Goal: Task Accomplishment & Management: Manage account settings

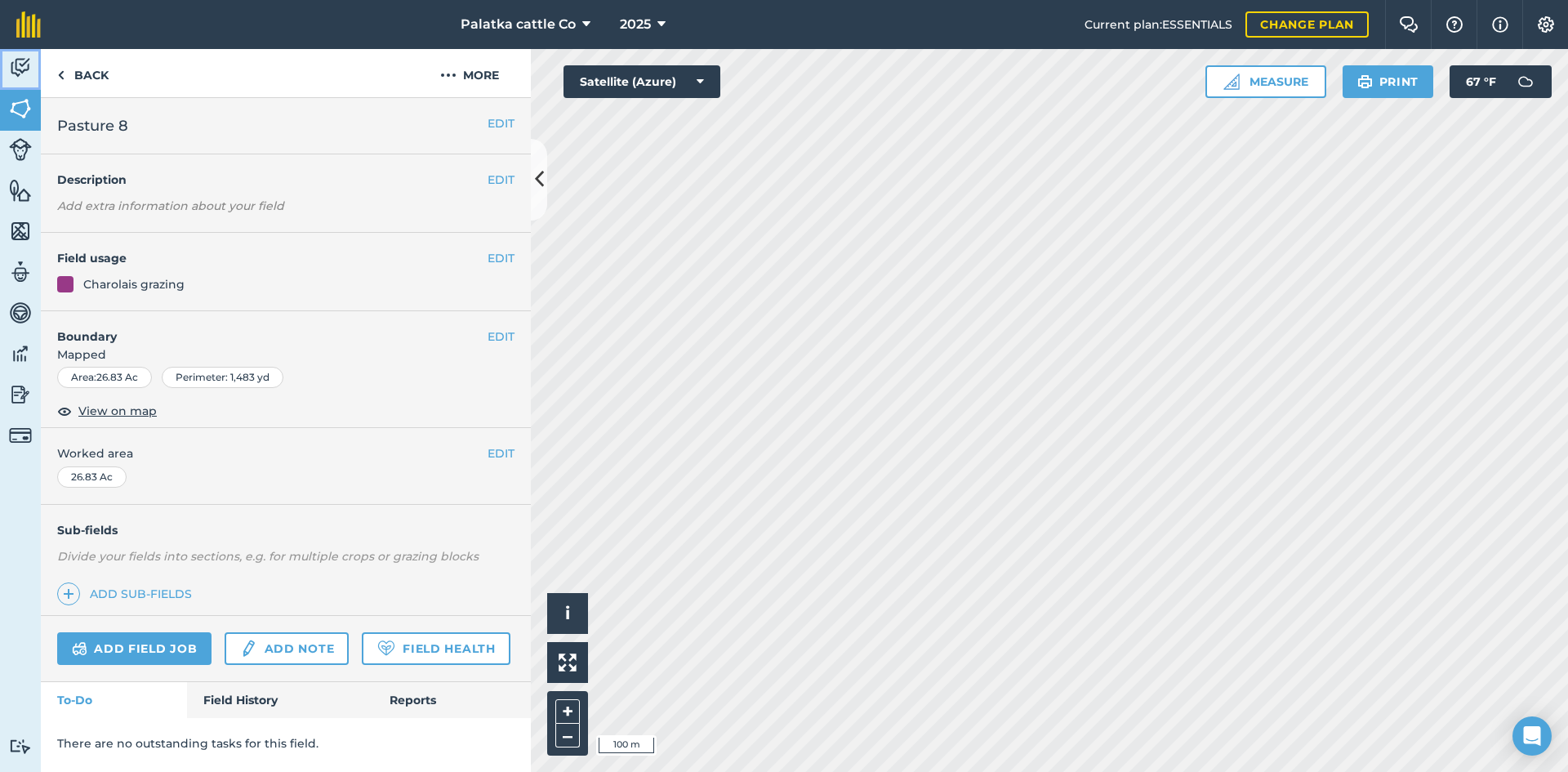
click at [23, 67] on img at bounding box center [20, 68] width 23 height 24
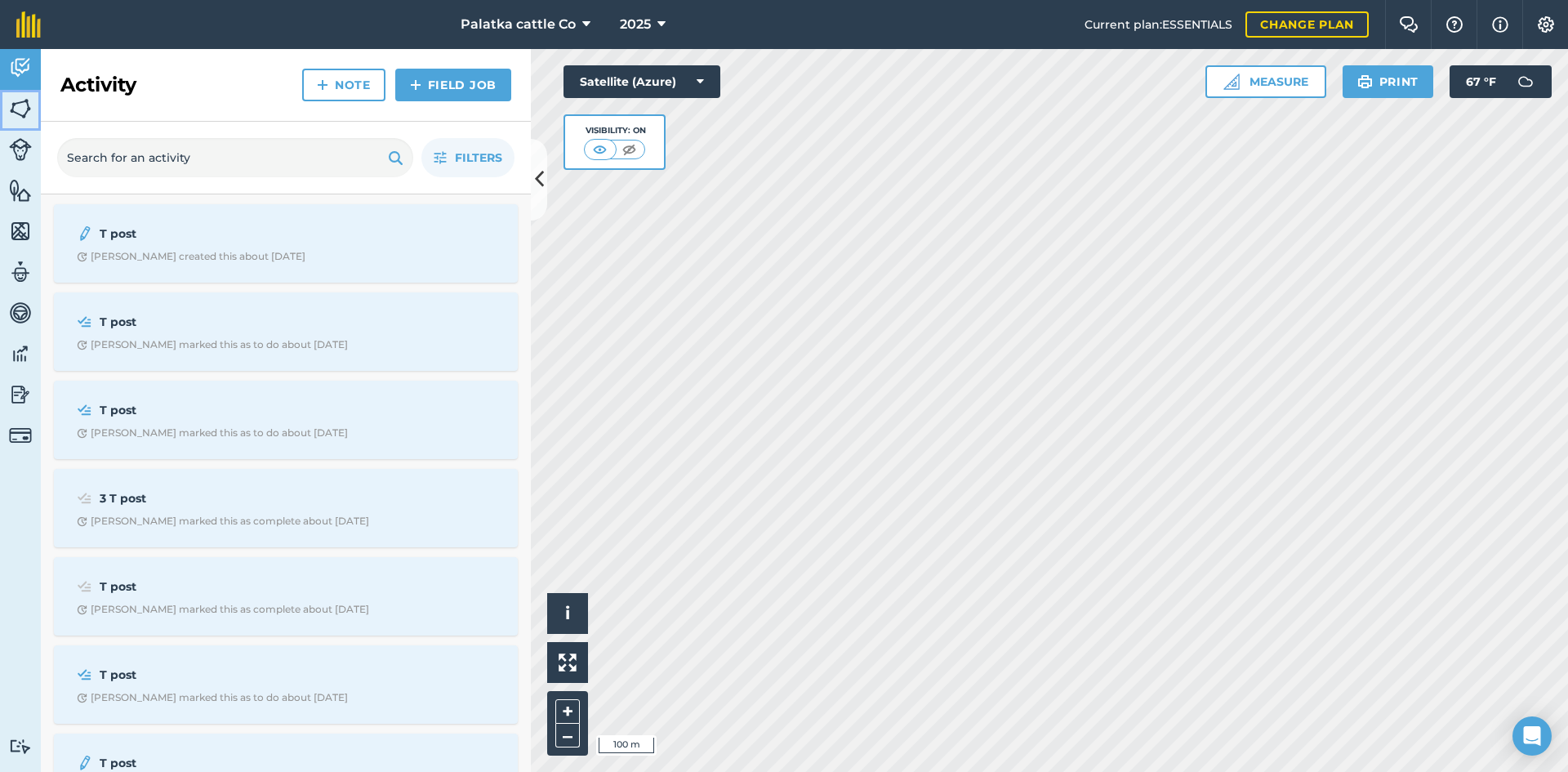
click at [18, 103] on img at bounding box center [20, 108] width 23 height 24
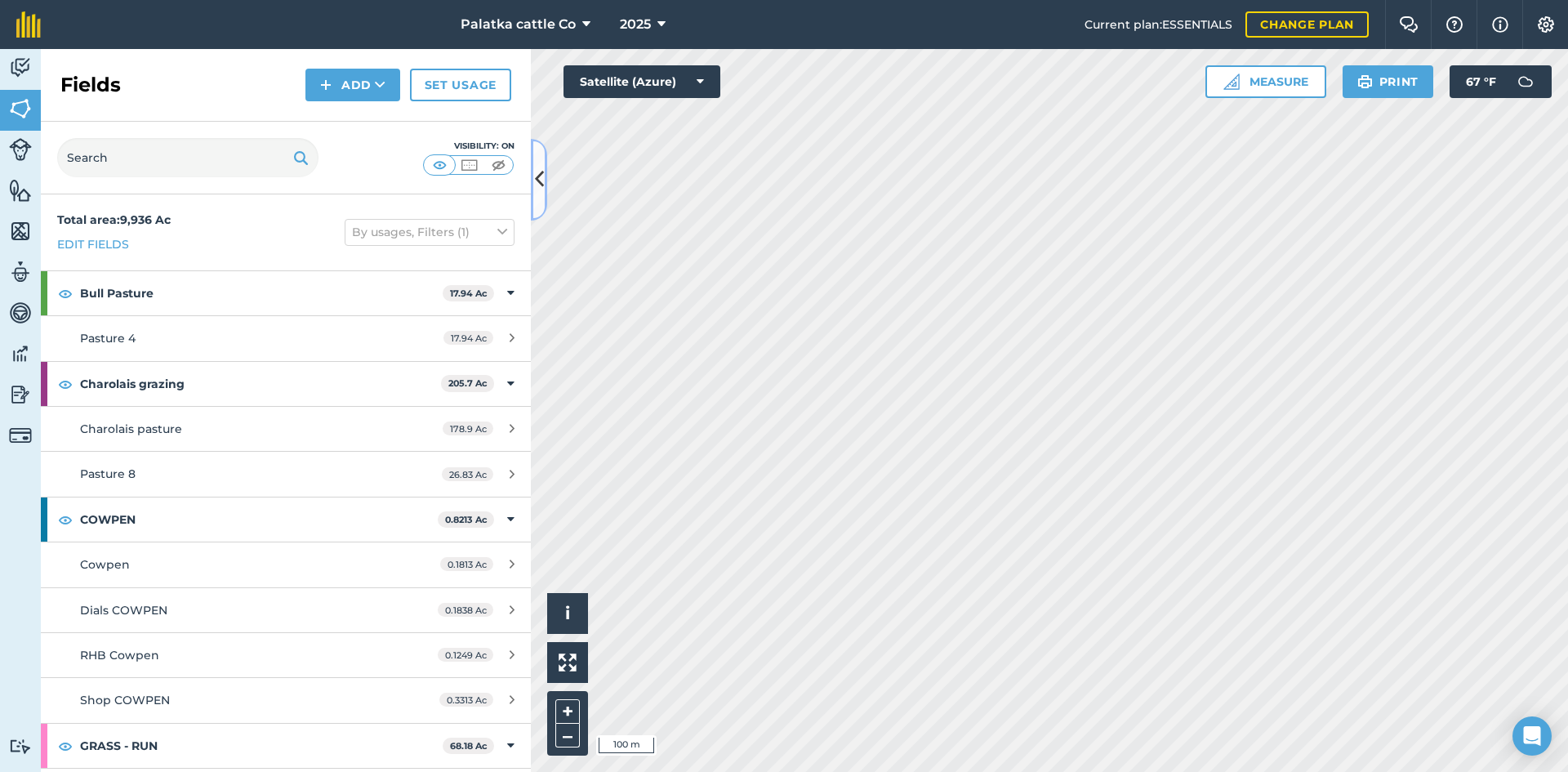
click at [538, 184] on icon at bounding box center [540, 178] width 9 height 29
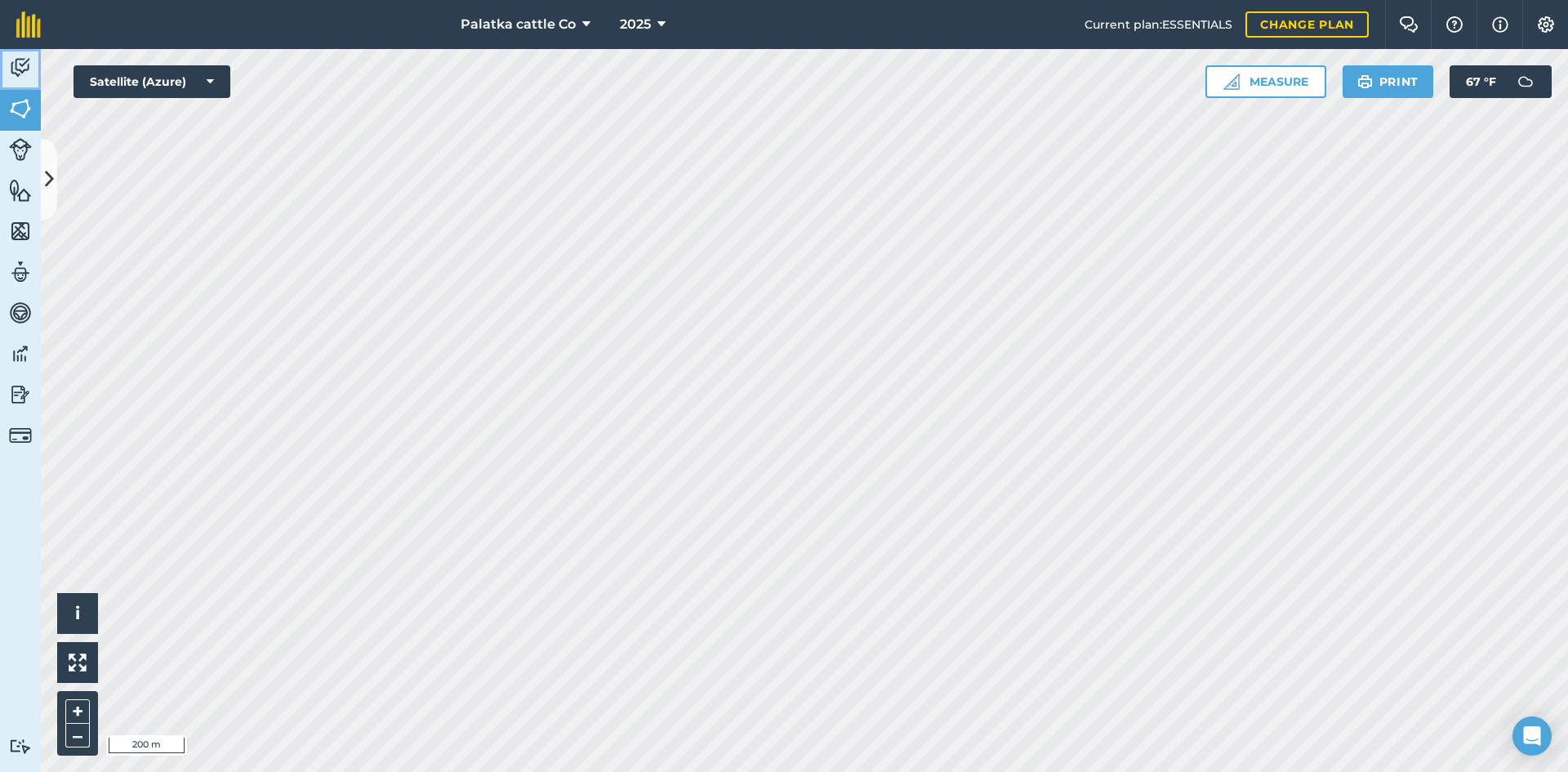
click at [16, 64] on img at bounding box center [20, 68] width 23 height 24
click at [45, 185] on icon at bounding box center [49, 178] width 9 height 29
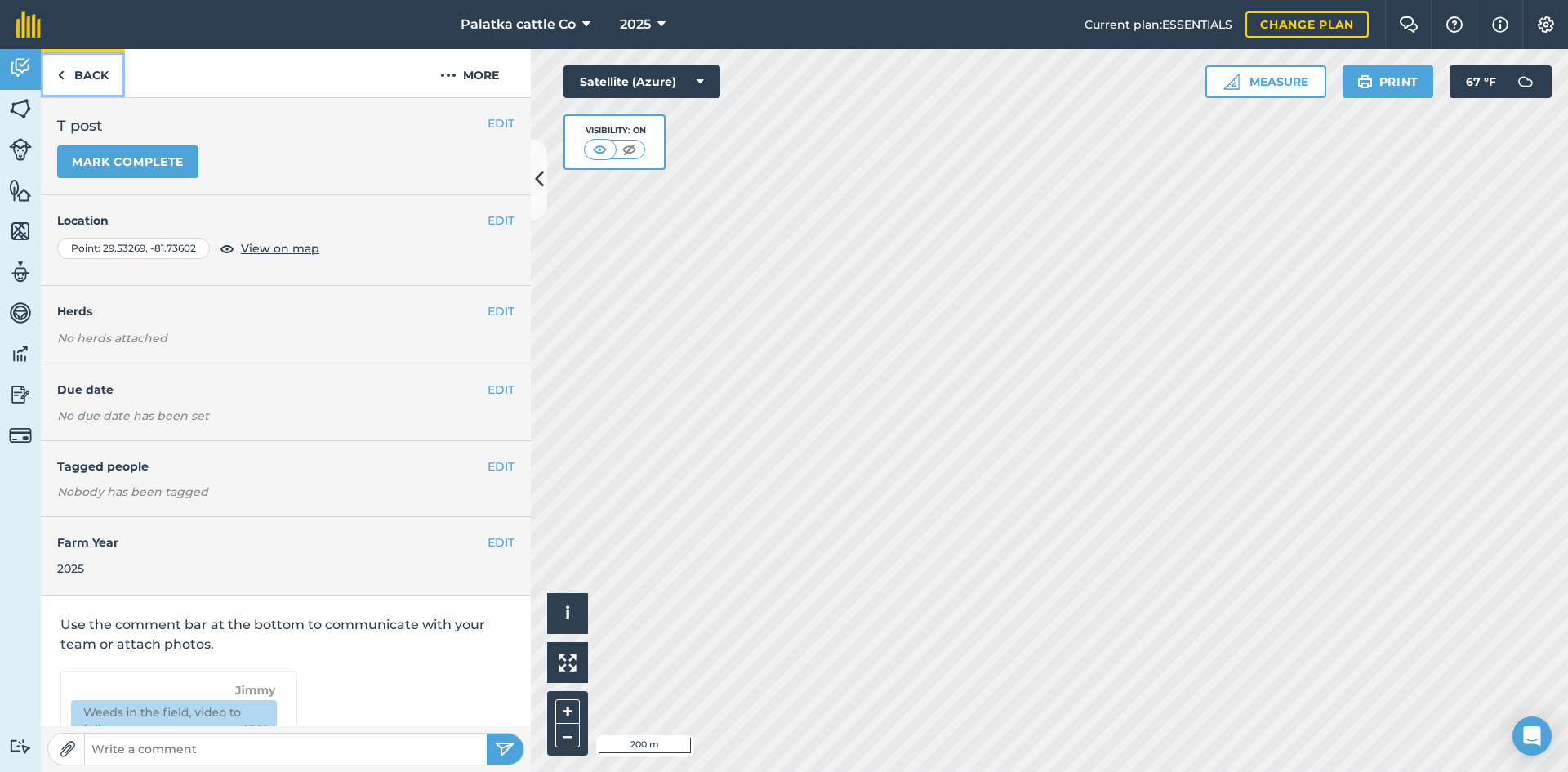
click at [76, 75] on link "Back" at bounding box center [82, 74] width 84 height 49
click at [97, 82] on link "Back" at bounding box center [82, 74] width 84 height 49
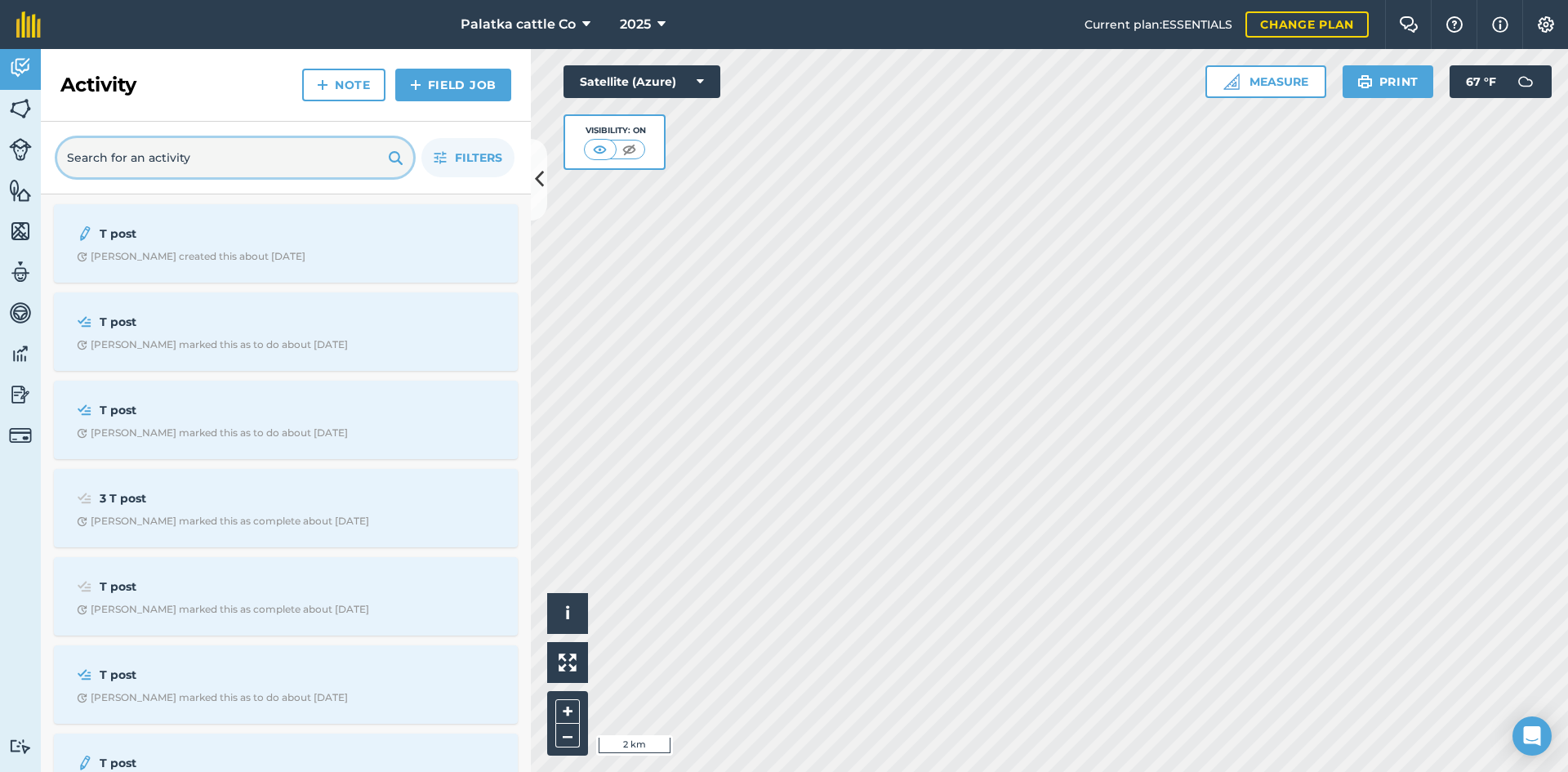
click at [156, 158] on input "text" at bounding box center [235, 157] width 356 height 39
click at [334, 85] on link "Note" at bounding box center [344, 85] width 83 height 33
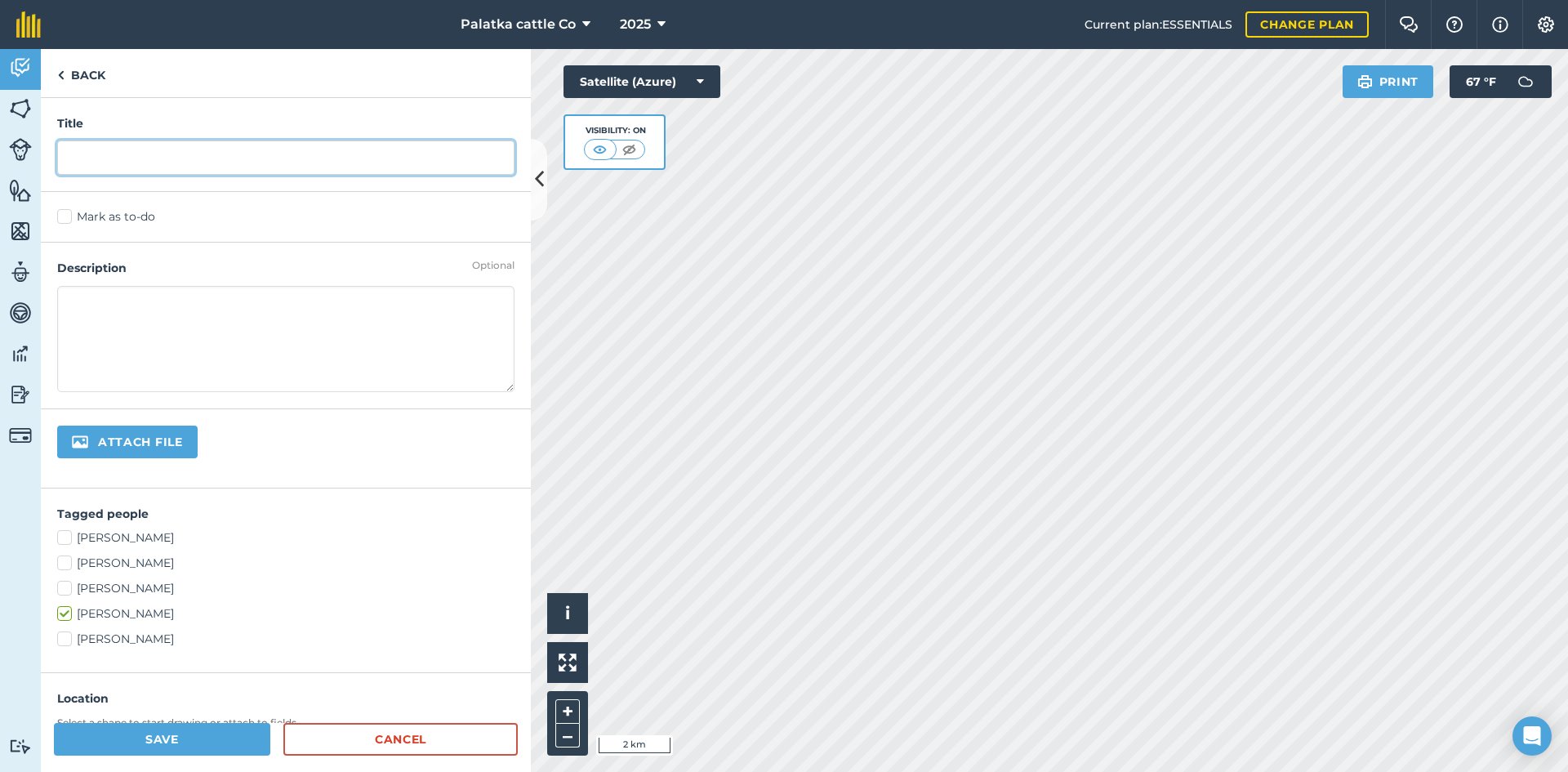
click at [145, 162] on input "text" at bounding box center [286, 158] width 457 height 35
type input "FSA Papers RHBR"
click at [66, 219] on label "Mark as to-do" at bounding box center [286, 217] width 457 height 17
click at [66, 219] on input "Mark as to-do" at bounding box center [62, 213] width 10 height 10
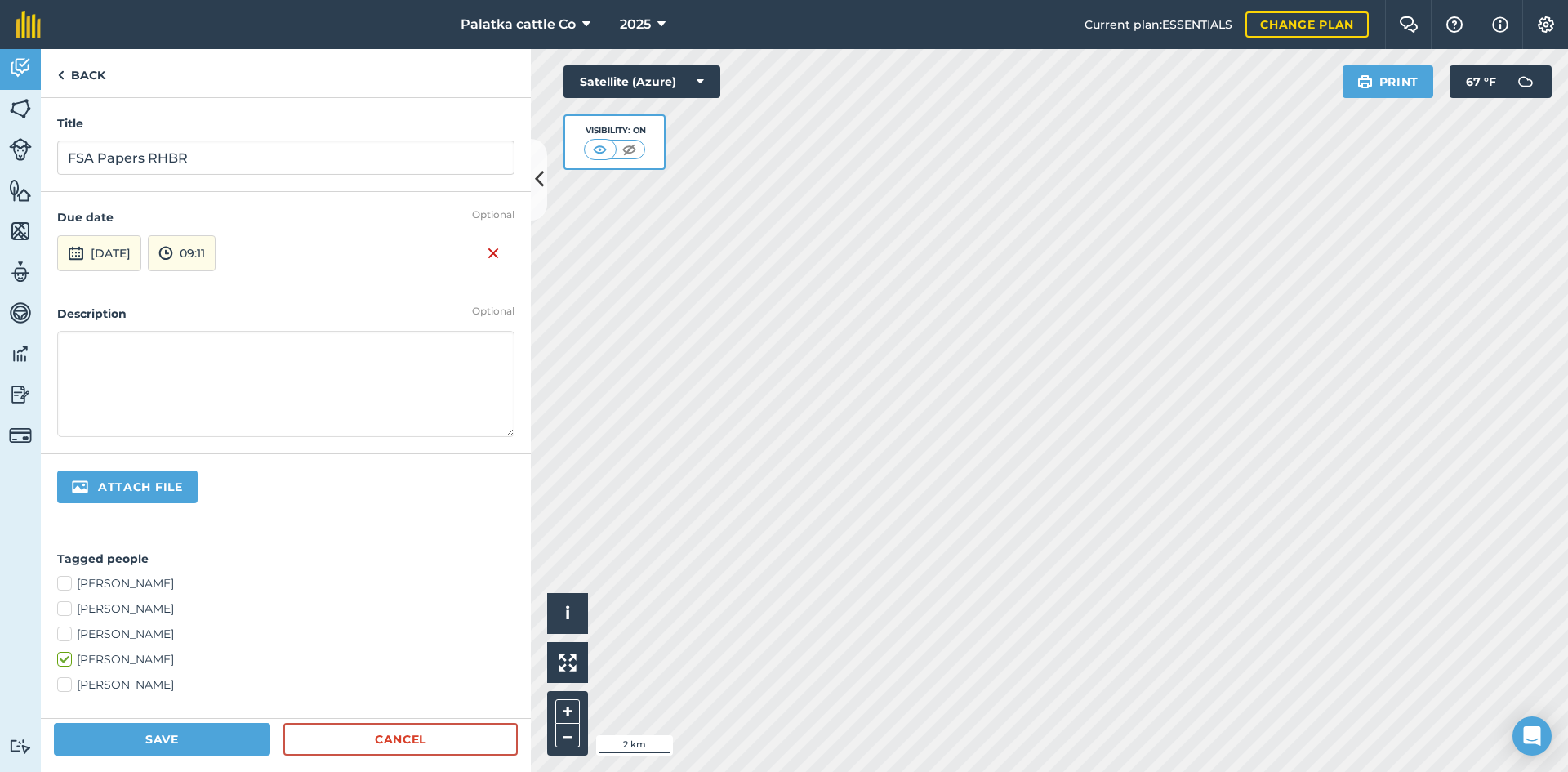
click at [155, 352] on textarea at bounding box center [286, 384] width 457 height 107
click at [216, 249] on button "09:11" at bounding box center [182, 253] width 68 height 36
click at [225, 278] on button "11:00" at bounding box center [187, 278] width 77 height 26
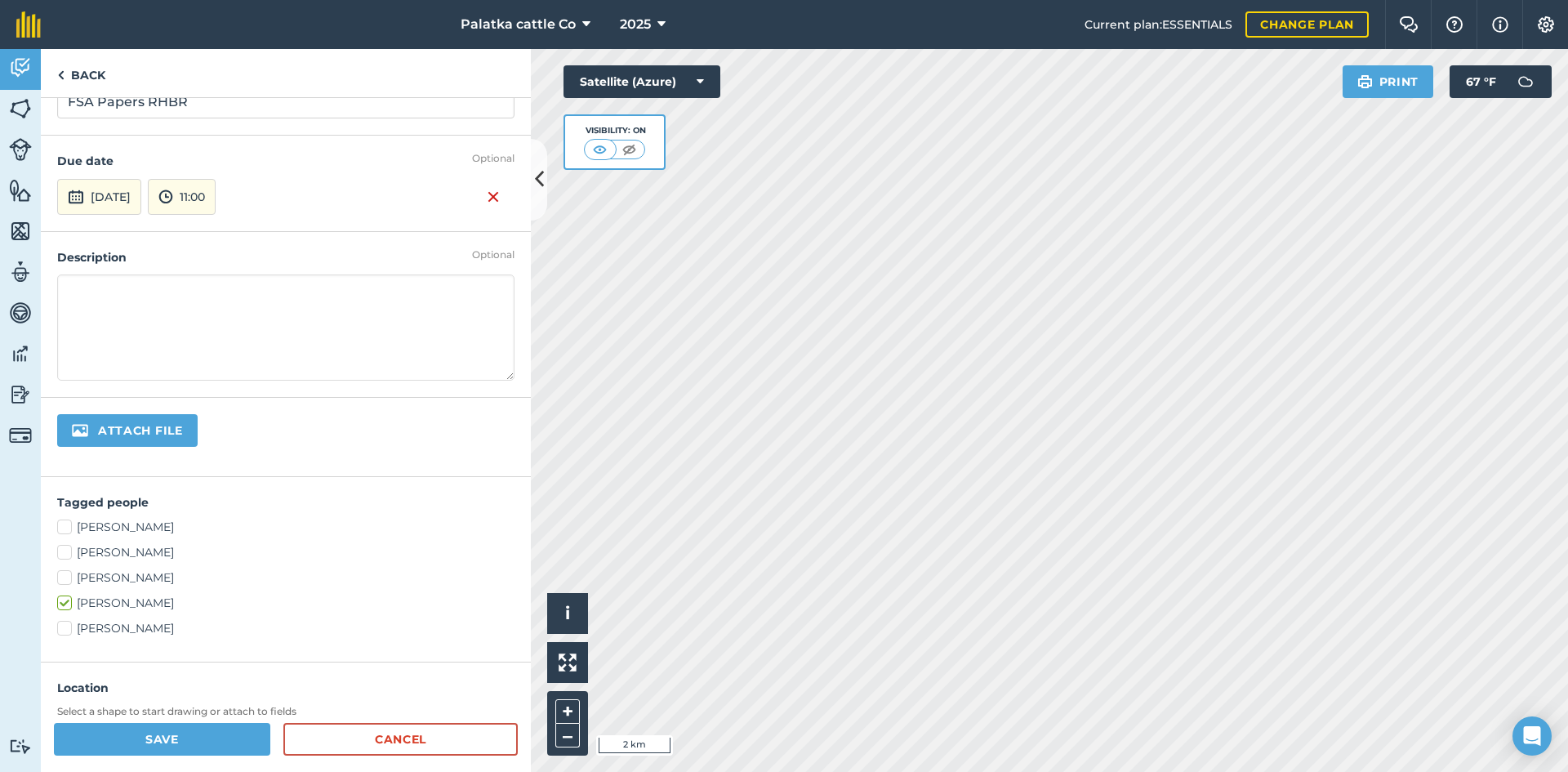
scroll to position [81, 0]
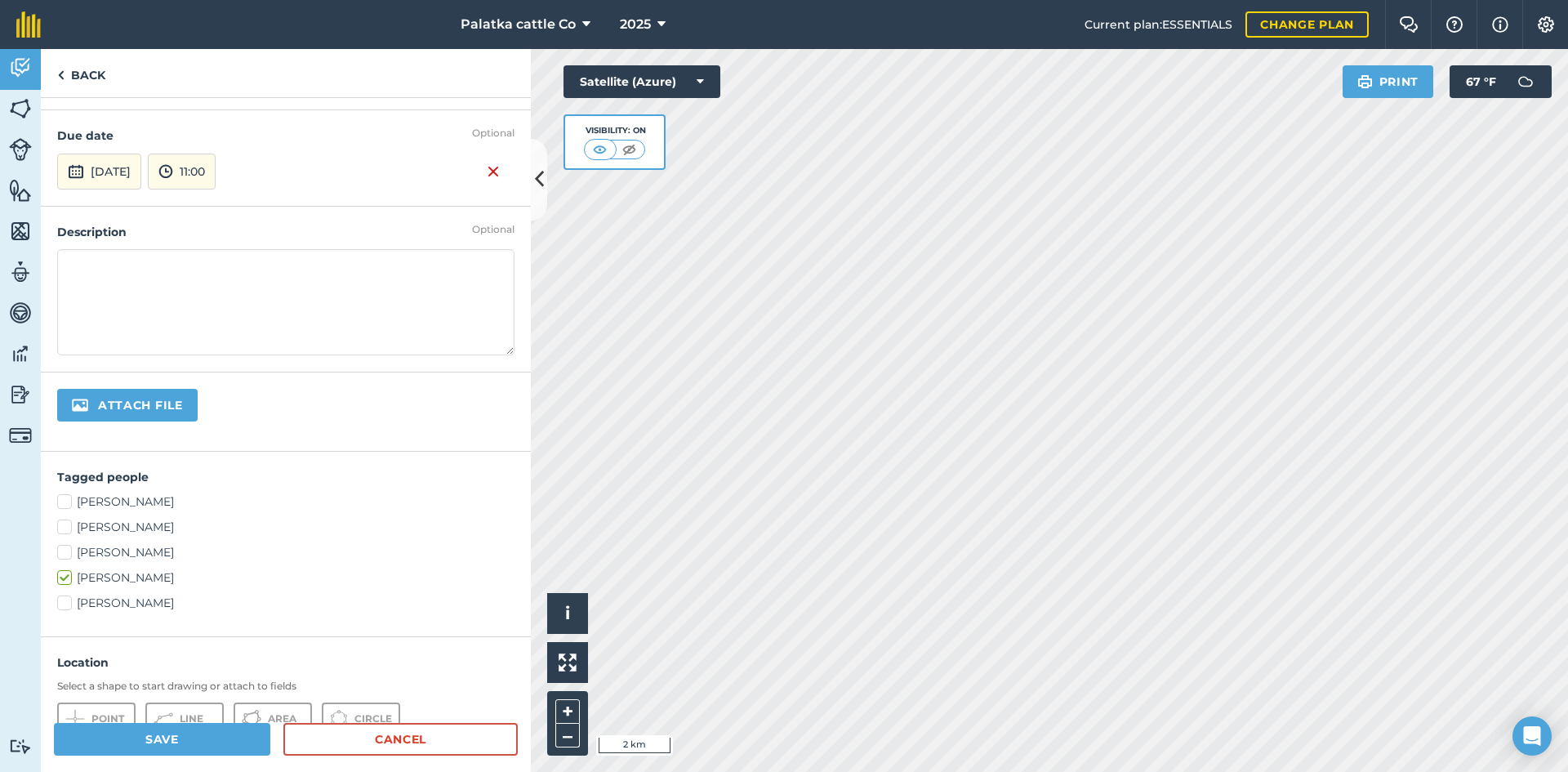
click at [107, 273] on textarea at bounding box center [286, 302] width 457 height 107
click at [301, 263] on textarea "Get RHBR to sign FSA papers for 2025 abd 2026" at bounding box center [286, 302] width 457 height 107
type textarea "Get RHBR to sign FSA papers for 2025 and 2026"
click at [66, 576] on label "[PERSON_NAME]" at bounding box center [286, 578] width 457 height 17
click at [66, 576] on input "[PERSON_NAME]" at bounding box center [62, 574] width 10 height 10
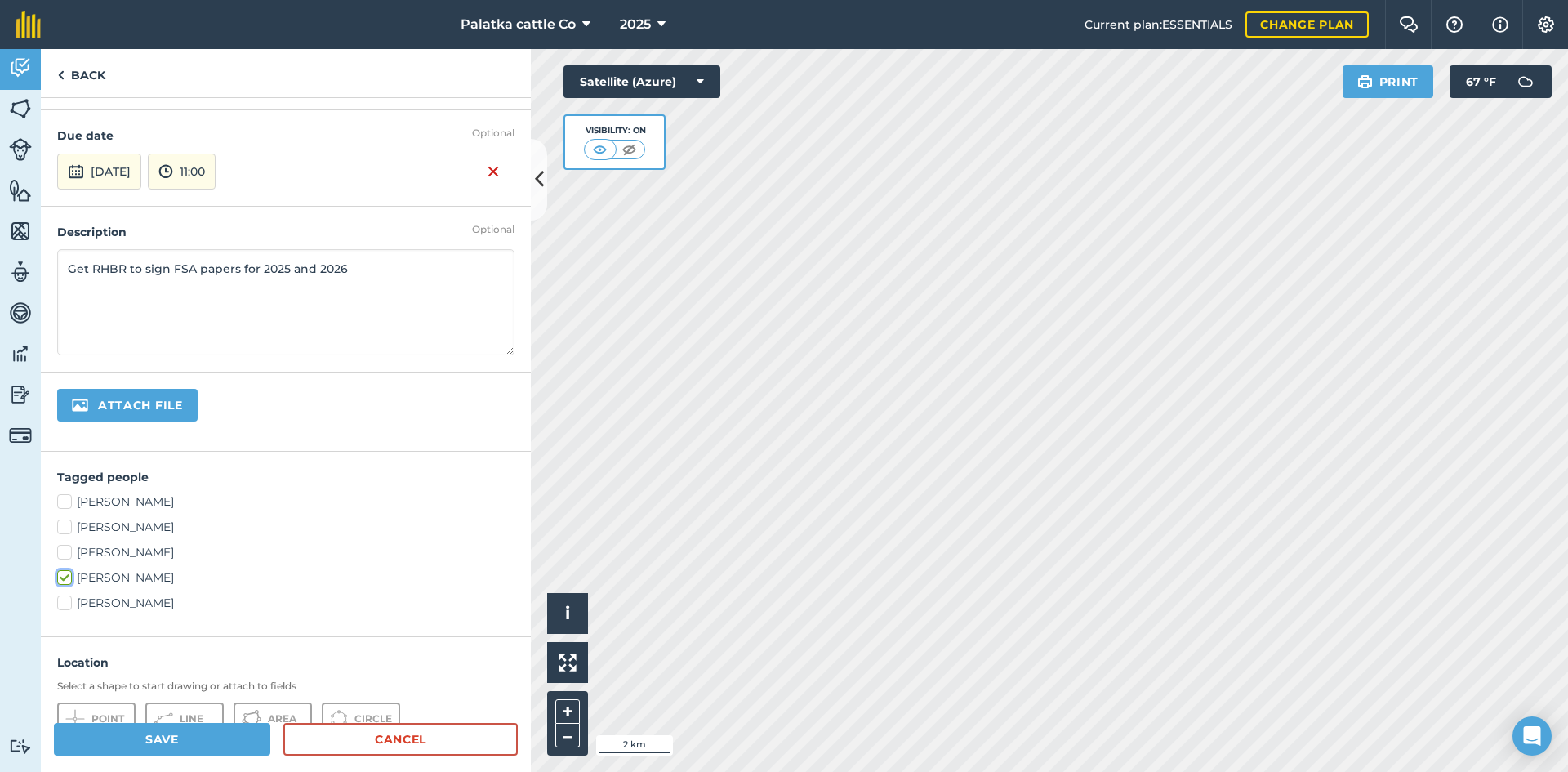
checkbox input "false"
click at [67, 551] on label "[PERSON_NAME]" at bounding box center [286, 553] width 457 height 17
click at [67, 551] on input "[PERSON_NAME]" at bounding box center [62, 549] width 10 height 10
checkbox input "true"
click at [179, 738] on button "Save" at bounding box center [162, 739] width 217 height 33
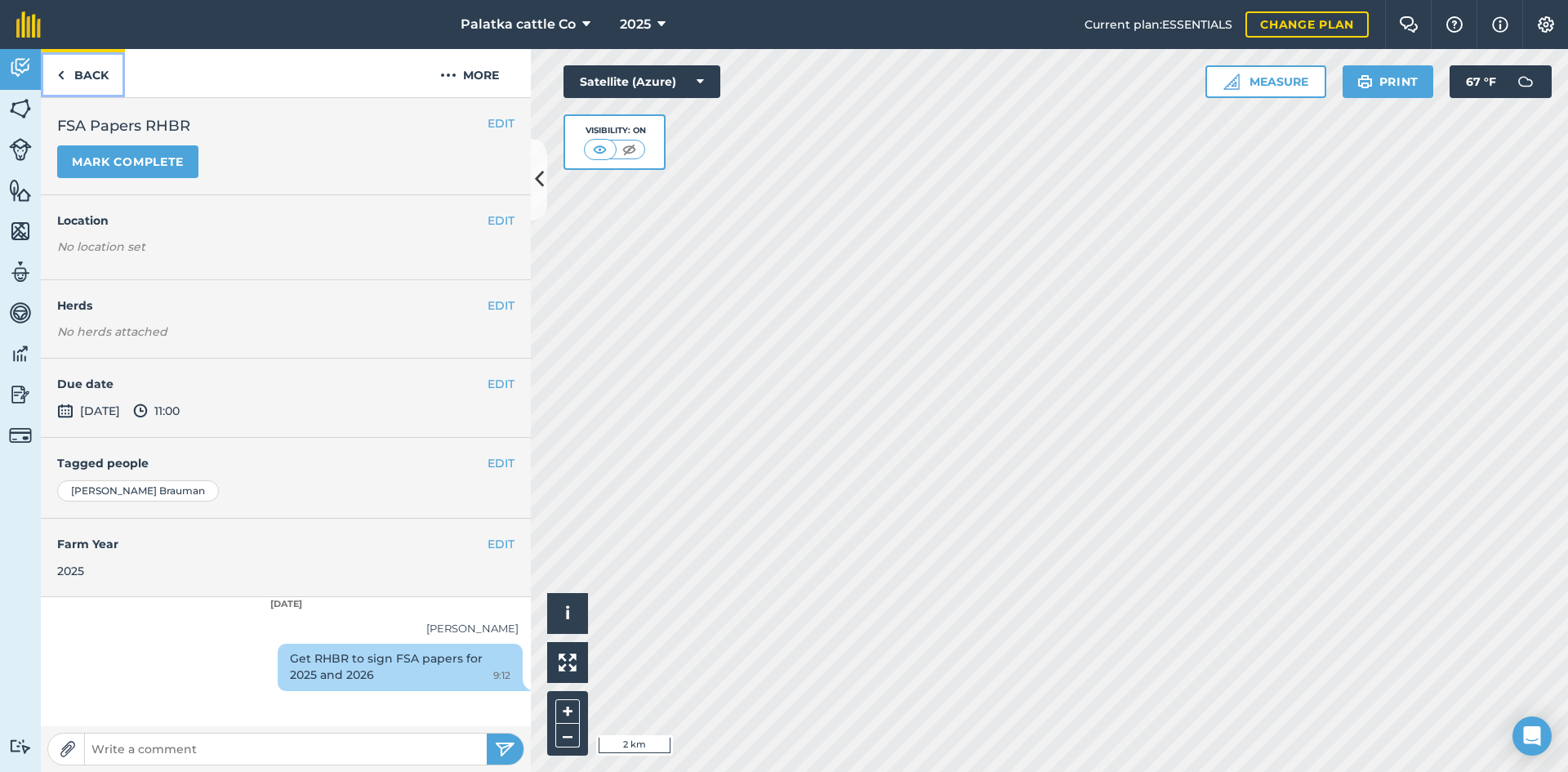
click at [64, 75] on img at bounding box center [61, 75] width 7 height 20
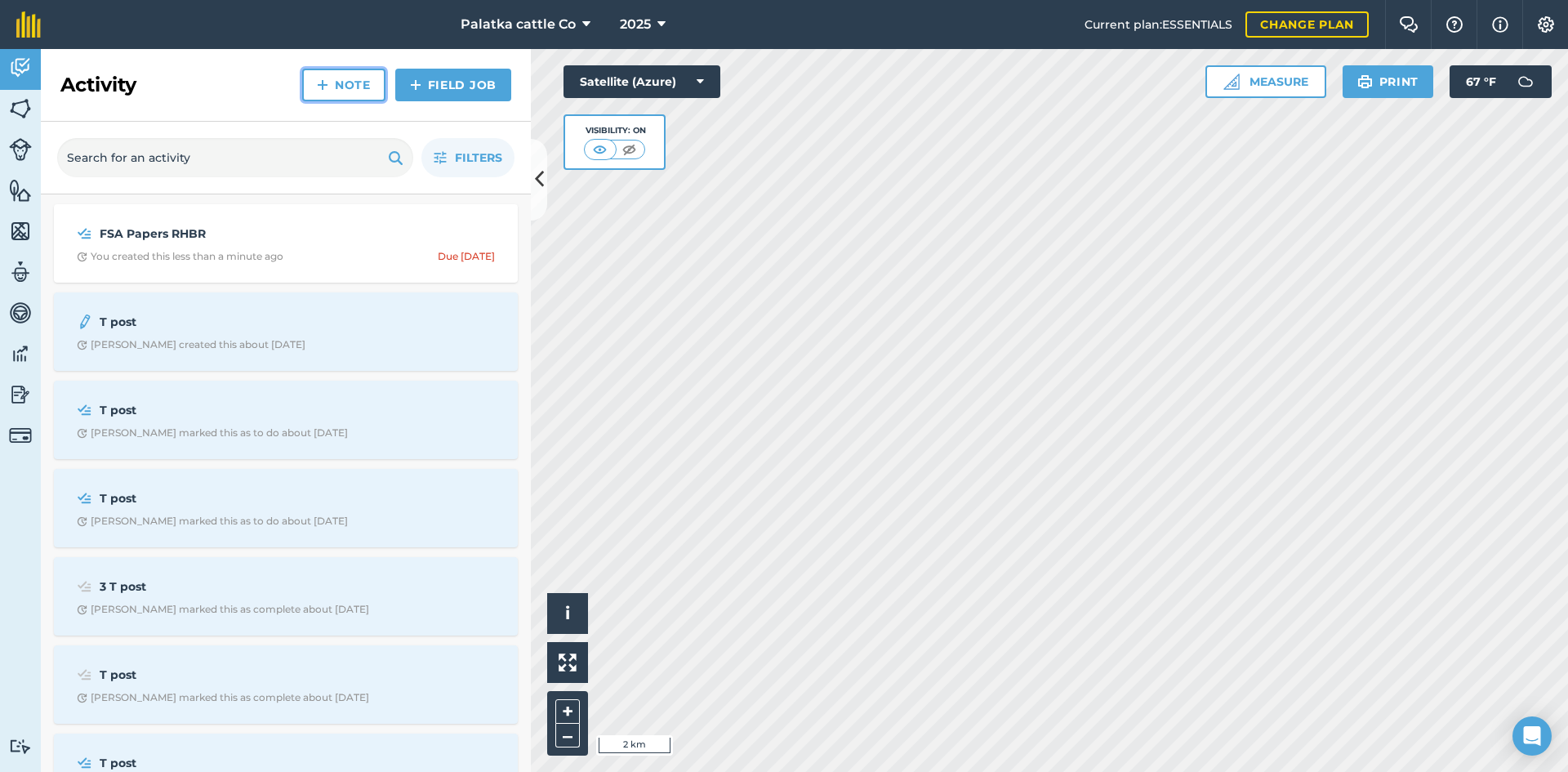
click at [347, 79] on link "Note" at bounding box center [344, 85] width 83 height 33
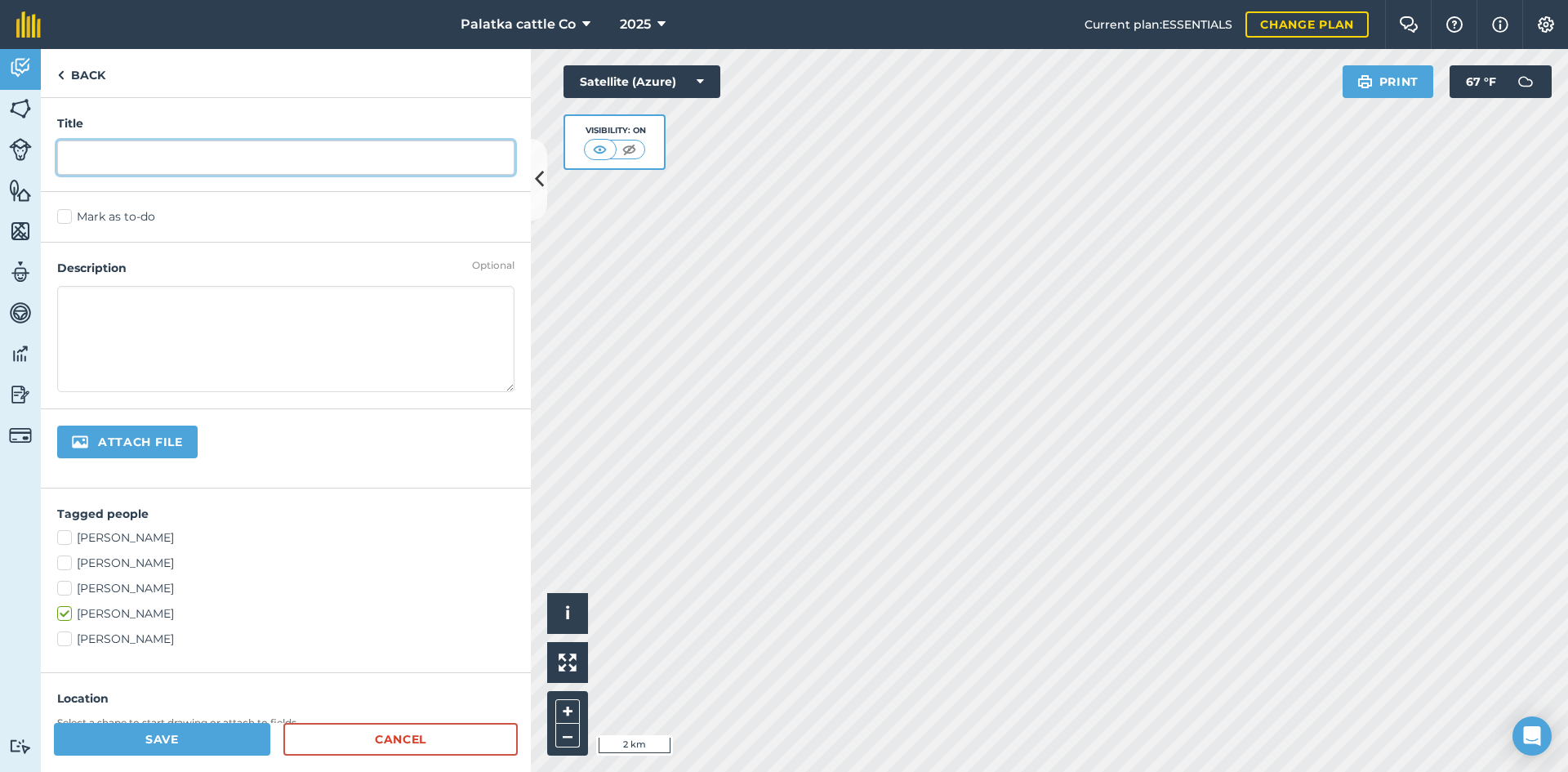
click at [152, 170] on input "text" at bounding box center [286, 158] width 457 height 35
type input "FSA Paper [PERSON_NAME] [PERSON_NAME]"
click at [118, 323] on textarea at bounding box center [286, 339] width 457 height 107
click at [62, 204] on div "Mark as to-do" at bounding box center [286, 217] width 490 height 50
click at [58, 211] on label "Mark as to-do" at bounding box center [286, 217] width 457 height 17
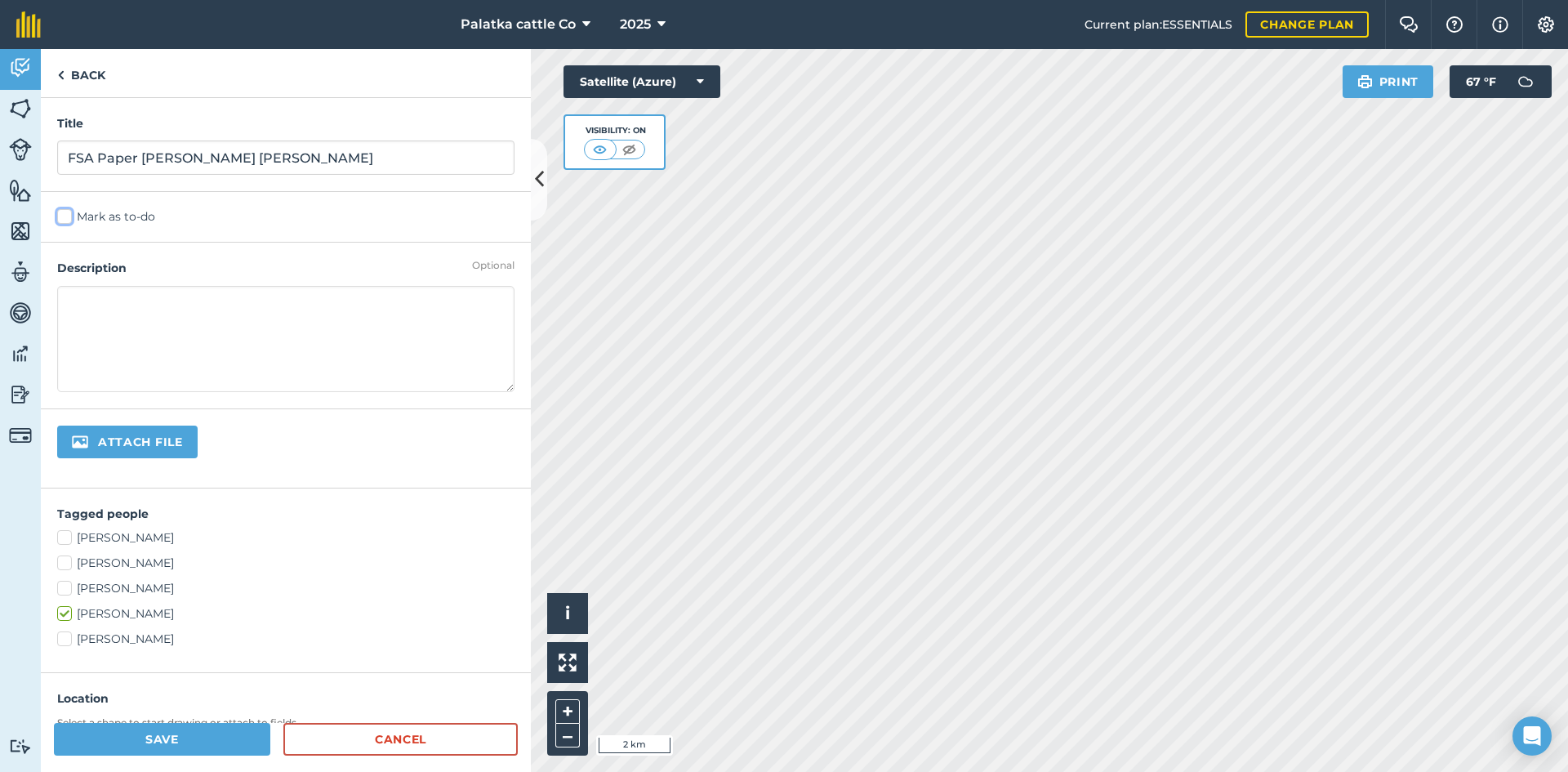
click at [58, 211] on input "Mark as to-do" at bounding box center [62, 213] width 10 height 10
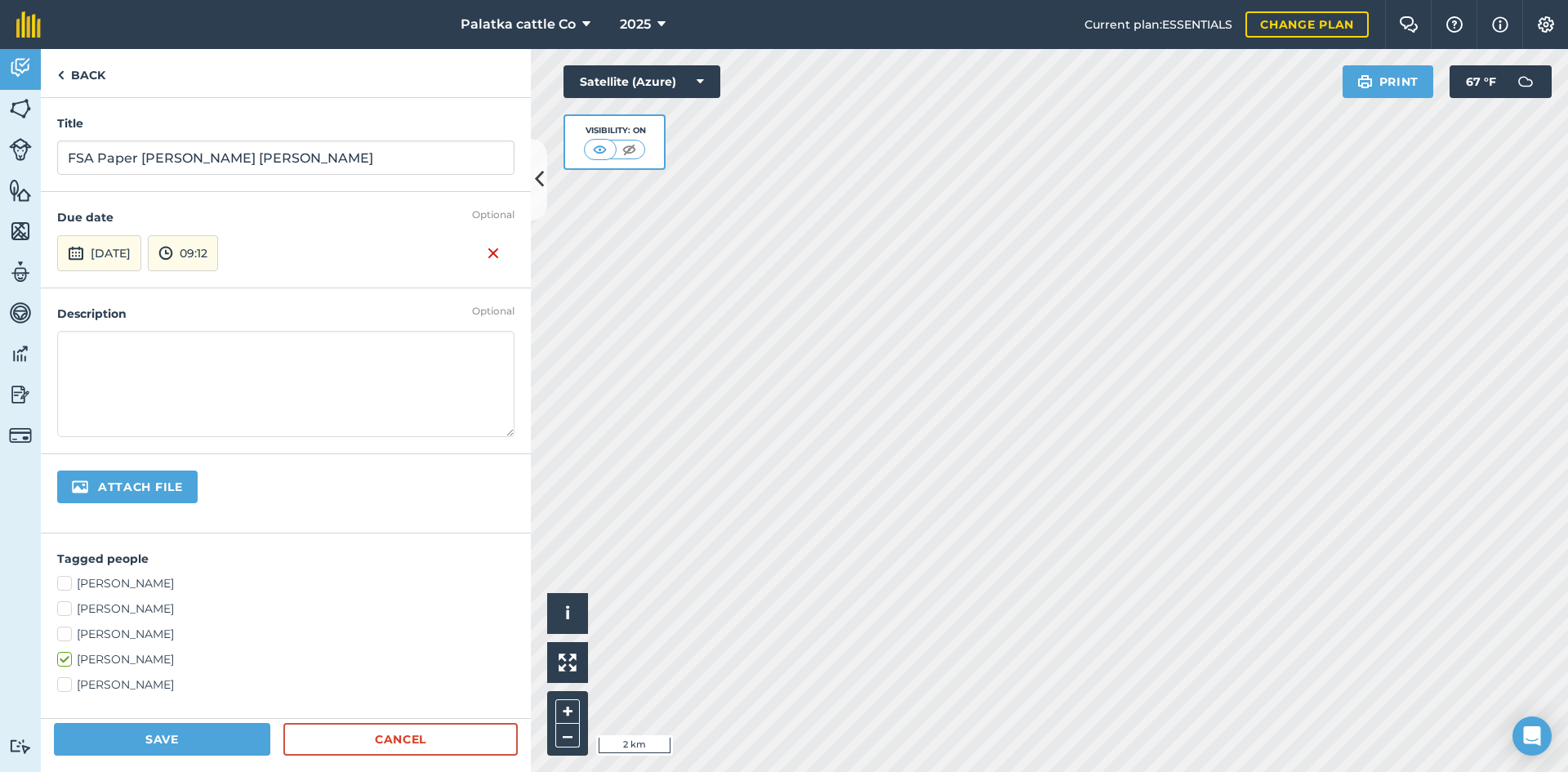
click at [129, 354] on textarea at bounding box center [286, 384] width 457 height 107
click at [173, 247] on img at bounding box center [165, 253] width 15 height 20
click at [211, 392] on button "13:00" at bounding box center [187, 383] width 77 height 26
click at [172, 347] on textarea at bounding box center [286, 384] width 457 height 107
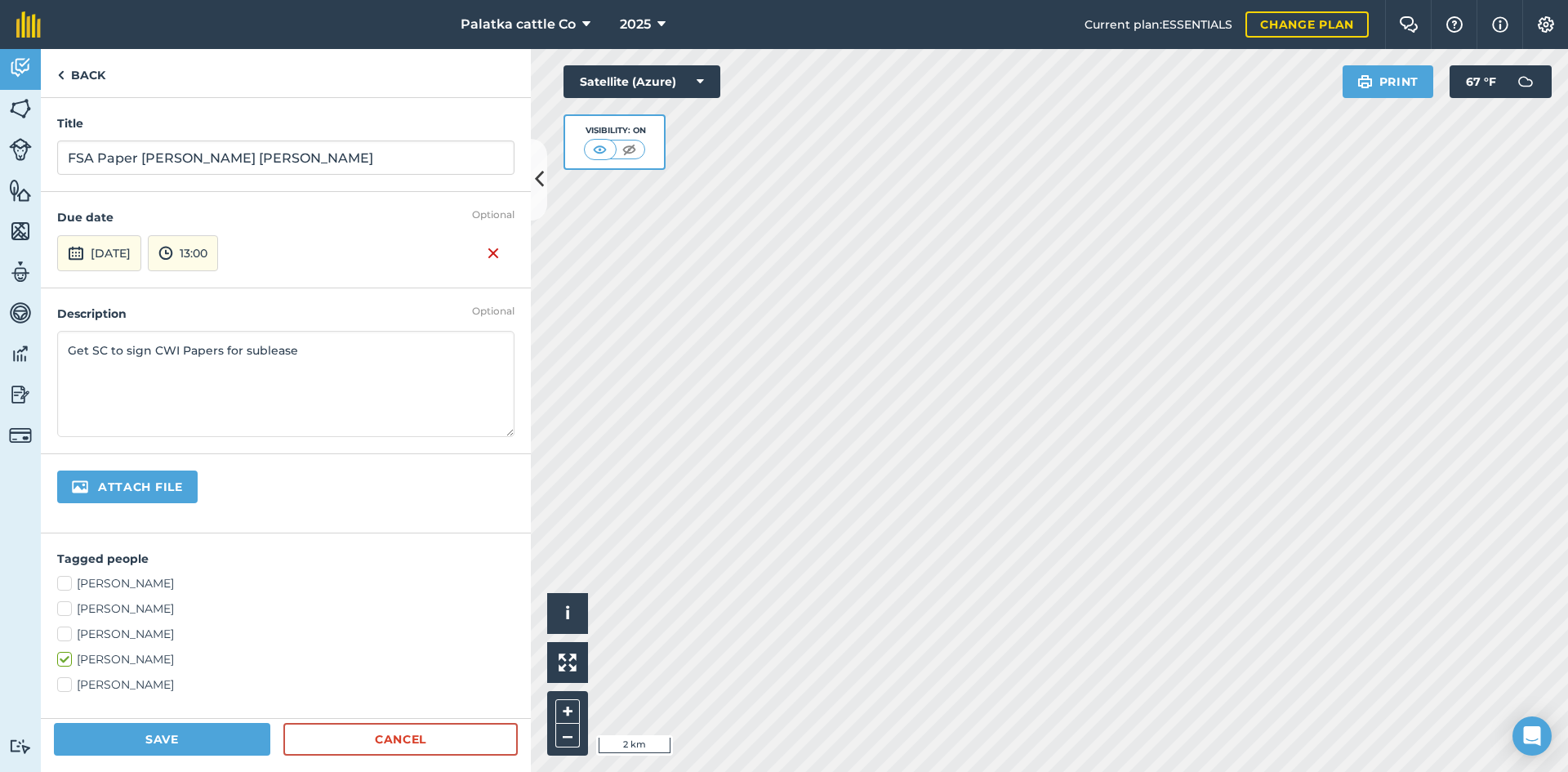
type textarea "Get SC to sign CWI Papers for sublease"
click at [68, 632] on label "[PERSON_NAME]" at bounding box center [286, 634] width 457 height 17
click at [68, 632] on input "[PERSON_NAME]" at bounding box center [62, 631] width 10 height 10
checkbox input "true"
click at [60, 656] on label "[PERSON_NAME]" at bounding box center [286, 659] width 457 height 17
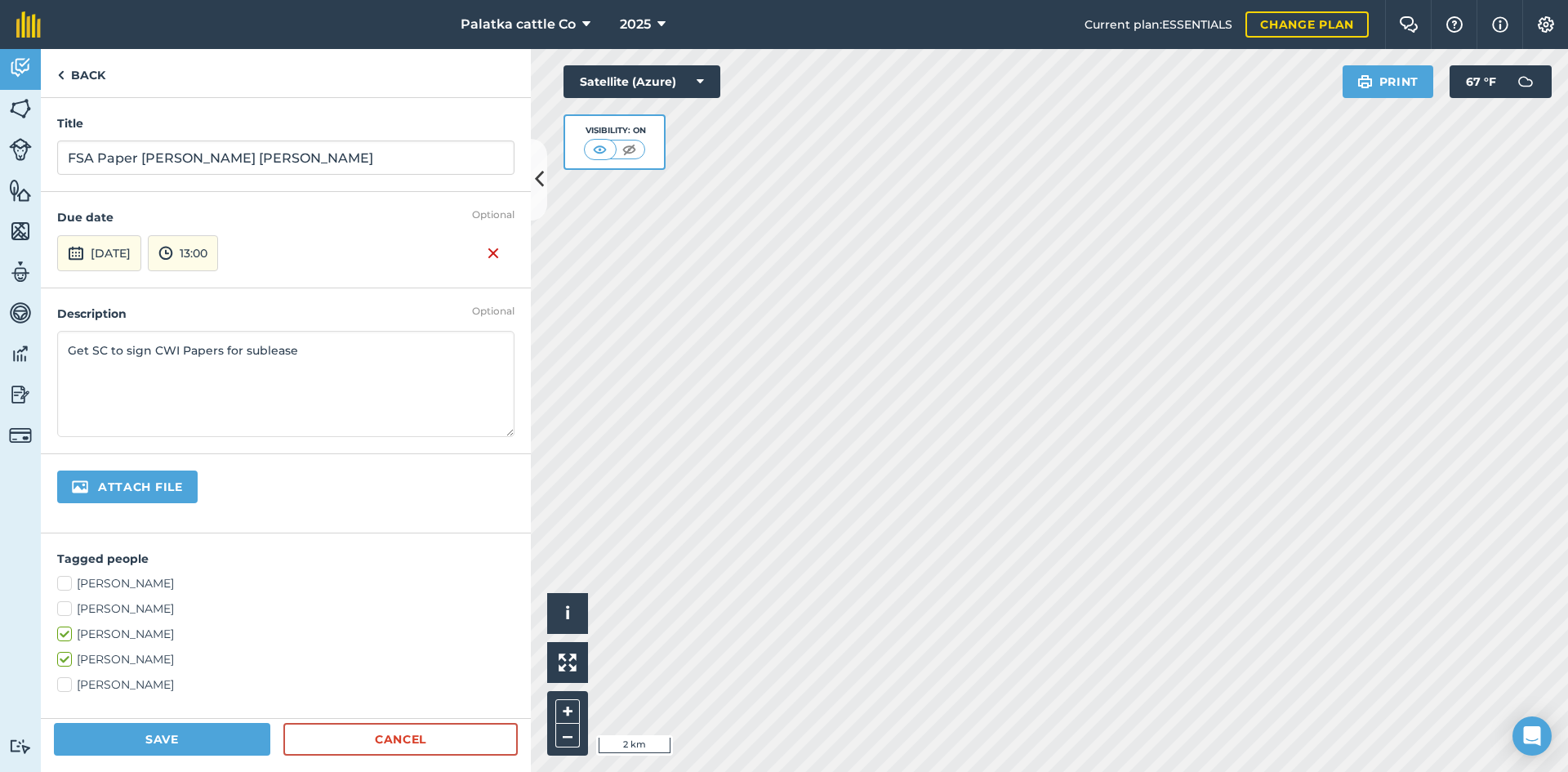
click at [60, 656] on input "[PERSON_NAME]" at bounding box center [62, 656] width 10 height 10
checkbox input "false"
click at [65, 611] on label "[PERSON_NAME]" at bounding box center [286, 609] width 457 height 17
click at [65, 611] on input "[PERSON_NAME]" at bounding box center [62, 606] width 10 height 10
checkbox input "true"
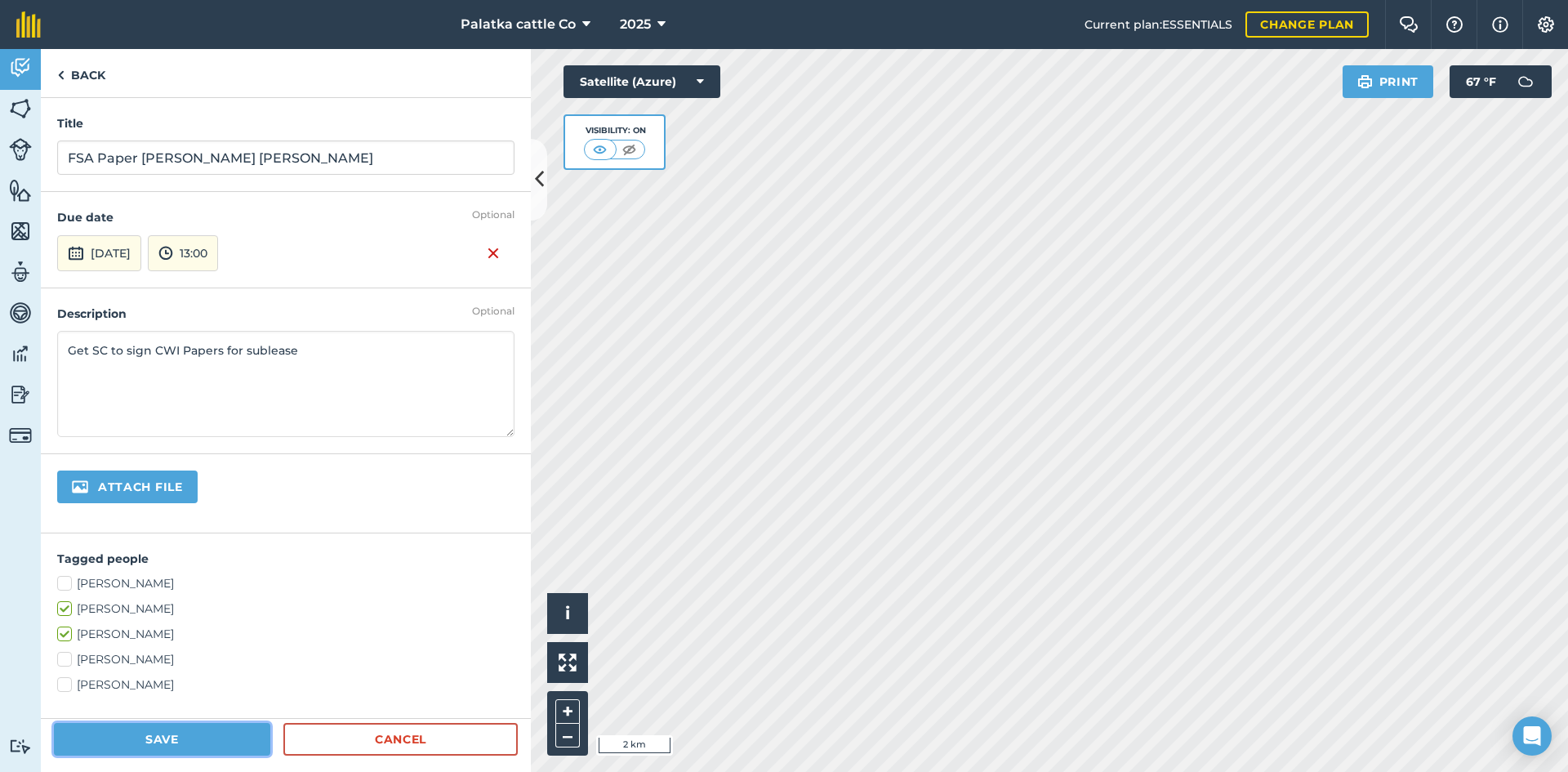
click at [135, 737] on button "Save" at bounding box center [162, 739] width 217 height 33
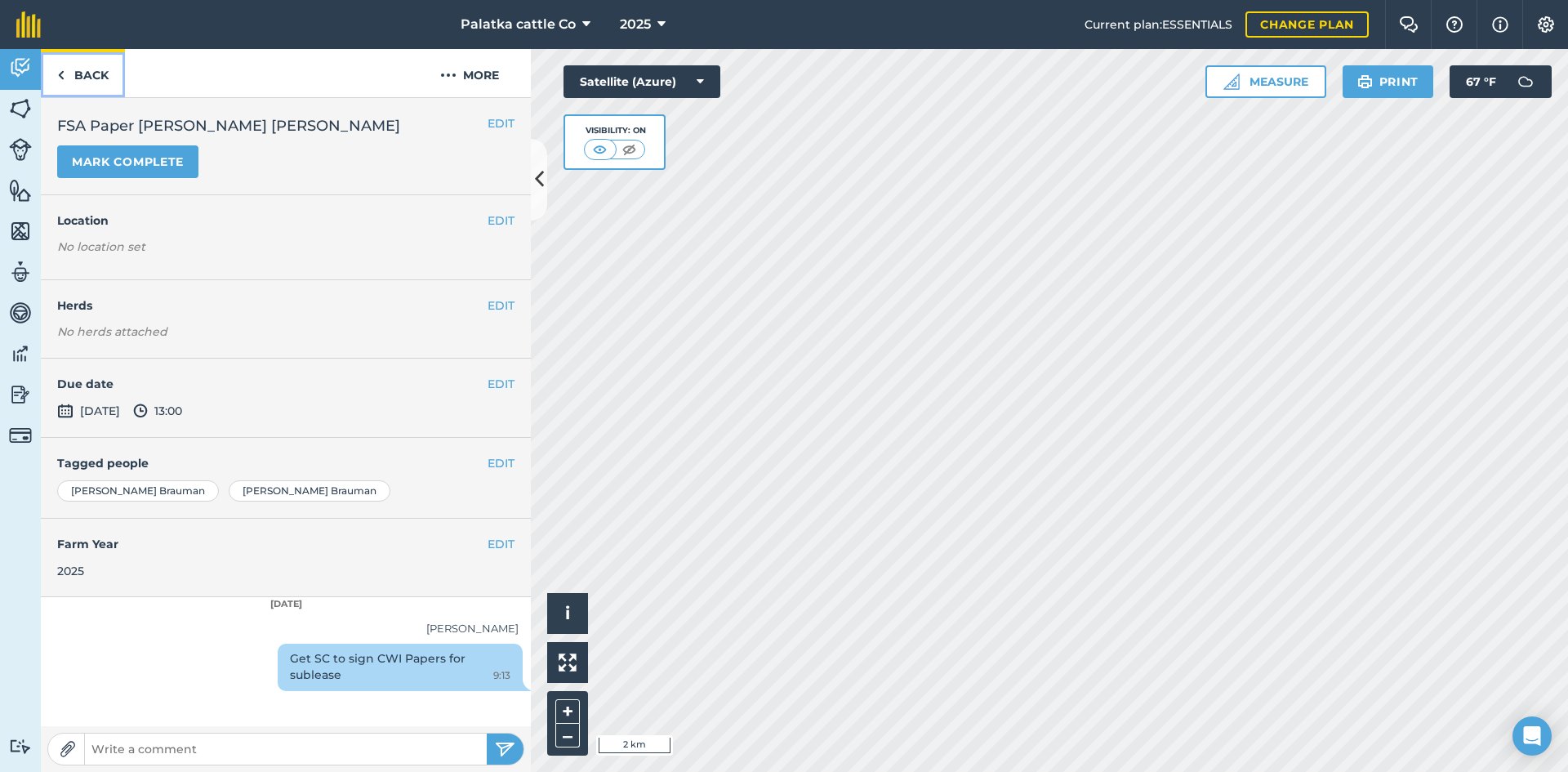
click at [71, 77] on link "Back" at bounding box center [82, 74] width 84 height 49
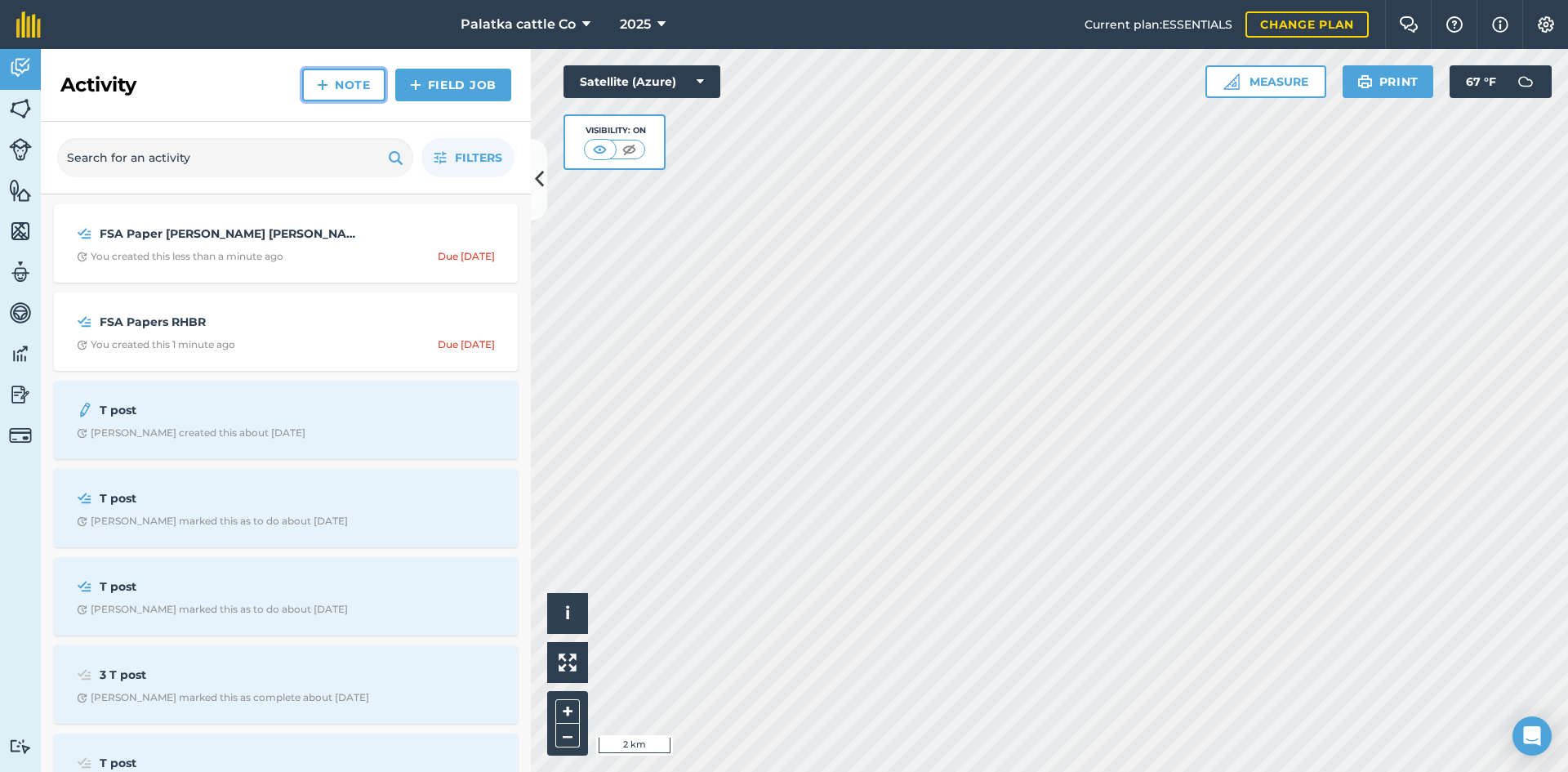
click at [359, 75] on link "Note" at bounding box center [344, 85] width 83 height 33
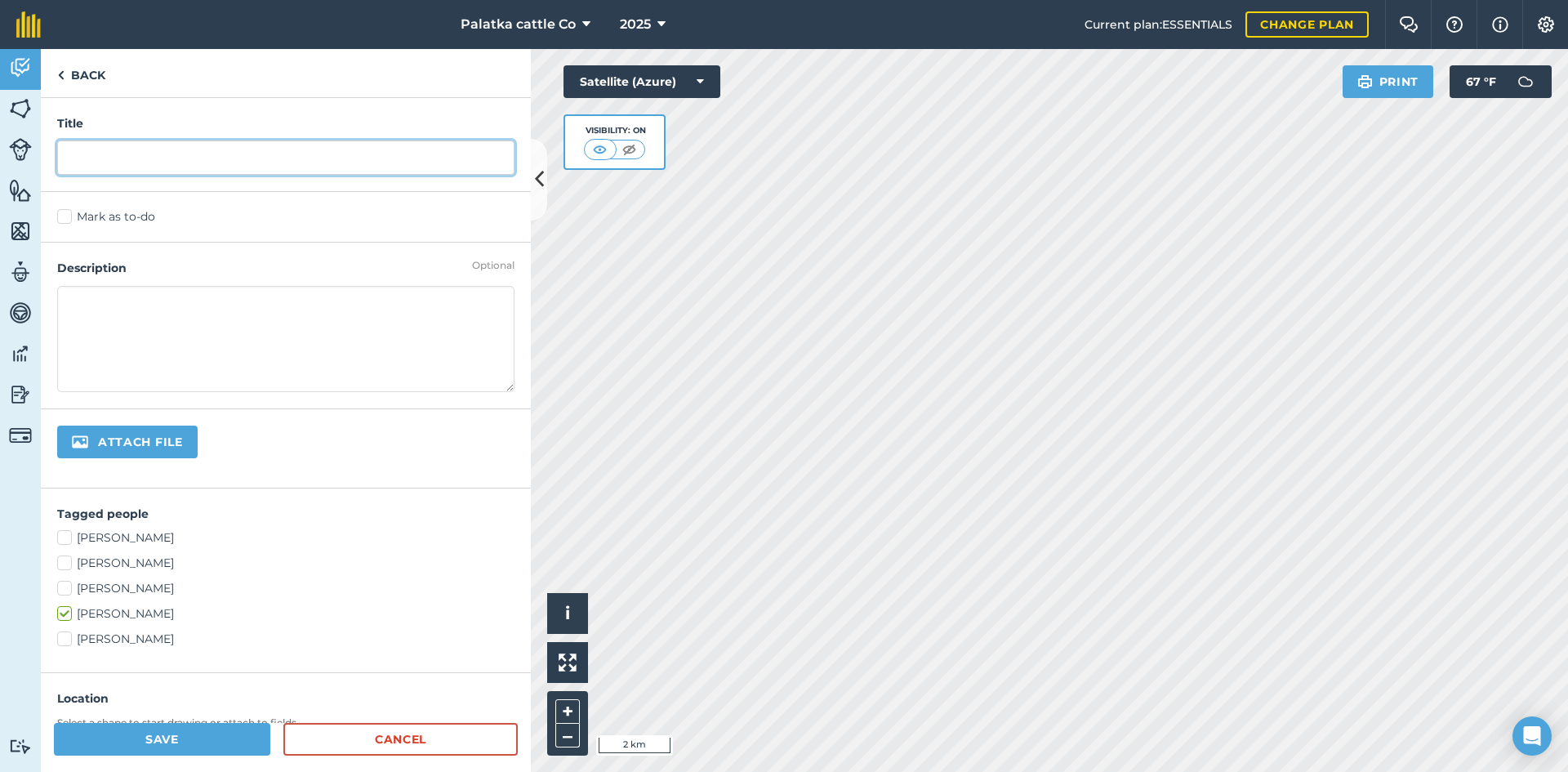
click at [178, 155] on input "text" at bounding box center [286, 158] width 457 height 35
click at [89, 159] on input "GHot meat [DATE]" at bounding box center [286, 158] width 457 height 35
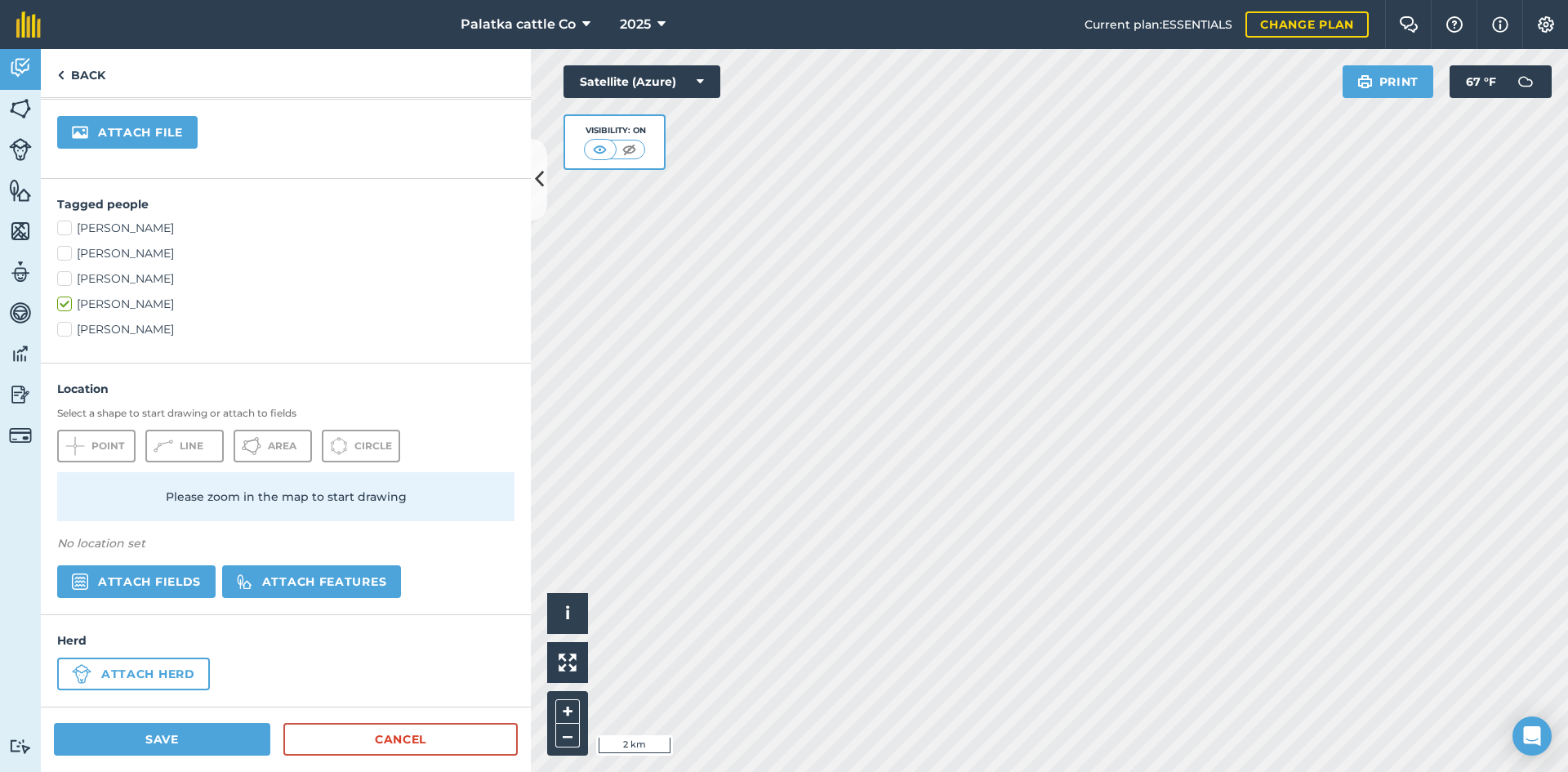
scroll to position [310, 0]
type input "Got meat [DATE]"
click at [171, 743] on button "Save" at bounding box center [162, 739] width 217 height 33
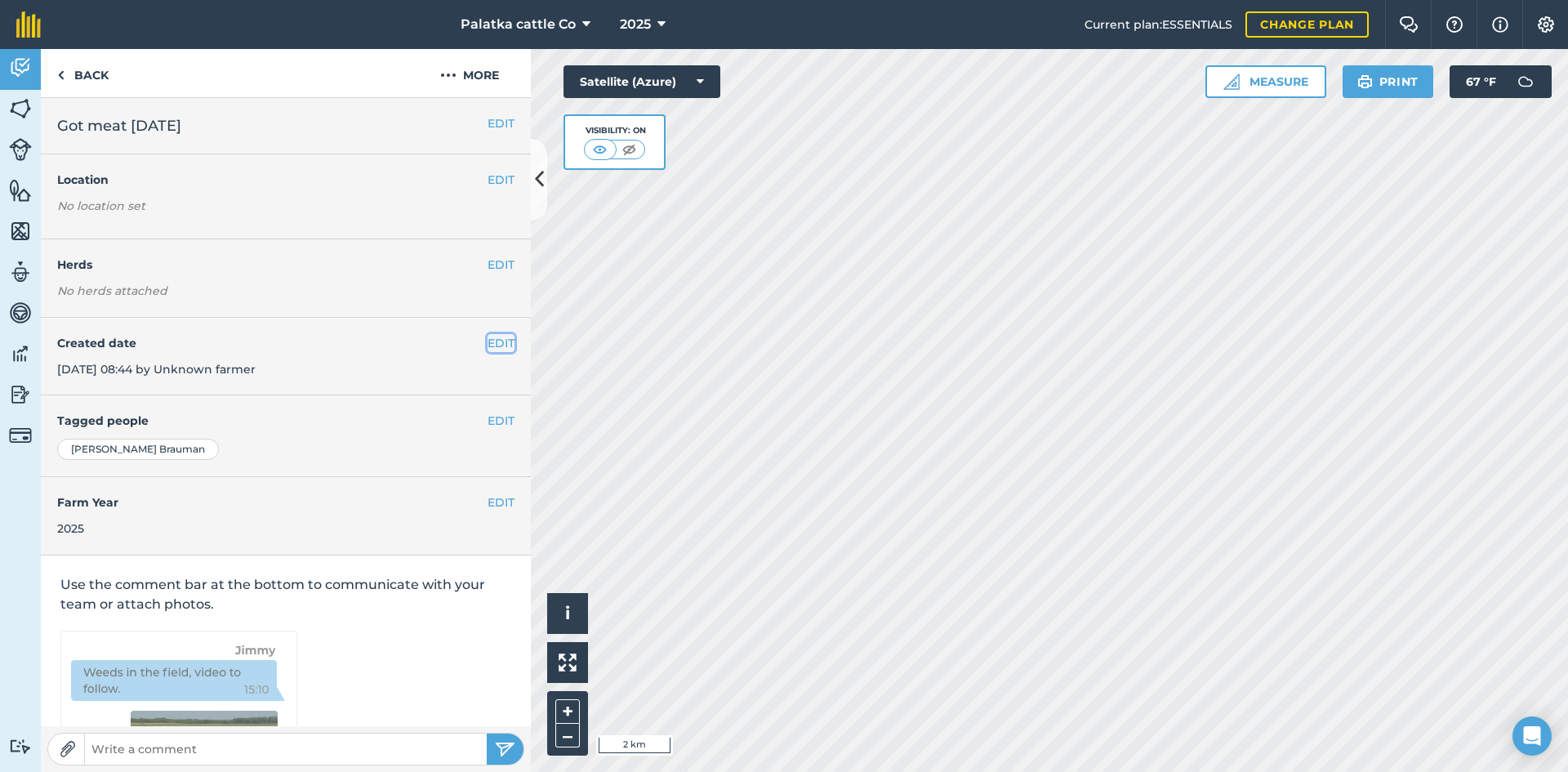
click at [488, 347] on button "EDIT" at bounding box center [501, 343] width 27 height 18
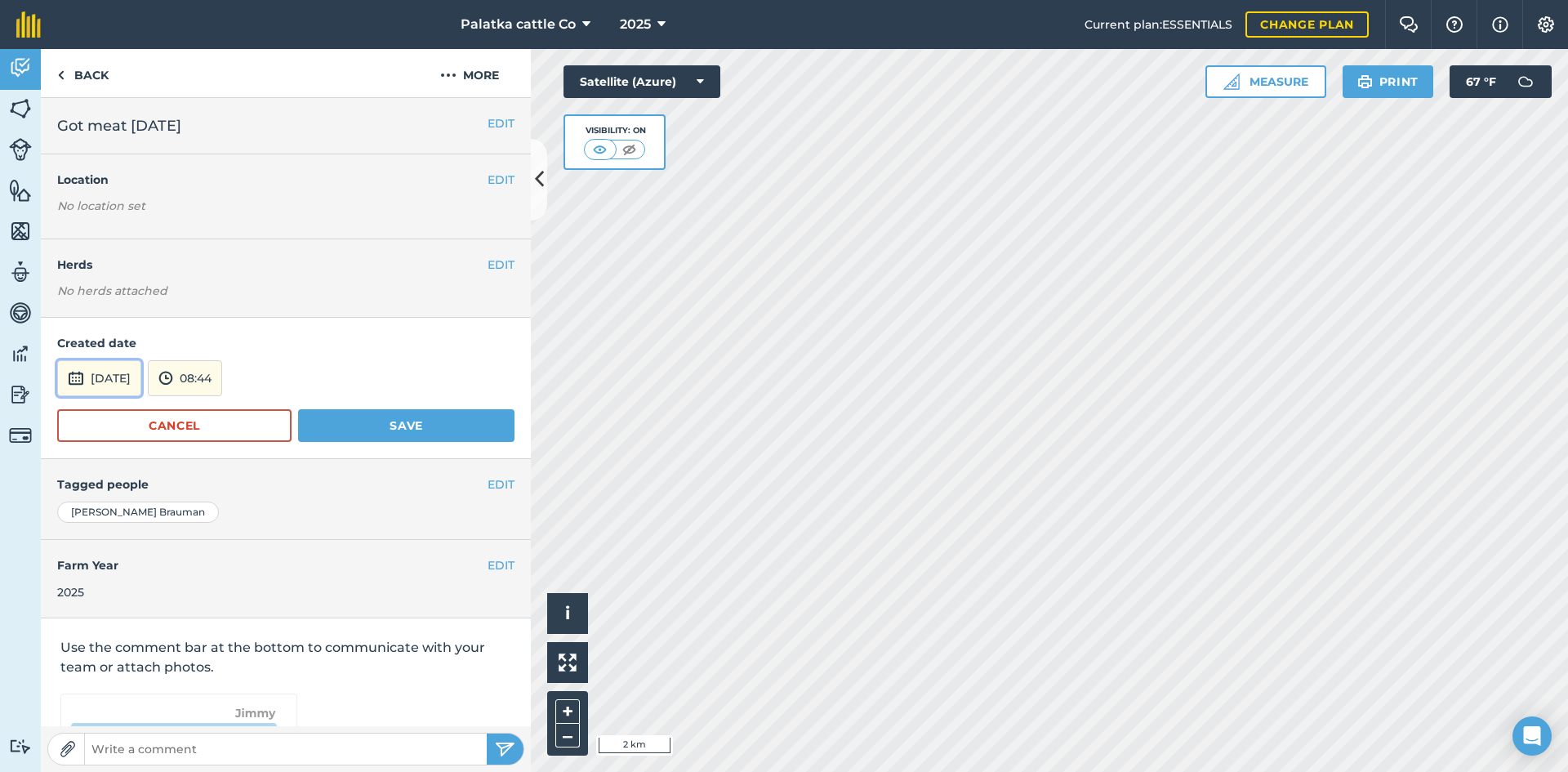
click at [138, 375] on button "[DATE]" at bounding box center [99, 378] width 84 height 36
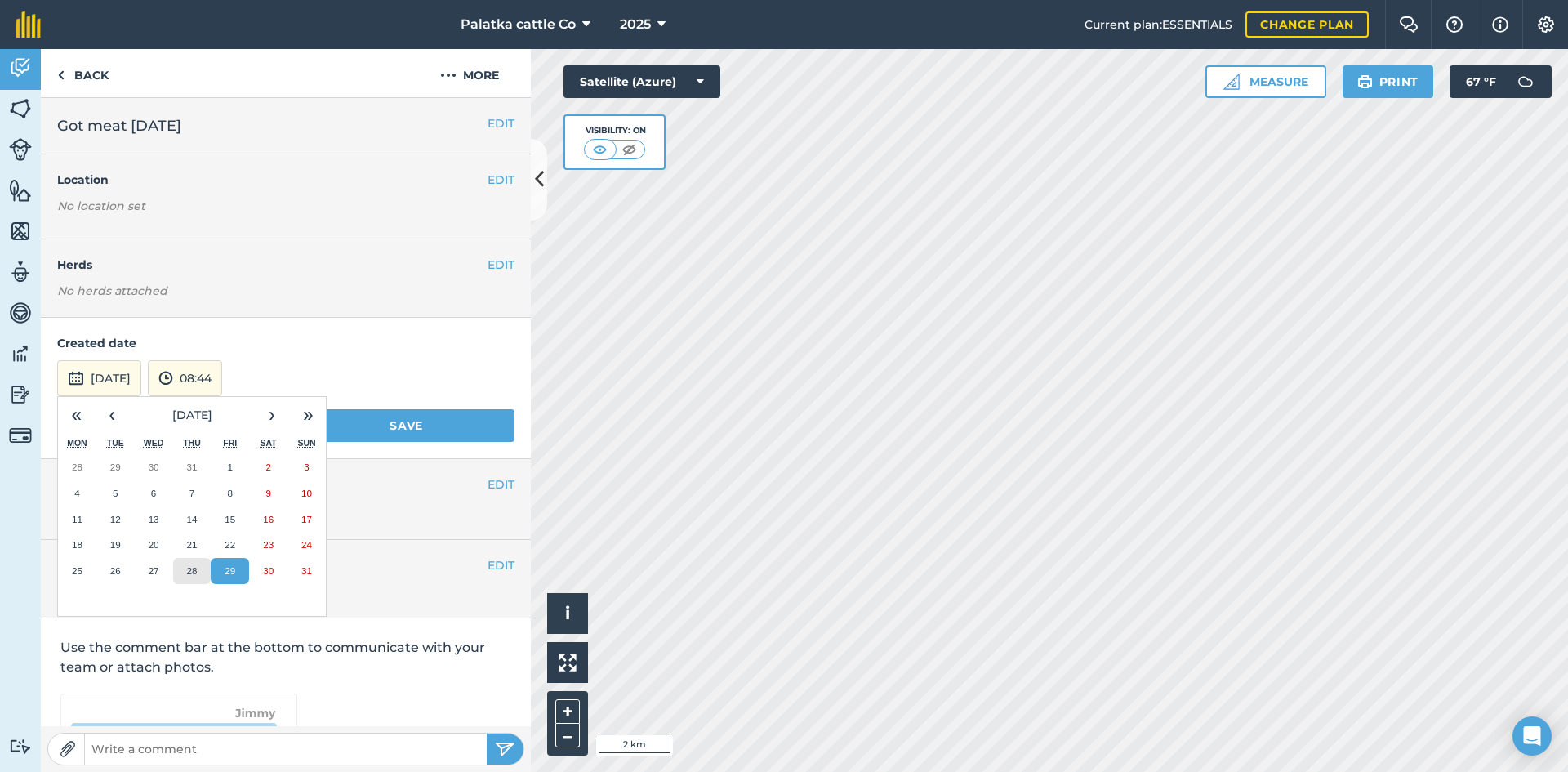
click at [201, 574] on button "28" at bounding box center [192, 571] width 38 height 26
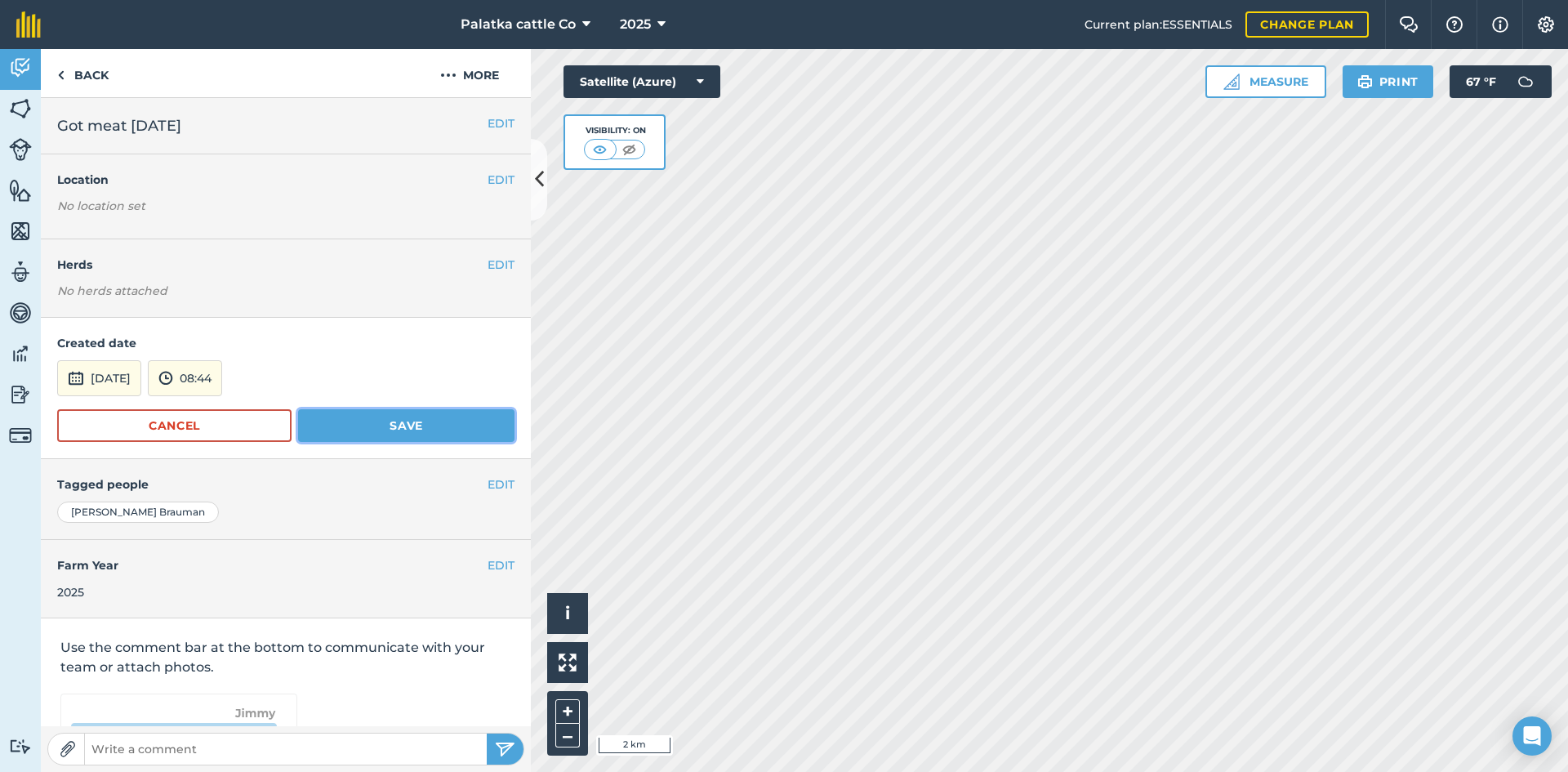
click at [402, 418] on button "Save" at bounding box center [406, 425] width 217 height 33
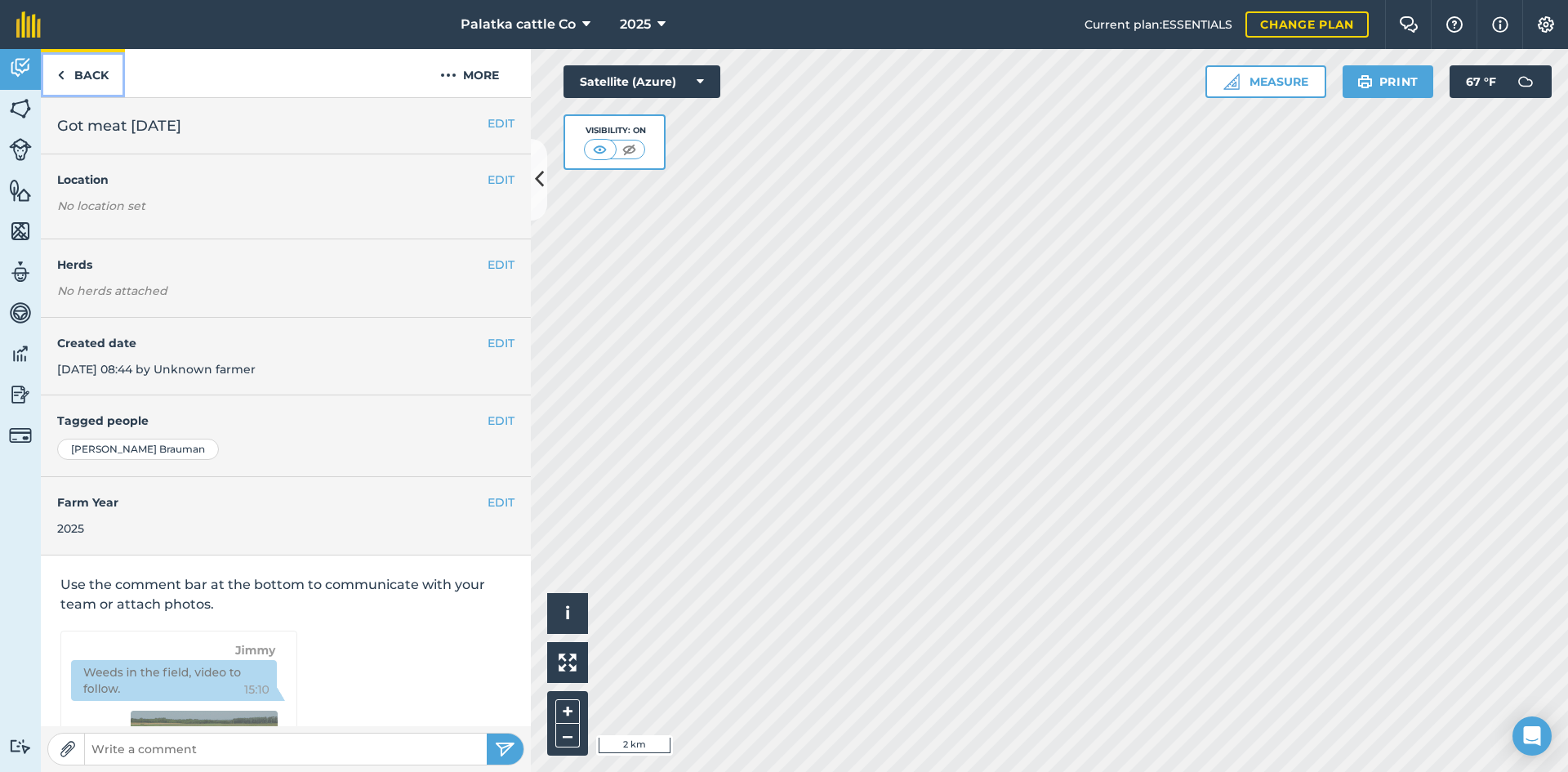
click at [81, 74] on link "Back" at bounding box center [82, 74] width 84 height 49
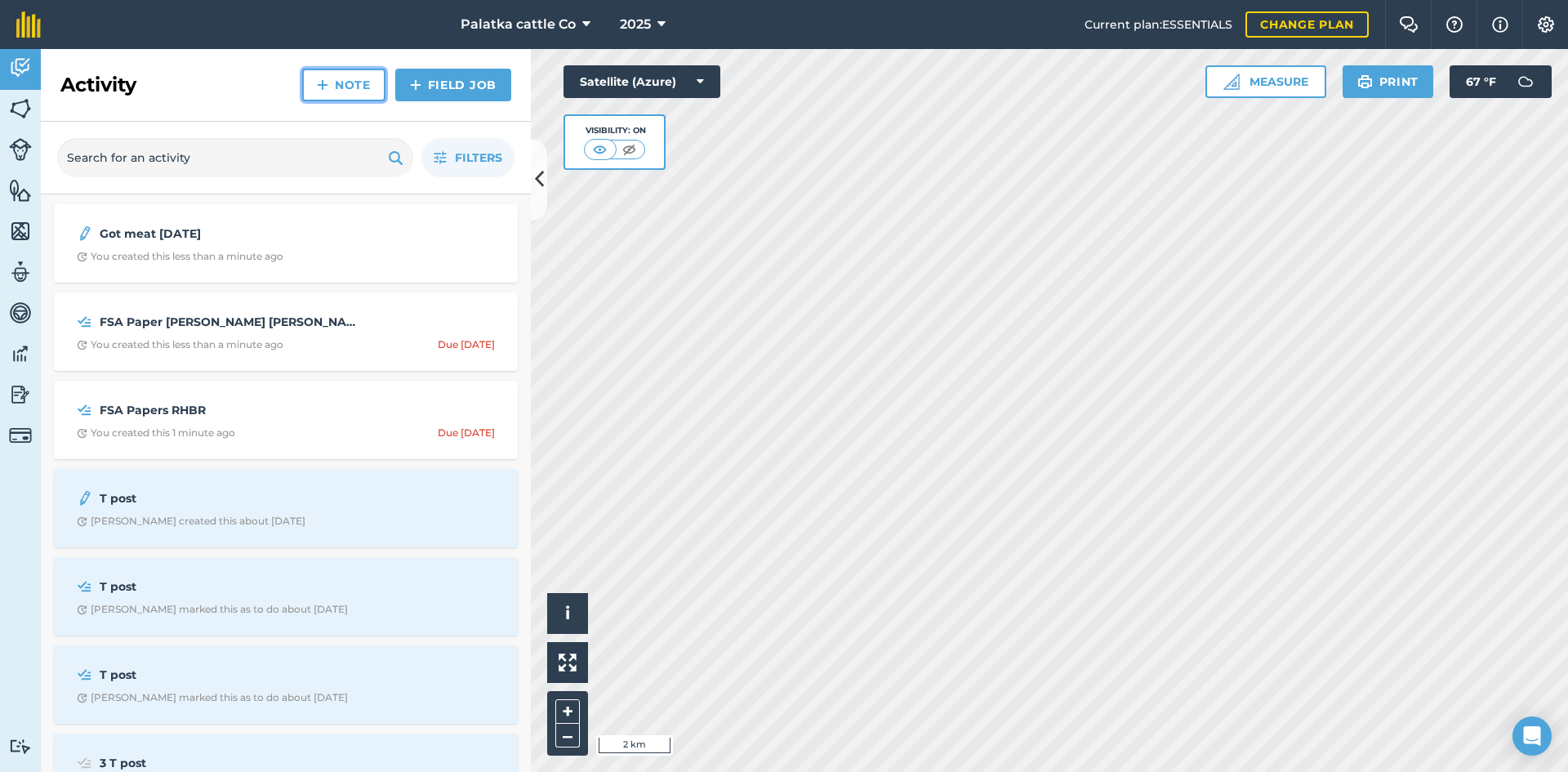
click at [334, 79] on link "Note" at bounding box center [344, 85] width 83 height 33
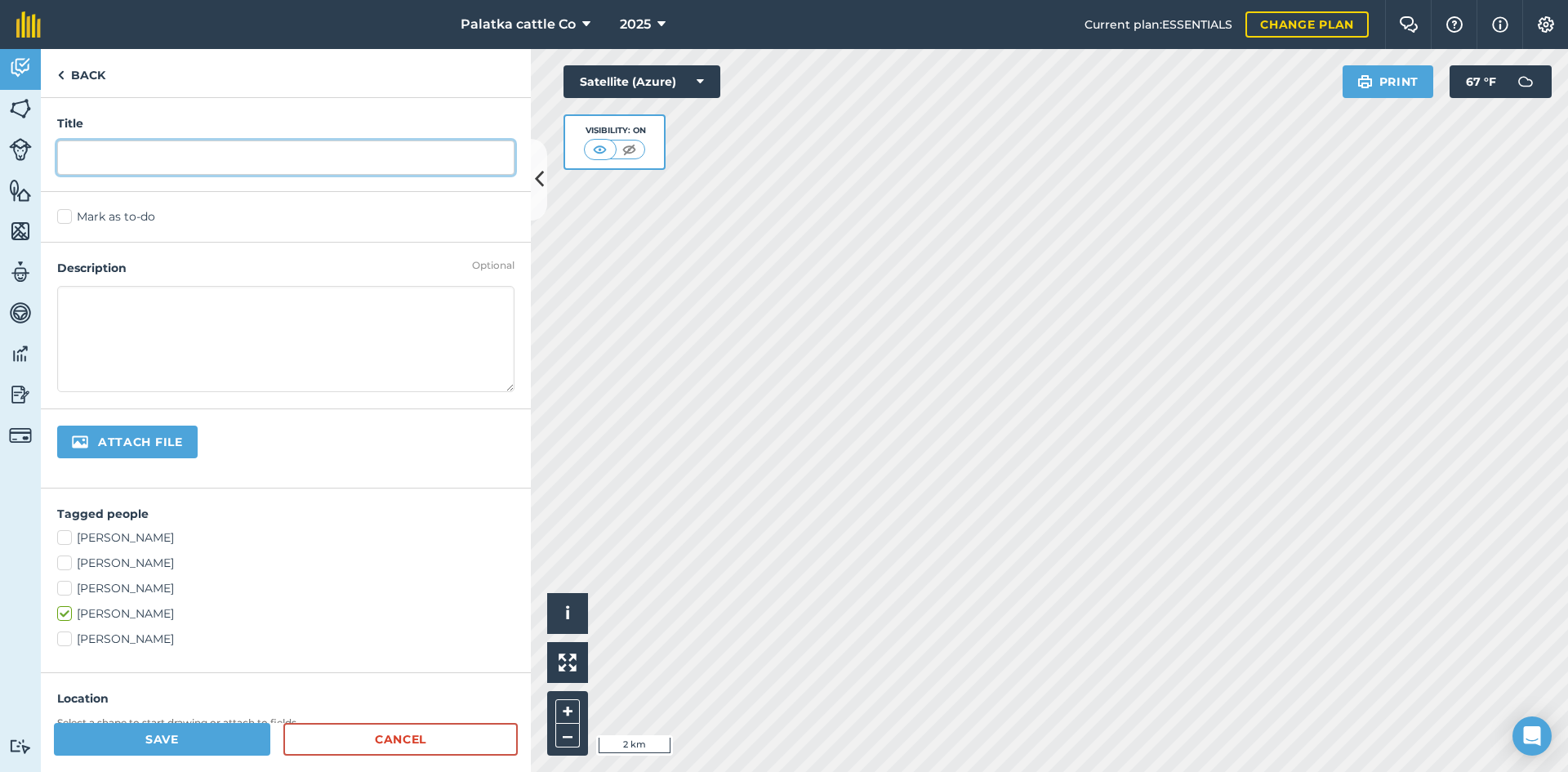
click at [126, 158] on input "text" at bounding box center [286, 158] width 457 height 35
type input "F"
type input "USDA comes to PCC main ranch to inspect"
click at [139, 744] on button "Save" at bounding box center [162, 739] width 217 height 33
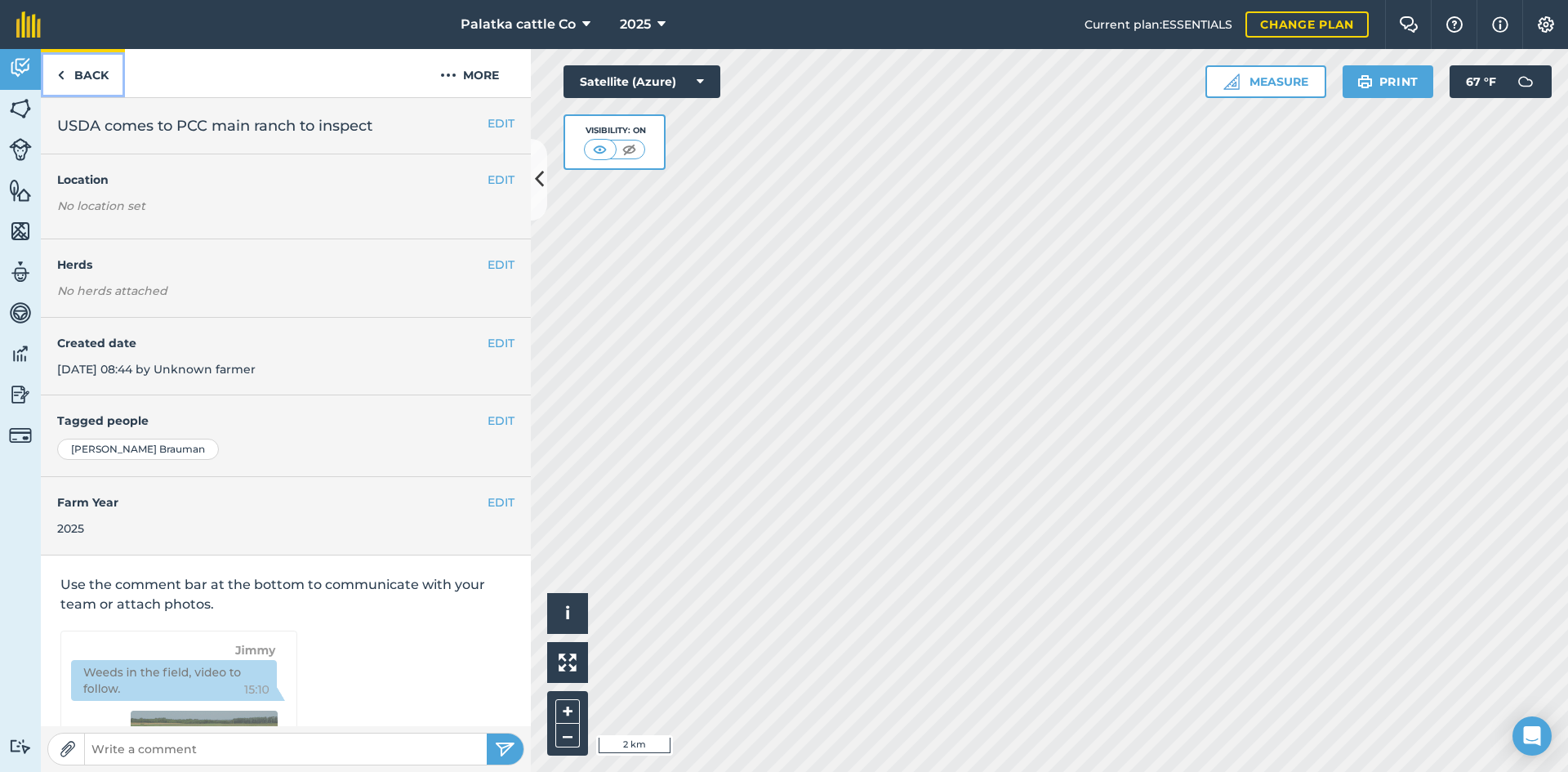
click at [111, 78] on link "Back" at bounding box center [82, 74] width 84 height 49
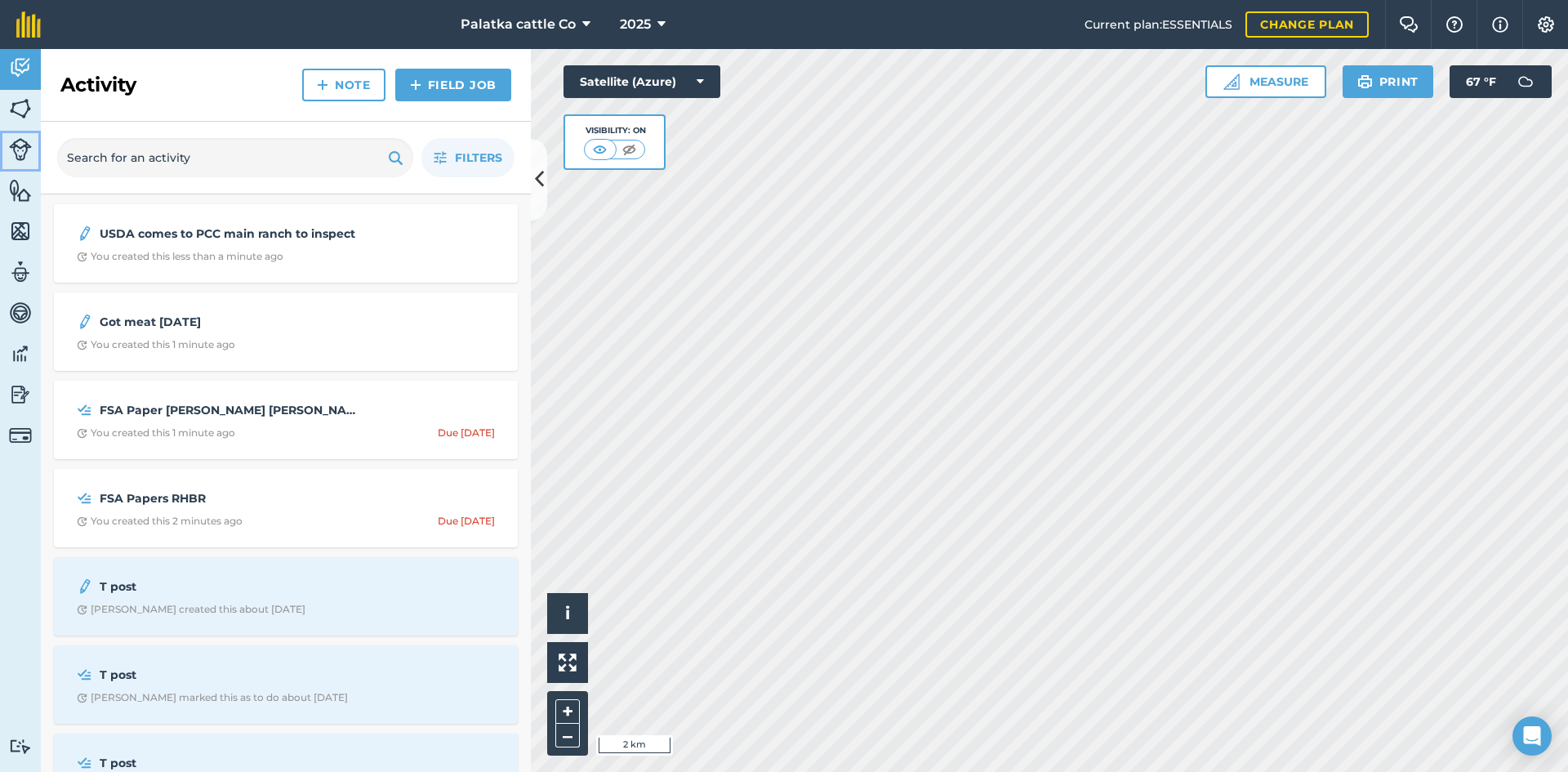
click at [16, 148] on img at bounding box center [20, 149] width 23 height 23
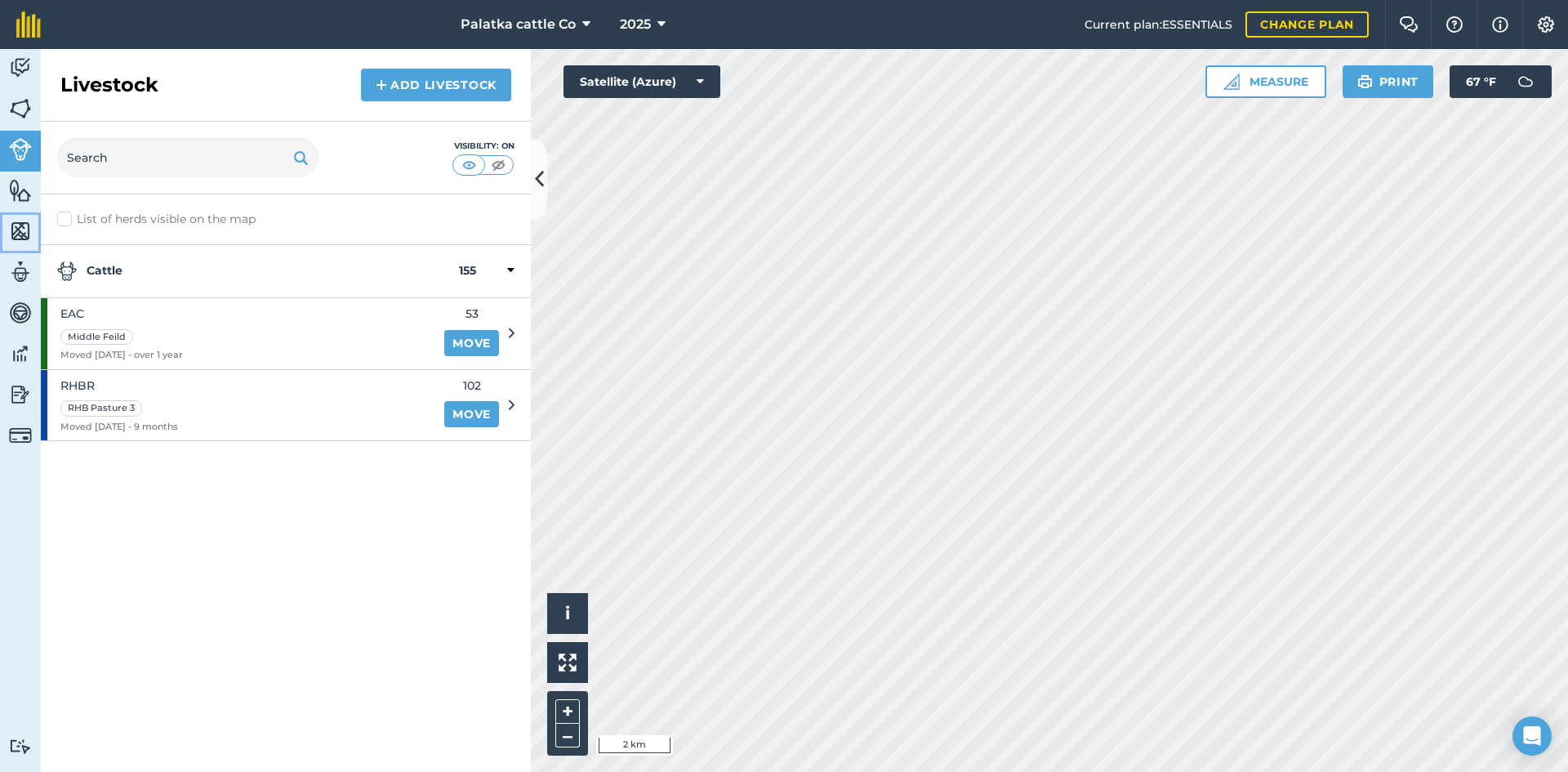
click at [25, 225] on img at bounding box center [20, 231] width 23 height 24
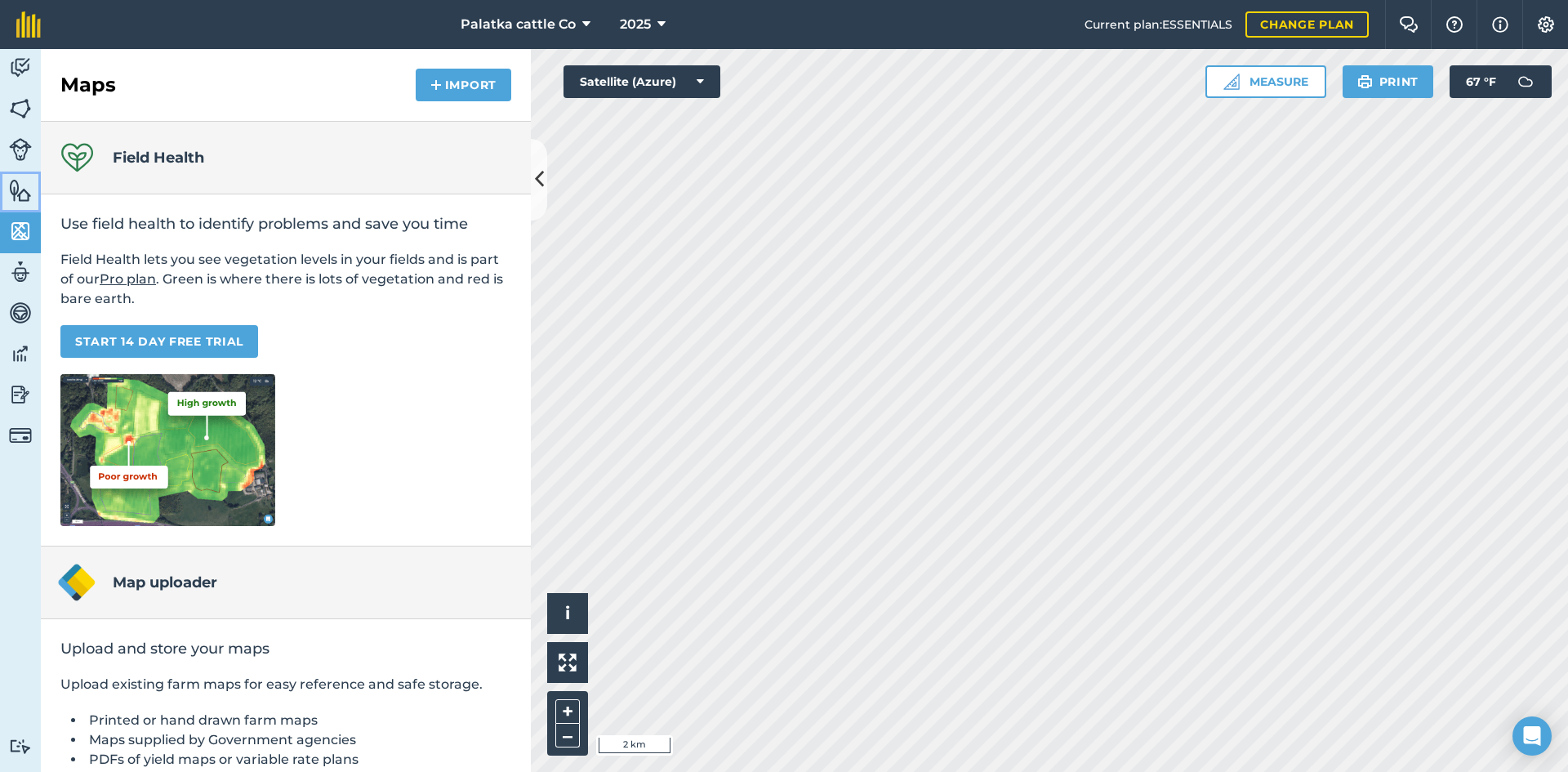
click at [21, 187] on img at bounding box center [20, 191] width 23 height 24
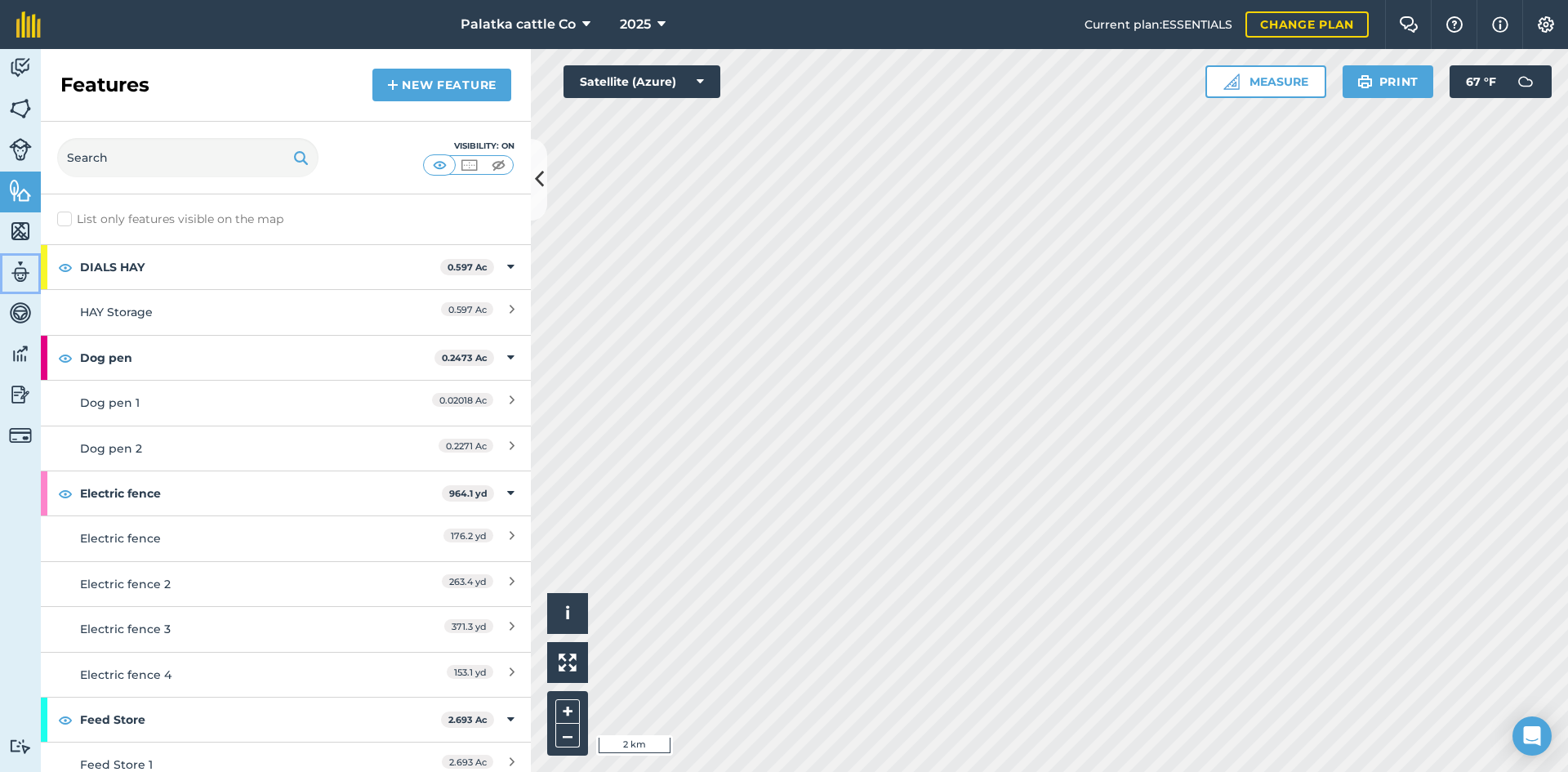
click at [29, 272] on img at bounding box center [20, 272] width 23 height 24
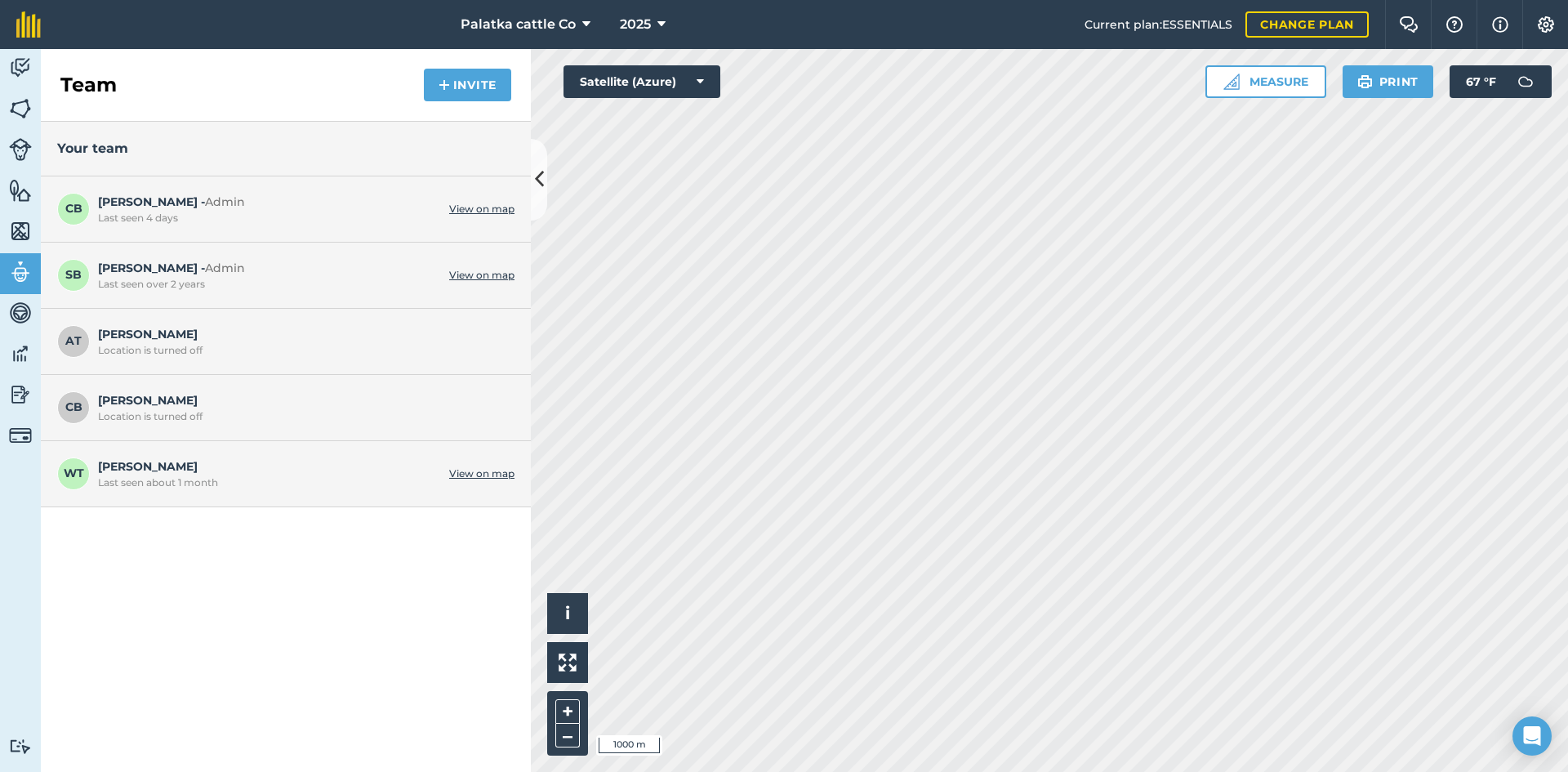
click at [1120, 771] on html "Palatka cattle Co 2025 Current plan : ESSENTIALS Change plan Farm Chat Help Inf…" at bounding box center [784, 386] width 1568 height 772
click at [458, 93] on button "Invite" at bounding box center [467, 85] width 87 height 33
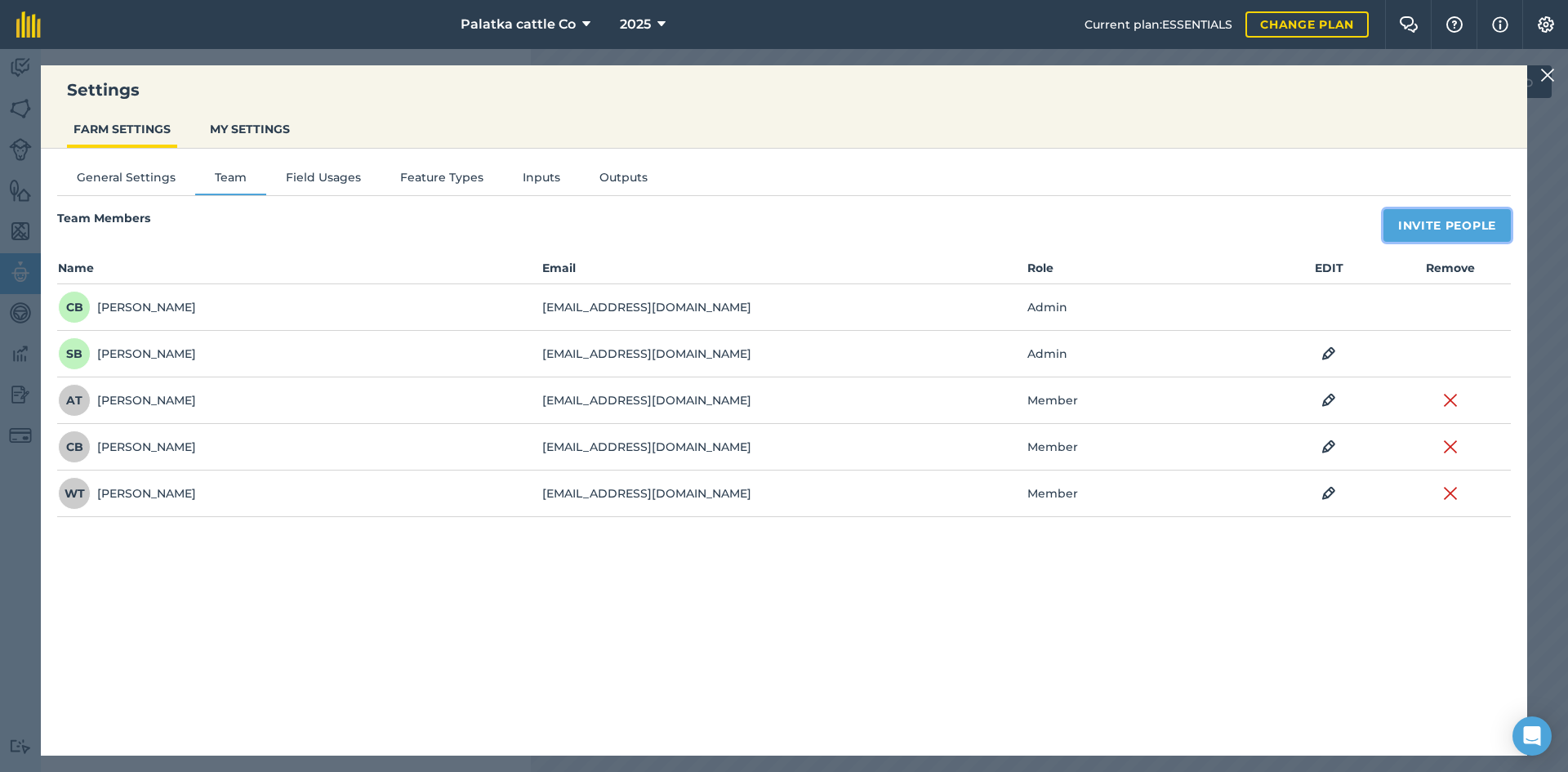
click at [1472, 226] on button "Invite People" at bounding box center [1447, 225] width 127 height 33
select select "MEMBER"
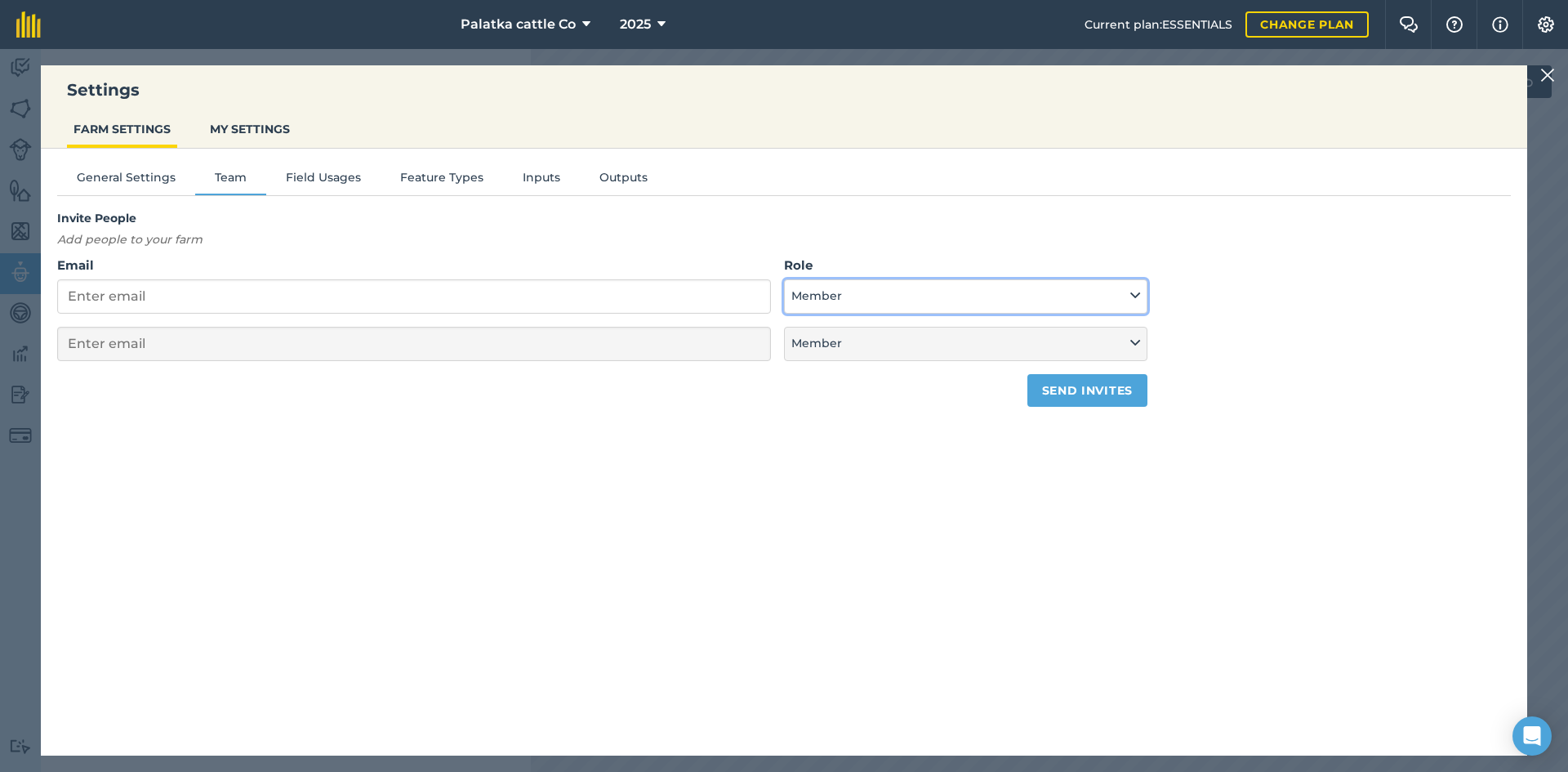
click at [905, 291] on button "Member" at bounding box center [966, 296] width 364 height 35
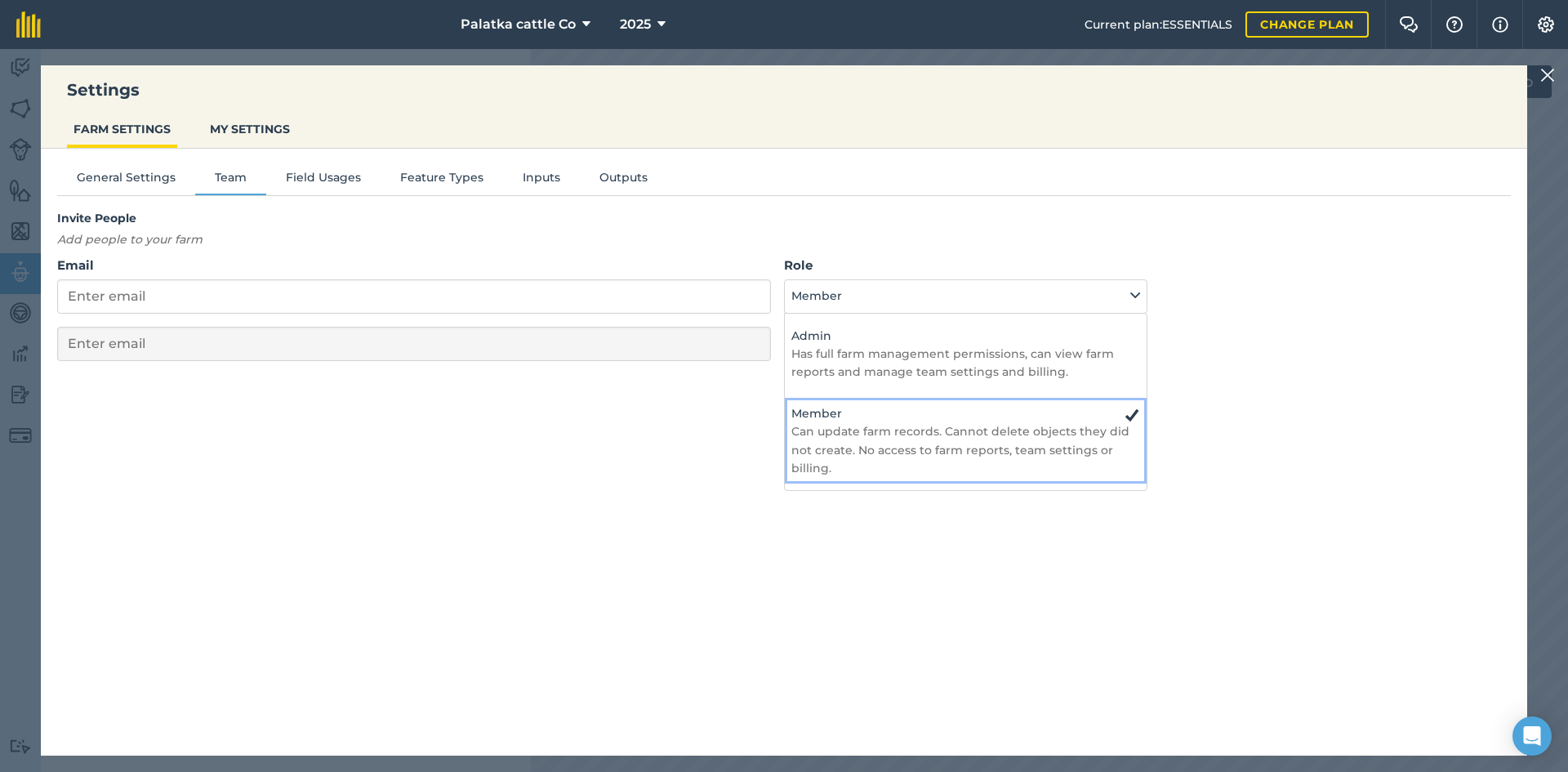
click at [864, 428] on p "Can update farm records. Cannot delete objects they did not create. No access t…" at bounding box center [966, 449] width 349 height 55
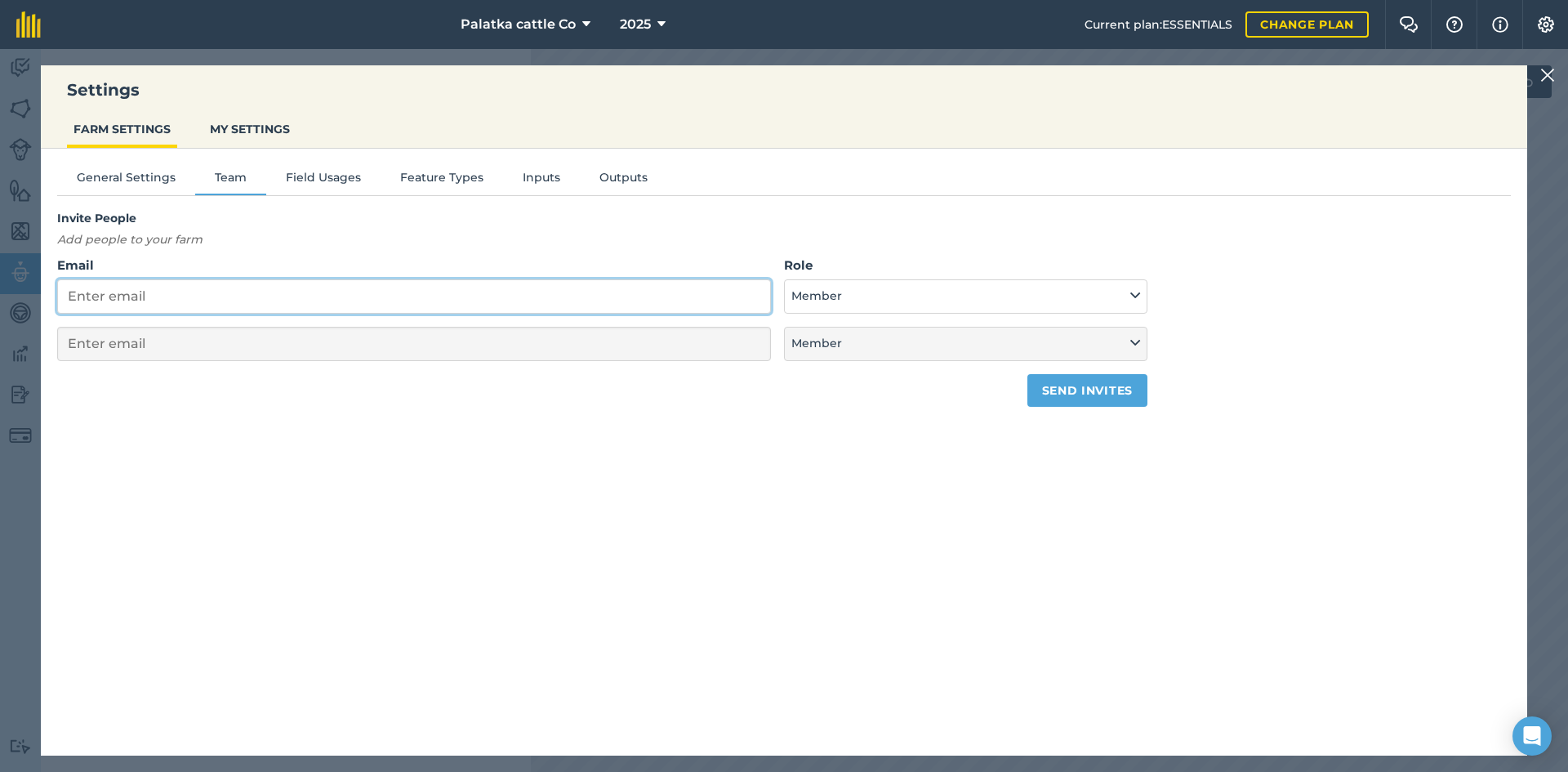
click at [362, 294] on input "Email" at bounding box center [414, 296] width 714 height 35
type input "b"
select select "MEMBER"
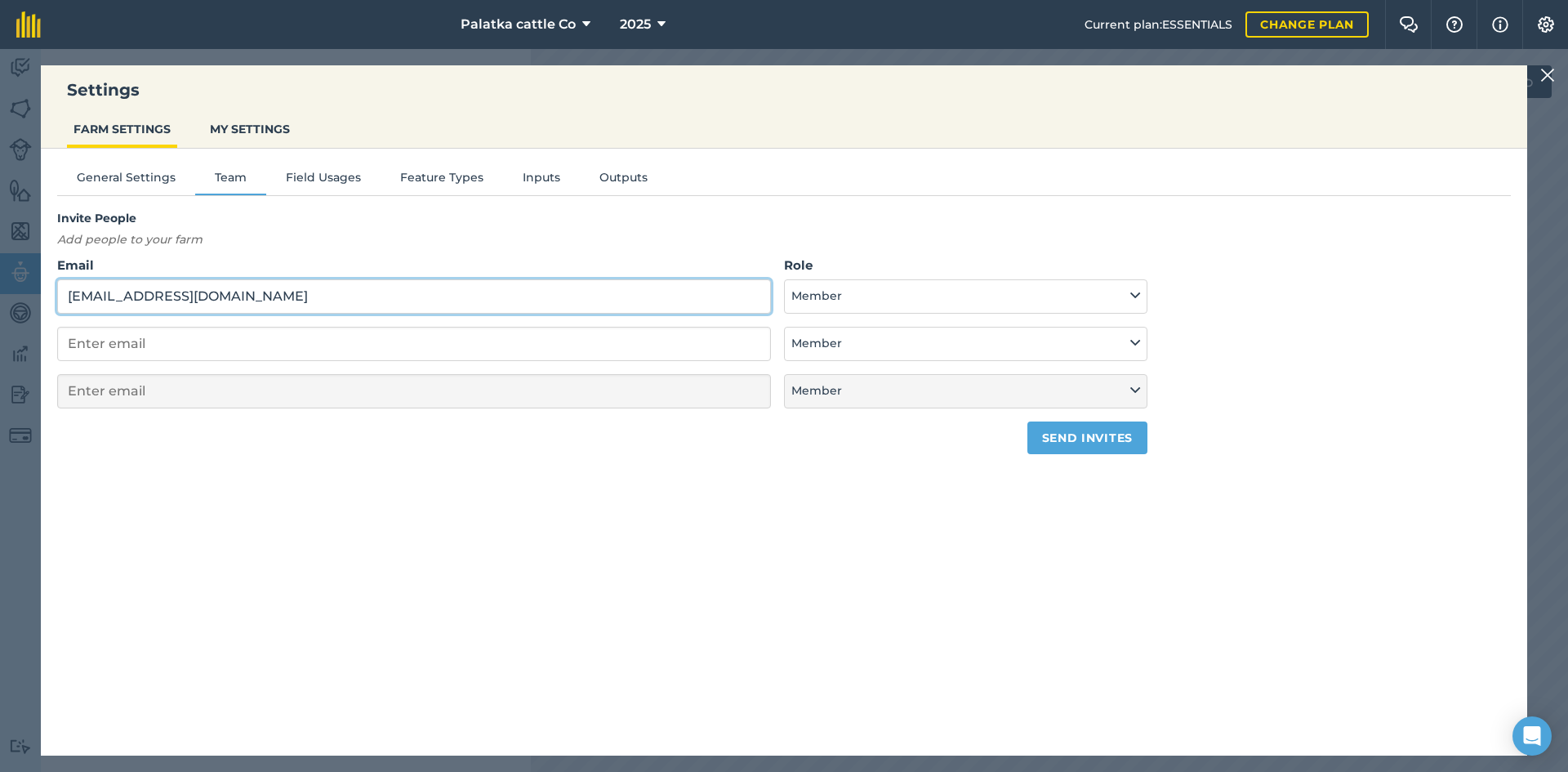
type input "[EMAIL_ADDRESS][DOMAIN_NAME]"
click at [1081, 437] on button "Send invites" at bounding box center [1087, 438] width 120 height 33
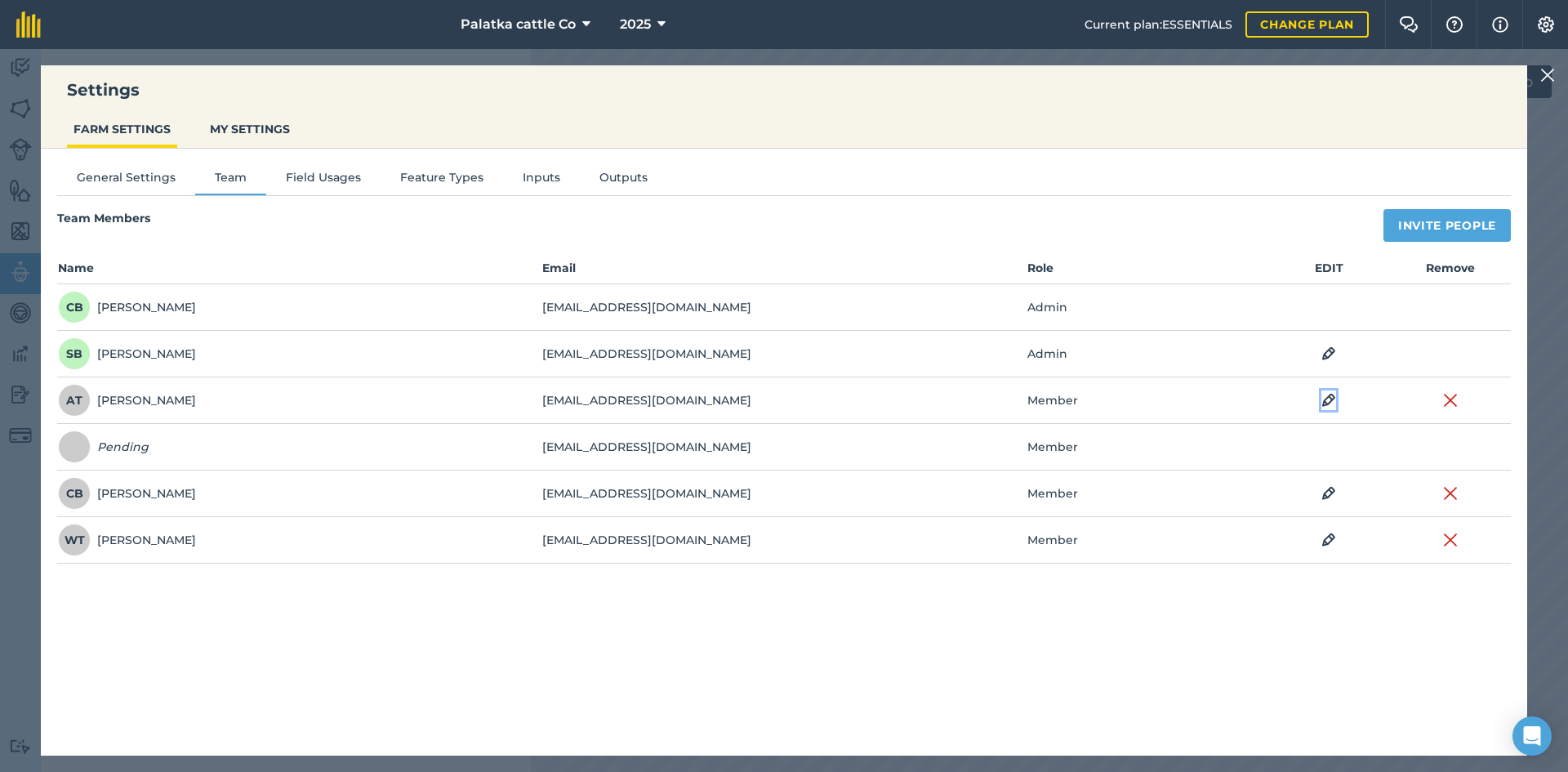
click at [1328, 402] on img at bounding box center [1328, 400] width 15 height 20
select select "MEMBER"
click at [1241, 206] on div "General Settings Team Field Usages Feature Types Inputs Outputs Team Members In…" at bounding box center [784, 444] width 1487 height 591
click at [1325, 399] on button "Save" at bounding box center [1329, 401] width 63 height 26
click at [580, 178] on button "Outputs" at bounding box center [623, 180] width 87 height 24
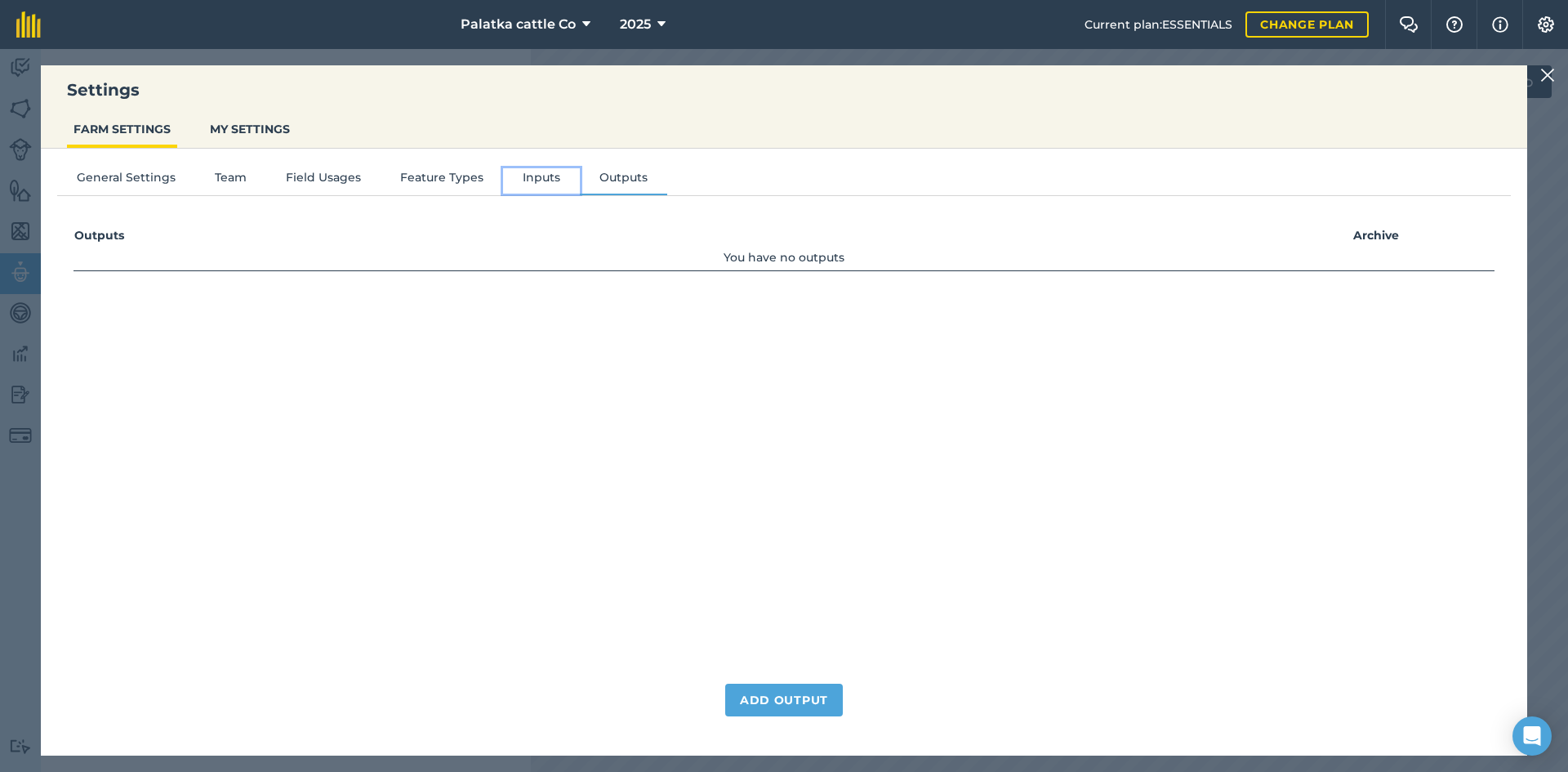
click at [515, 175] on button "Inputs" at bounding box center [541, 180] width 77 height 24
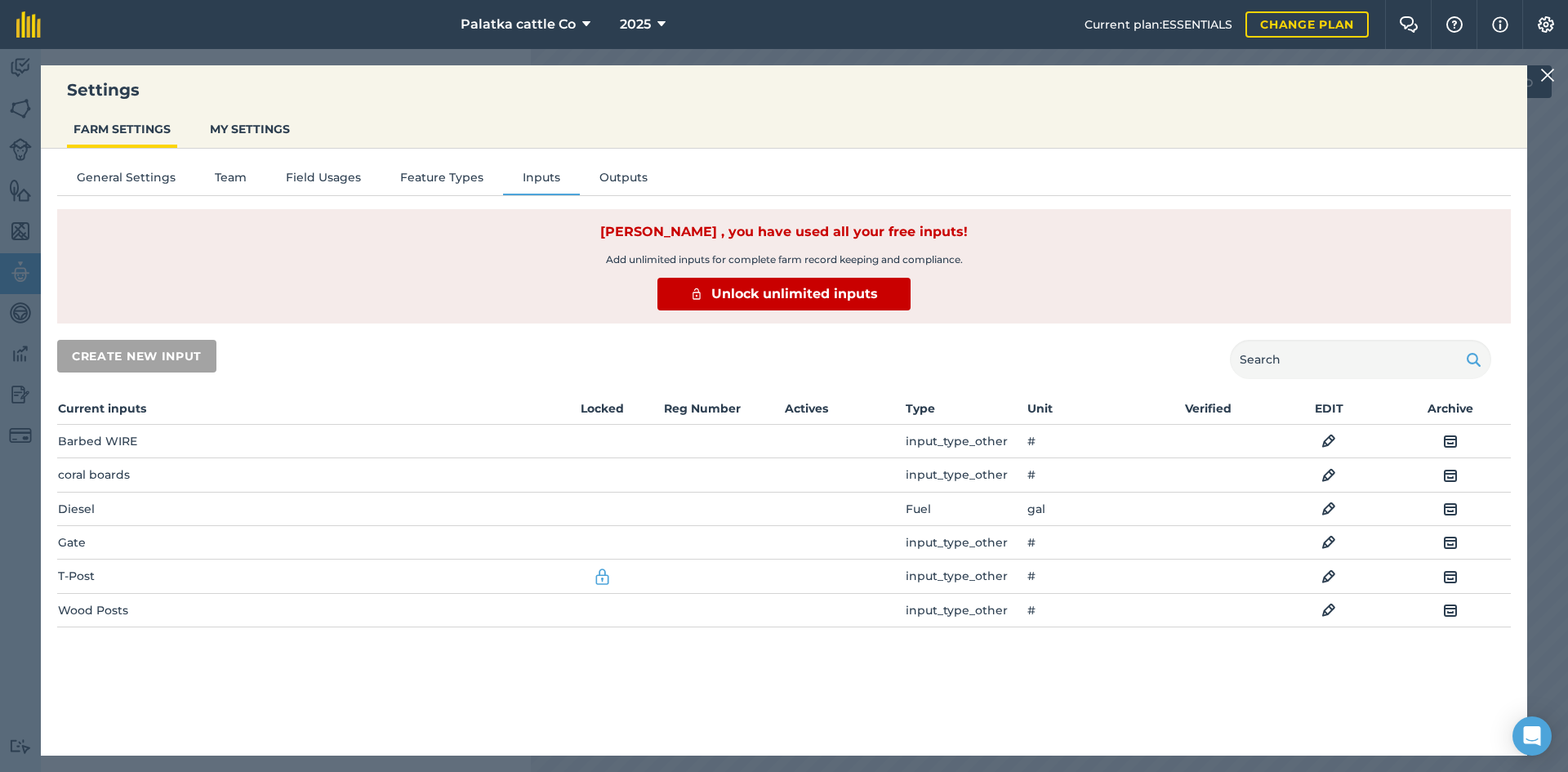
click at [601, 580] on img at bounding box center [601, 576] width 18 height 20
click at [1325, 578] on img at bounding box center [1328, 576] width 15 height 20
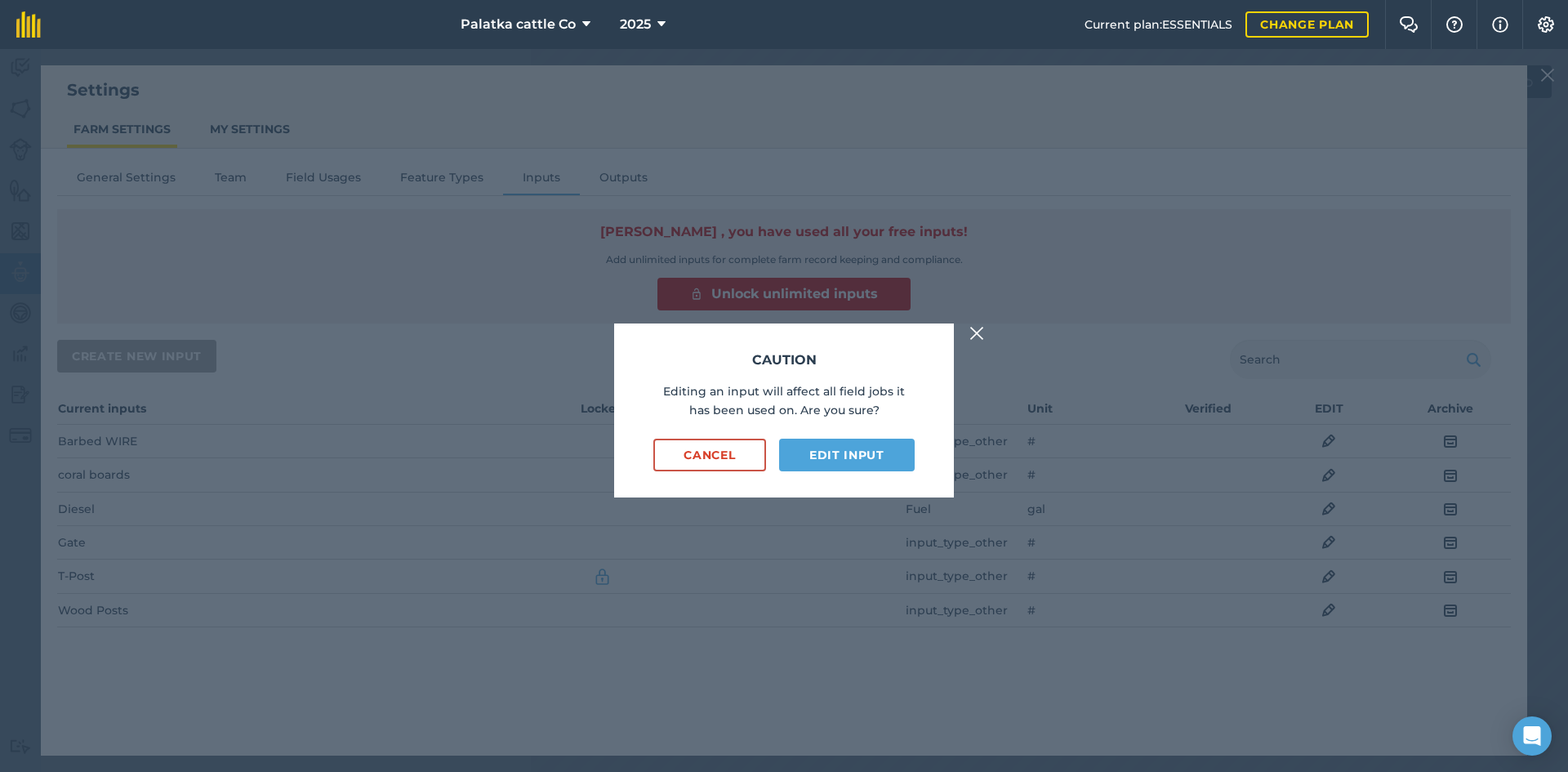
click at [977, 331] on img at bounding box center [976, 333] width 15 height 20
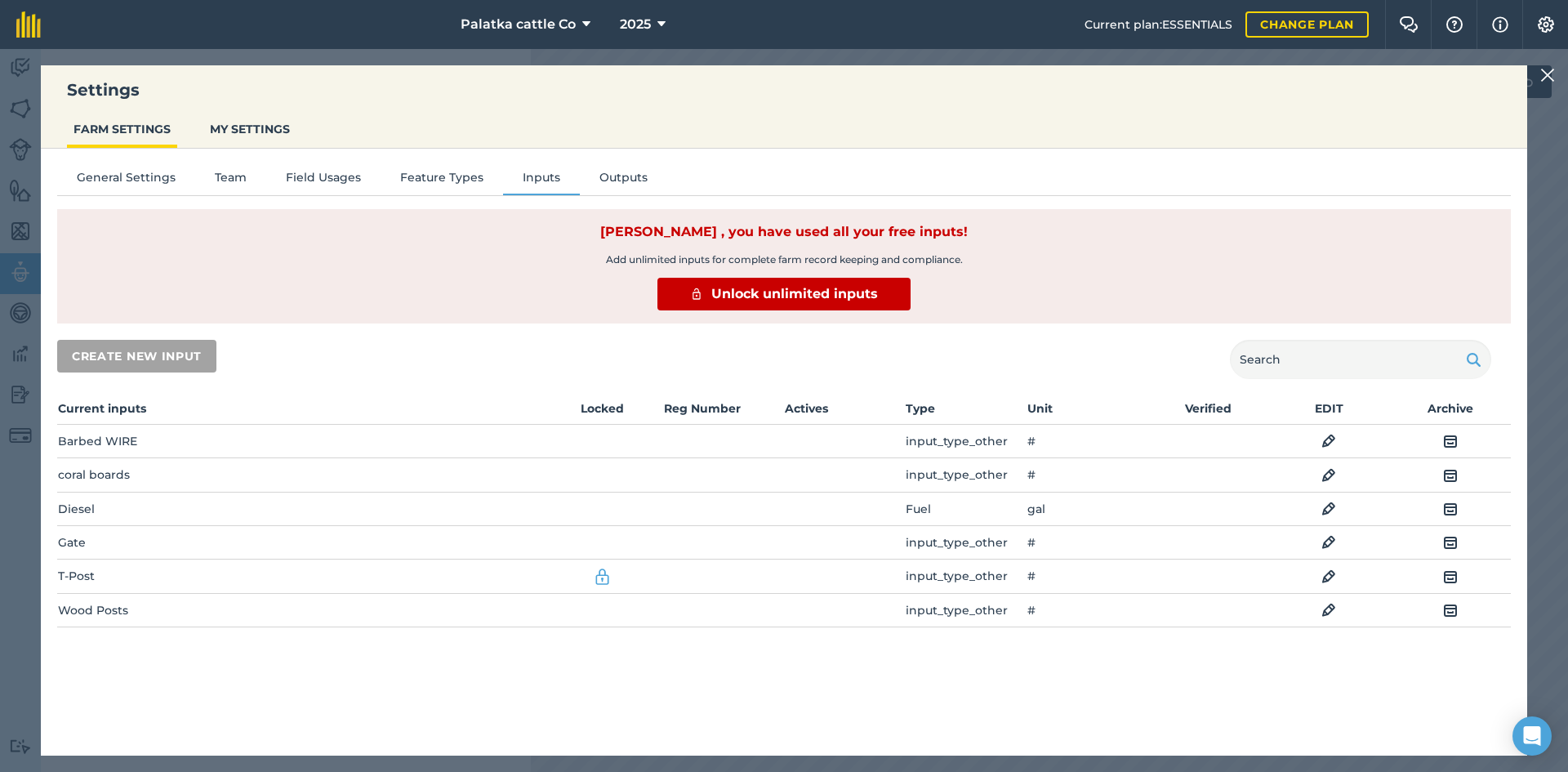
click at [604, 580] on img at bounding box center [601, 576] width 18 height 20
click at [93, 444] on td "Barbed WIRE" at bounding box center [299, 441] width 484 height 34
click at [1553, 75] on img at bounding box center [1547, 75] width 15 height 20
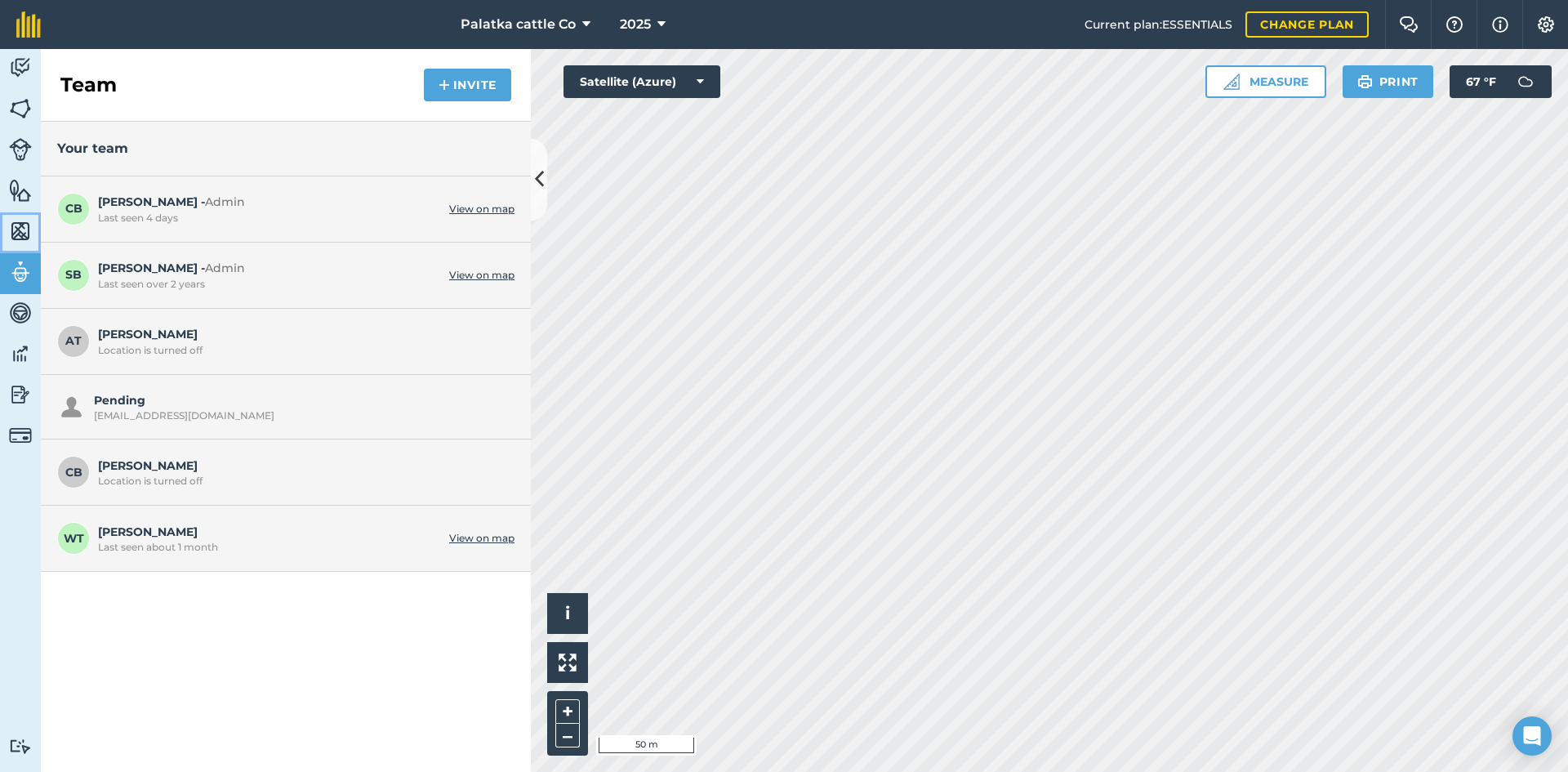
click at [16, 217] on link "Maps" at bounding box center [20, 232] width 41 height 41
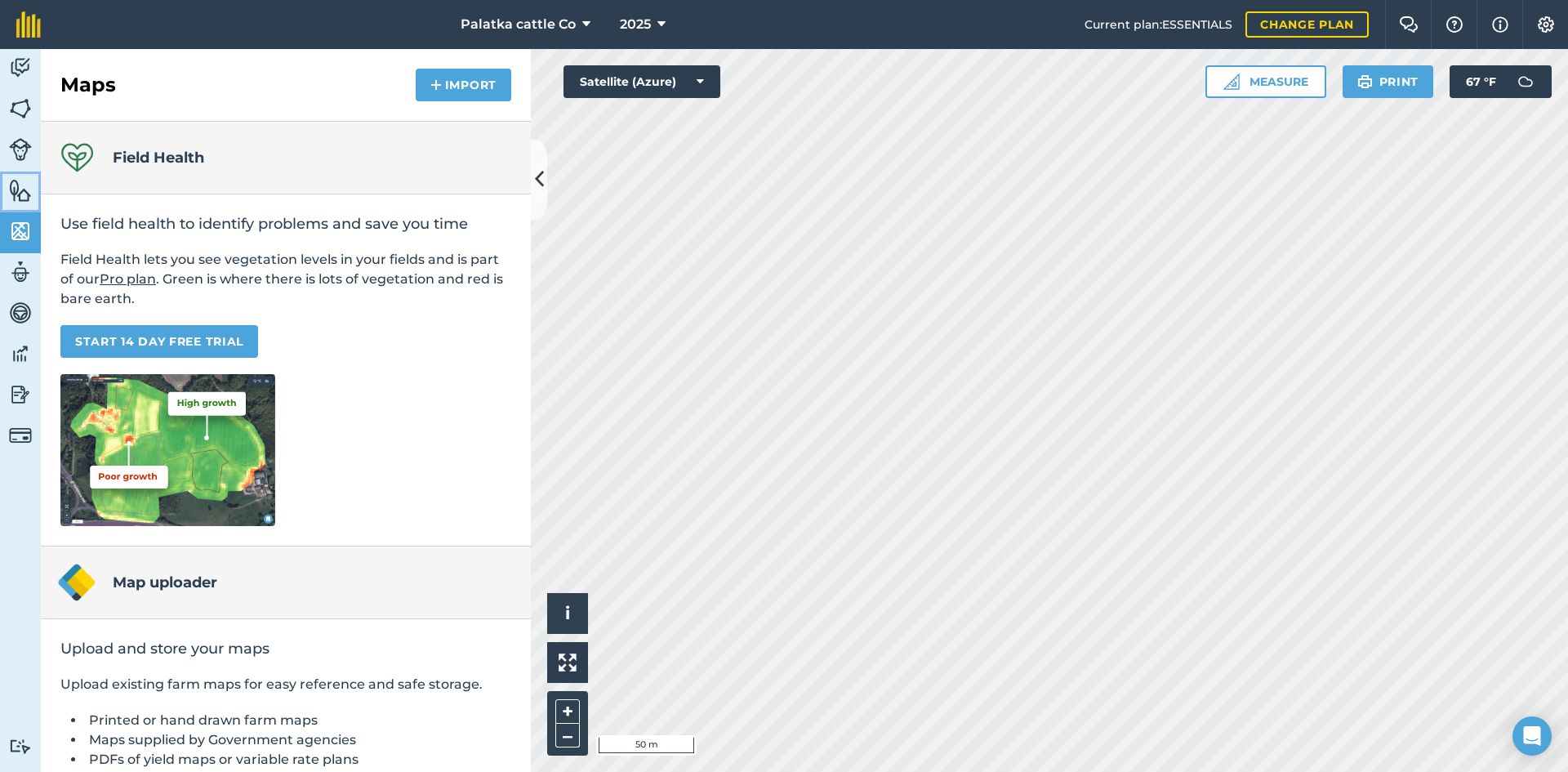
click at [18, 192] on img at bounding box center [20, 191] width 23 height 24
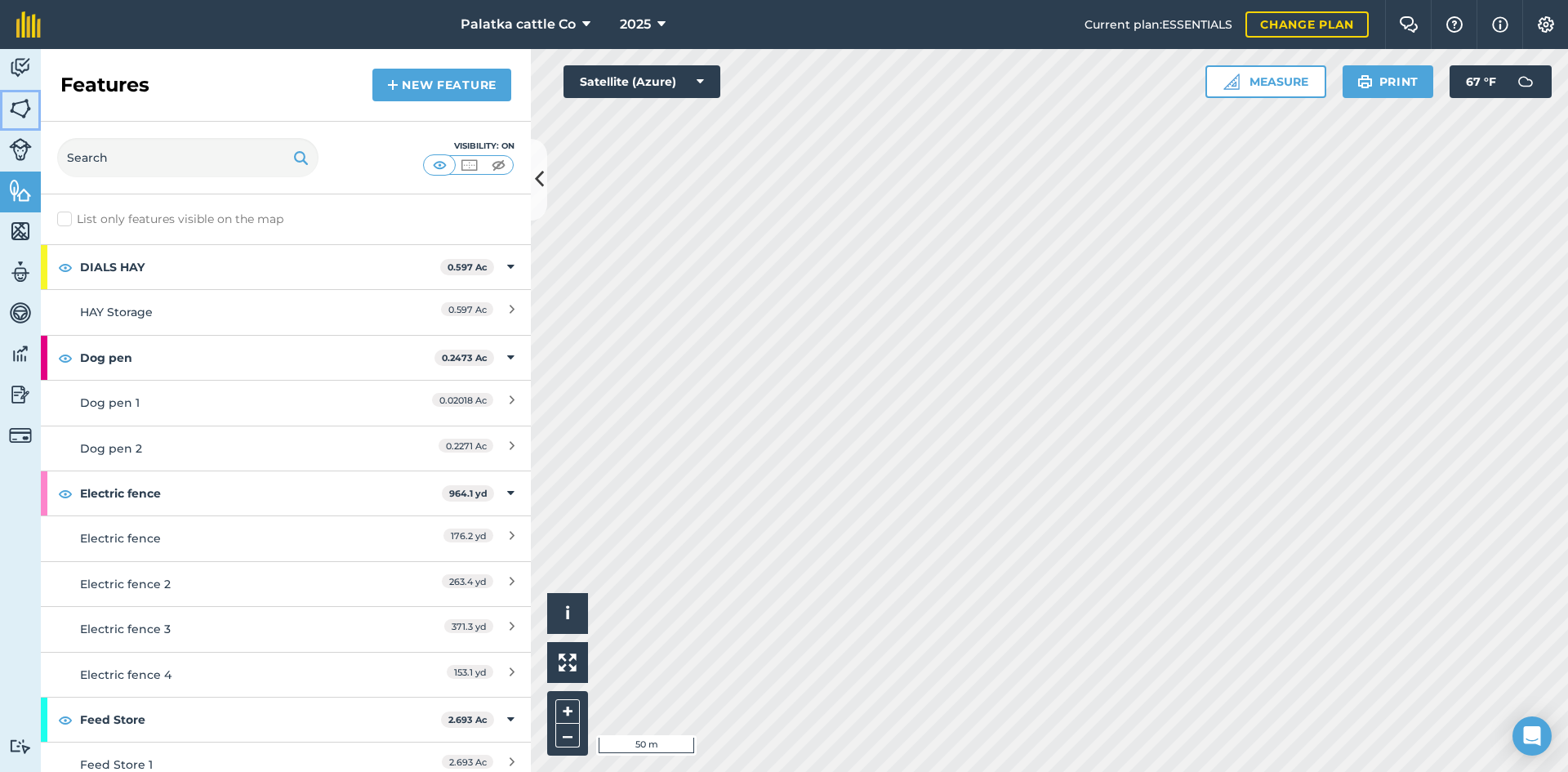
click at [24, 117] on img at bounding box center [20, 108] width 23 height 24
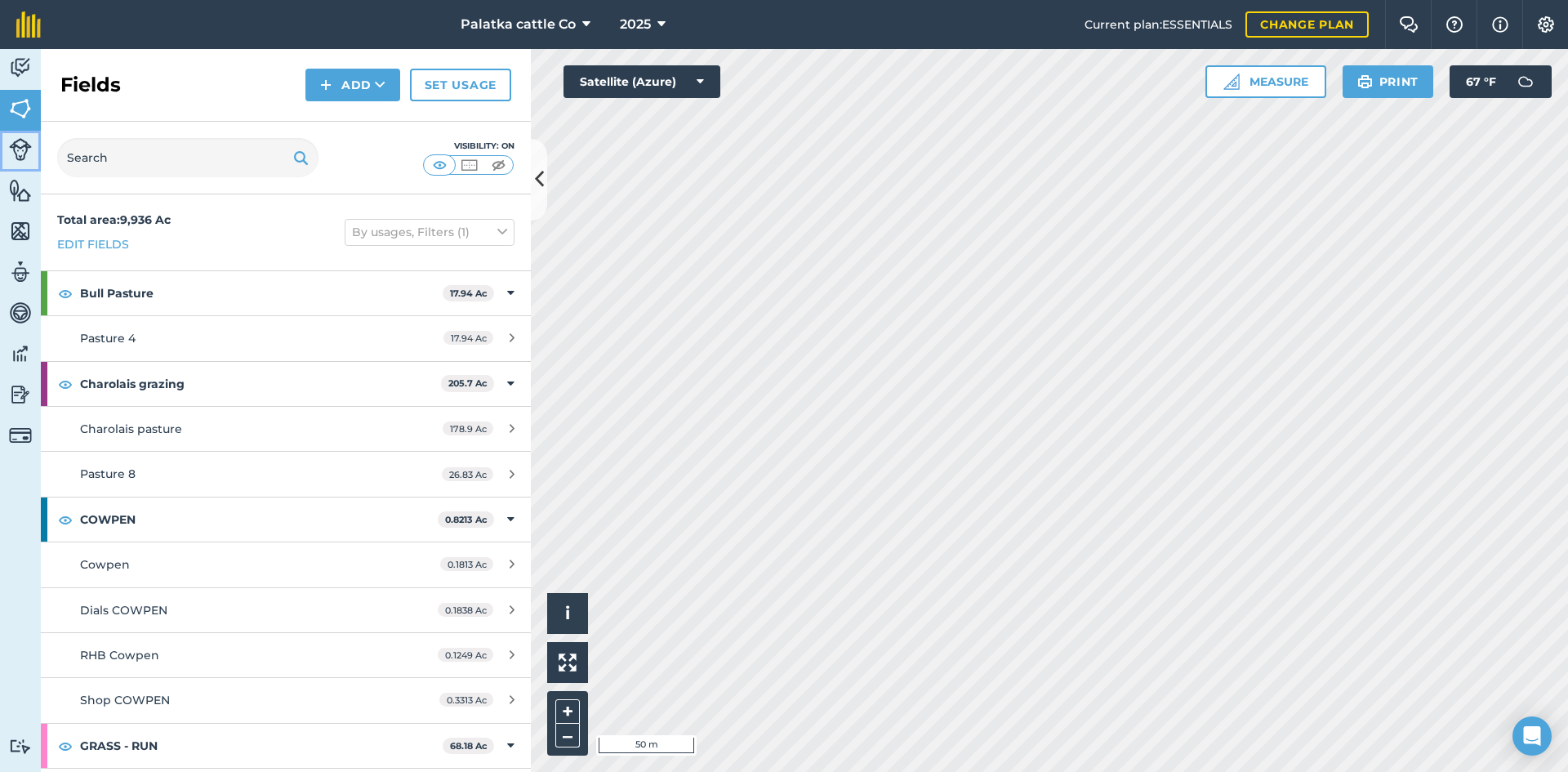
click at [13, 152] on img at bounding box center [20, 149] width 23 height 23
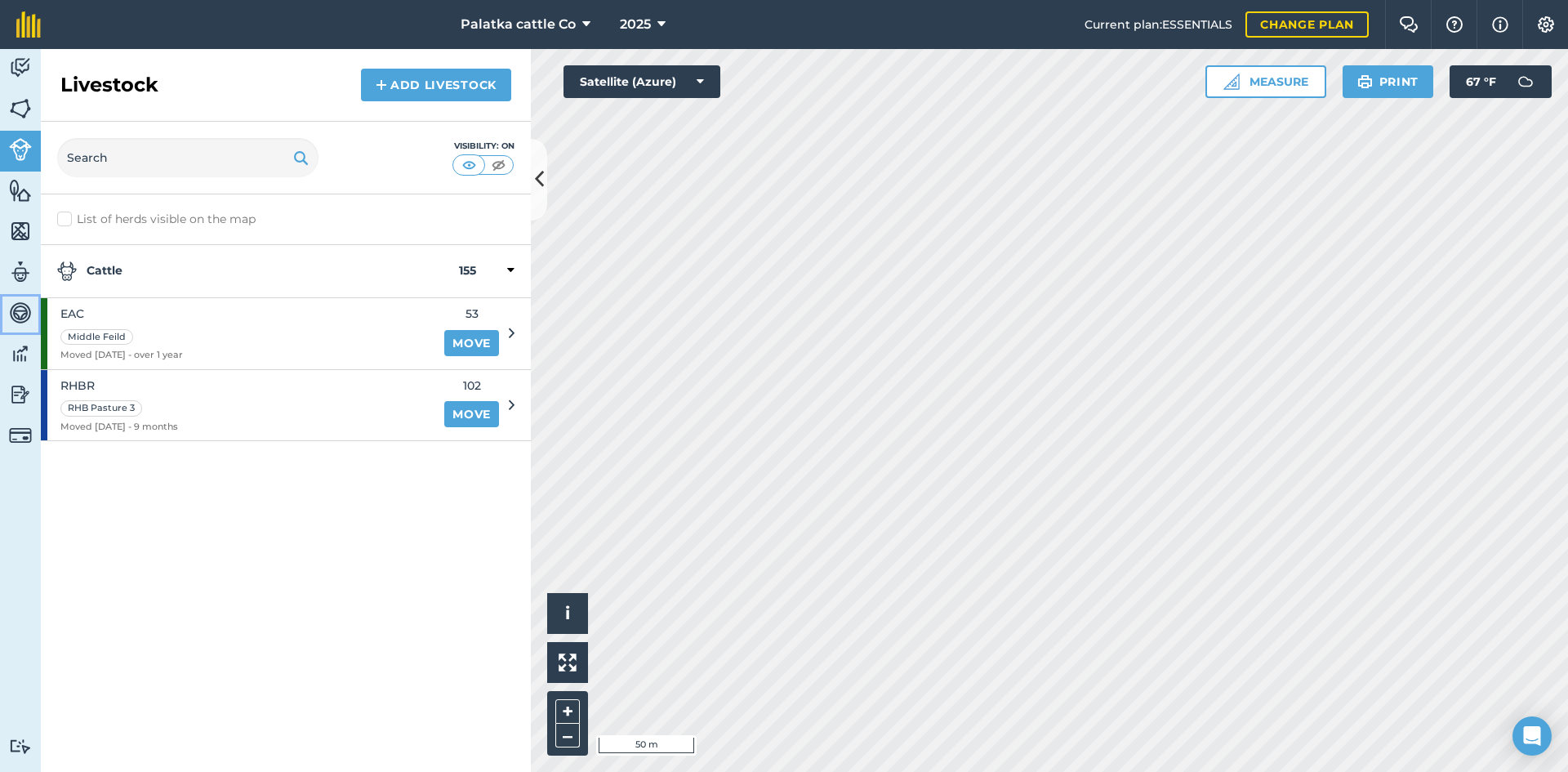
click at [28, 307] on img at bounding box center [20, 313] width 23 height 24
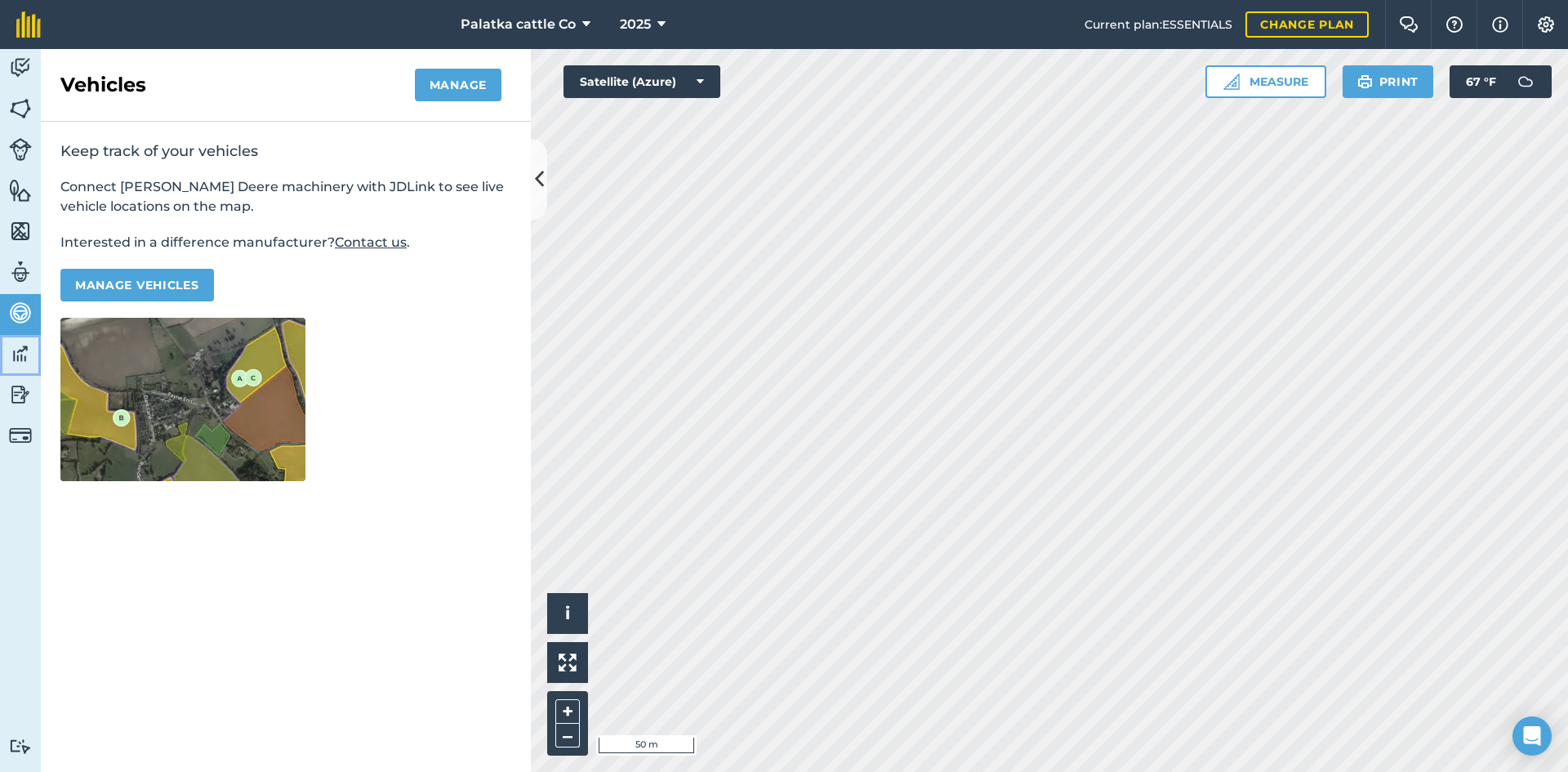
click at [24, 345] on img at bounding box center [20, 354] width 23 height 24
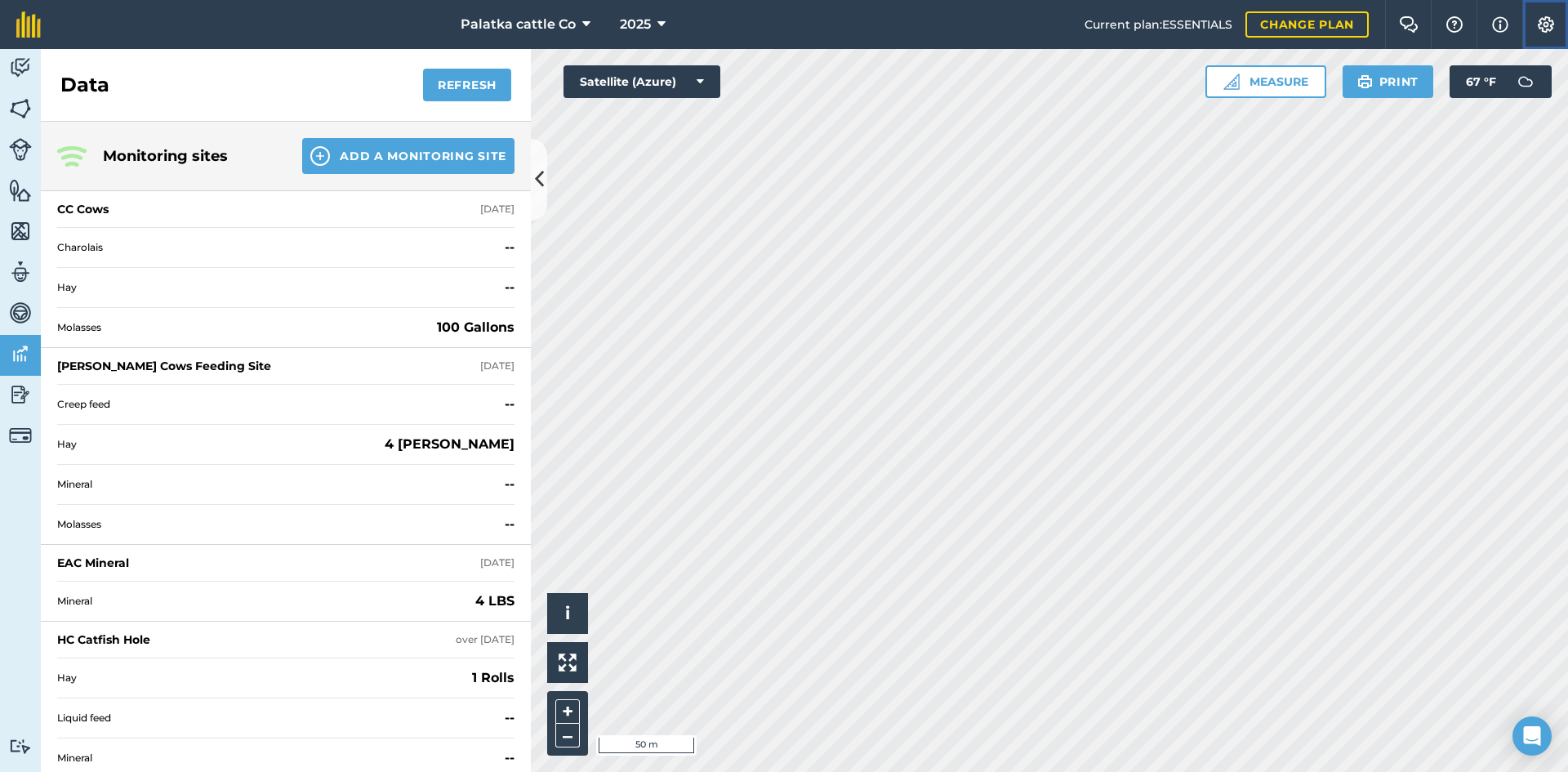
click at [1532, 21] on button "Settings" at bounding box center [1545, 24] width 46 height 49
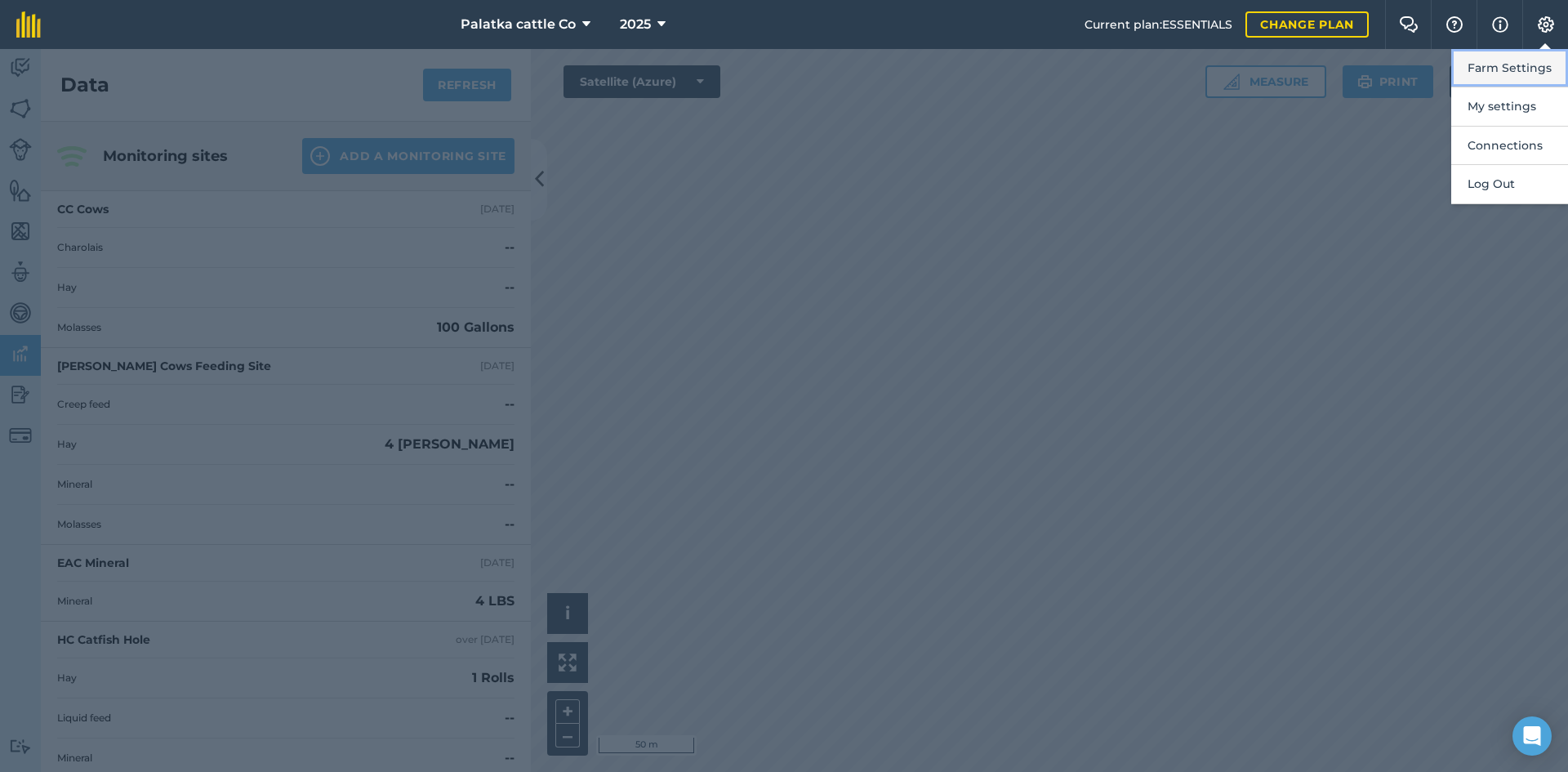
click at [1522, 79] on button "Farm Settings" at bounding box center [1509, 68] width 117 height 38
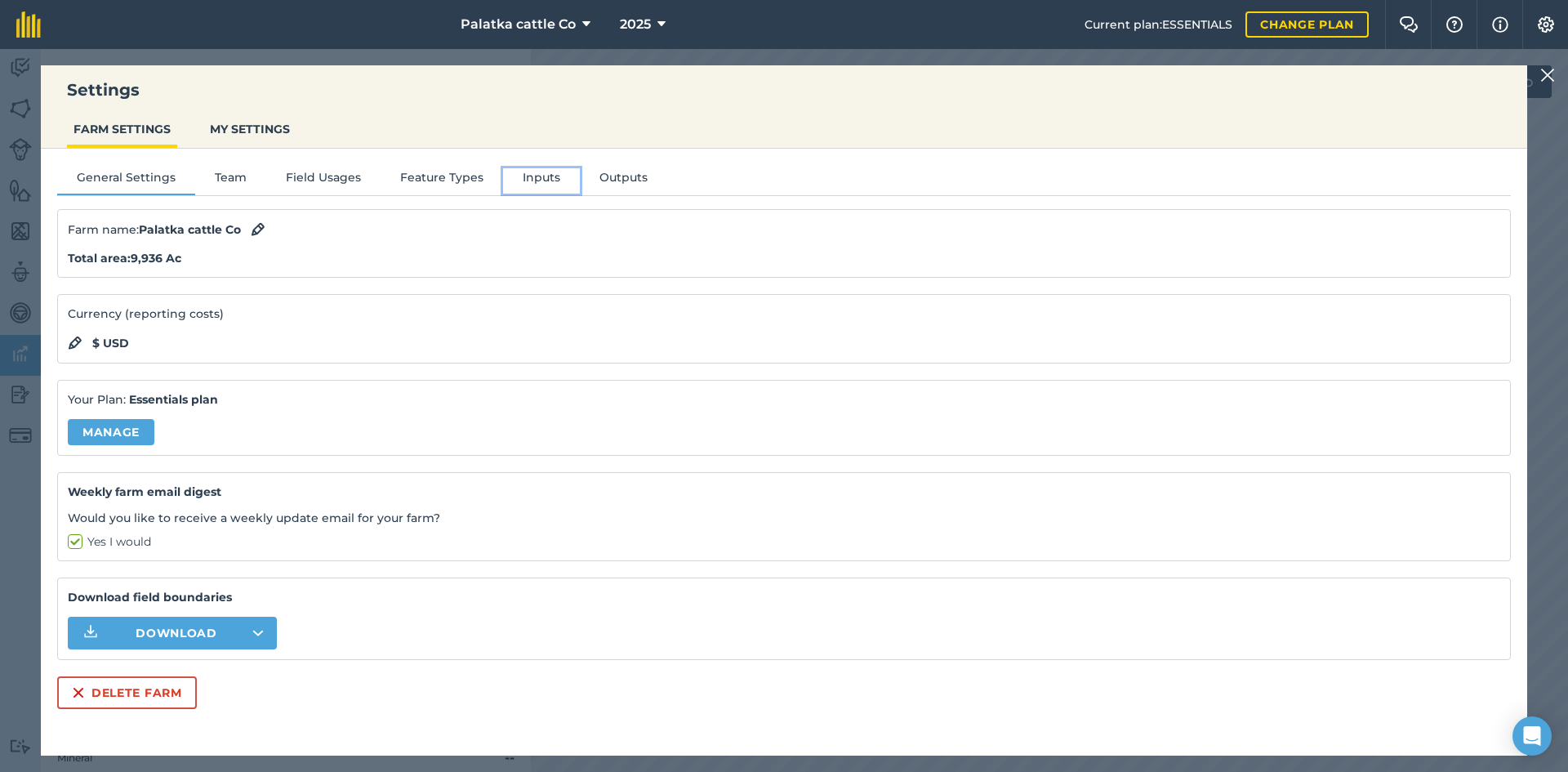
click at [540, 181] on button "Inputs" at bounding box center [541, 180] width 77 height 24
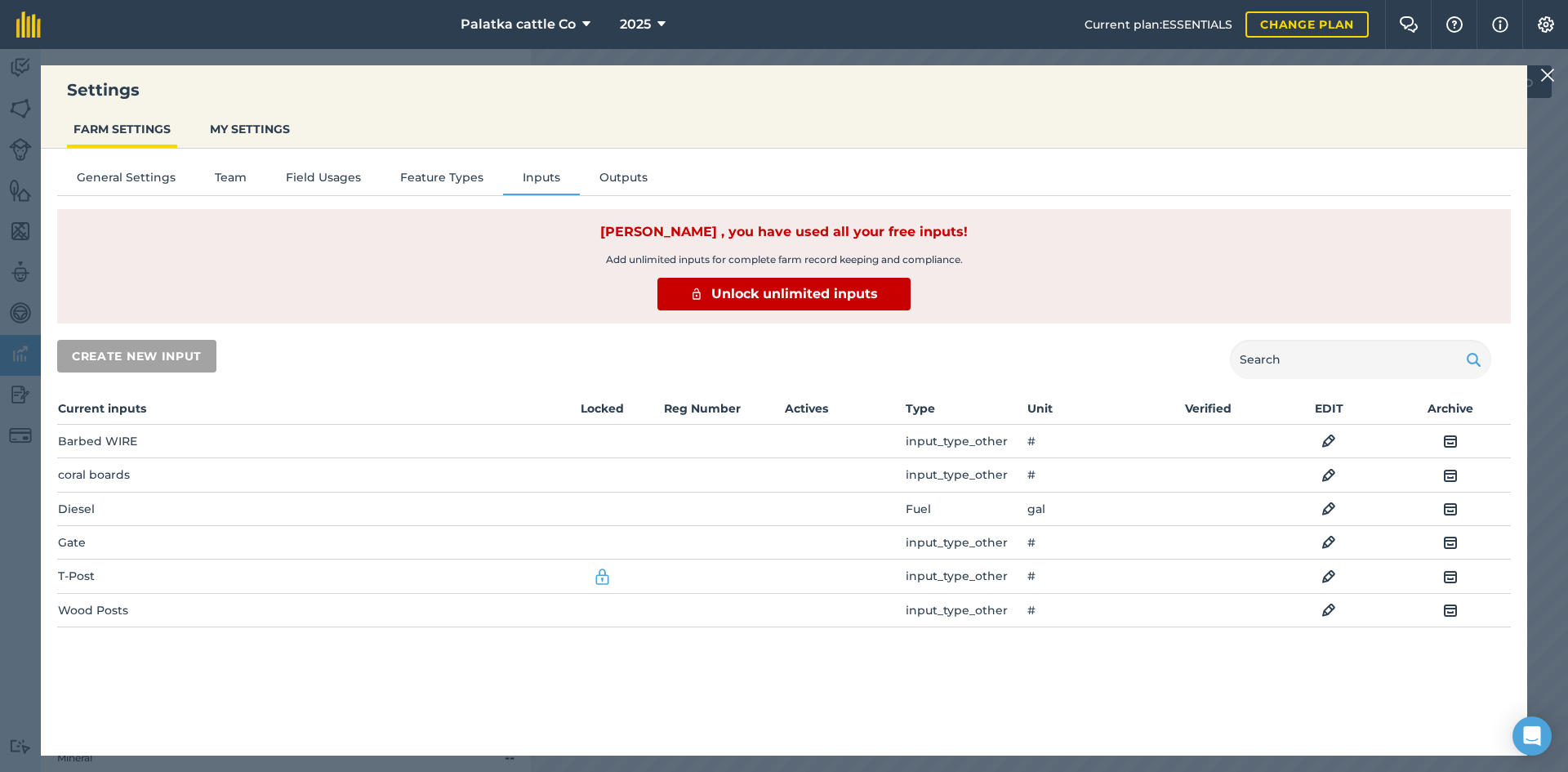
click at [1325, 440] on img at bounding box center [1328, 441] width 15 height 20
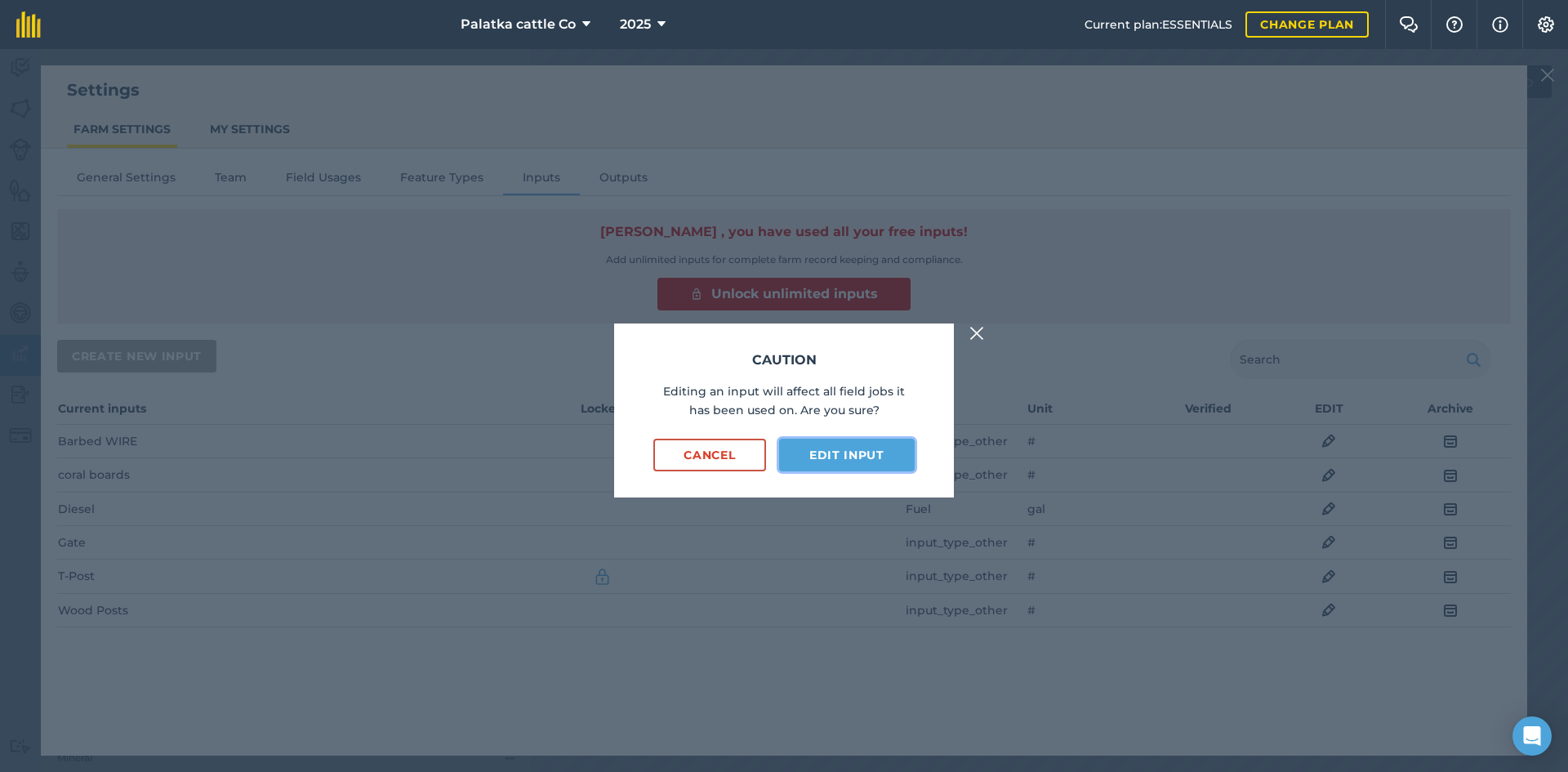
click at [845, 458] on button "Edit input" at bounding box center [846, 455] width 135 height 33
select select "COUNT"
select select "OTHER"
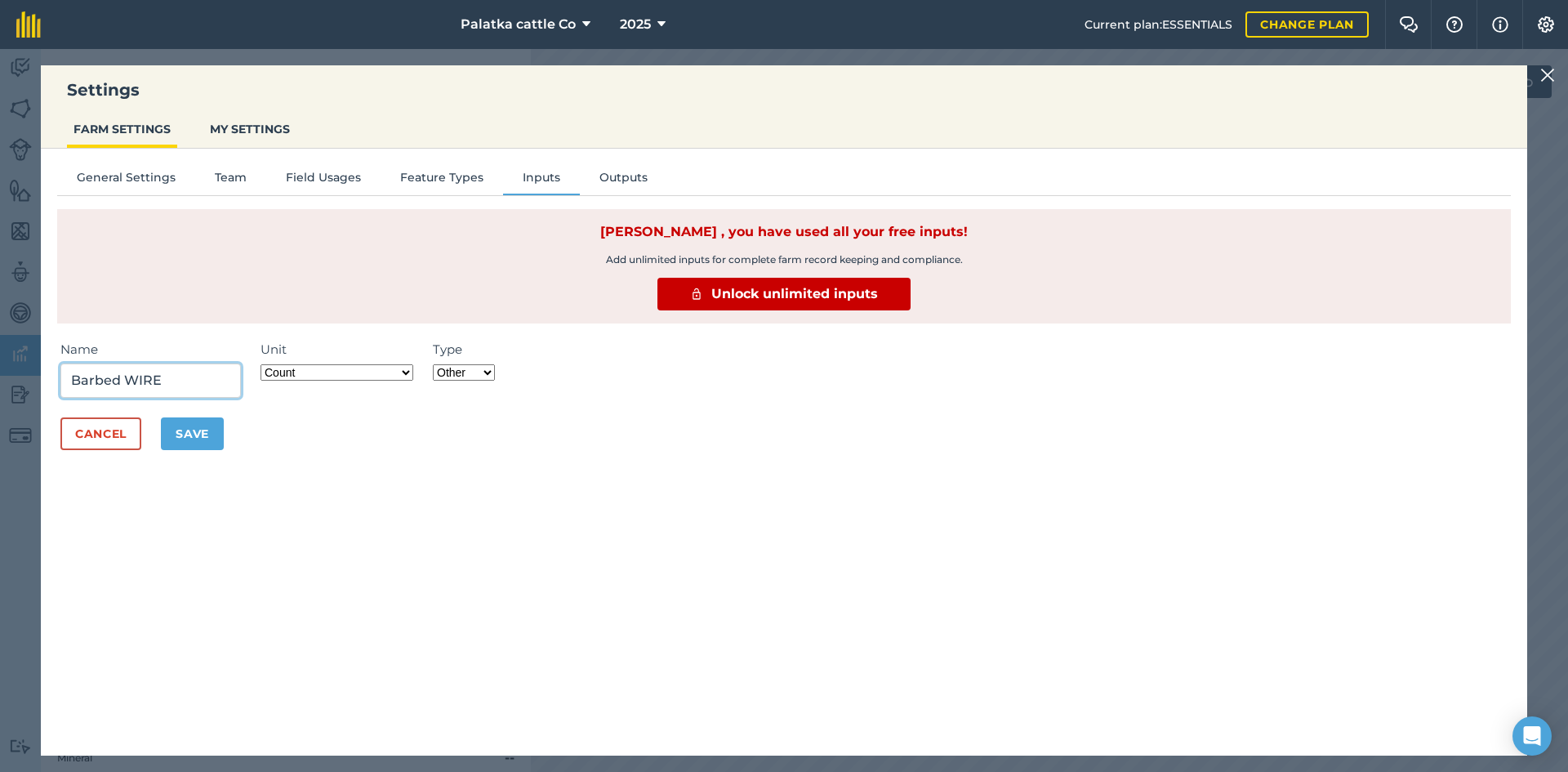
drag, startPoint x: 181, startPoint y: 381, endPoint x: 0, endPoint y: 330, distance: 188.0
click at [0, 330] on div "Settings FARM SETTINGS MY SETTINGS General Settings Team Field Usages Feature T…" at bounding box center [784, 411] width 1568 height 723
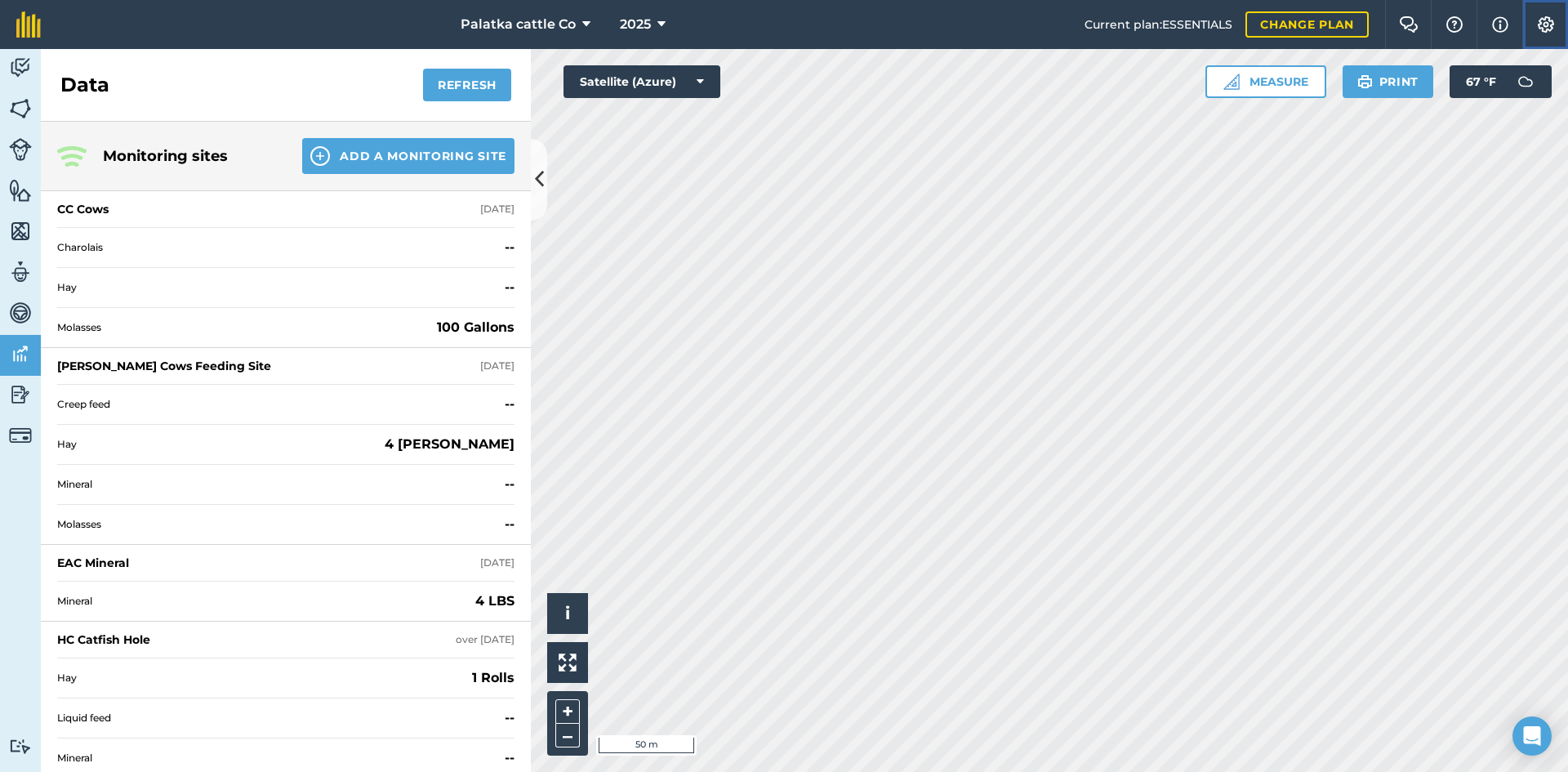
click at [1543, 23] on img at bounding box center [1545, 24] width 20 height 16
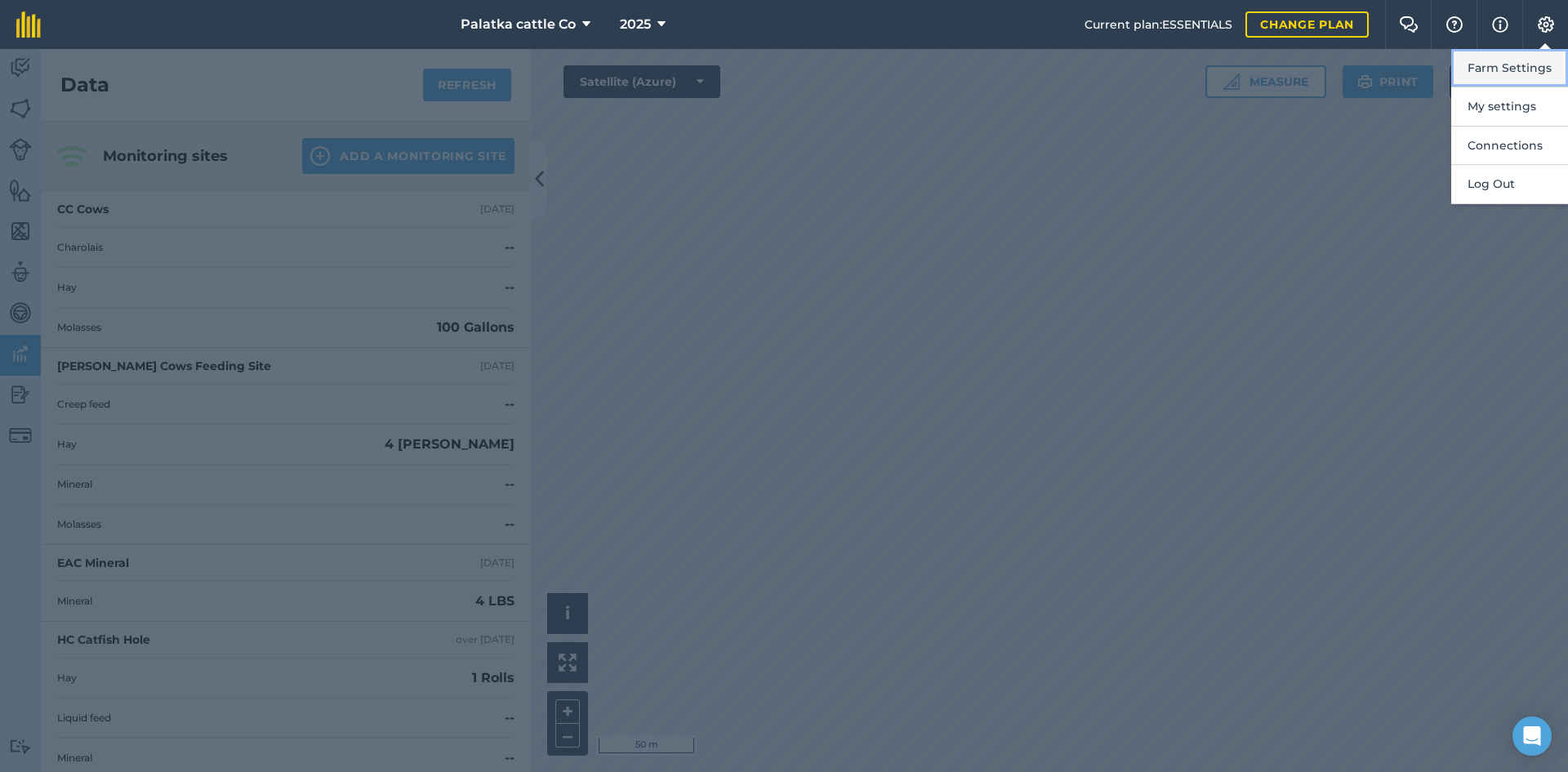
click at [1508, 75] on button "Farm Settings" at bounding box center [1509, 68] width 117 height 38
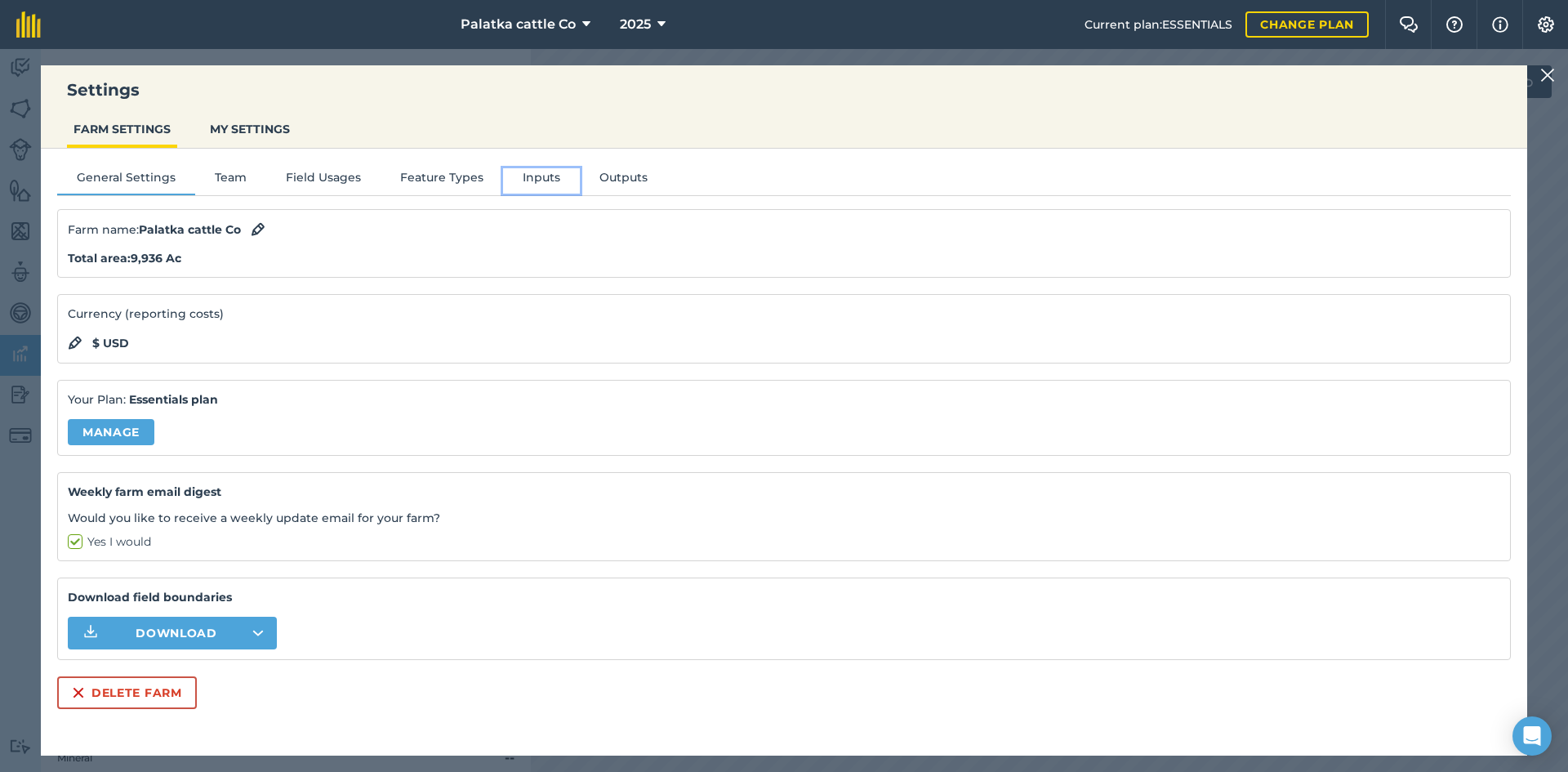
click at [563, 178] on button "Inputs" at bounding box center [541, 180] width 77 height 24
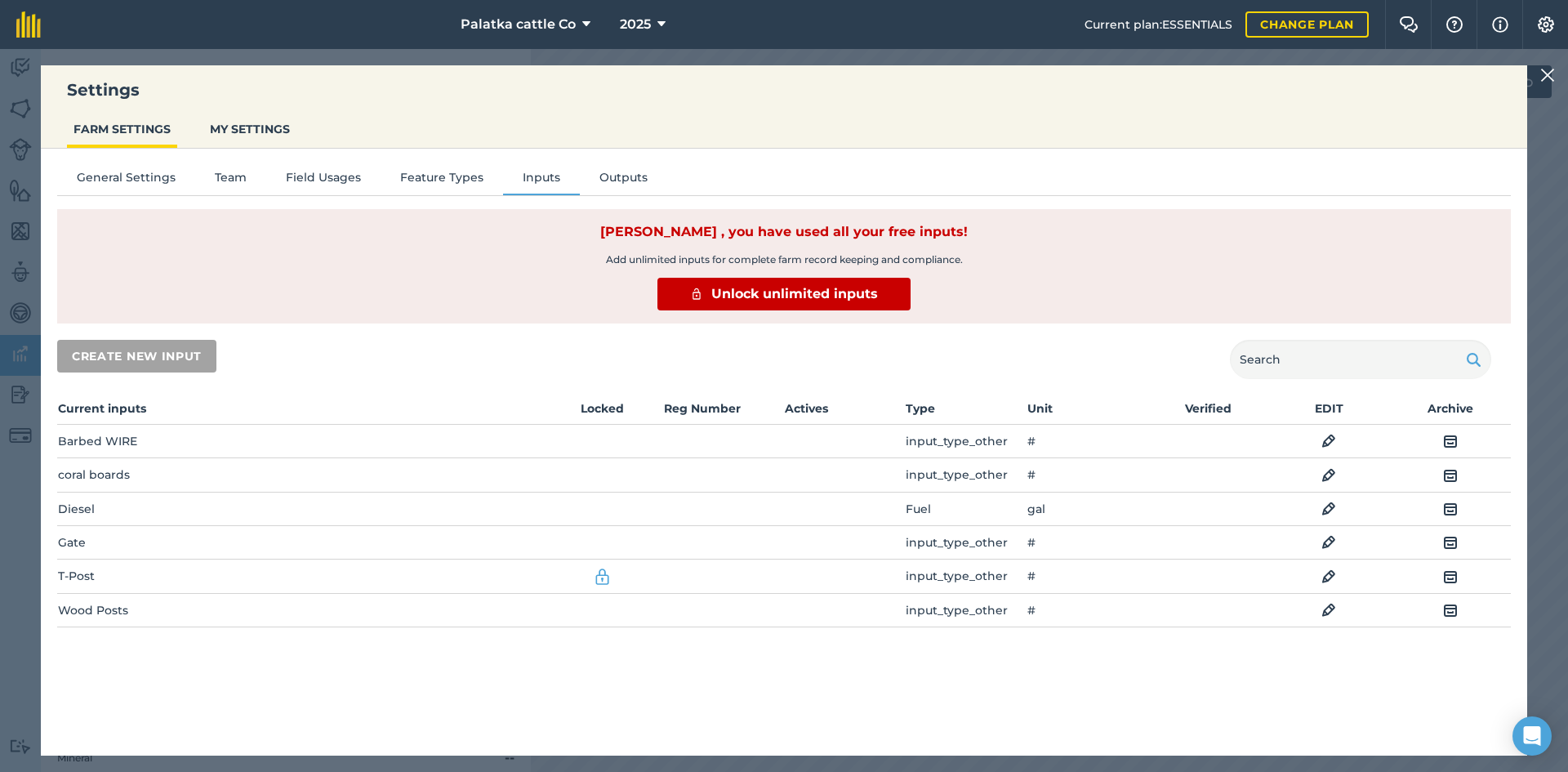
click at [1341, 438] on td "EDIT" at bounding box center [1329, 441] width 121 height 34
click at [1324, 440] on img at bounding box center [1328, 441] width 15 height 20
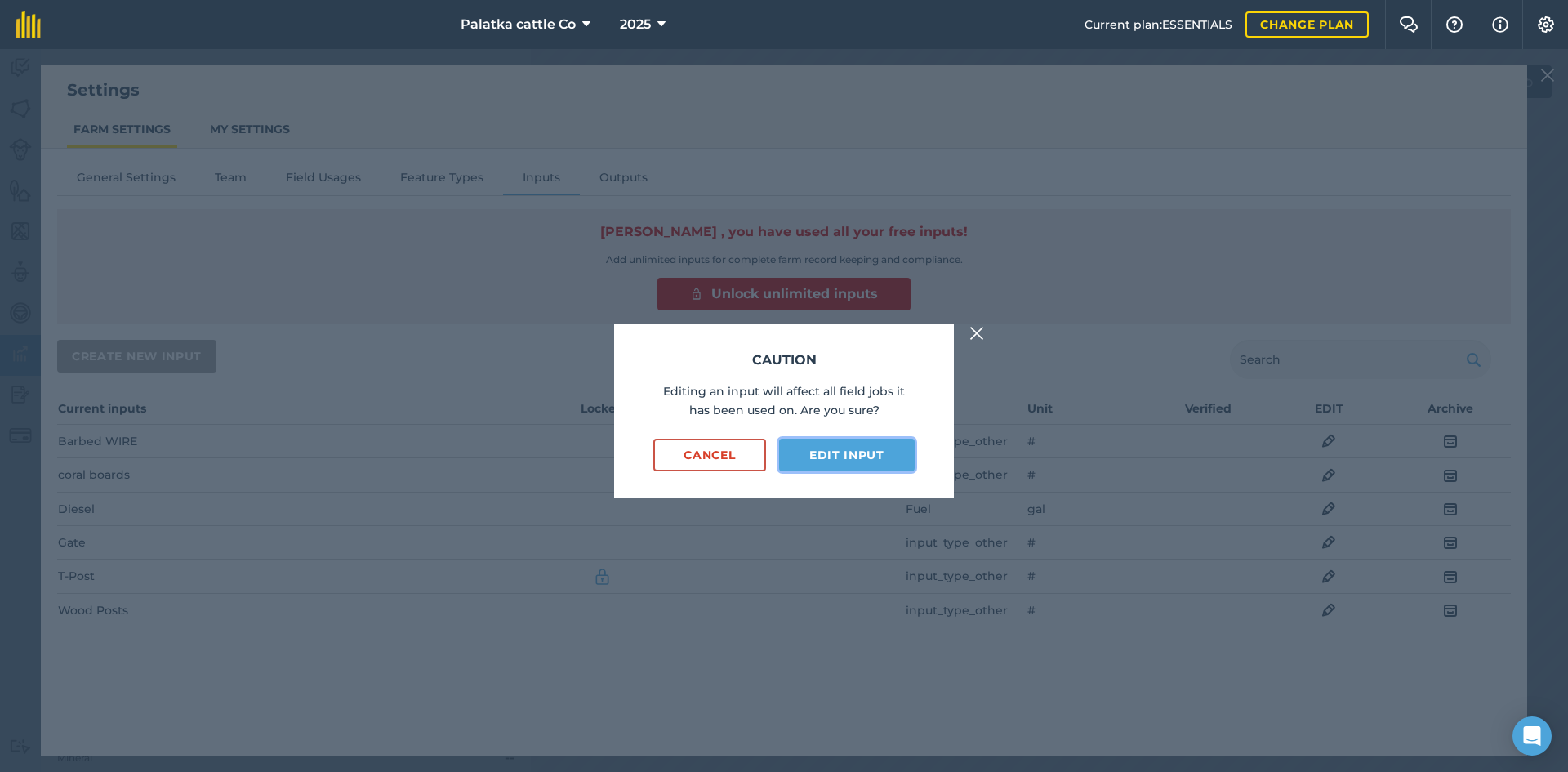
click at [828, 456] on button "Edit input" at bounding box center [846, 455] width 135 height 33
select select "COUNT"
select select "OTHER"
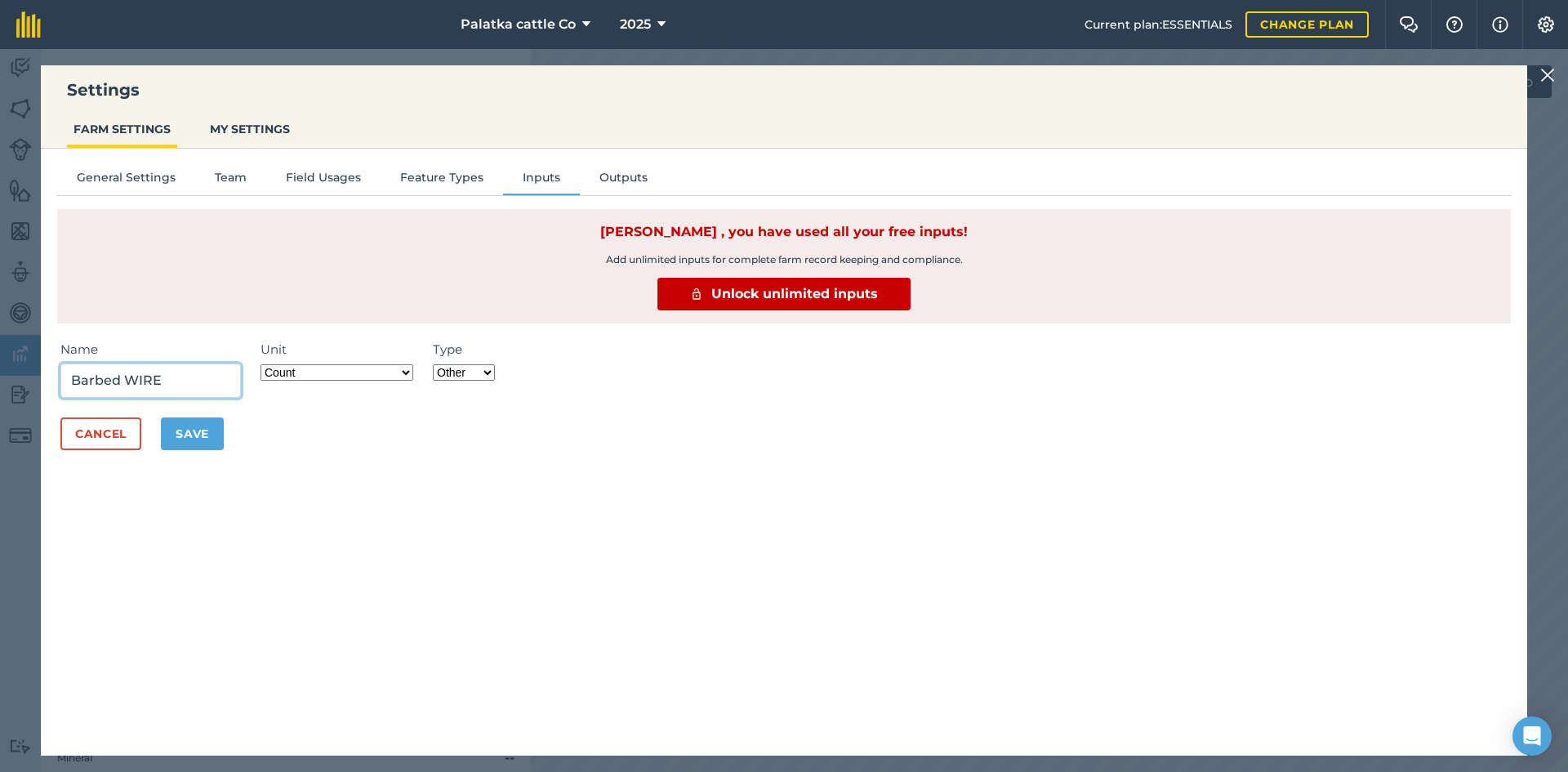
click at [189, 380] on input "Barbed WIRE" at bounding box center [151, 381] width 180 height 35
type input "B"
type input "Bags Developer"
click at [476, 373] on select "Fertilizer Seed Spray Fuel Other" at bounding box center [464, 372] width 62 height 16
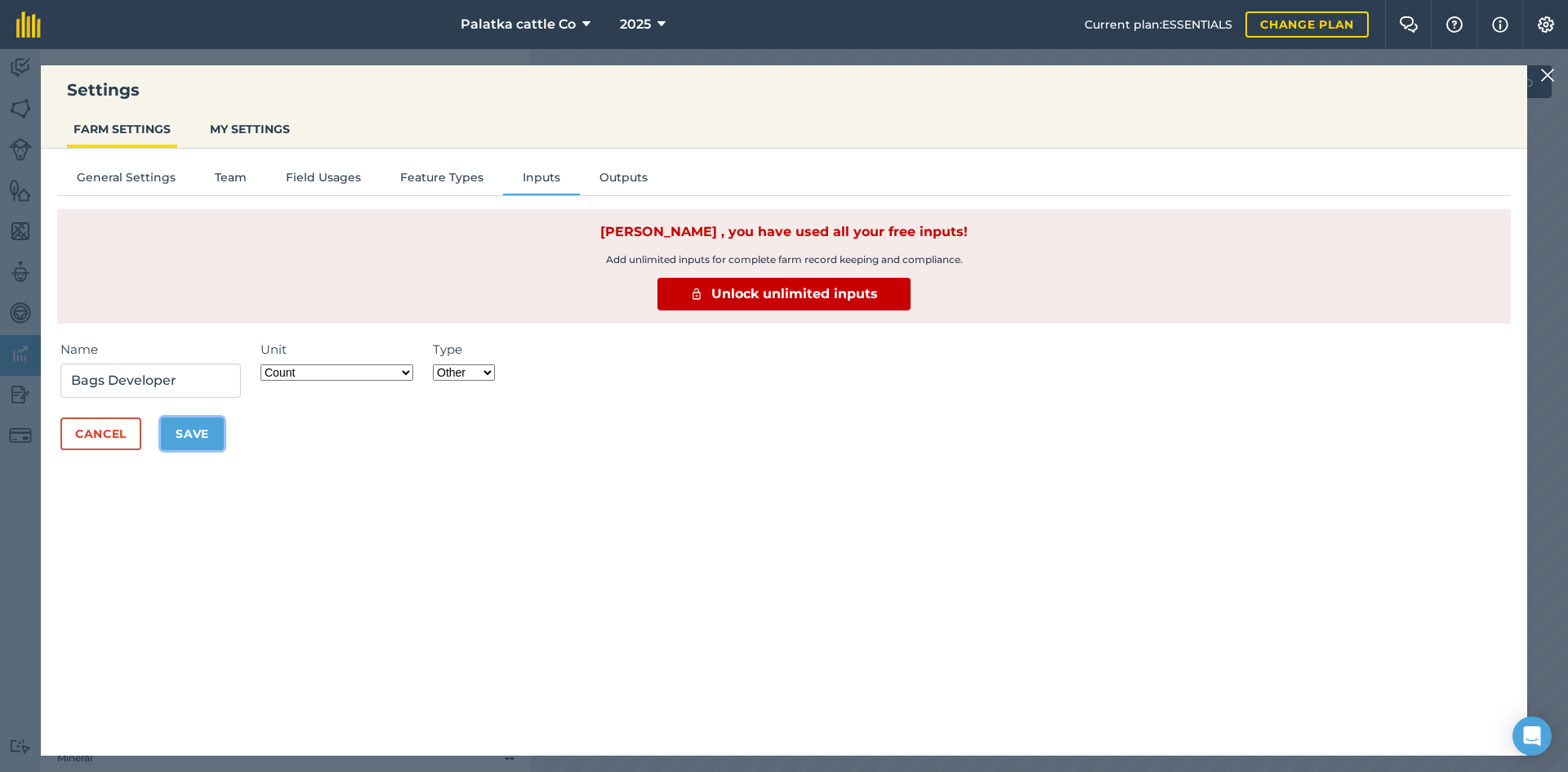
click at [194, 425] on button "Save" at bounding box center [192, 434] width 63 height 33
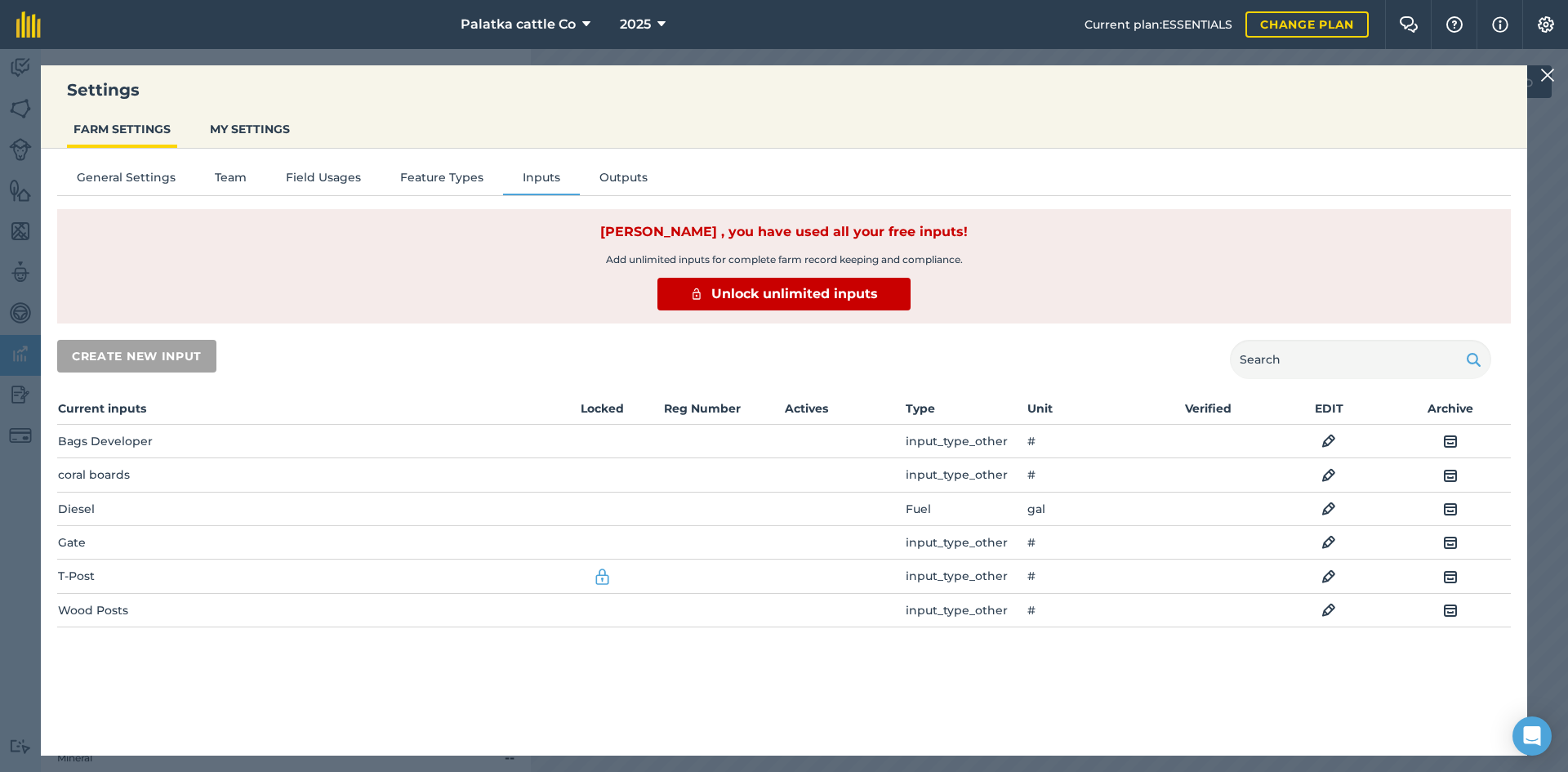
click at [1452, 572] on img at bounding box center [1450, 576] width 15 height 20
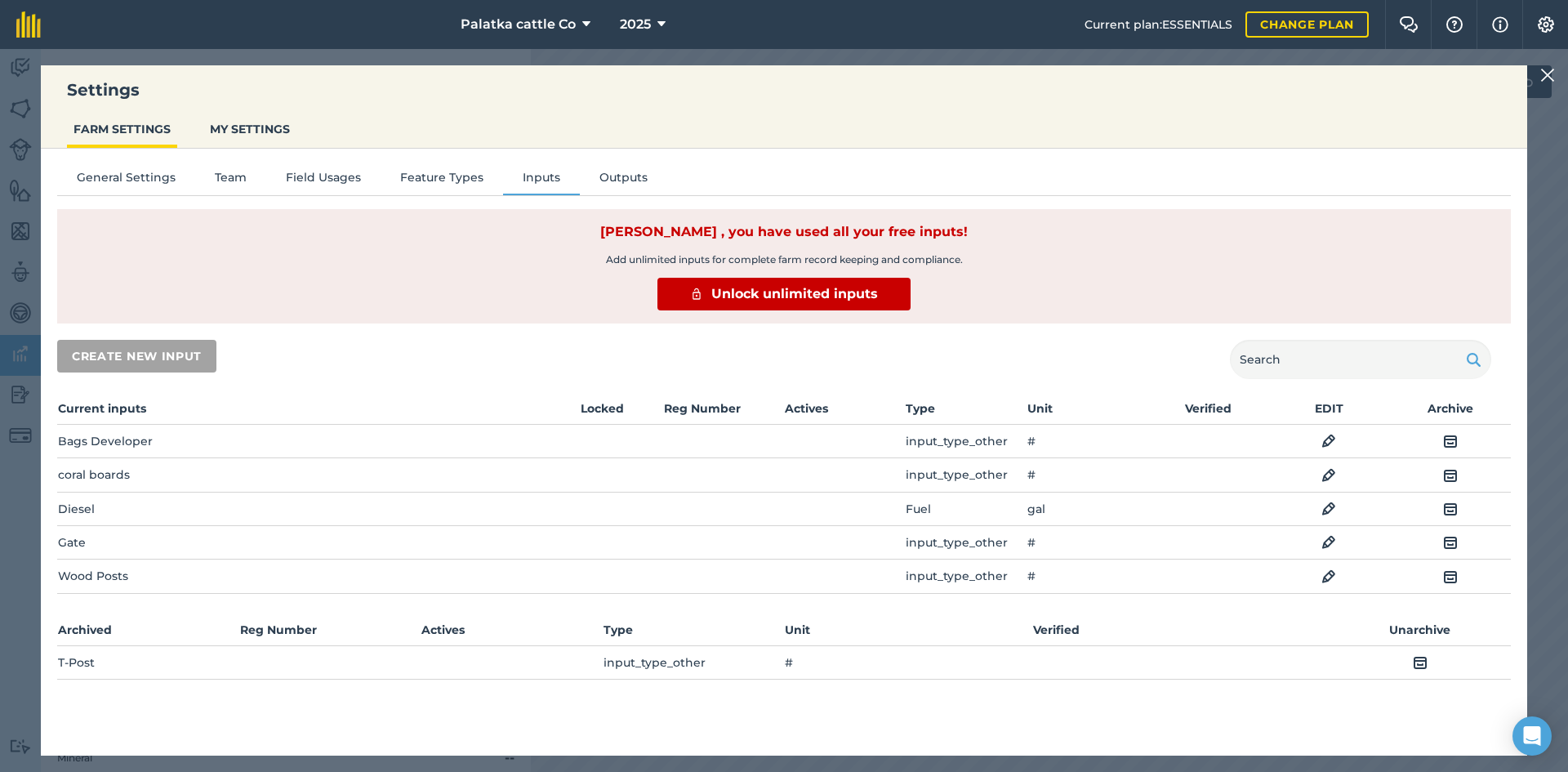
click at [1323, 469] on img at bounding box center [1328, 475] width 15 height 20
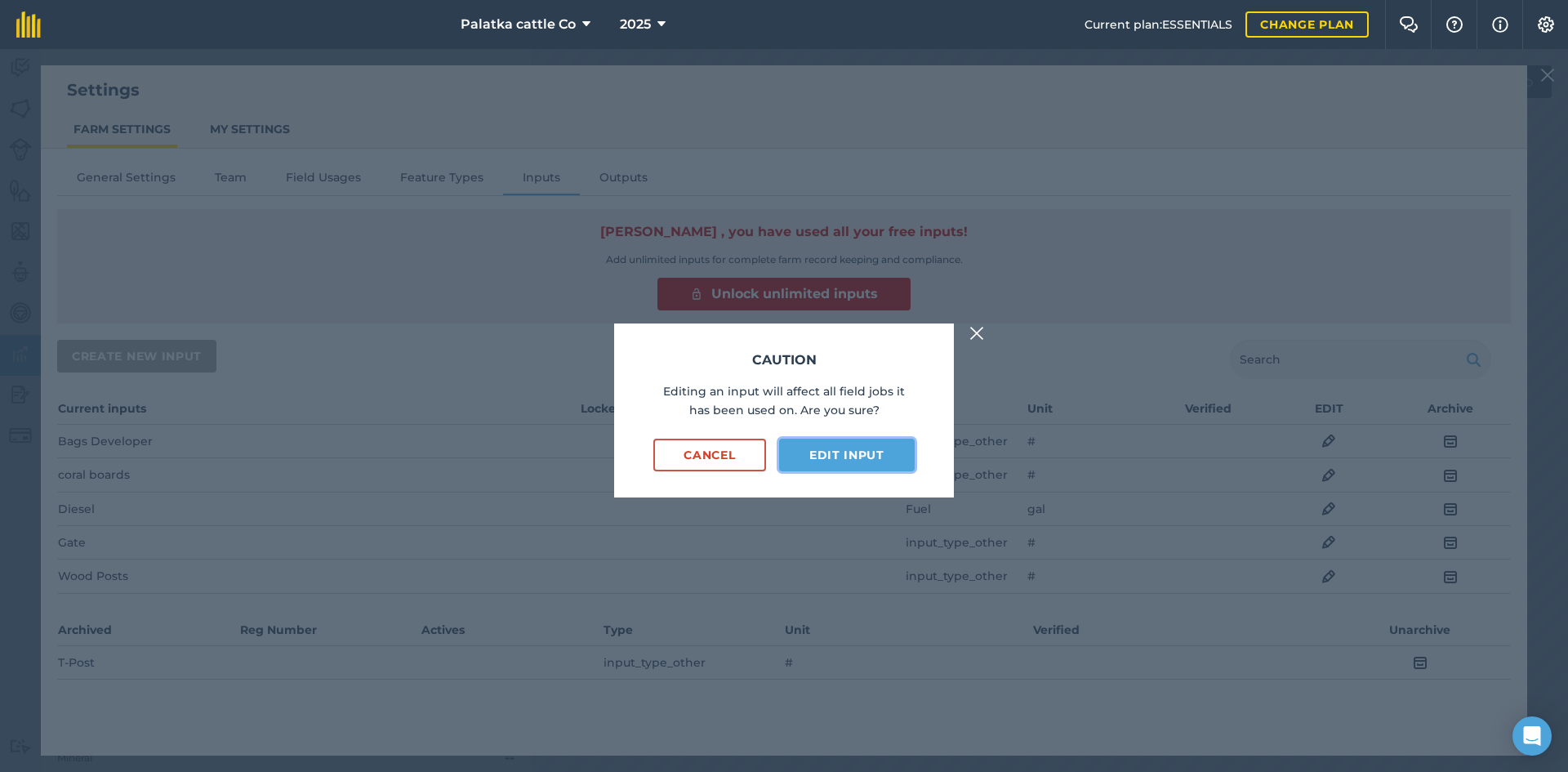
click at [840, 451] on button "Edit input" at bounding box center [846, 455] width 135 height 33
select select "COUNT"
select select "OTHER"
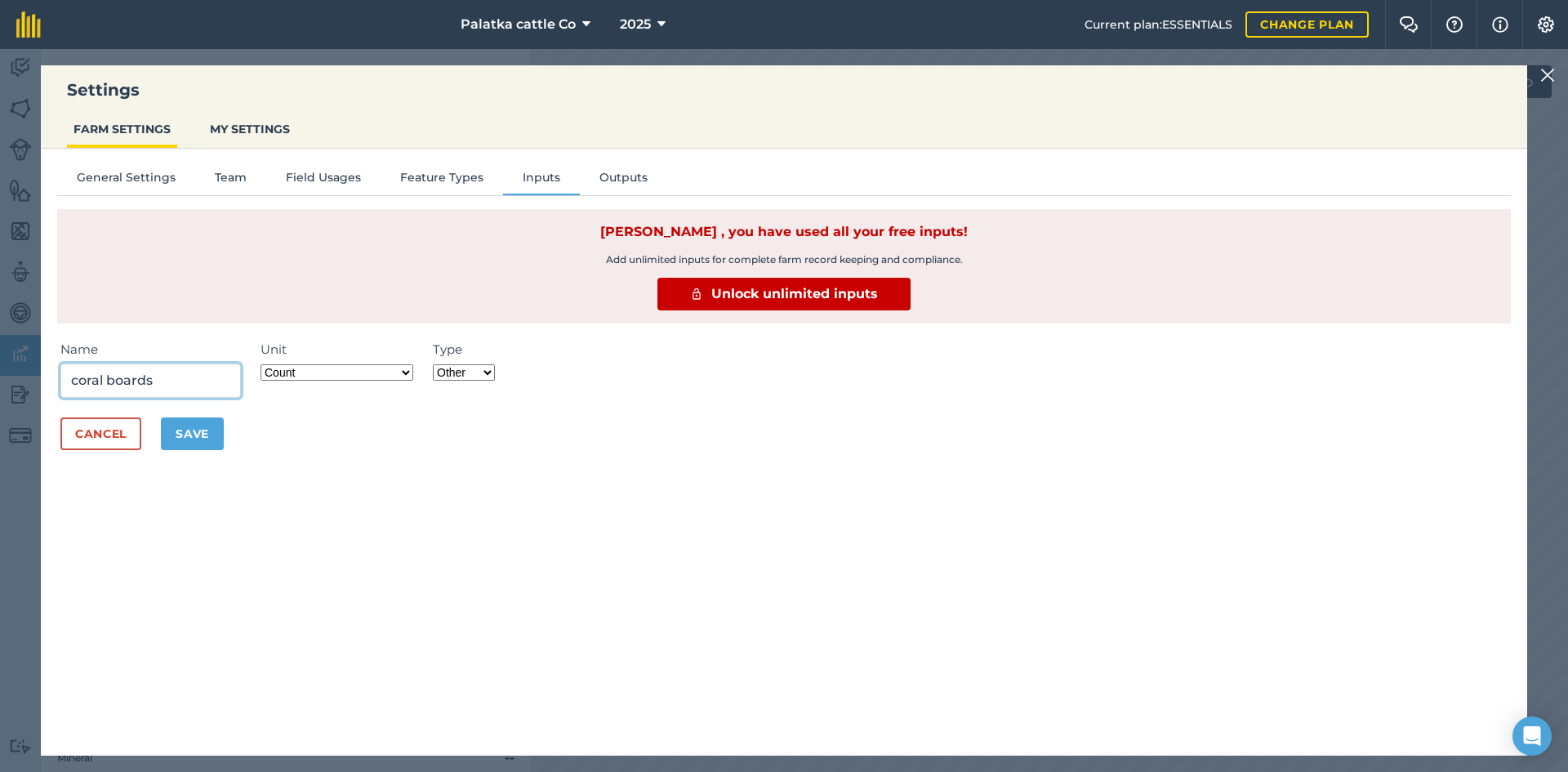
drag, startPoint x: 172, startPoint y: 378, endPoint x: 62, endPoint y: 369, distance: 110.4
click at [62, 369] on input "coral boards" at bounding box center [151, 381] width 180 height 35
type input "Whole Corn"
click at [209, 431] on button "Save" at bounding box center [192, 434] width 63 height 33
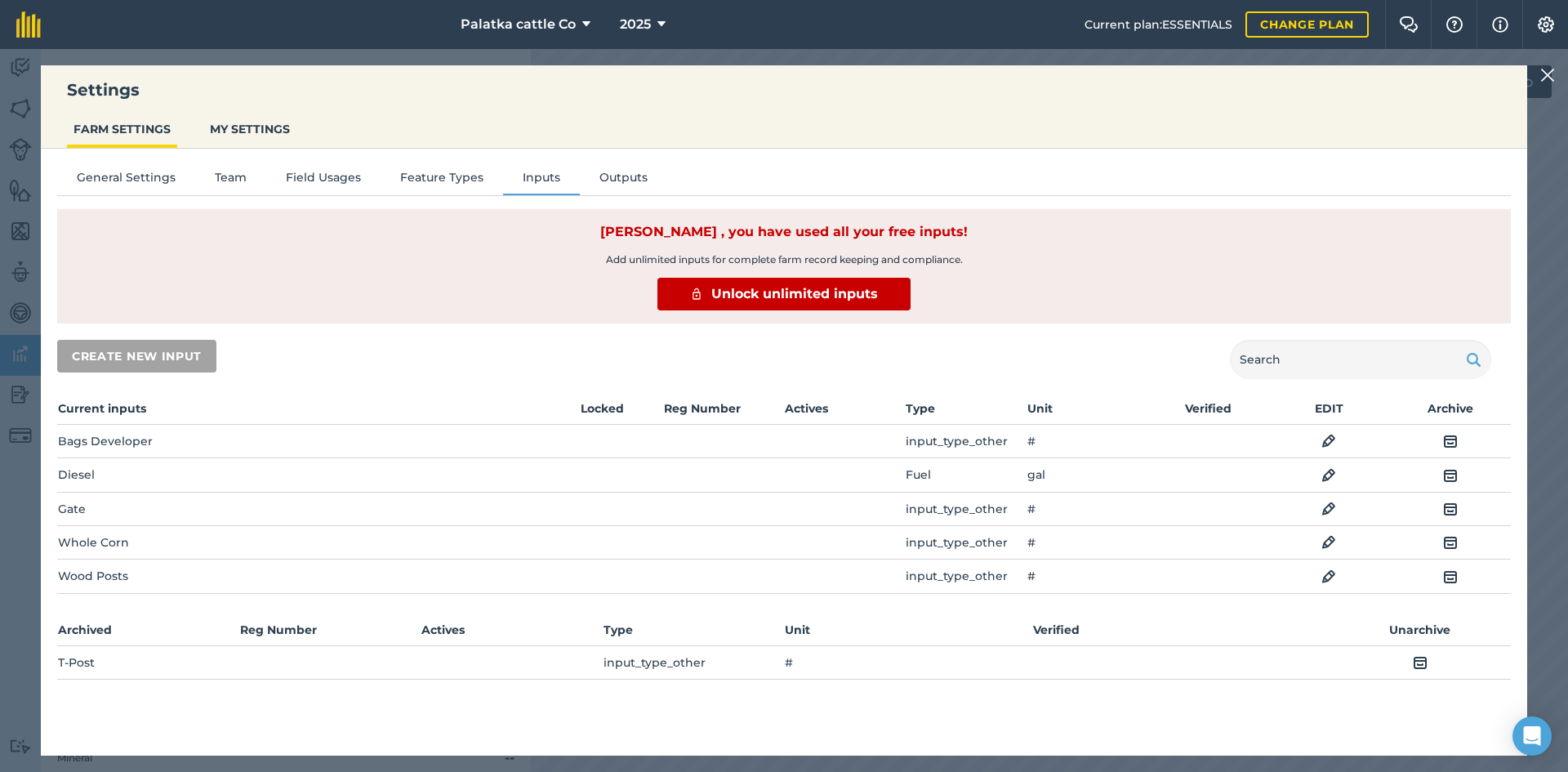
click at [1326, 571] on img at bounding box center [1328, 576] width 15 height 20
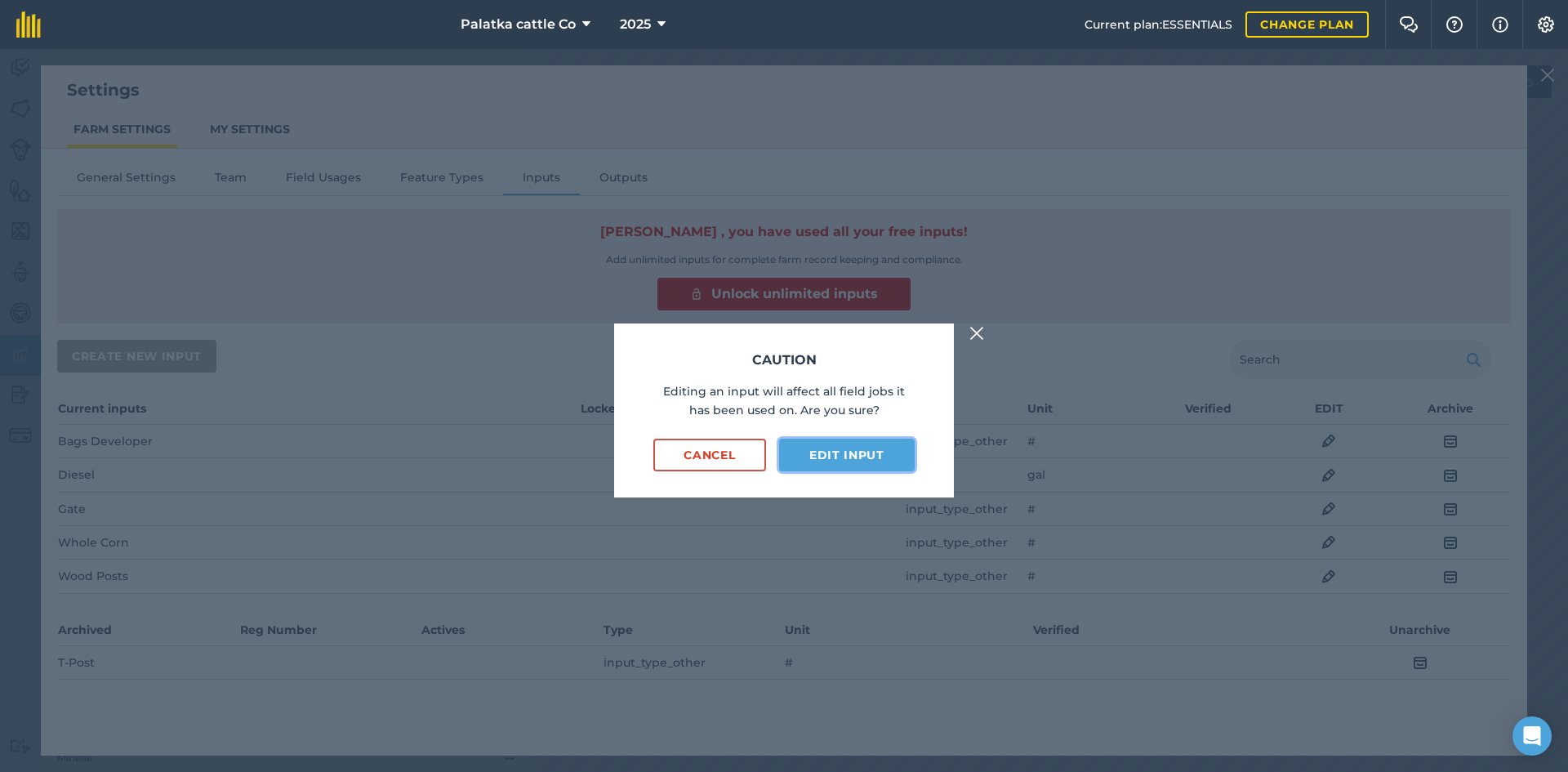
click at [842, 456] on button "Edit input" at bounding box center [846, 455] width 135 height 33
select select "COUNT"
select select "OTHER"
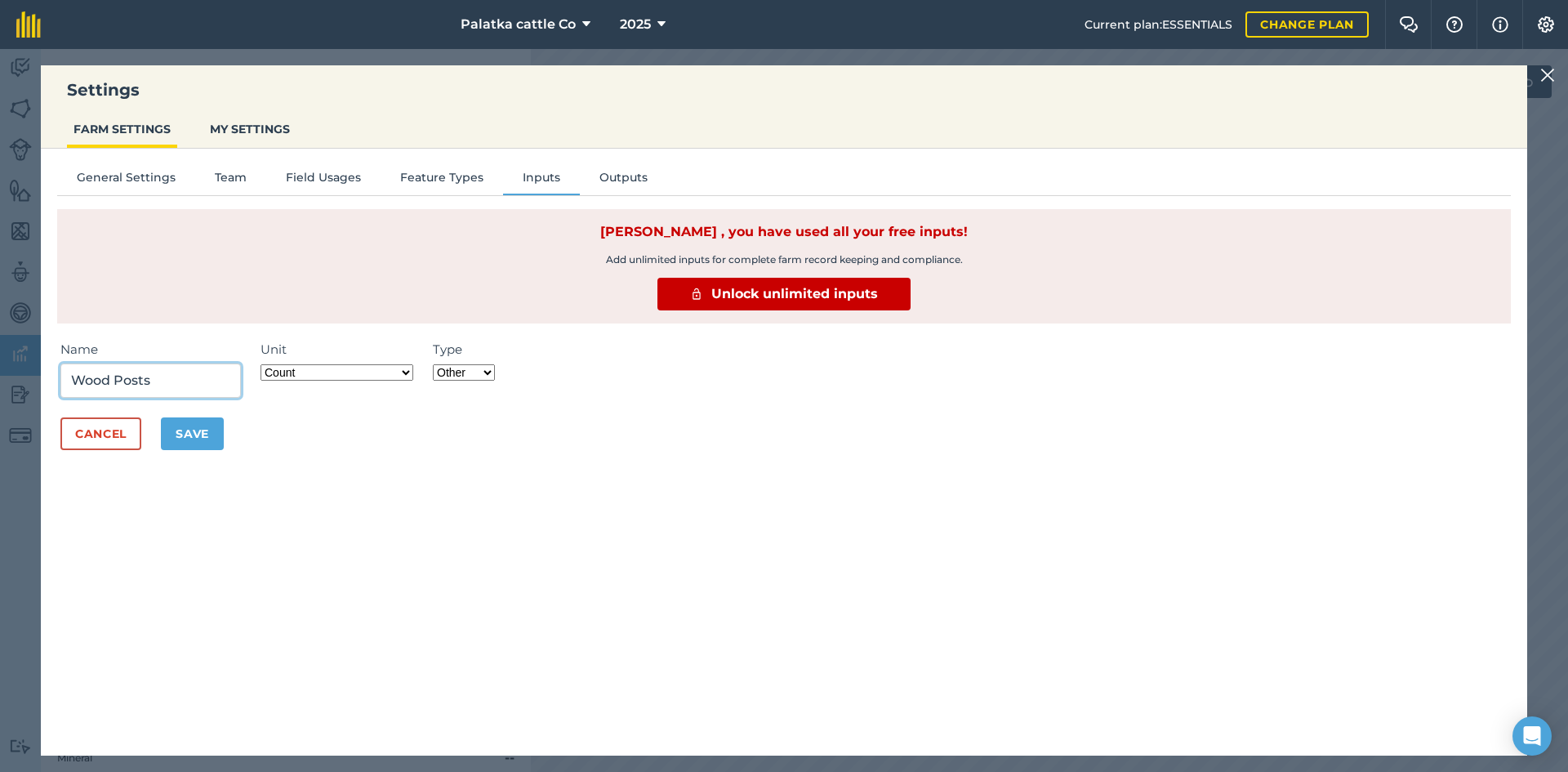
drag, startPoint x: 159, startPoint y: 382, endPoint x: 0, endPoint y: 380, distance: 159.0
click at [0, 380] on div "Settings FARM SETTINGS MY SETTINGS General Settings Team Field Usages Feature T…" at bounding box center [784, 411] width 1568 height 723
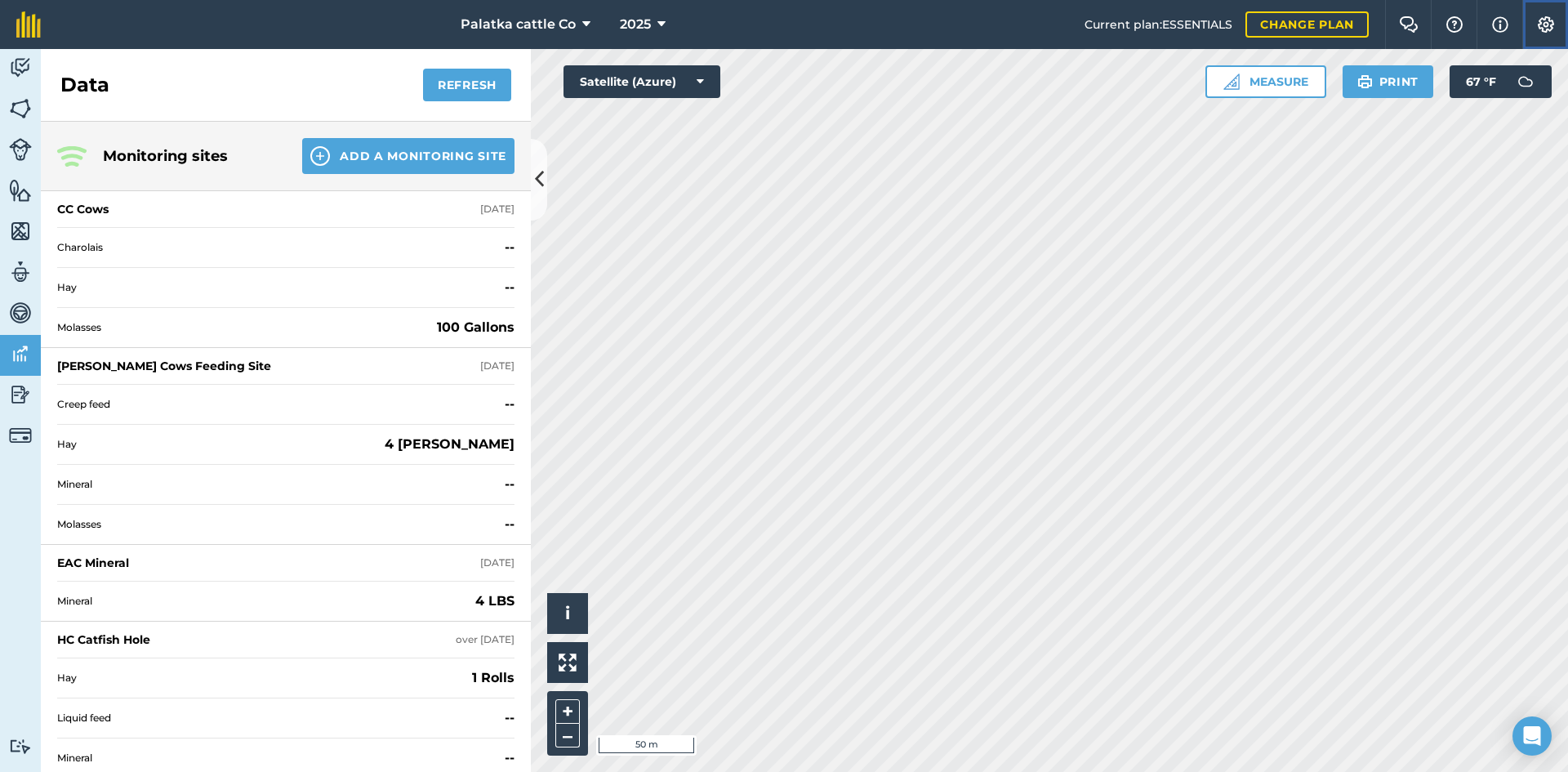
click at [1538, 17] on img at bounding box center [1545, 24] width 20 height 16
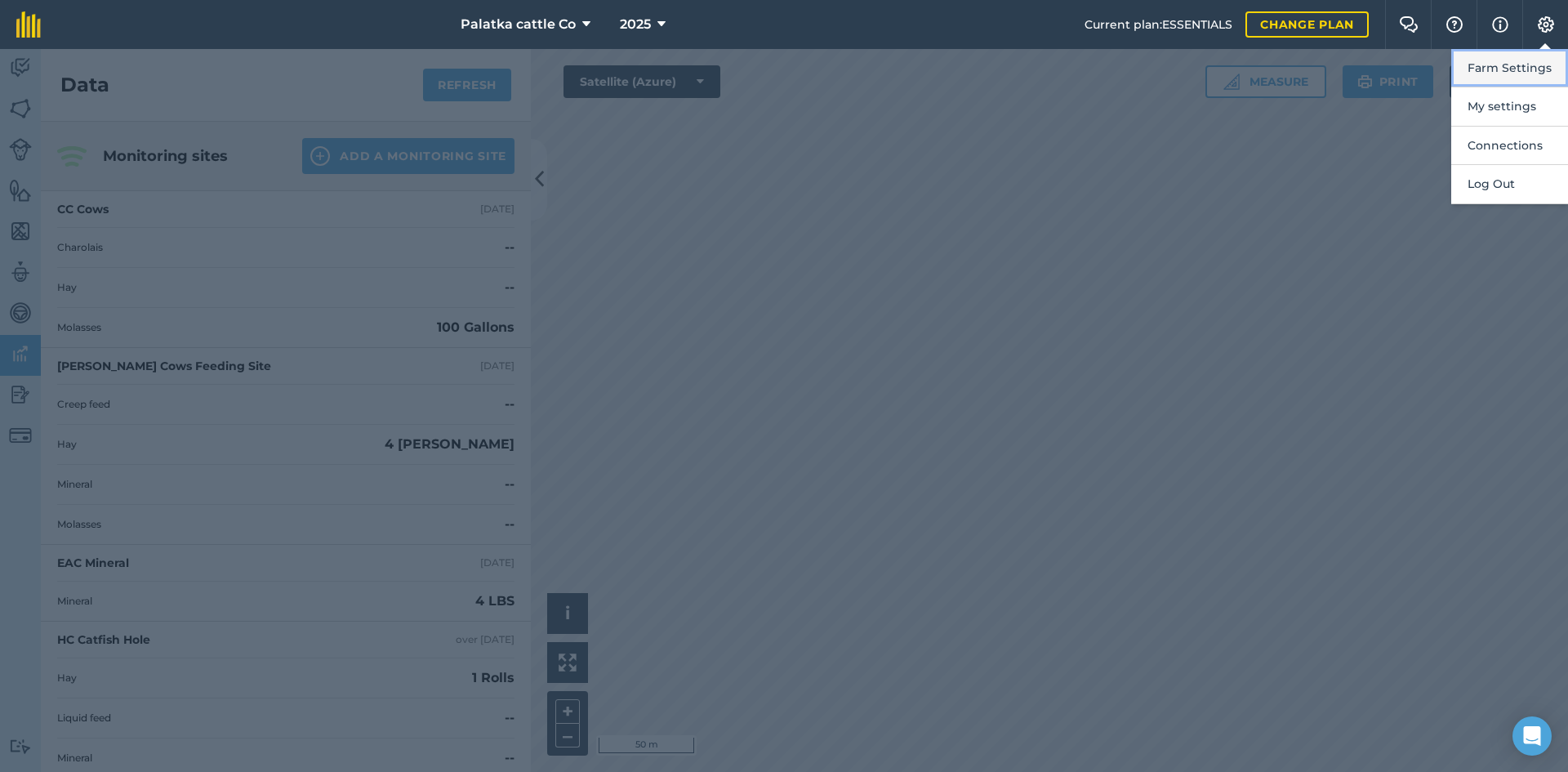
click at [1496, 71] on button "Farm Settings" at bounding box center [1509, 68] width 117 height 38
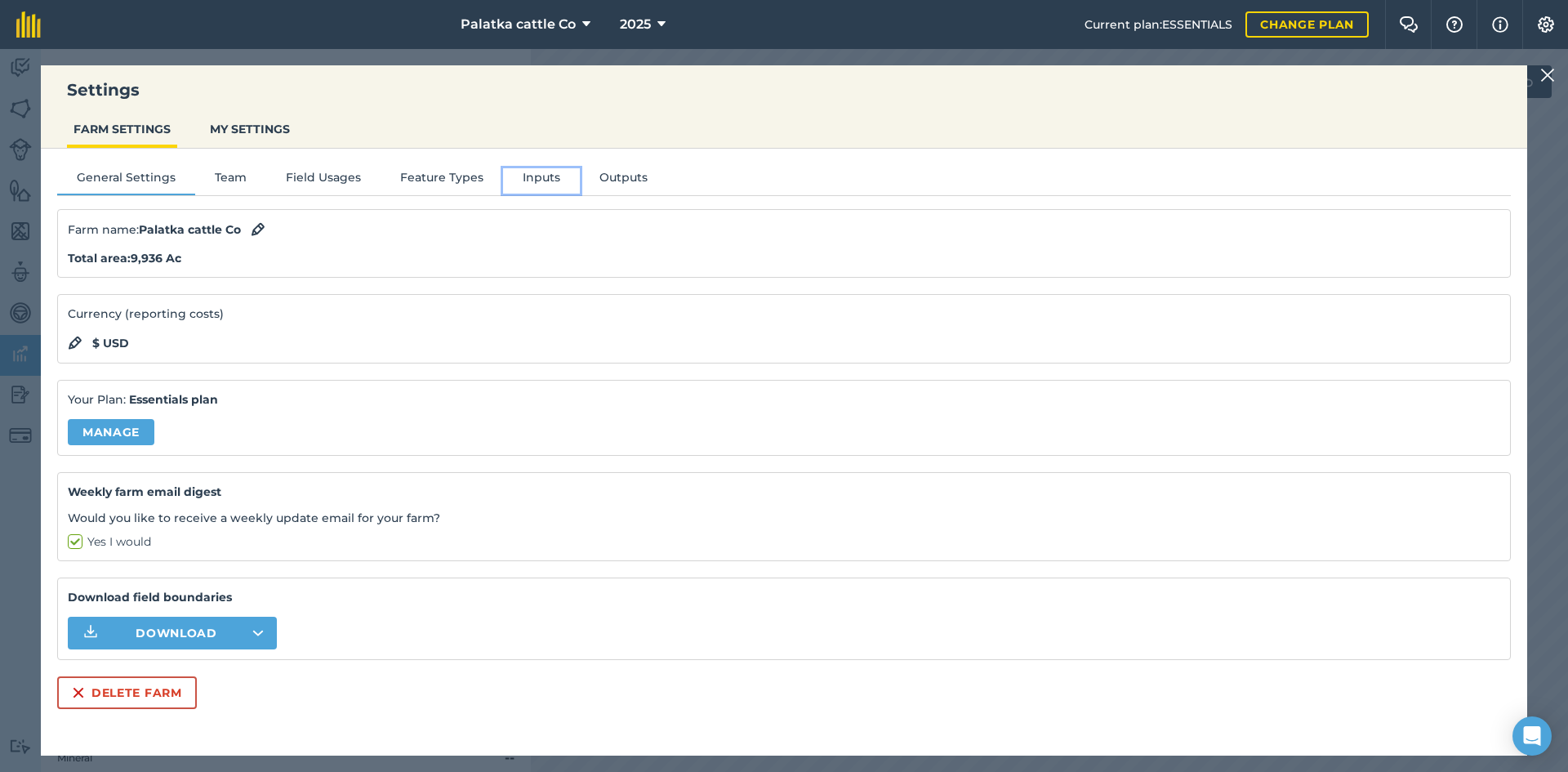
click at [521, 173] on button "Inputs" at bounding box center [541, 180] width 77 height 24
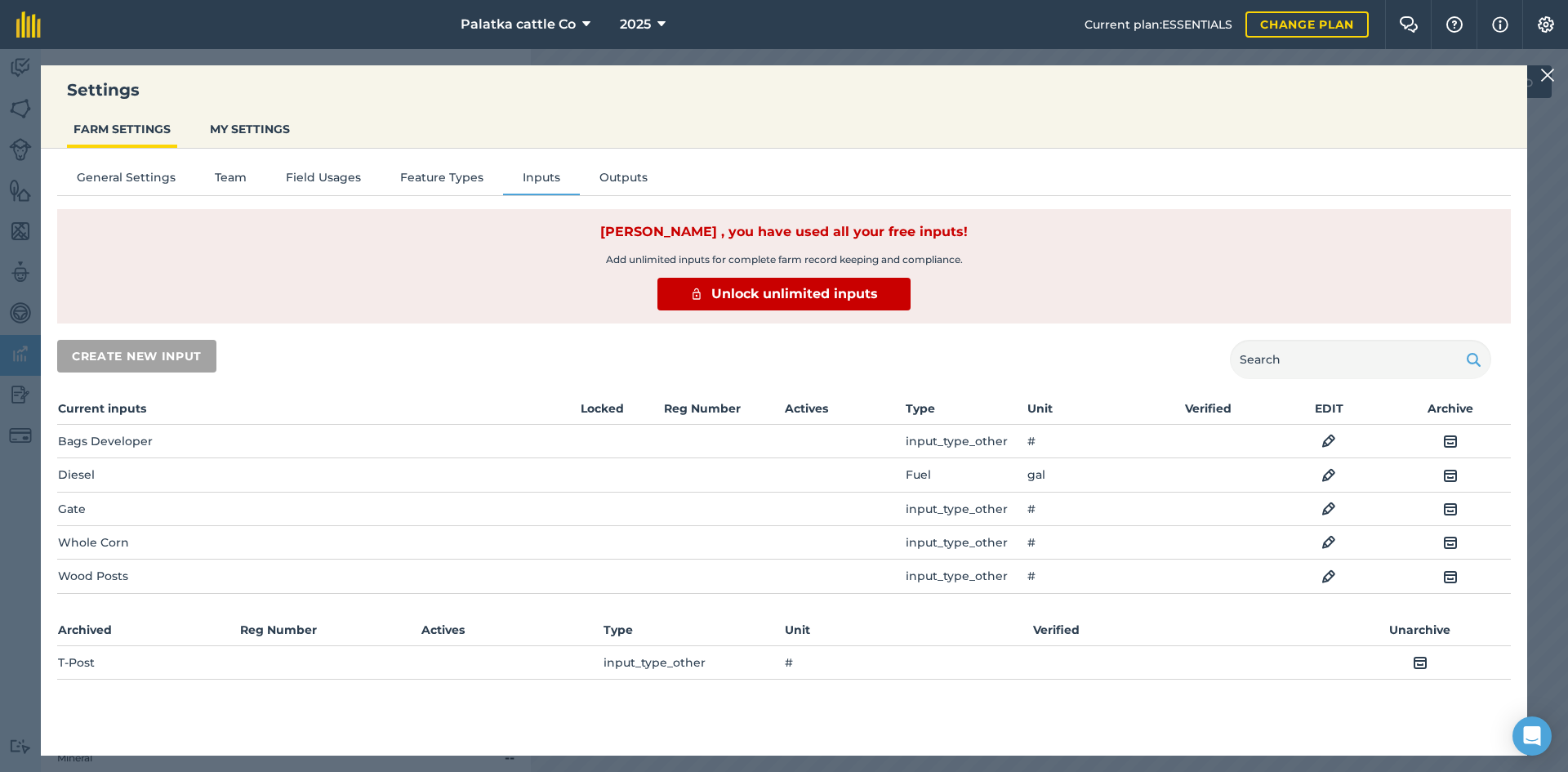
click at [1328, 574] on img at bounding box center [1328, 576] width 15 height 20
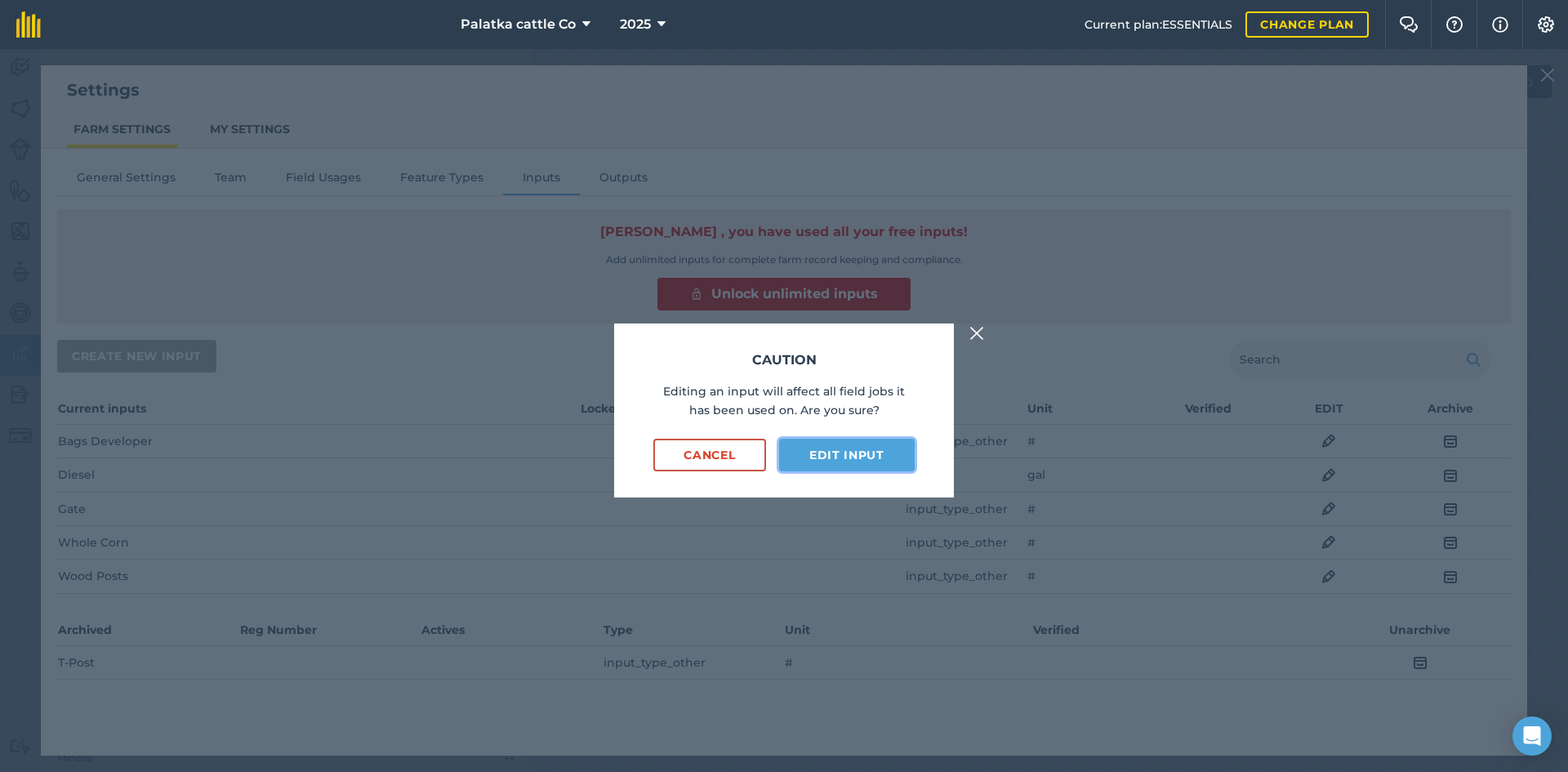
click at [884, 453] on button "Edit input" at bounding box center [846, 455] width 135 height 33
select select "COUNT"
select select "OTHER"
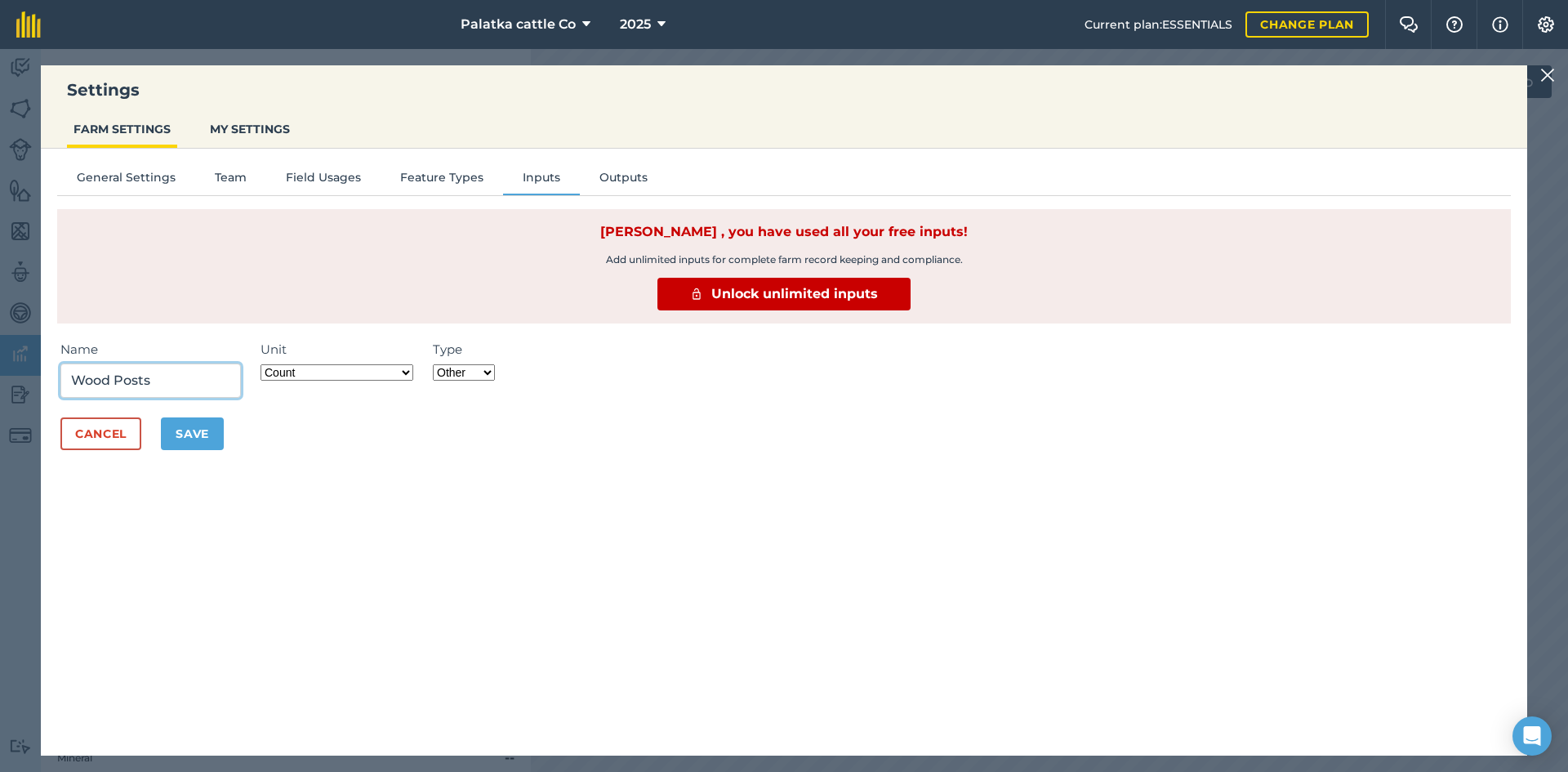
click at [186, 371] on input "Wood Posts" at bounding box center [151, 381] width 180 height 35
type input "W"
type input "ADM Sup"
click at [195, 437] on button "Save" at bounding box center [192, 434] width 63 height 33
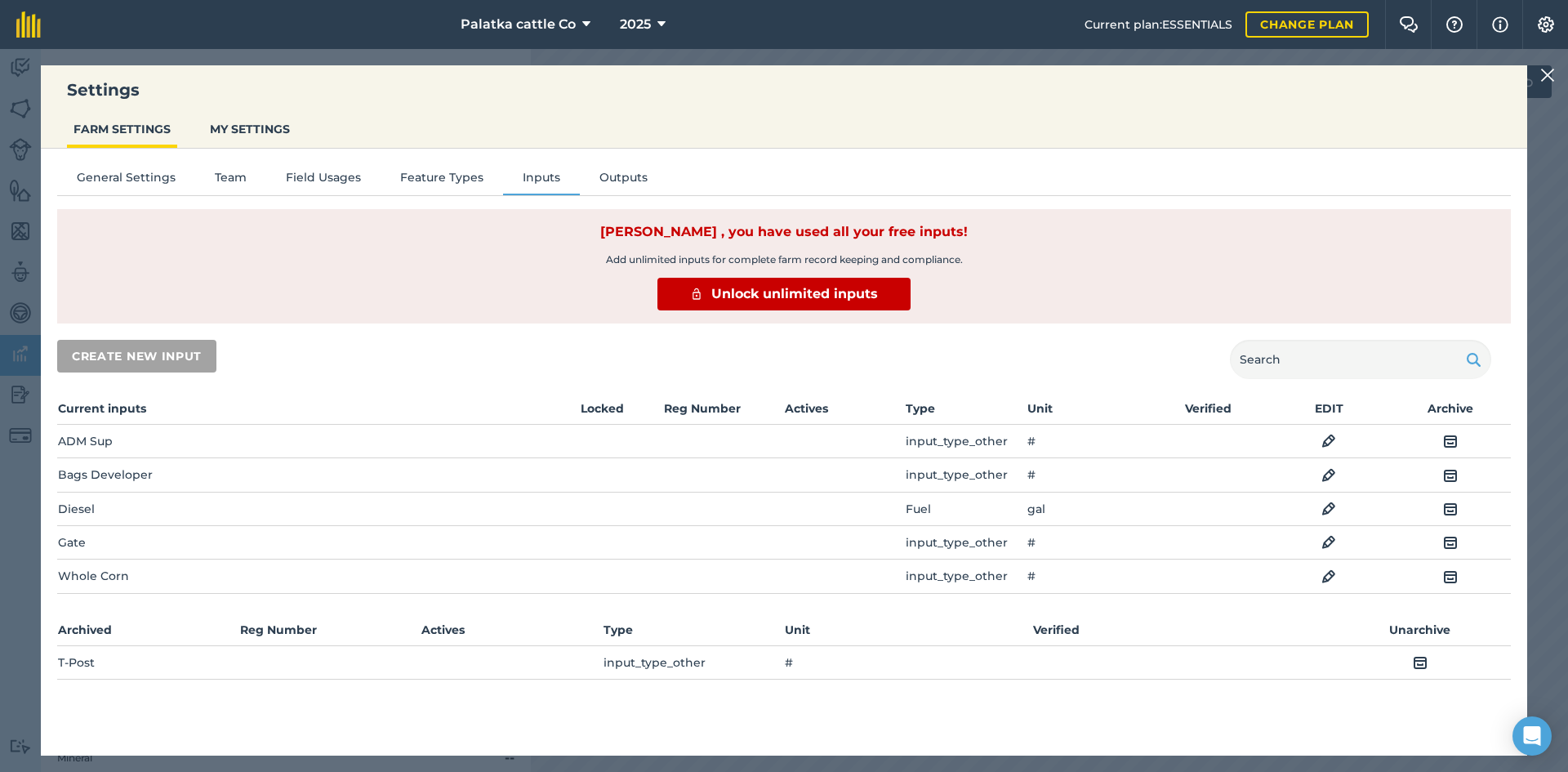
click at [1326, 548] on img at bounding box center [1328, 542] width 15 height 20
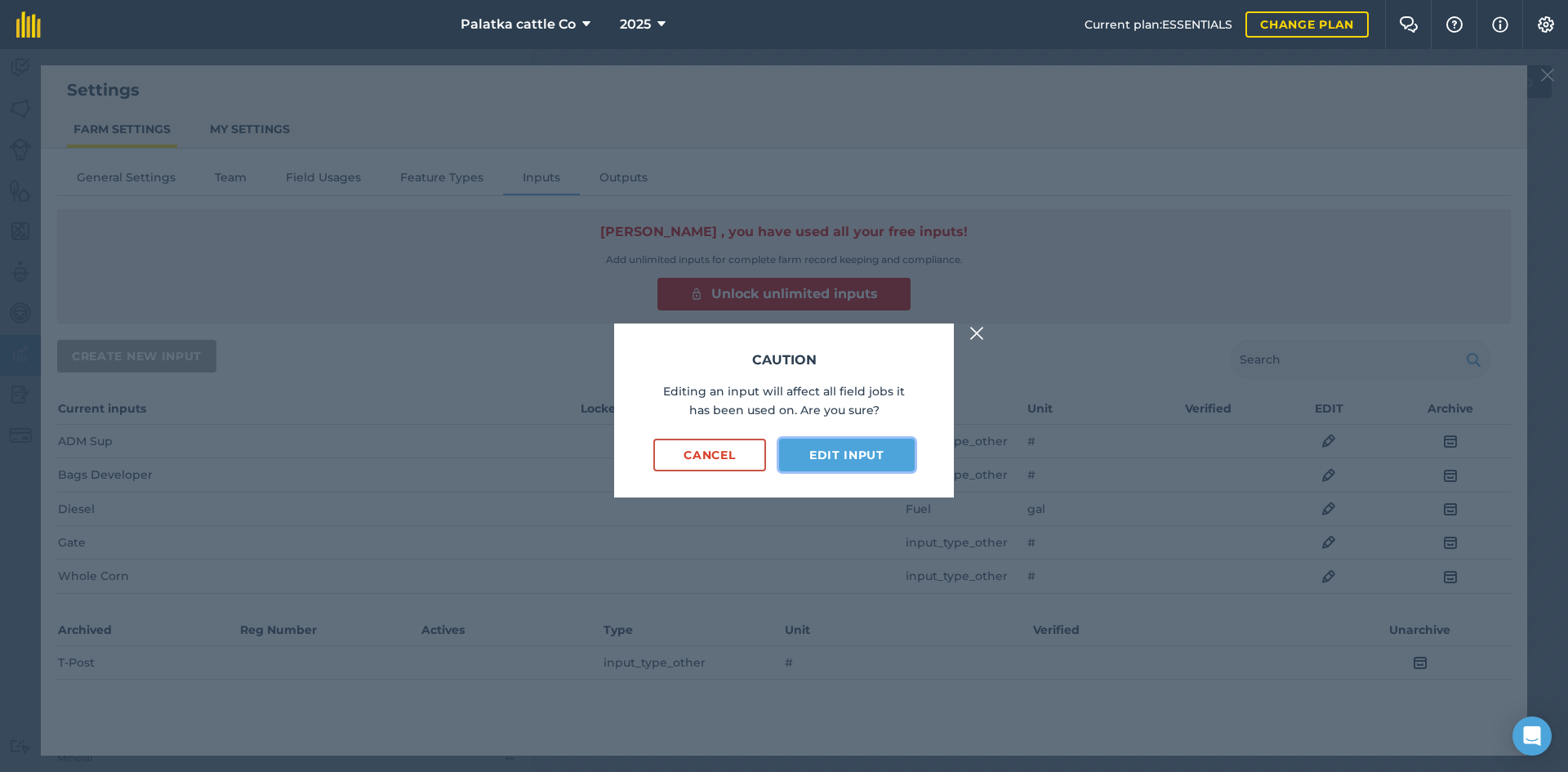
click at [862, 461] on button "Edit input" at bounding box center [846, 455] width 135 height 33
select select "COUNT"
select select "OTHER"
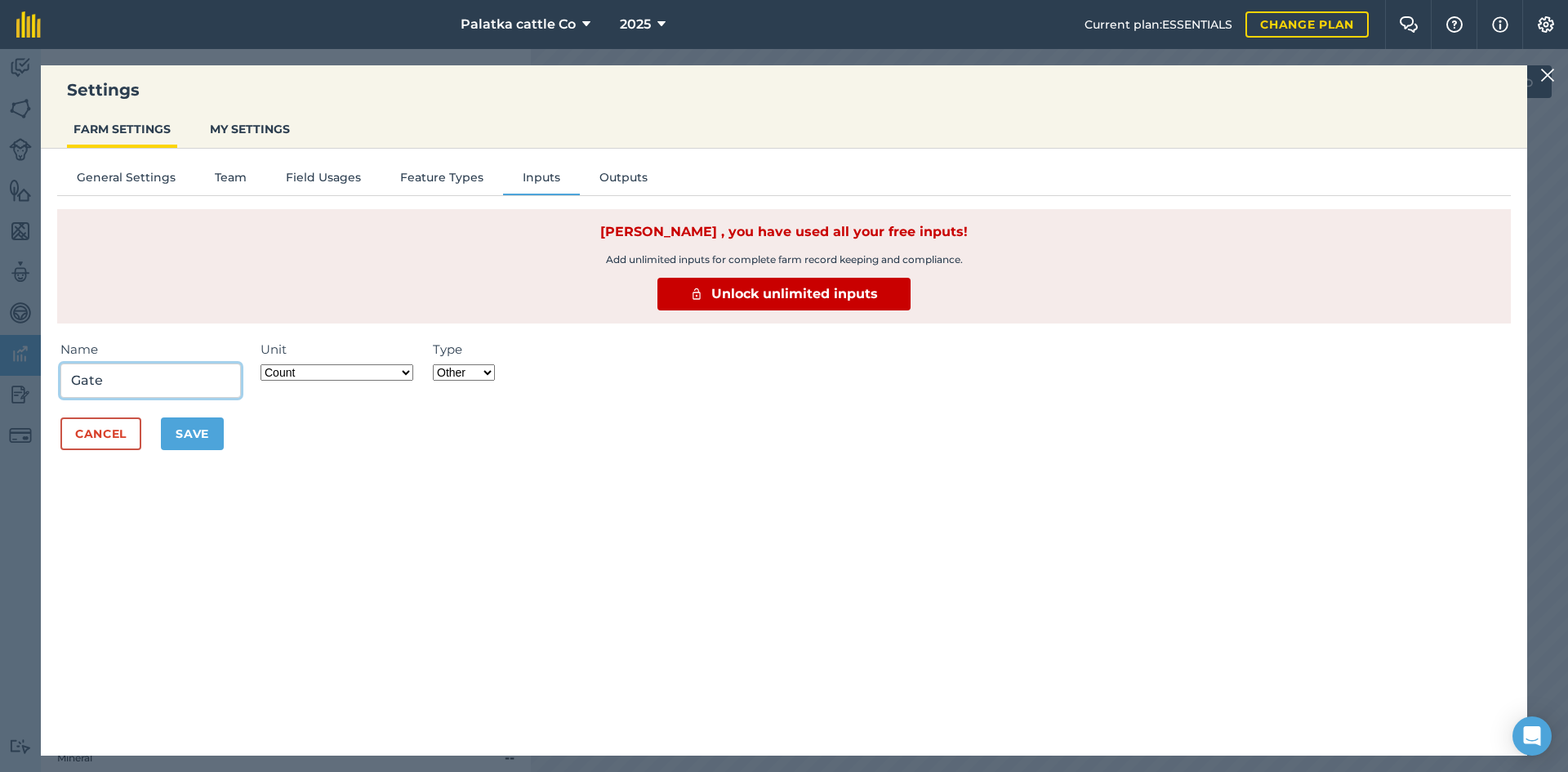
drag, startPoint x: 167, startPoint y: 375, endPoint x: 29, endPoint y: 374, distance: 138.0
click at [29, 374] on div "Settings FARM SETTINGS MY SETTINGS General Settings Team Field Usages Feature T…" at bounding box center [784, 411] width 1568 height 723
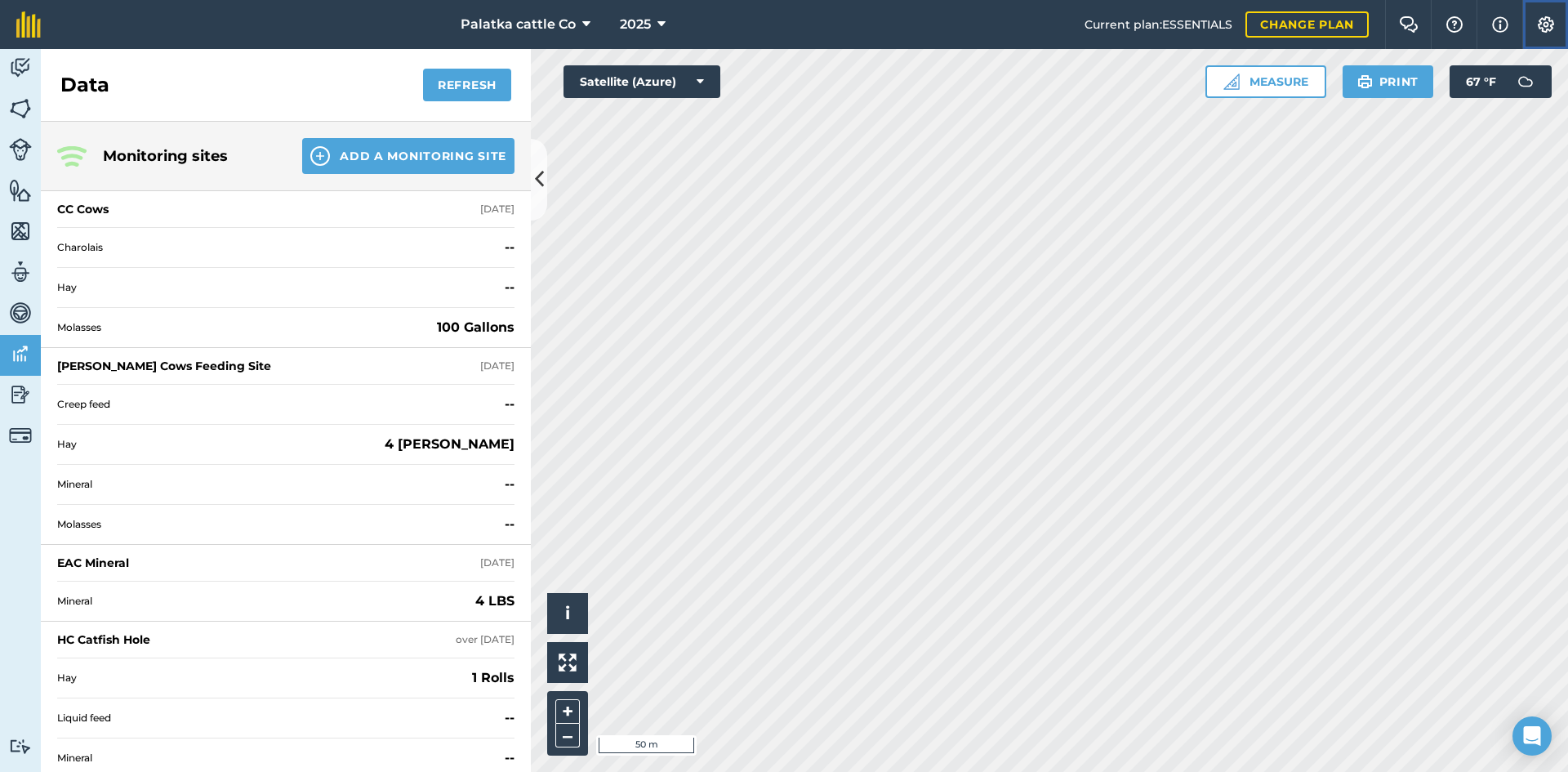
click at [1543, 23] on img at bounding box center [1545, 24] width 20 height 16
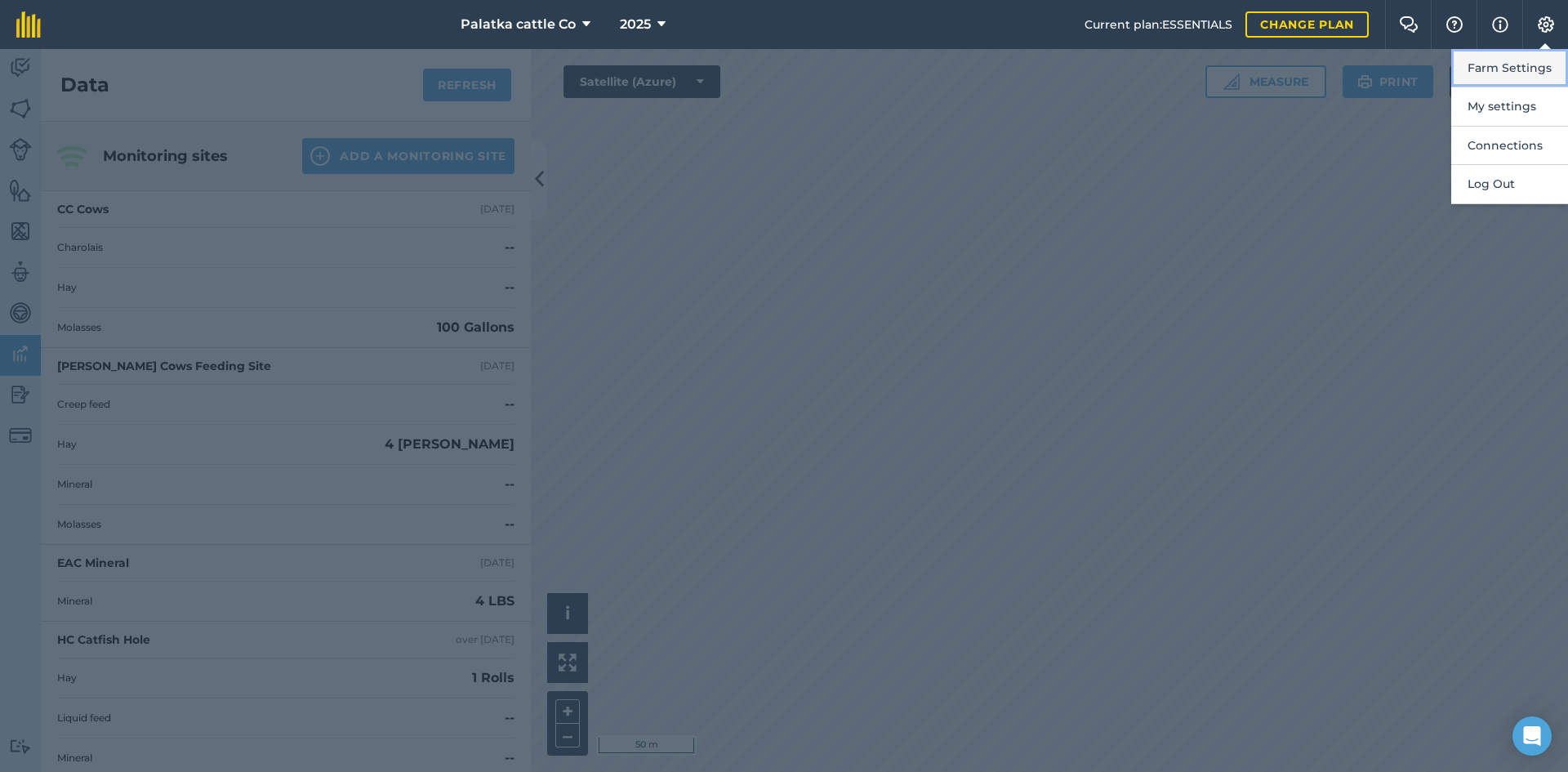
click at [1531, 65] on button "Farm Settings" at bounding box center [1509, 68] width 117 height 38
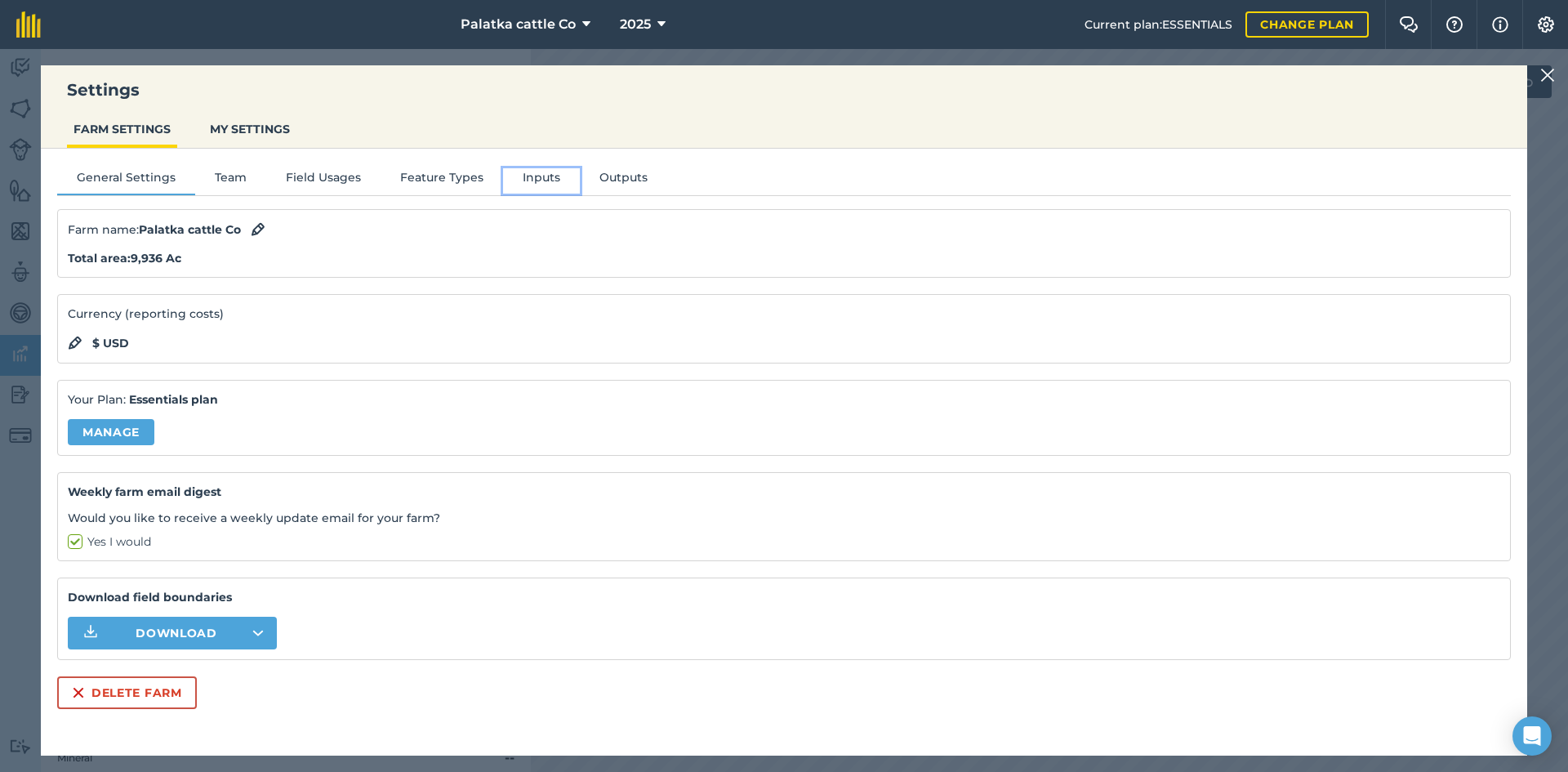
click at [528, 181] on button "Inputs" at bounding box center [541, 180] width 77 height 24
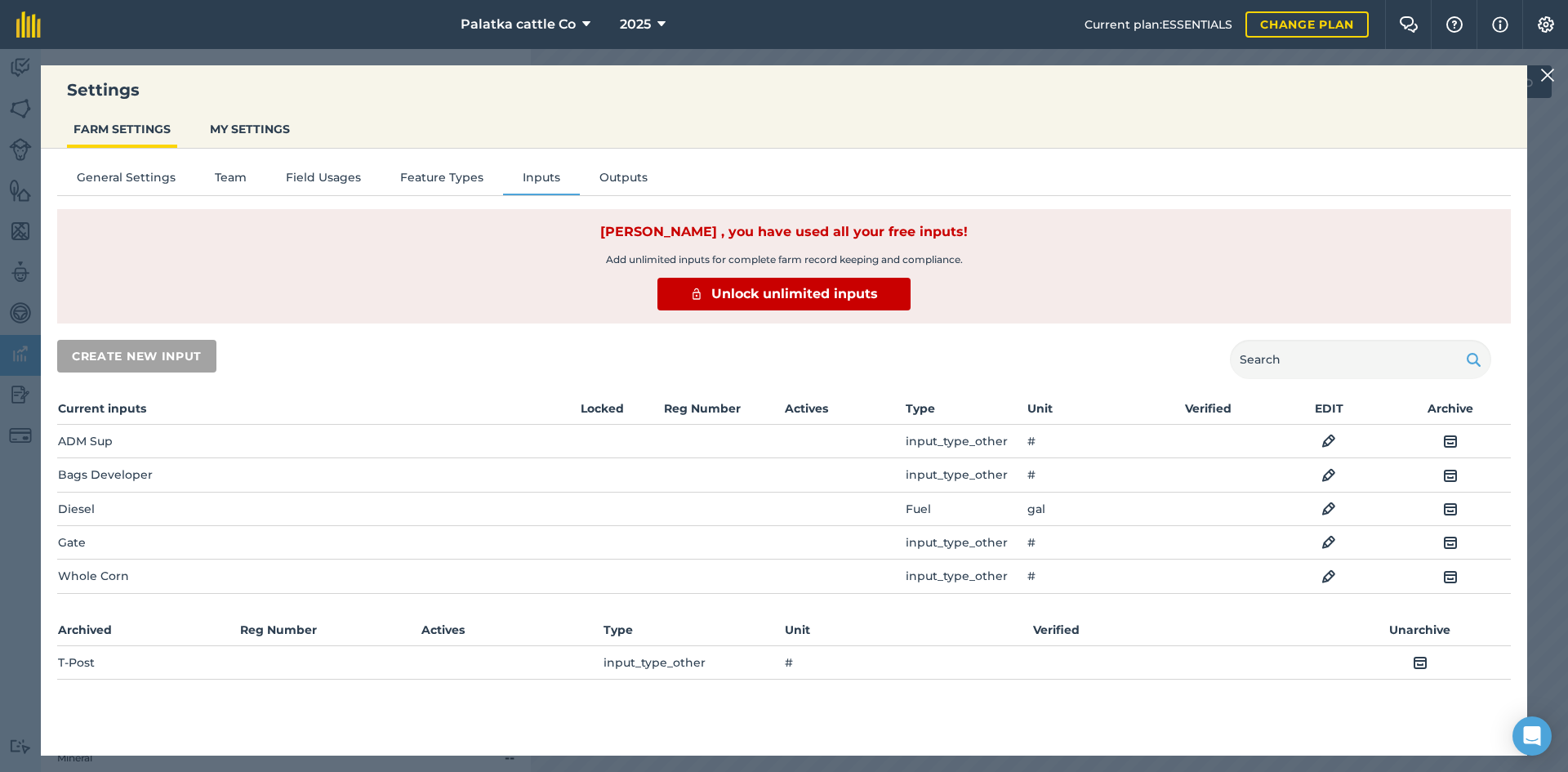
click at [1326, 539] on img at bounding box center [1328, 542] width 15 height 20
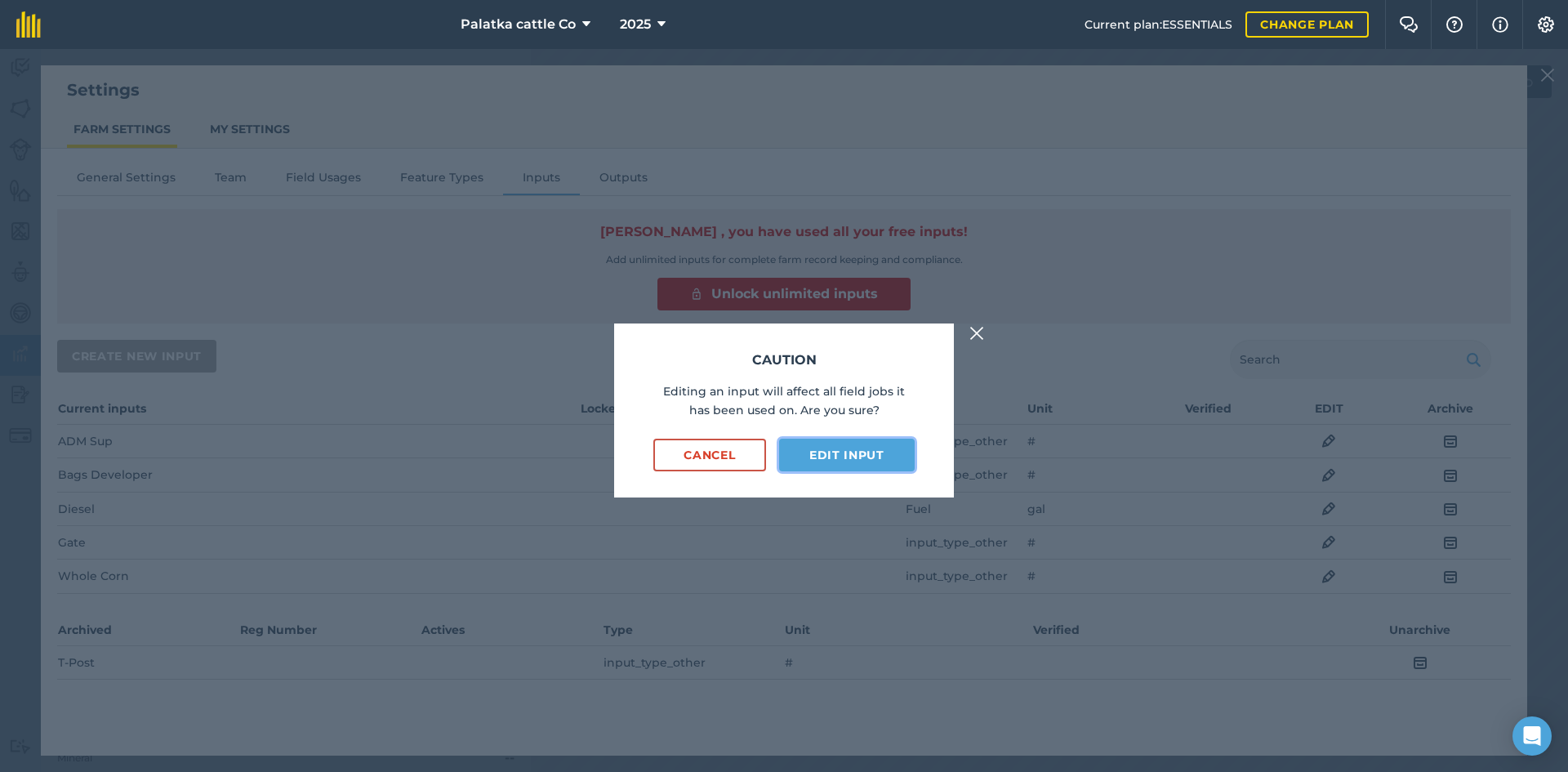
click at [827, 448] on button "Edit input" at bounding box center [846, 455] width 135 height 33
select select "COUNT"
select select "OTHER"
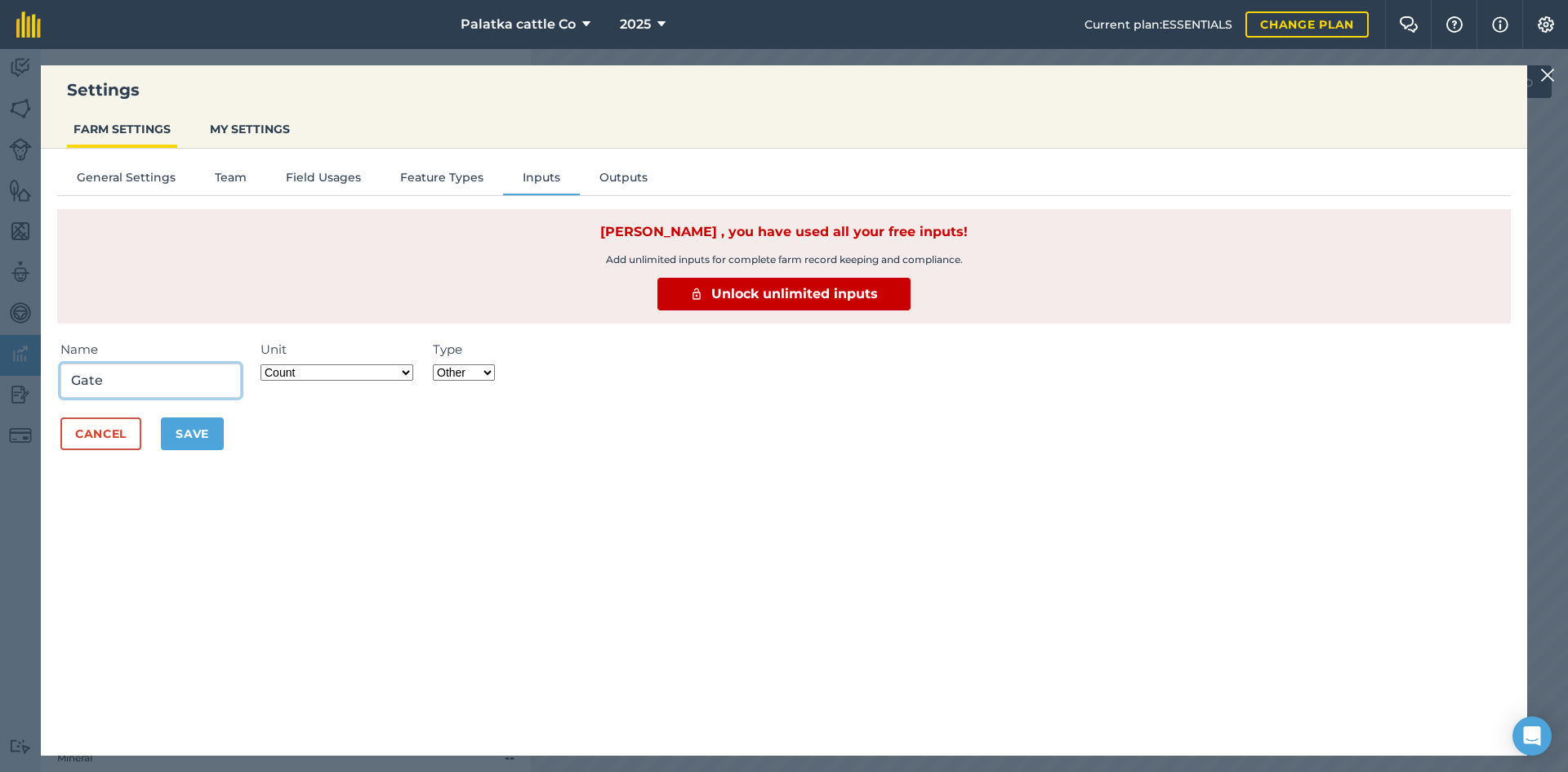
click at [126, 364] on input "Gate" at bounding box center [151, 381] width 180 height 35
type input "G"
type input "T-Post"
click at [196, 421] on button "Save" at bounding box center [192, 434] width 63 height 33
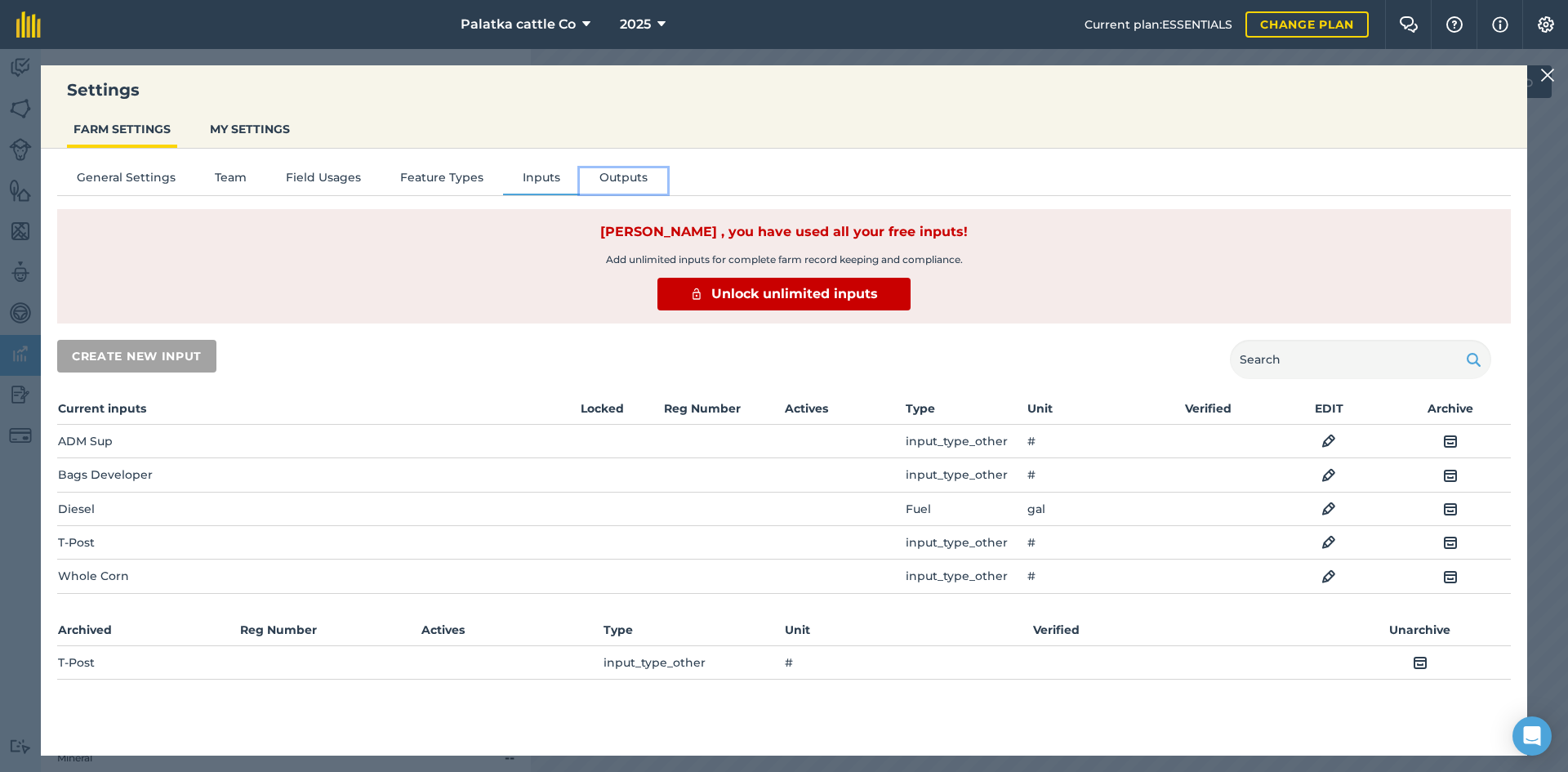
click at [630, 180] on button "Outputs" at bounding box center [623, 180] width 87 height 24
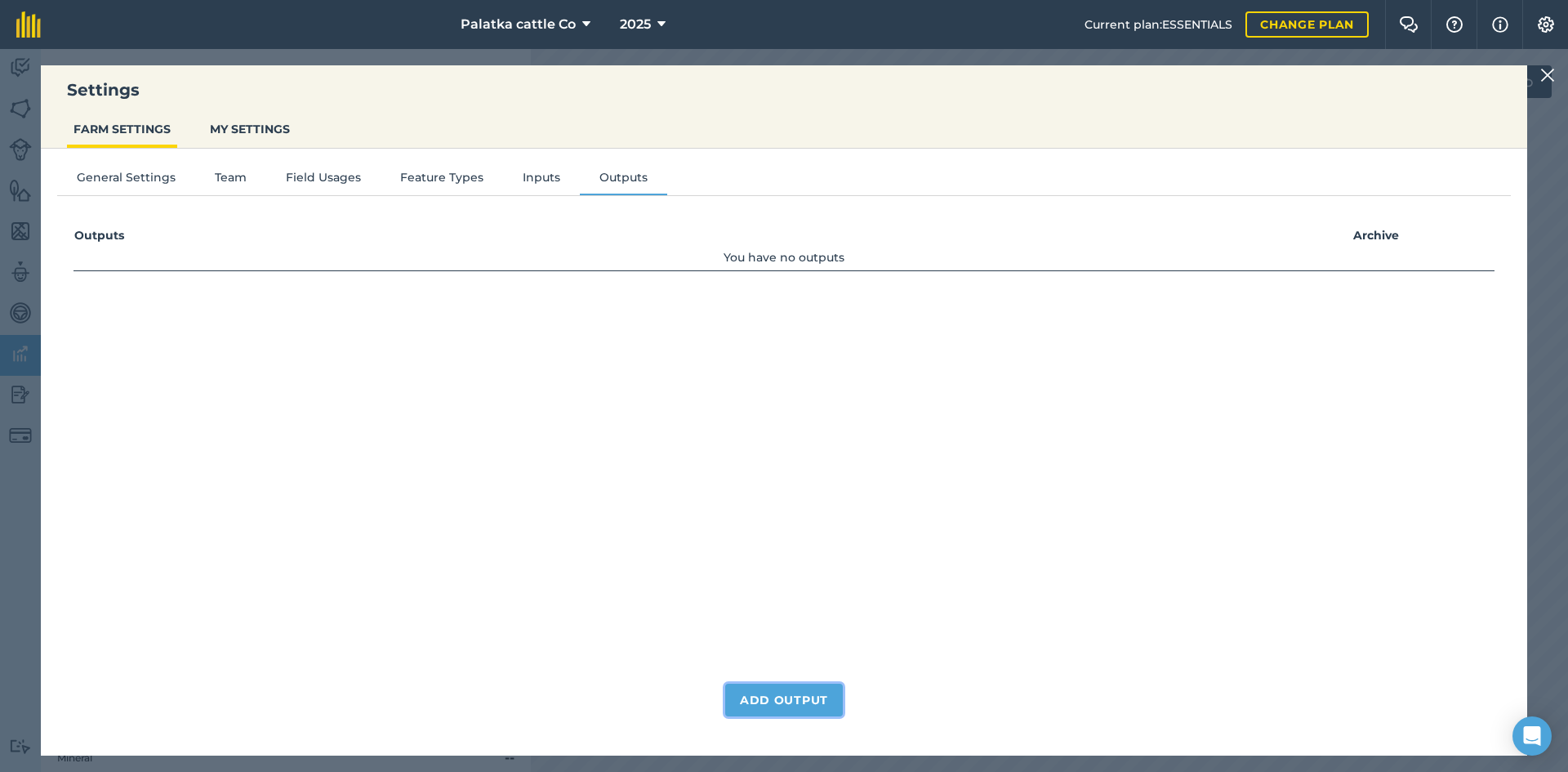
click at [811, 695] on button "Add Output" at bounding box center [784, 700] width 118 height 33
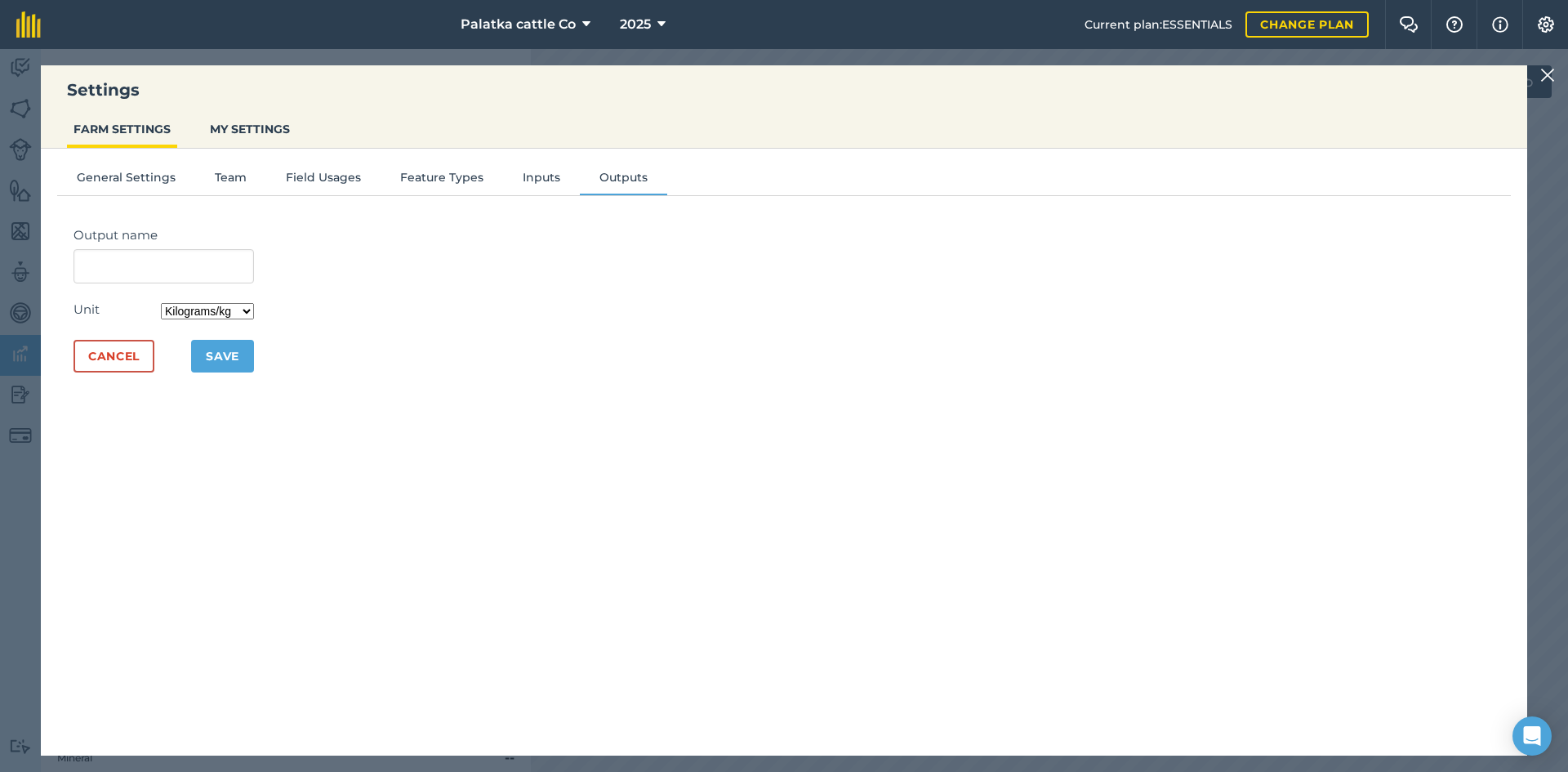
click at [201, 310] on select "Kilograms/kg Metric tonnes/t Litres/L Pounds/lb Imperial tons/t Gallons/gal Bus…" at bounding box center [207, 311] width 93 height 16
click at [606, 417] on div "Output name Unit Kilograms/kg Metric tonnes/t Litres/L Pounds/lb Imperial tons/…" at bounding box center [784, 470] width 1454 height 523
click at [146, 361] on button "Cancel" at bounding box center [113, 356] width 81 height 33
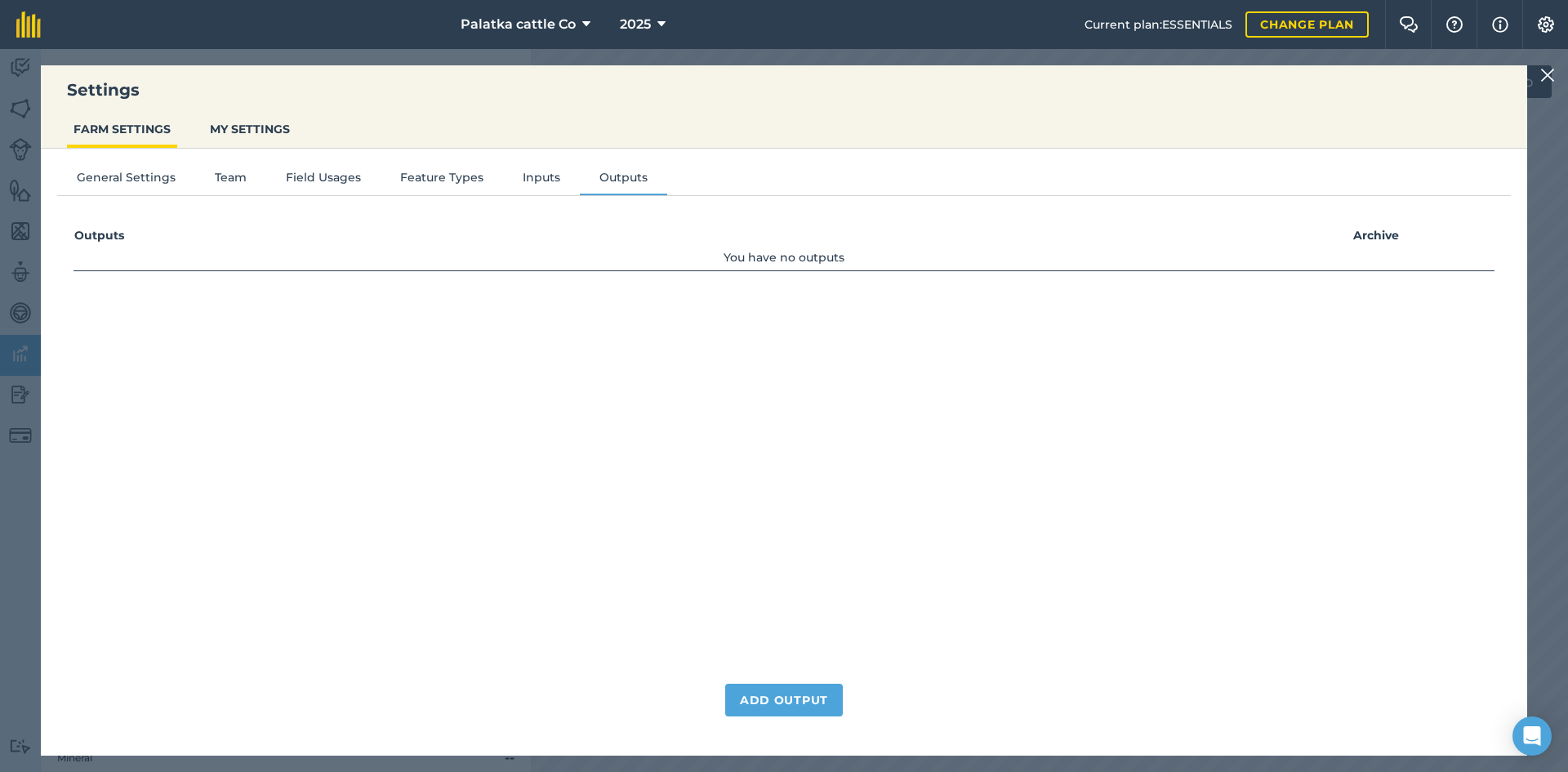
click at [193, 41] on nav "Palatka cattle Co 2025" at bounding box center [571, 24] width 1027 height 49
click at [1545, 71] on img at bounding box center [1547, 75] width 15 height 20
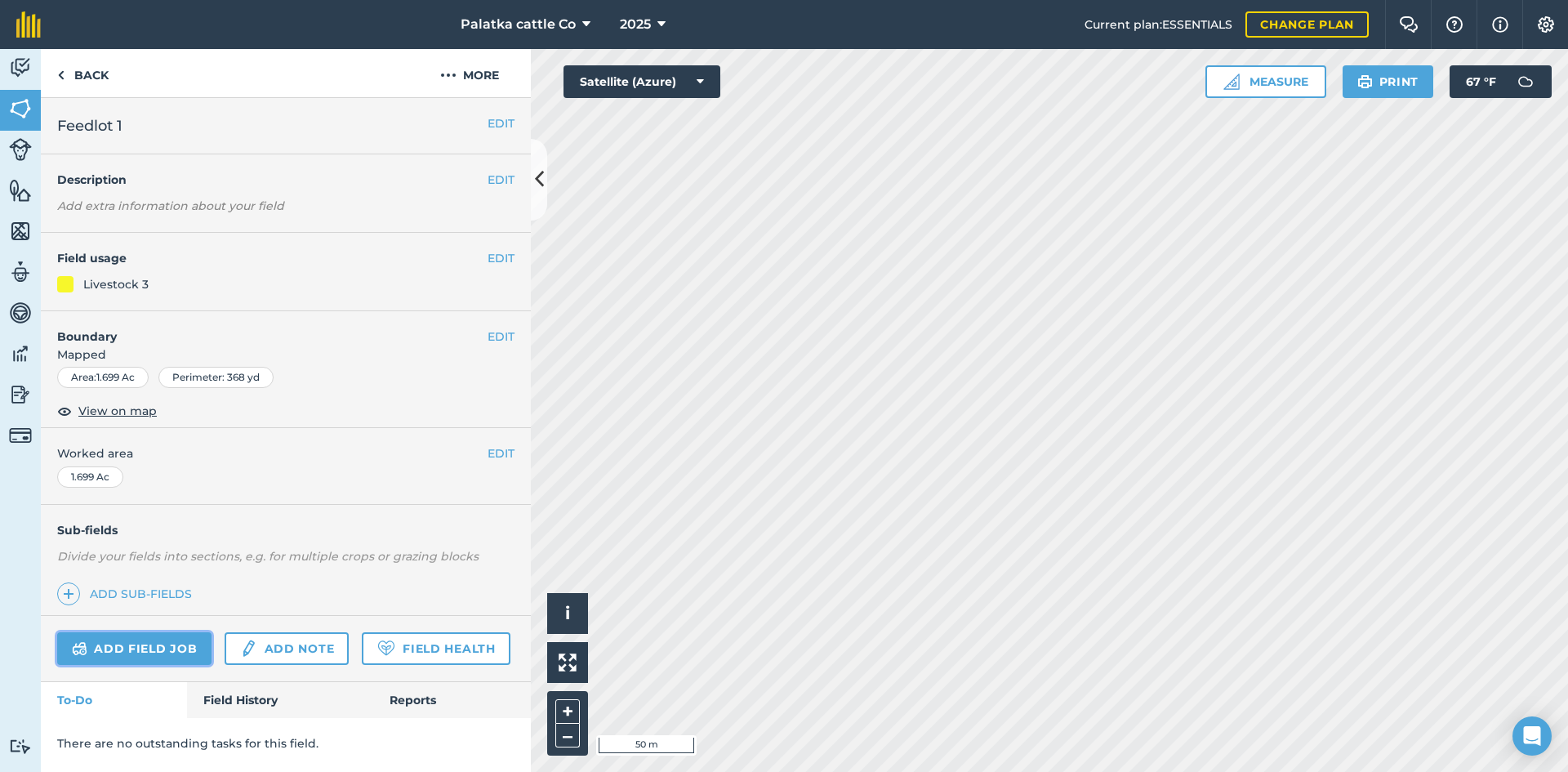
click at [167, 650] on link "Add field job" at bounding box center [134, 649] width 154 height 33
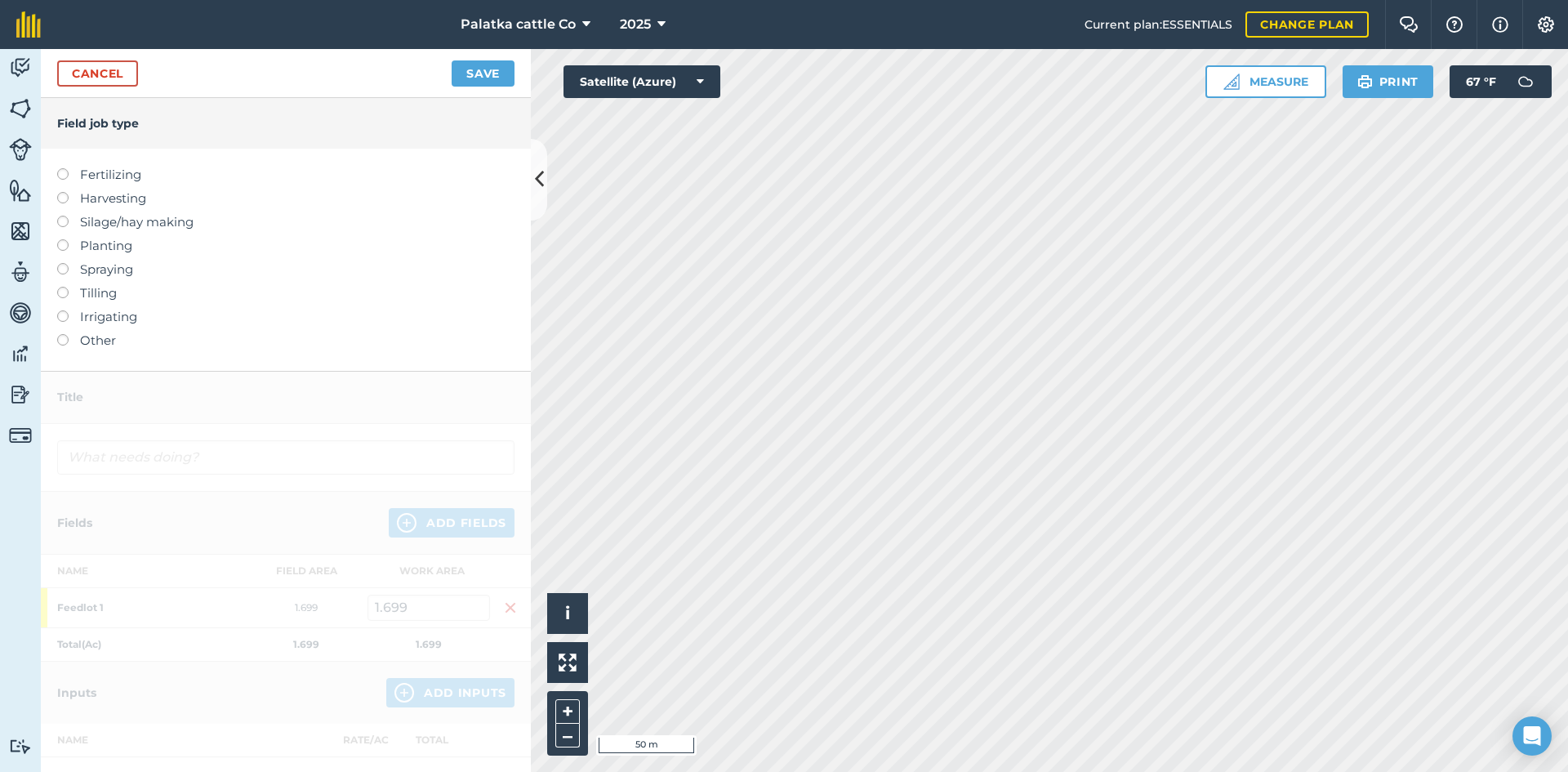
click at [59, 334] on label at bounding box center [68, 334] width 23 height 0
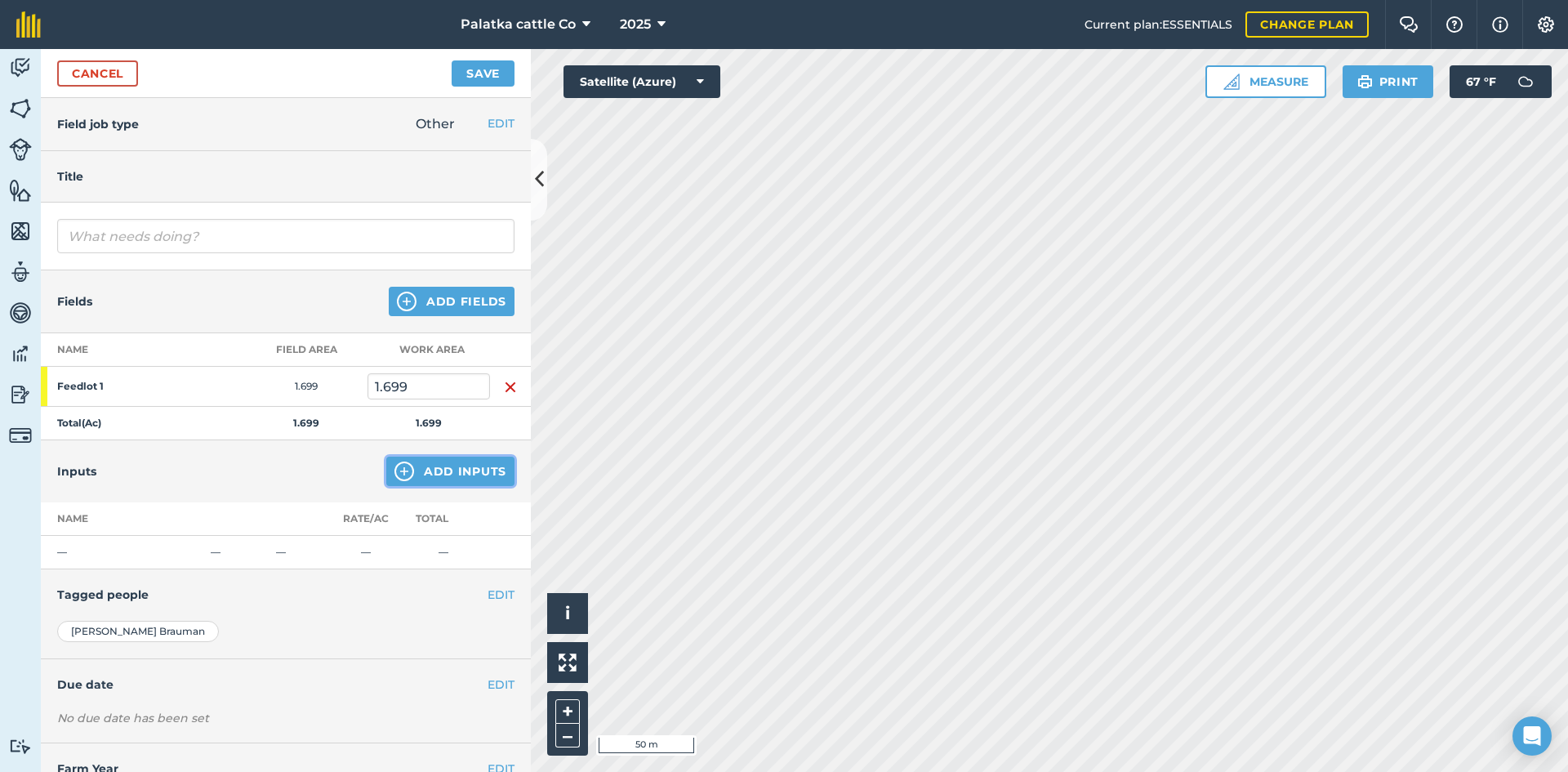
click at [447, 467] on button "Add Inputs" at bounding box center [450, 471] width 128 height 29
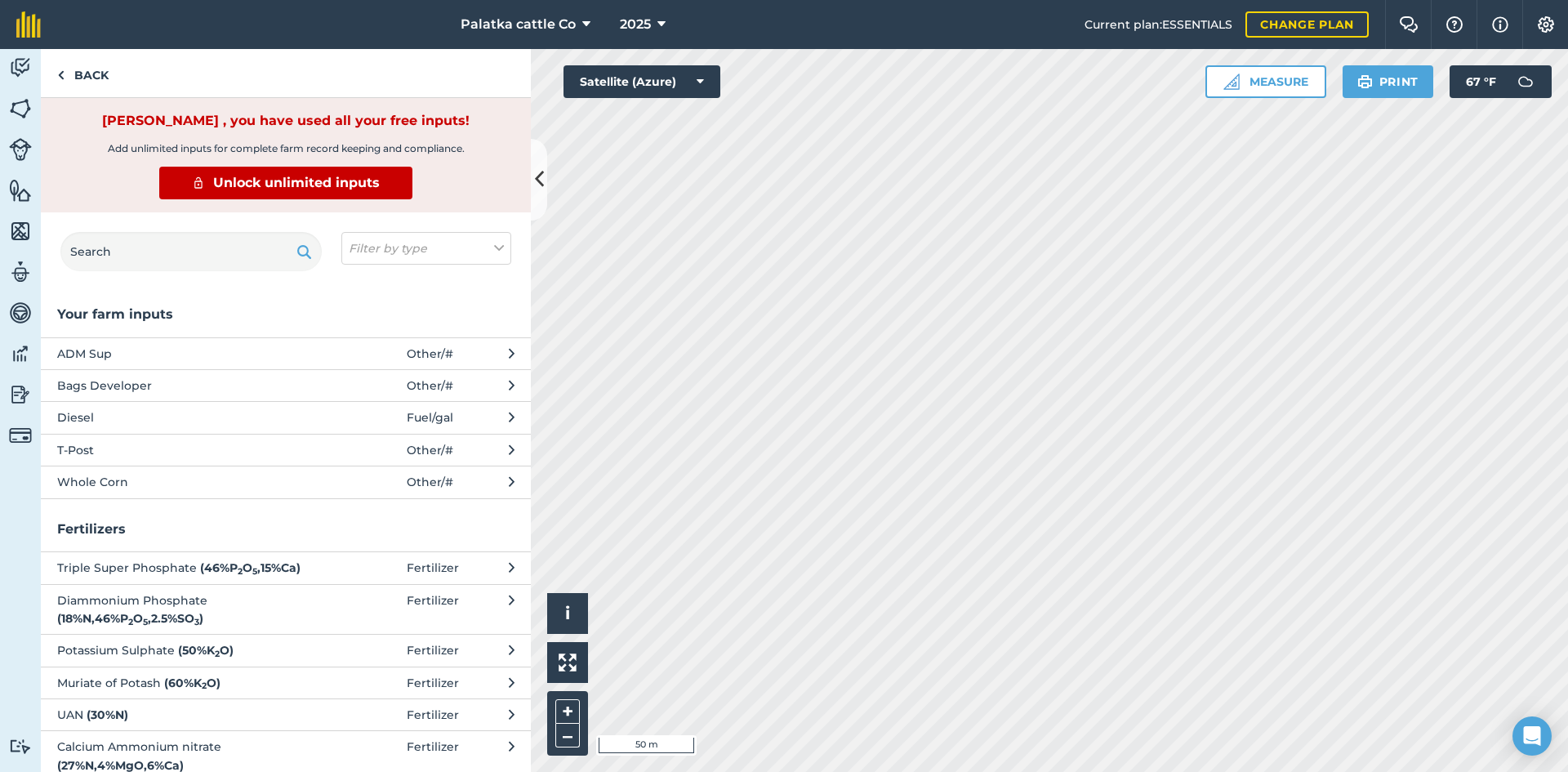
click at [225, 346] on span "ADM Sup" at bounding box center [191, 354] width 267 height 18
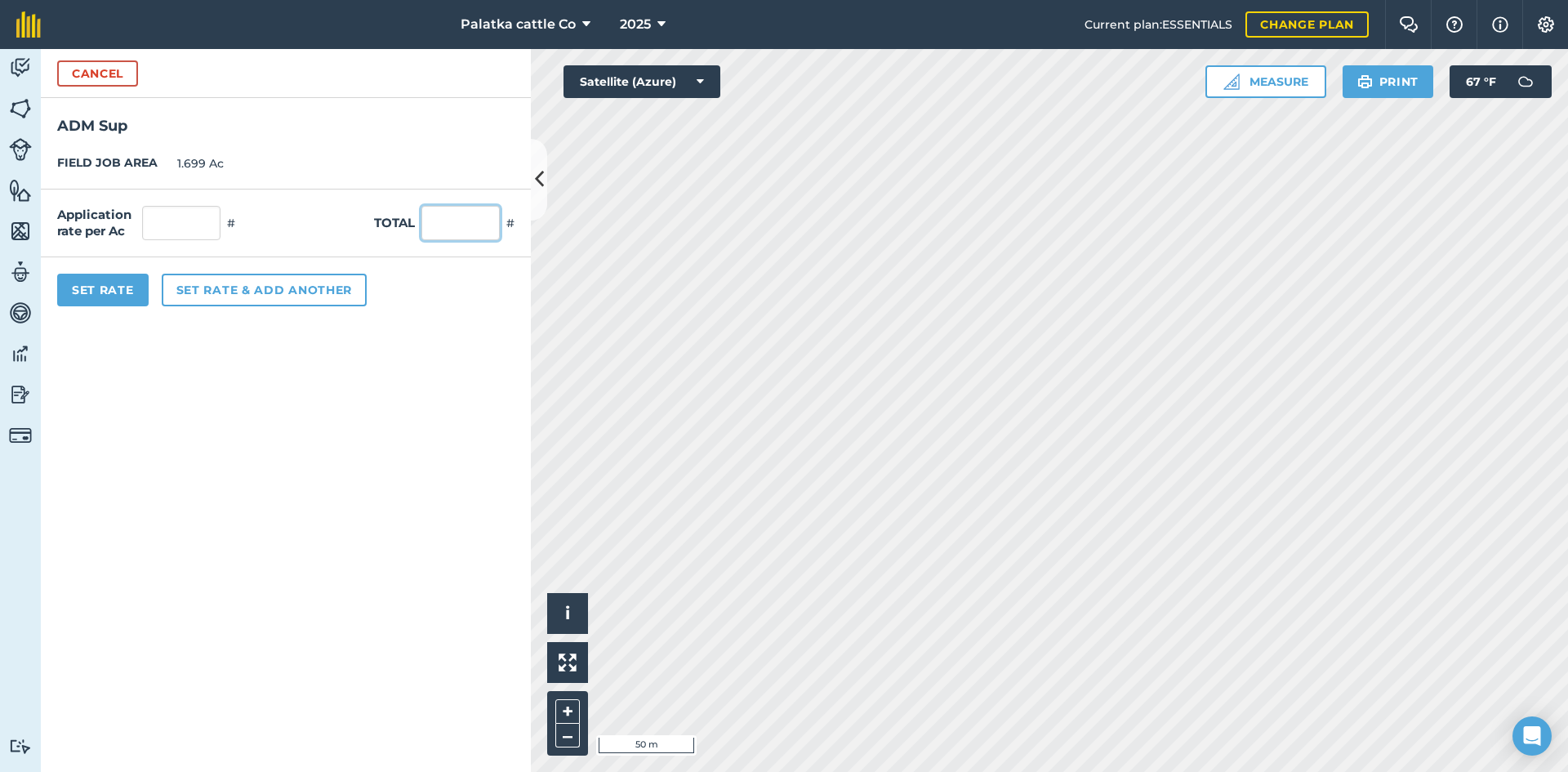
click at [475, 230] on input "text" at bounding box center [460, 224] width 79 height 35
type input ".5"
type input "0.294"
type input "0.5"
click at [215, 285] on button "Set rate & add another" at bounding box center [264, 290] width 205 height 33
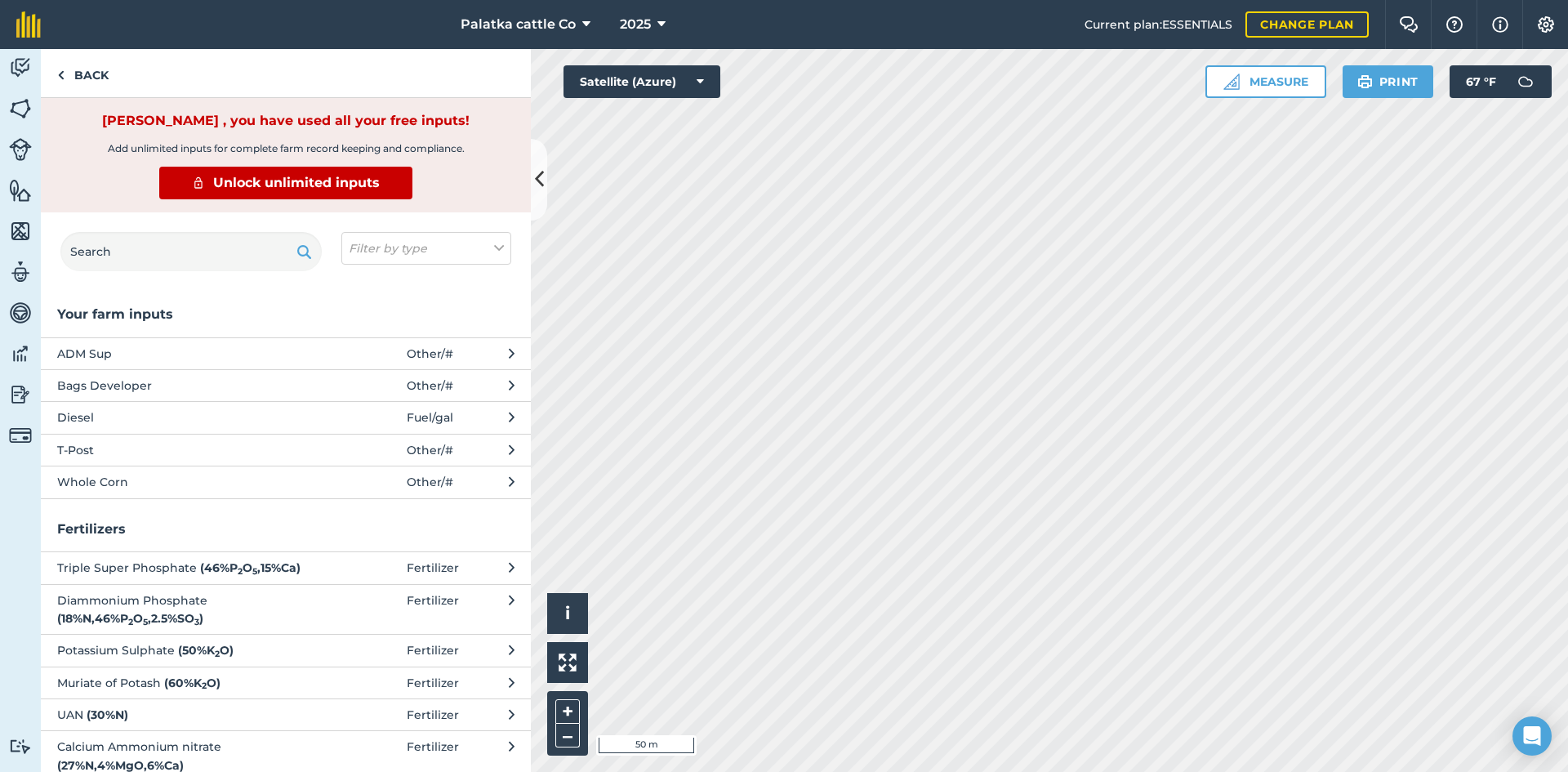
click at [243, 380] on span "Bags Developer" at bounding box center [191, 386] width 267 height 18
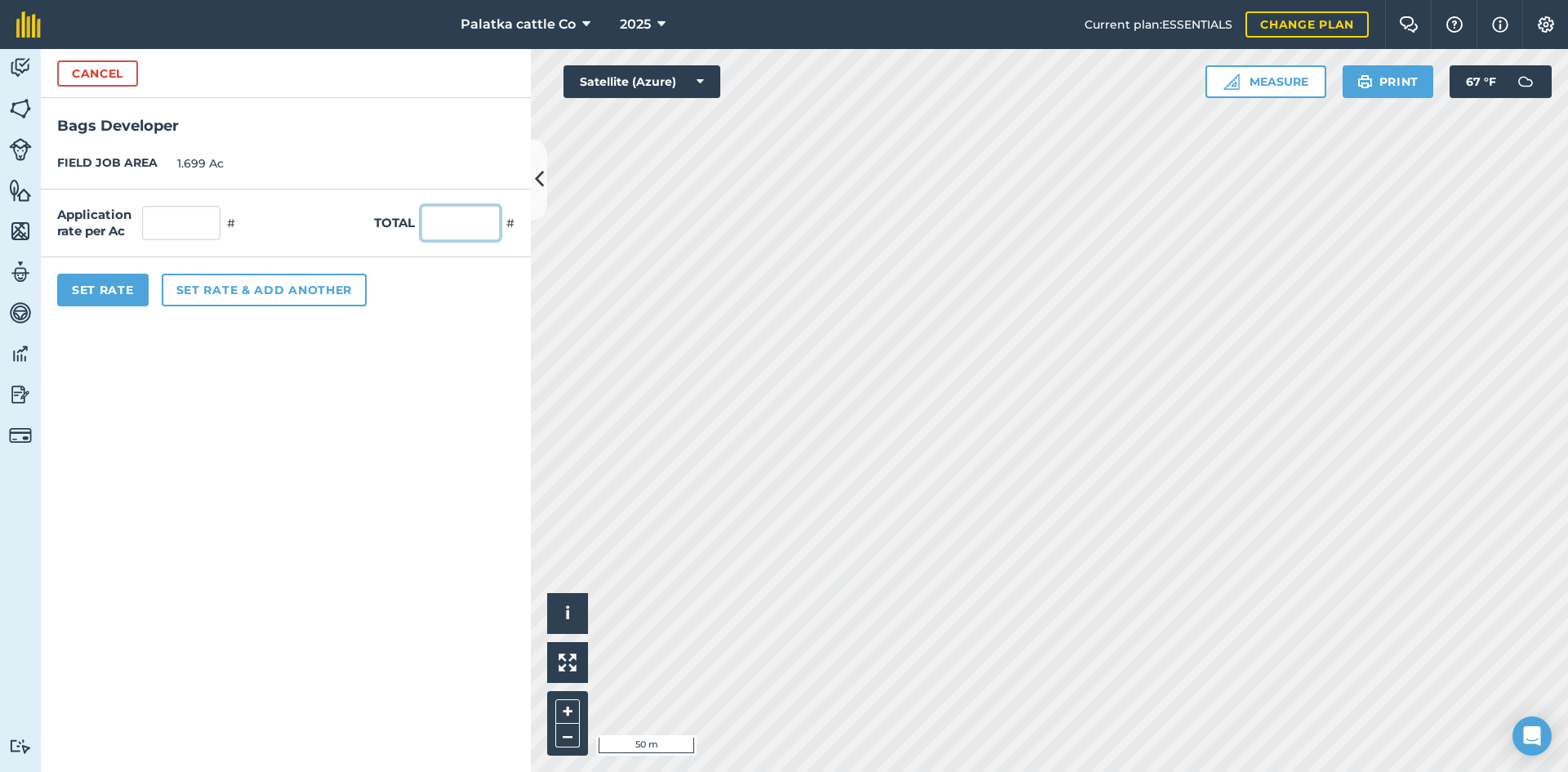
click at [437, 224] on input "text" at bounding box center [460, 224] width 79 height 35
type input "3"
type input "1.766"
click at [220, 286] on button "Set rate & add another" at bounding box center [264, 290] width 205 height 33
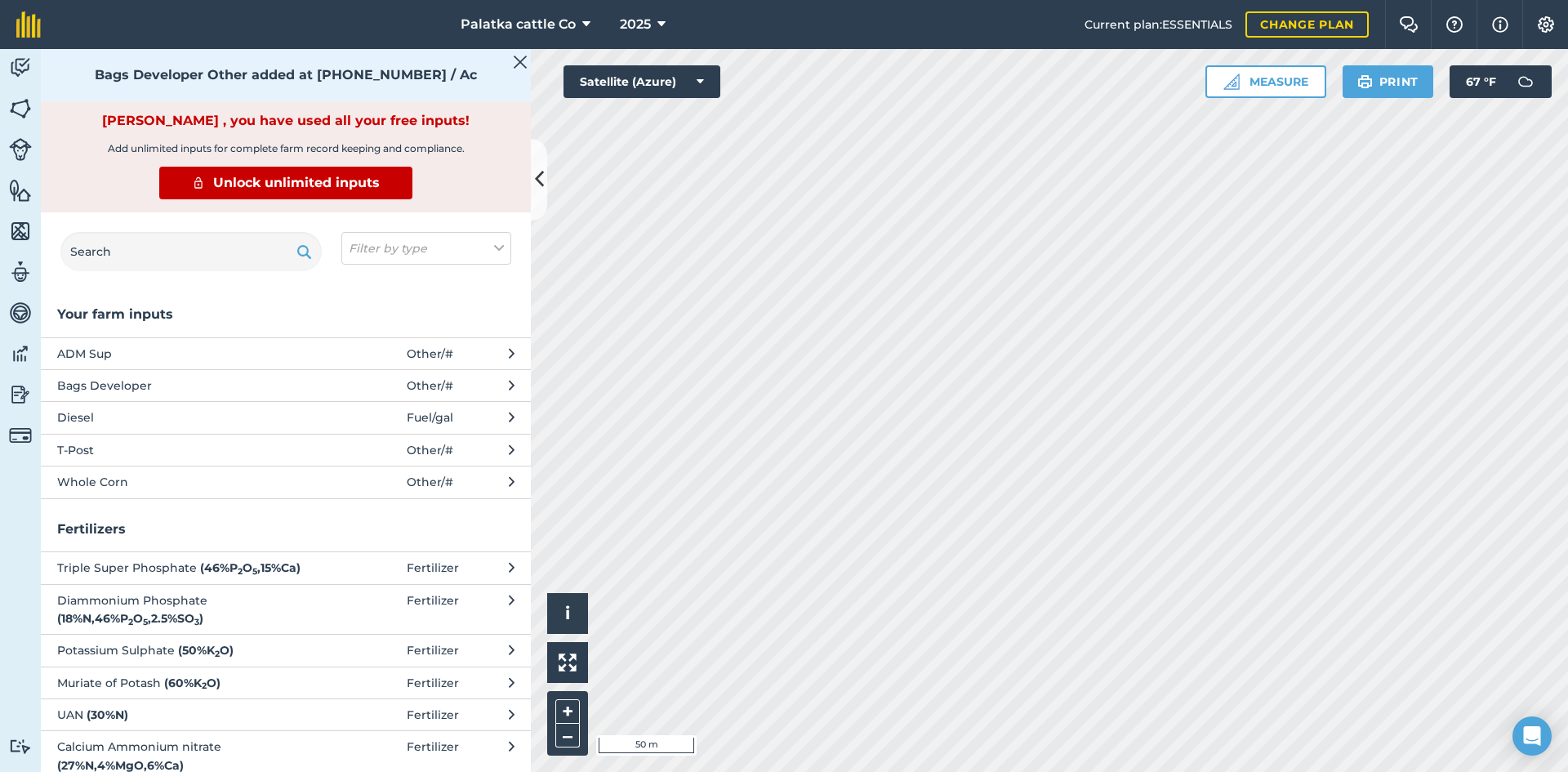
click at [193, 484] on span "Whole Corn" at bounding box center [191, 482] width 267 height 18
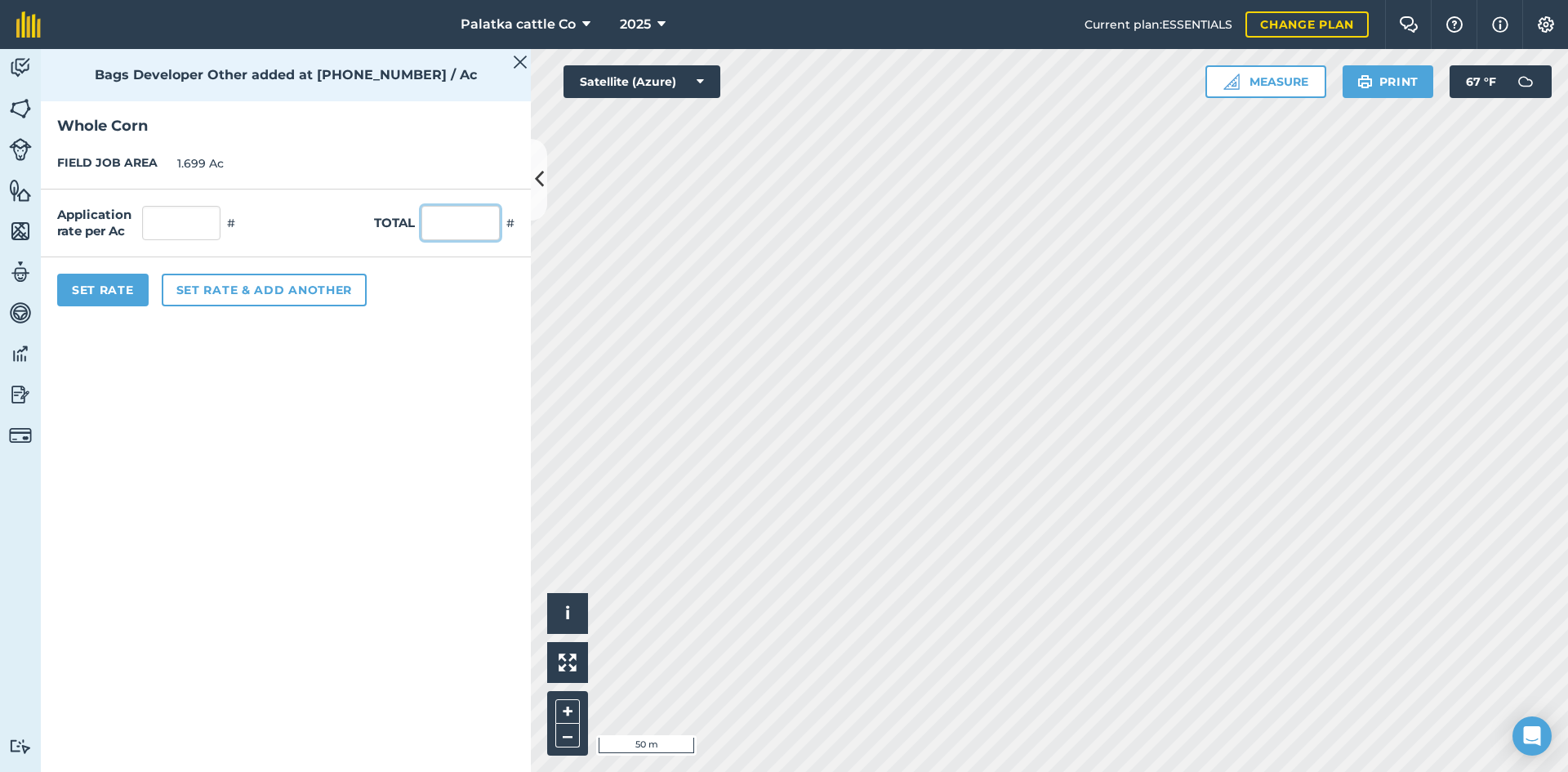
click at [455, 226] on input "text" at bounding box center [460, 224] width 79 height 35
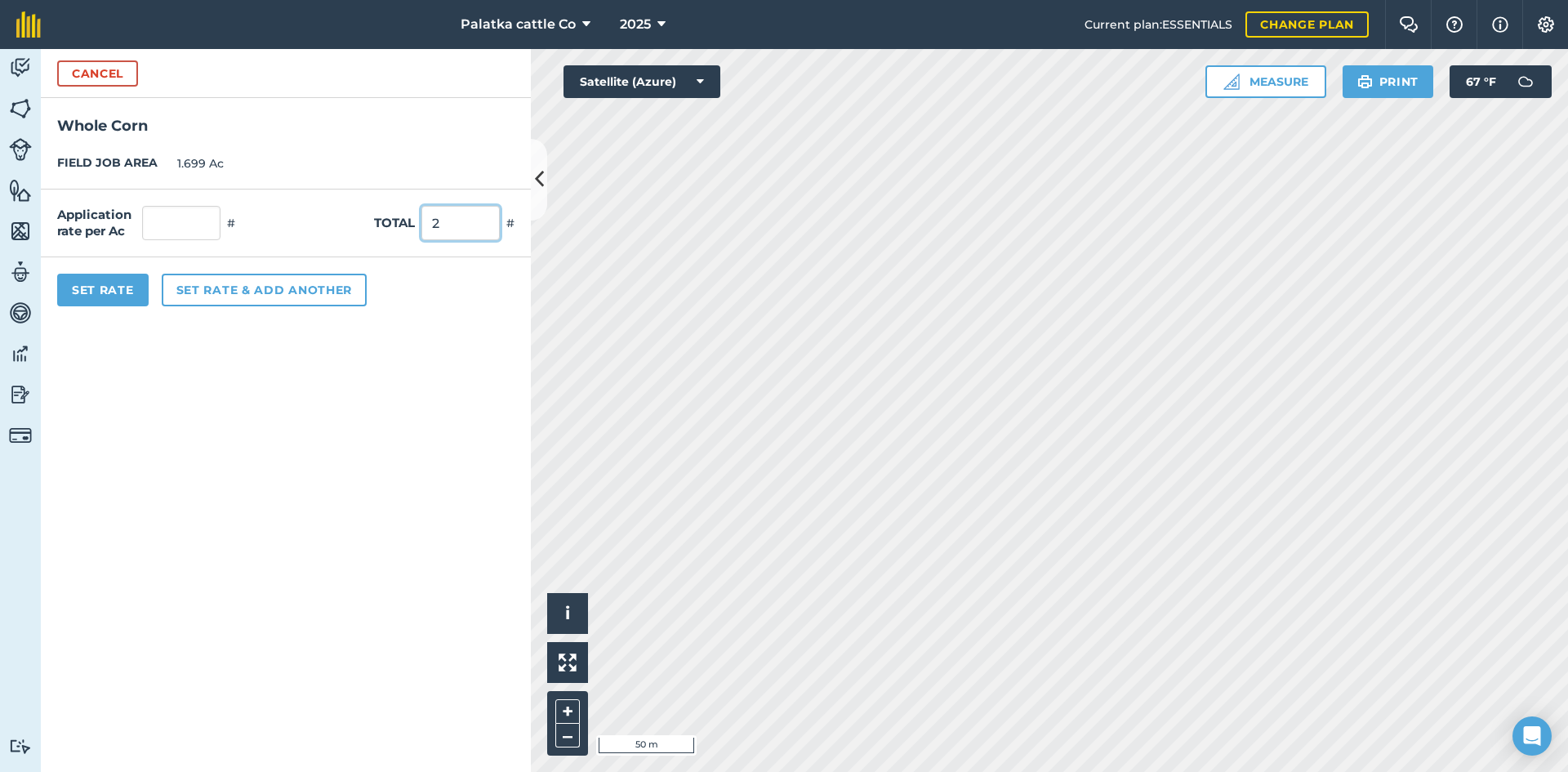
type input "2"
type input "1.177"
click at [331, 291] on button "Set rate & add another" at bounding box center [264, 290] width 205 height 33
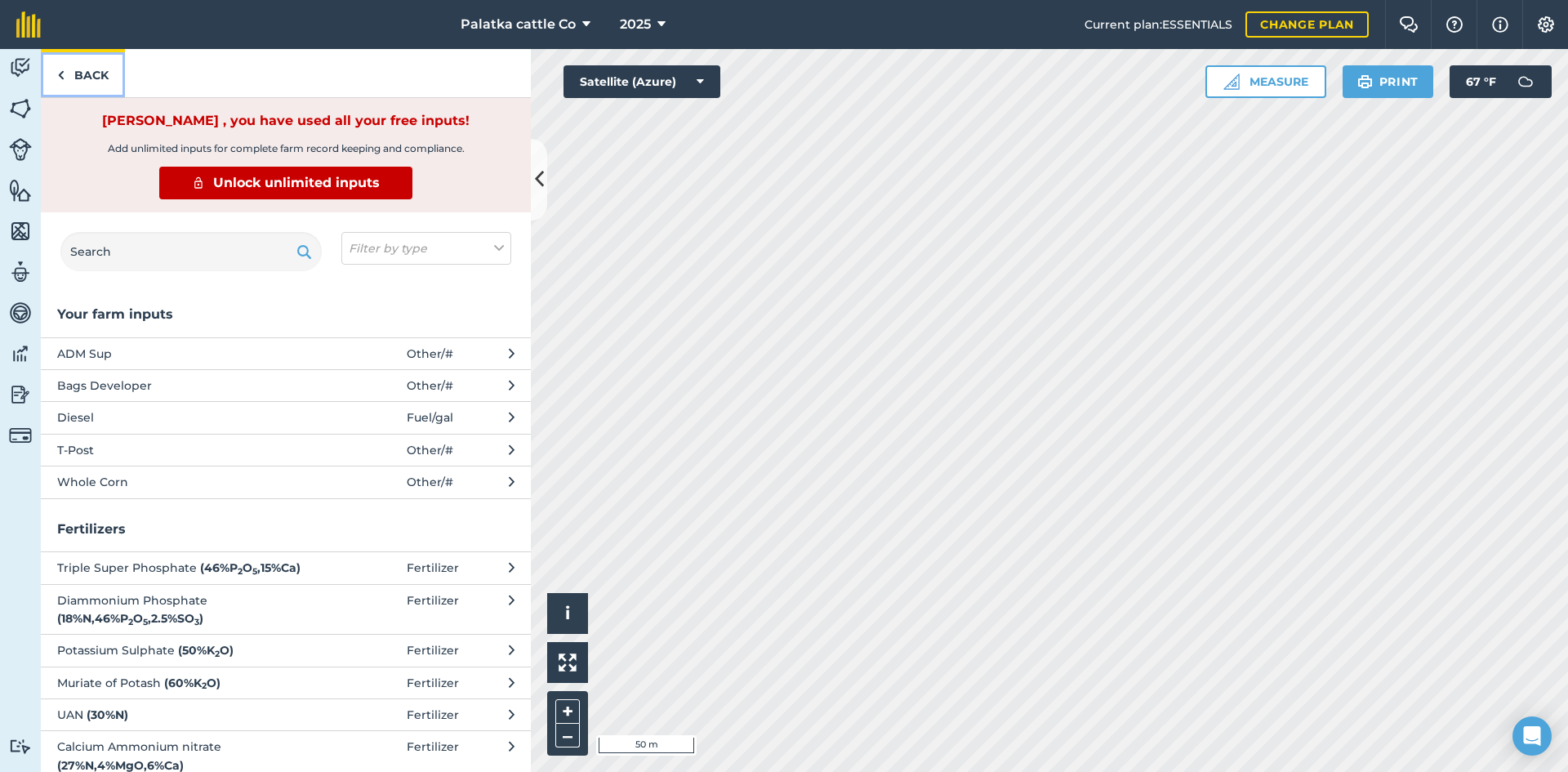
click at [79, 65] on link "Back" at bounding box center [82, 74] width 84 height 49
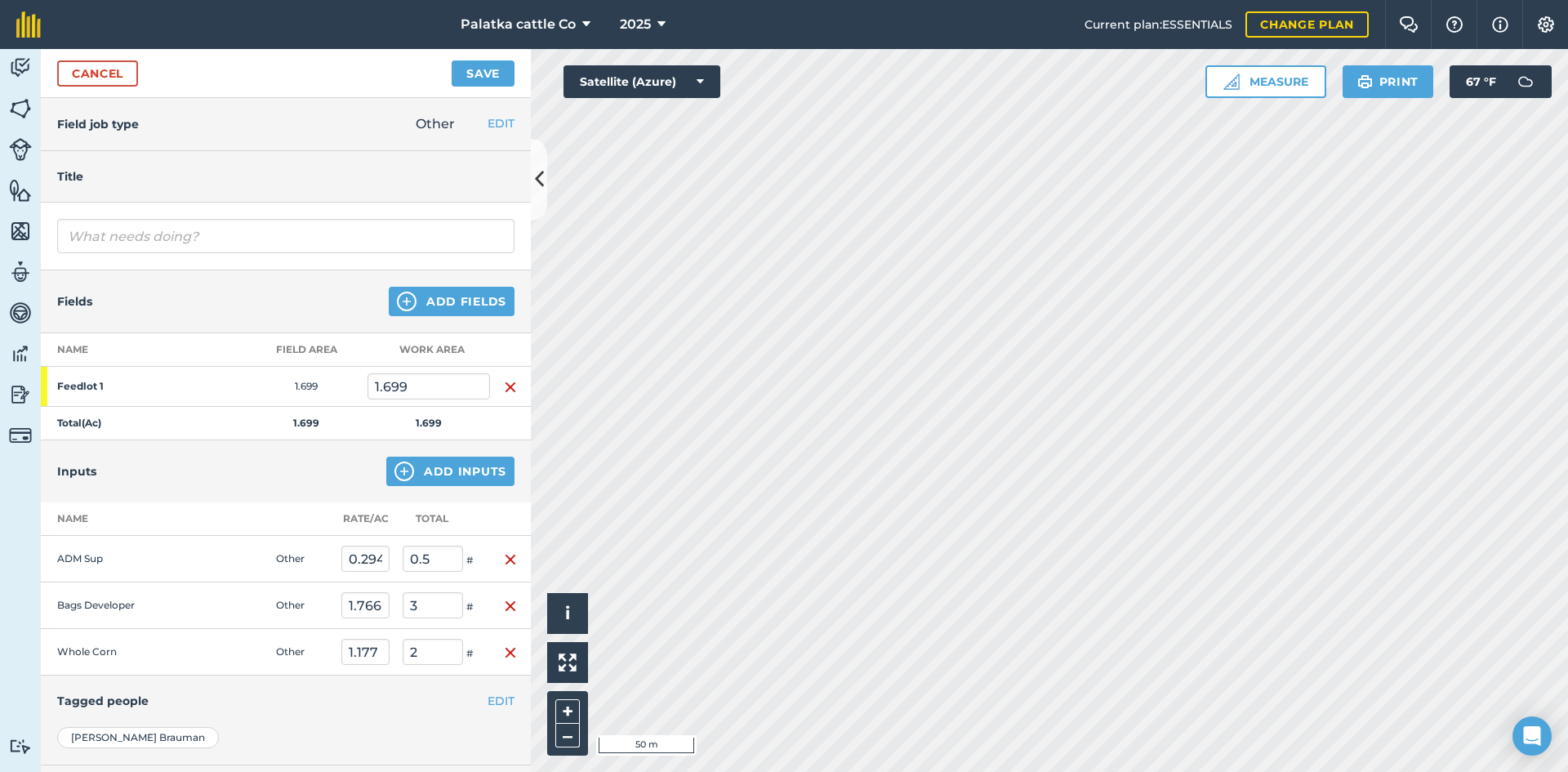
click at [294, 555] on td "Other" at bounding box center [301, 559] width 65 height 47
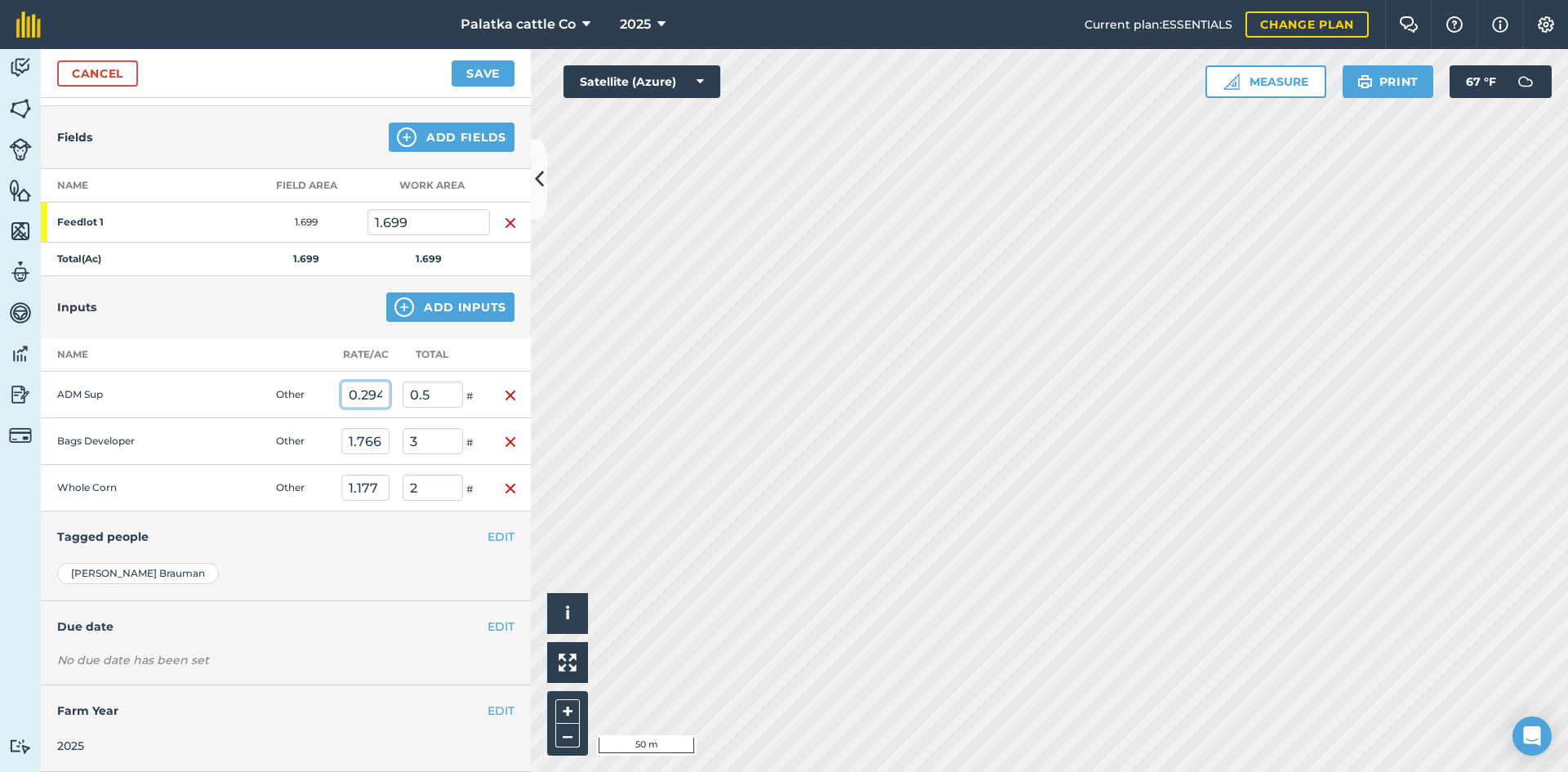
scroll to position [0, 3]
drag, startPoint x: 347, startPoint y: 392, endPoint x: 431, endPoint y: 397, distance: 84.1
click at [431, 397] on tr "ADM Sup Other 0.294 0.5 #" at bounding box center [286, 395] width 490 height 47
type input "0"
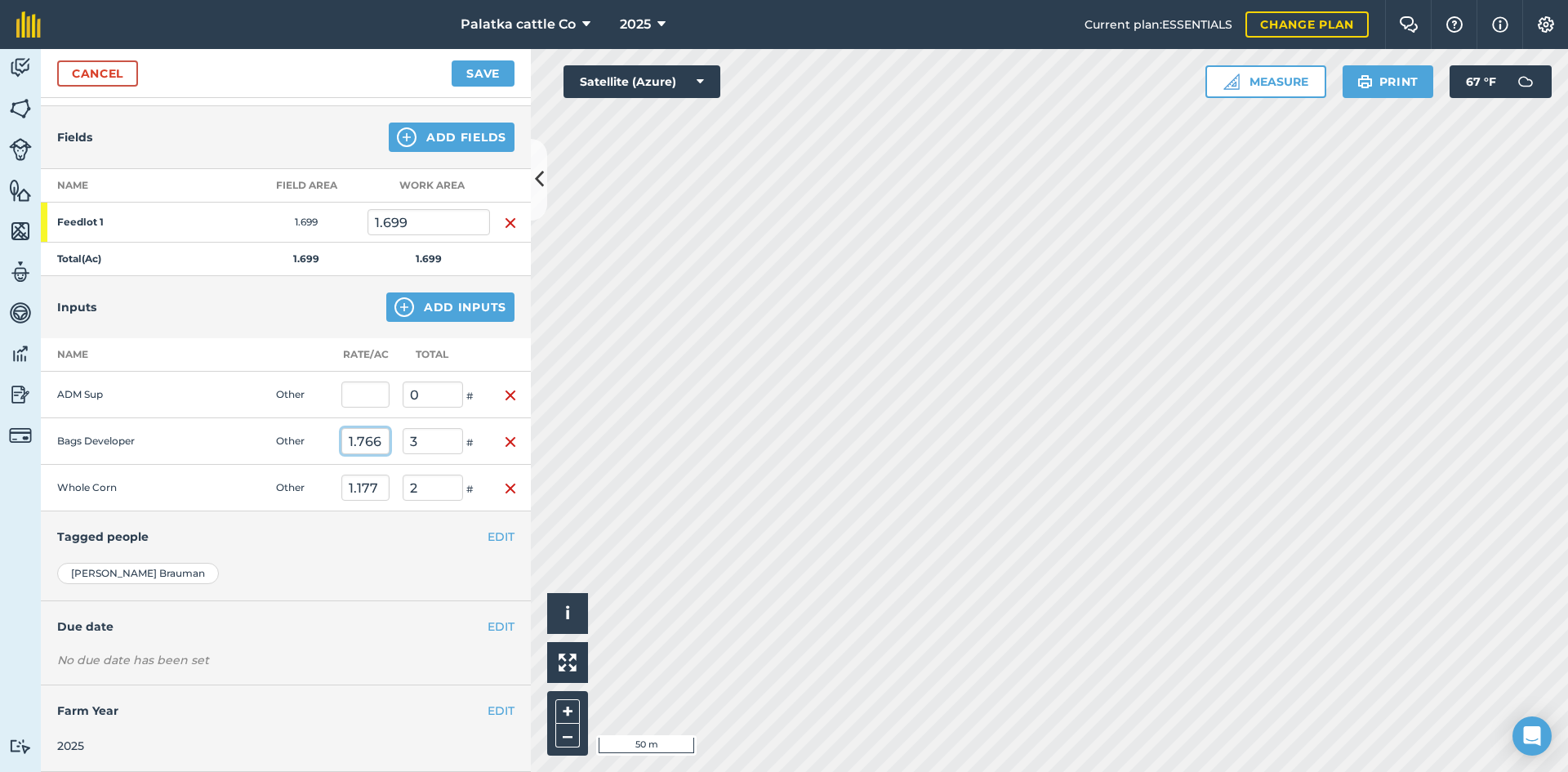
drag, startPoint x: 347, startPoint y: 438, endPoint x: 411, endPoint y: 438, distance: 64.0
click at [411, 438] on tr "Bags Developer Other 1.766 3 #" at bounding box center [286, 442] width 490 height 47
type input "0"
drag, startPoint x: 347, startPoint y: 487, endPoint x: 405, endPoint y: 492, distance: 58.2
click at [405, 492] on tr "Whole [DEMOGRAPHIC_DATA] Other 1.177 2 #" at bounding box center [286, 488] width 490 height 47
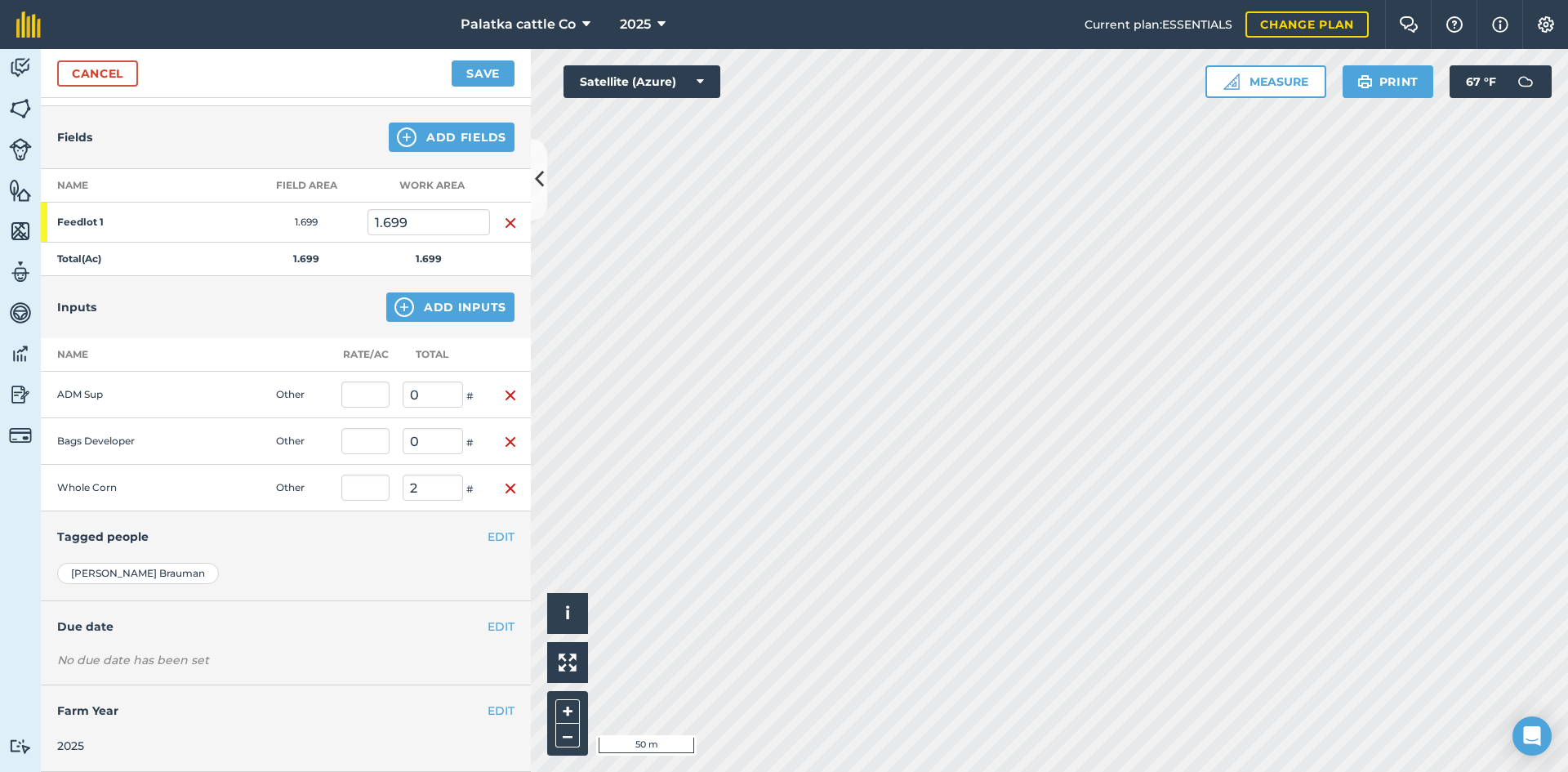
type input "0"
click at [375, 568] on div "[PERSON_NAME]" at bounding box center [286, 574] width 457 height 22
click at [424, 391] on input "0" at bounding box center [433, 394] width 61 height 26
type input ".5"
type input "0.294"
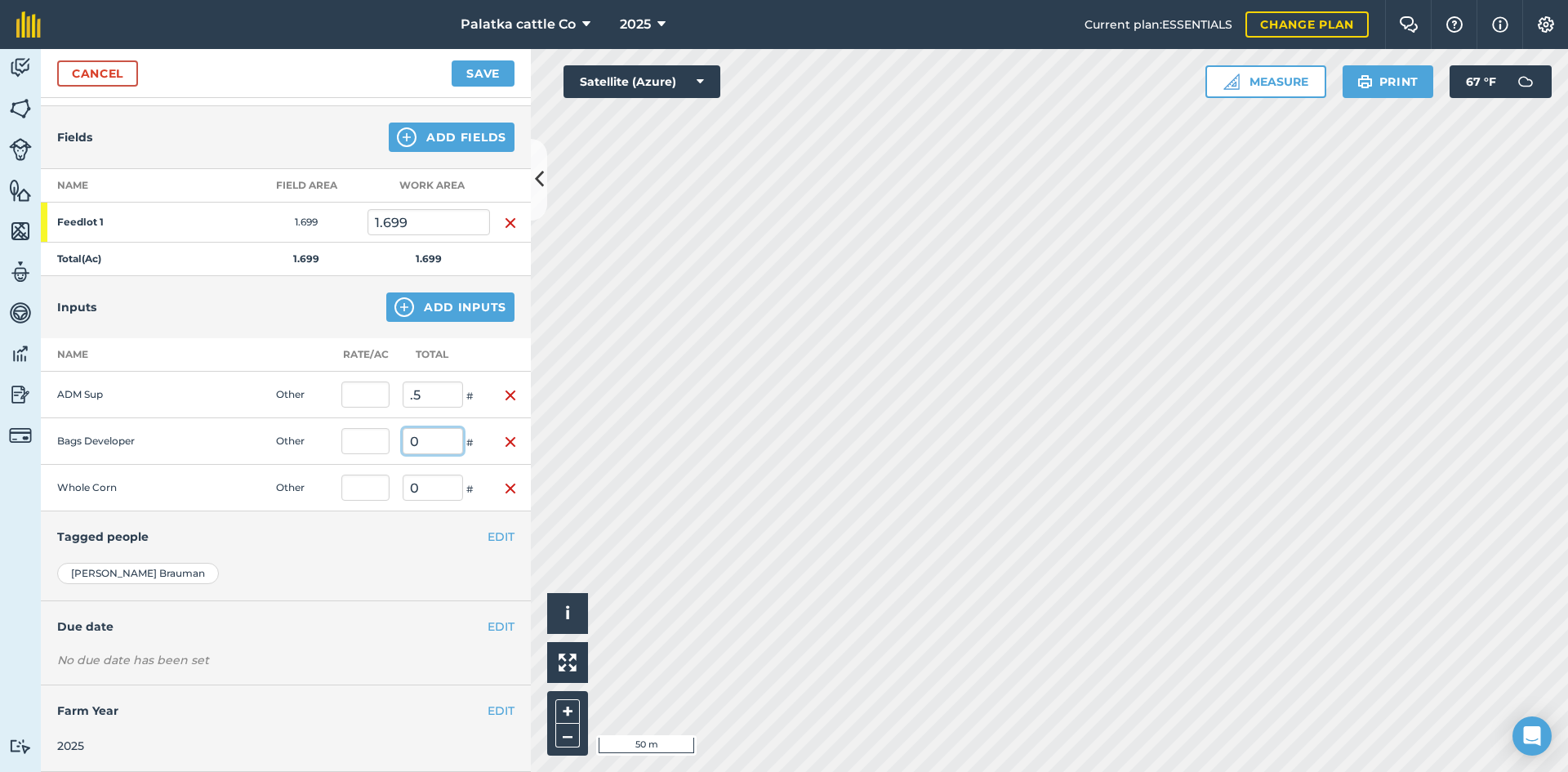
type input "0.5"
click at [425, 443] on input "0" at bounding box center [433, 441] width 61 height 26
type input "3"
type input "1.766"
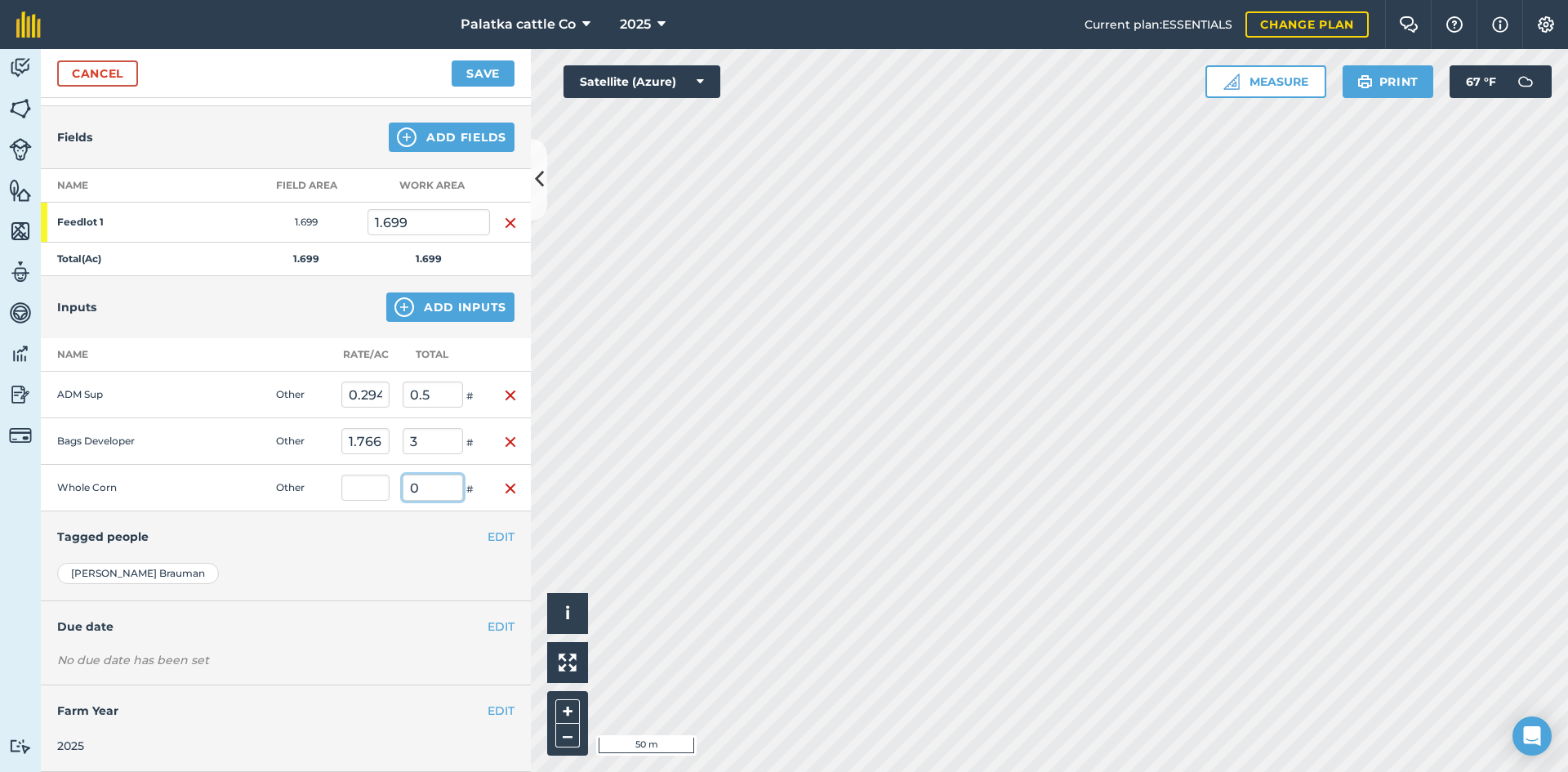
click at [434, 478] on input "0" at bounding box center [433, 488] width 61 height 26
type input "2"
type input "1.177"
click at [414, 537] on h4 "Tagged people" at bounding box center [286, 536] width 457 height 18
click at [498, 67] on button "Save" at bounding box center [483, 74] width 63 height 26
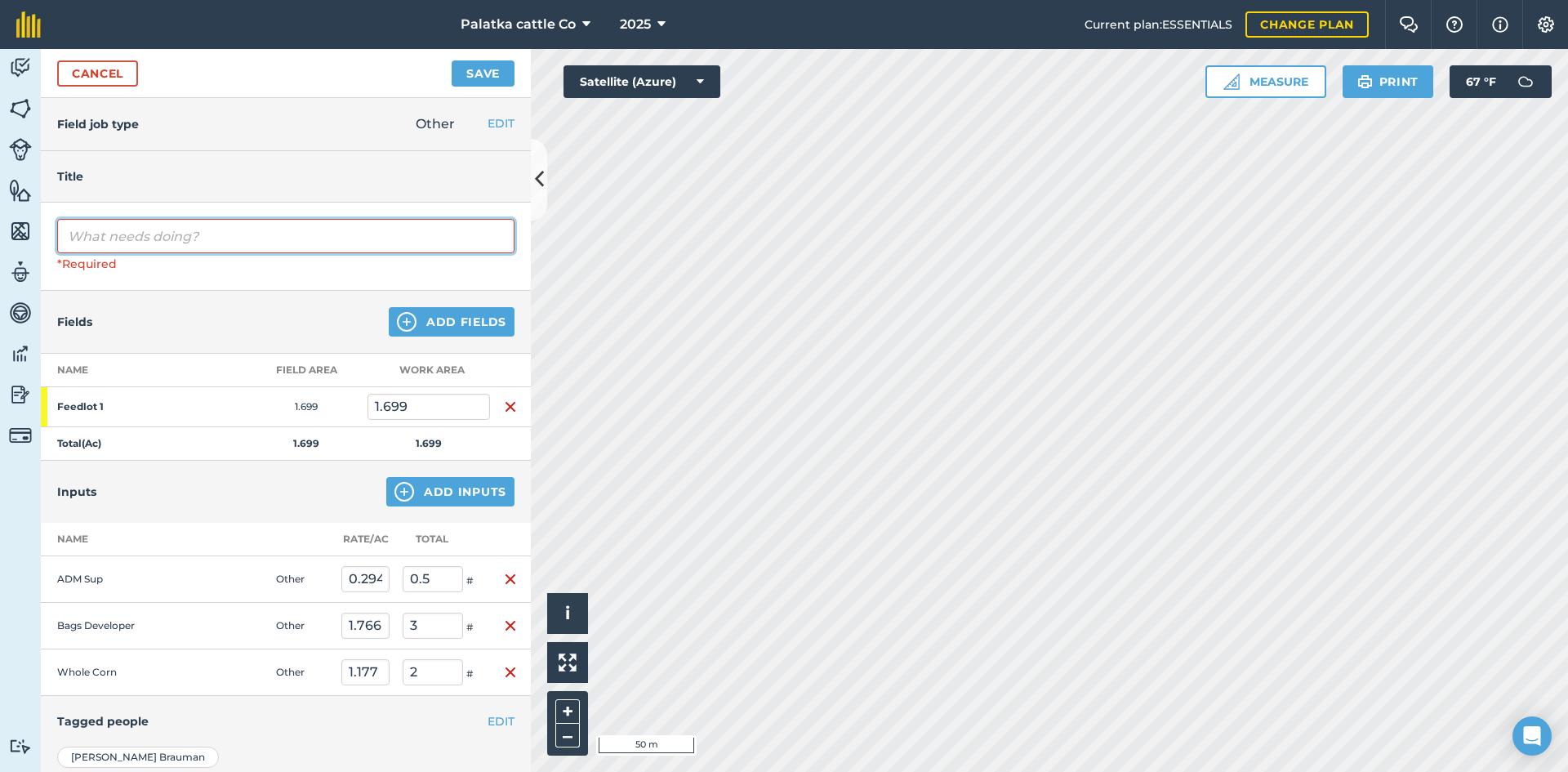
click at [313, 242] on input "text" at bounding box center [286, 237] width 457 height 35
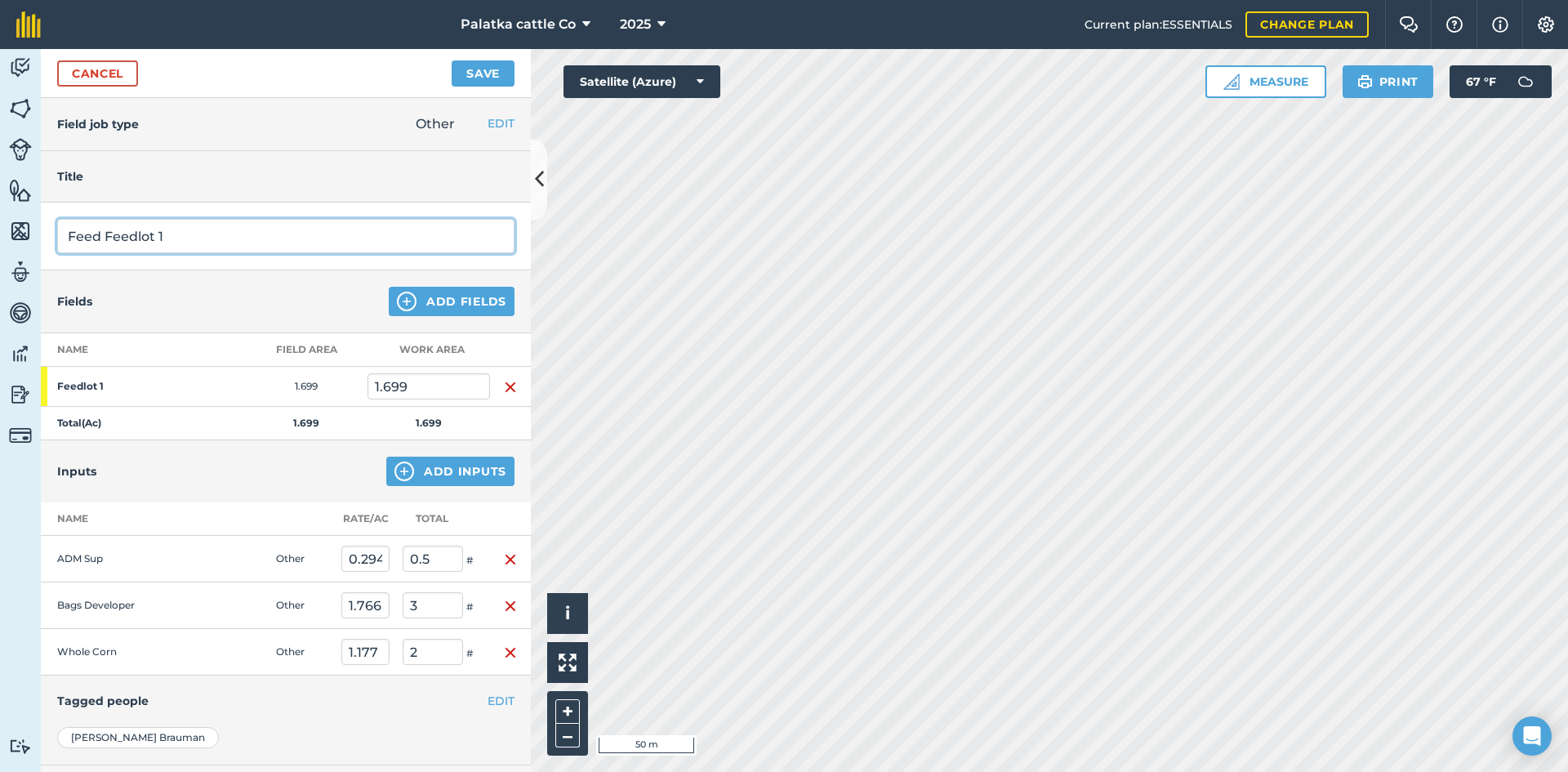
type input "Feed Feedlot 1"
click at [496, 75] on button "Save" at bounding box center [483, 74] width 63 height 26
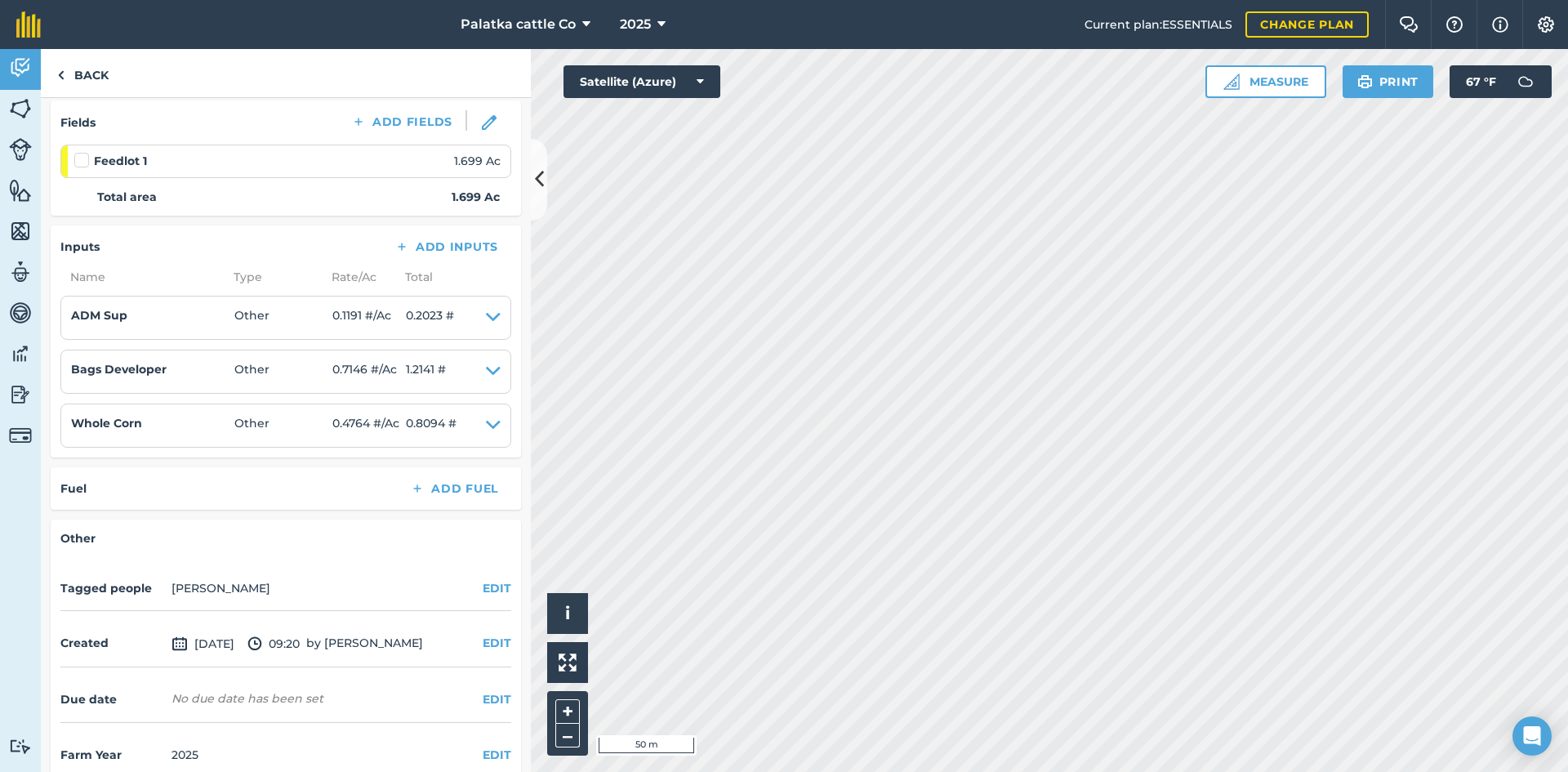
scroll to position [240, 0]
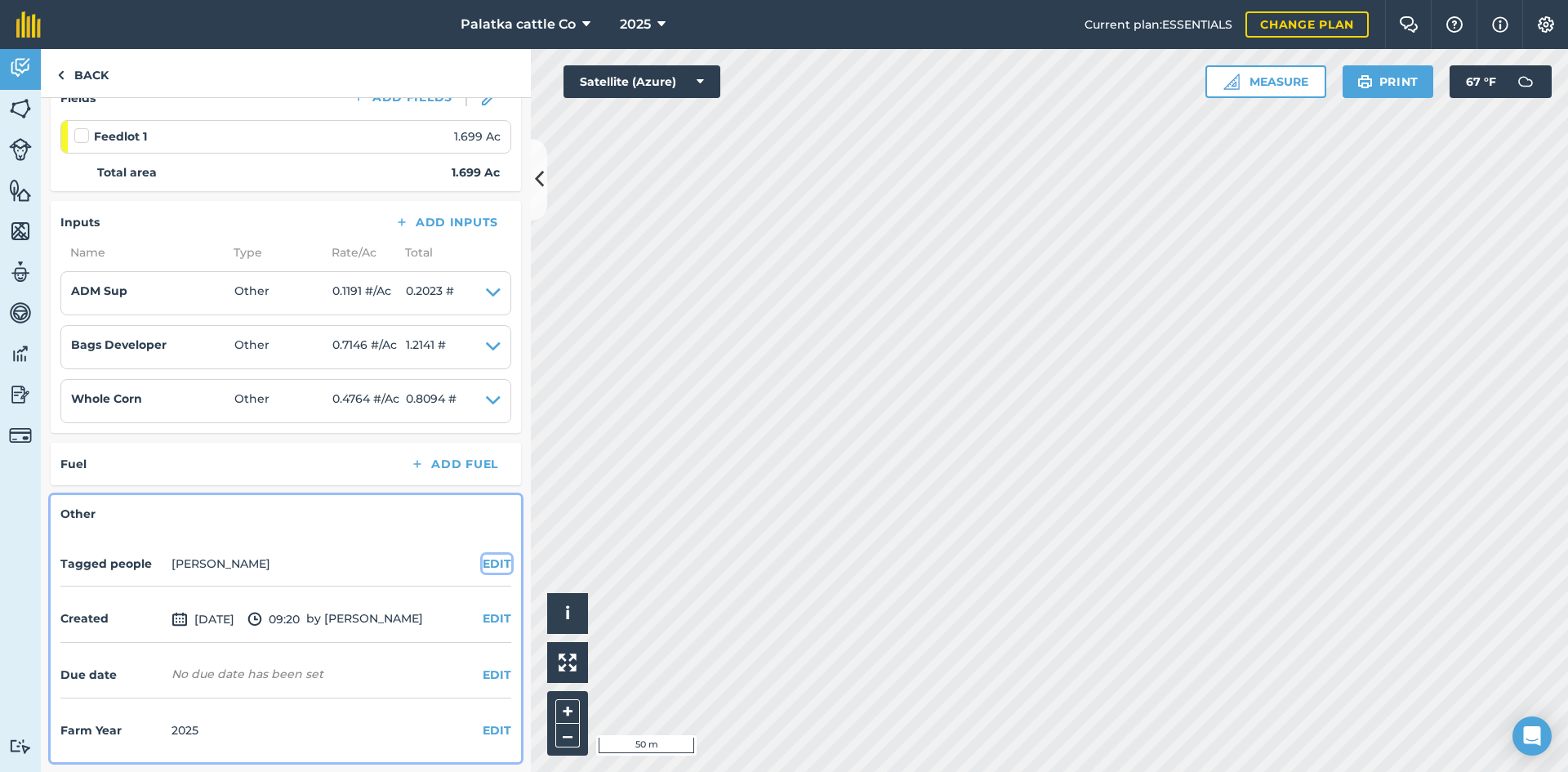
click at [483, 561] on button "EDIT" at bounding box center [496, 563] width 29 height 18
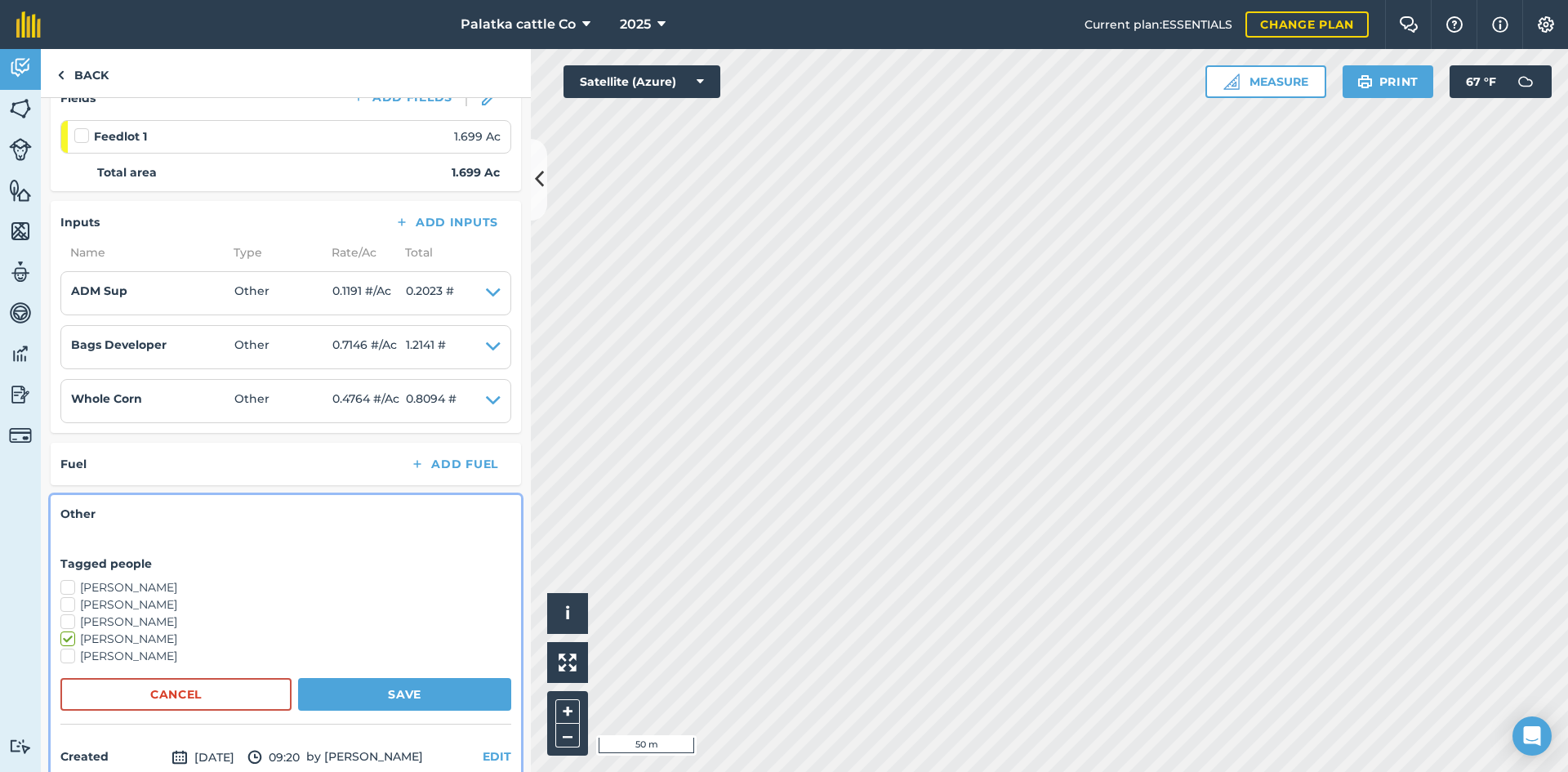
click at [68, 652] on label "[PERSON_NAME]" at bounding box center [286, 657] width 450 height 17
click at [68, 652] on input "[PERSON_NAME]" at bounding box center [66, 653] width 10 height 10
checkbox input "true"
click at [68, 637] on label "[PERSON_NAME]" at bounding box center [286, 639] width 450 height 17
click at [68, 637] on input "[PERSON_NAME]" at bounding box center [66, 636] width 10 height 10
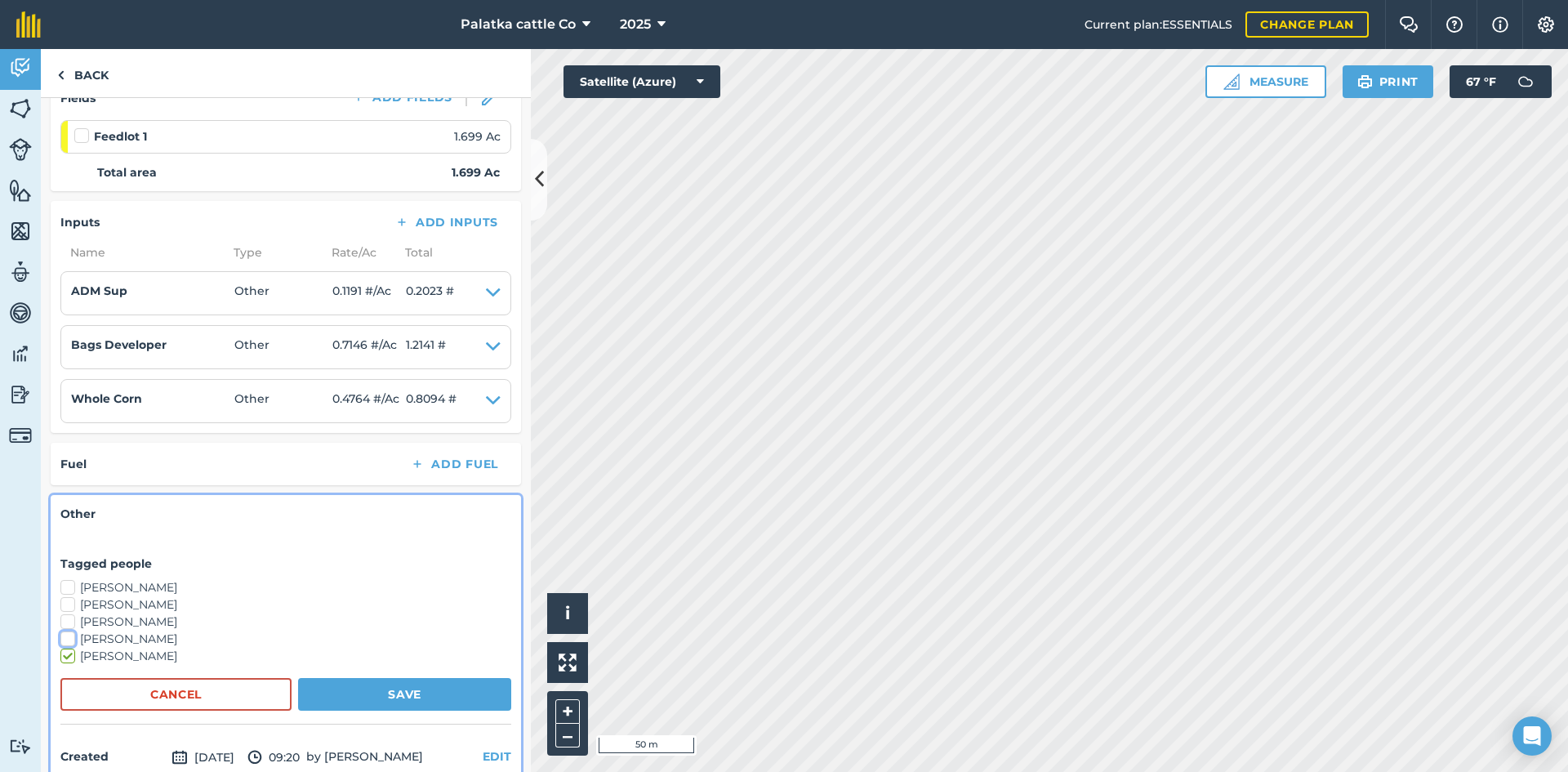
checkbox input "false"
click at [351, 689] on button "Save" at bounding box center [405, 694] width 213 height 33
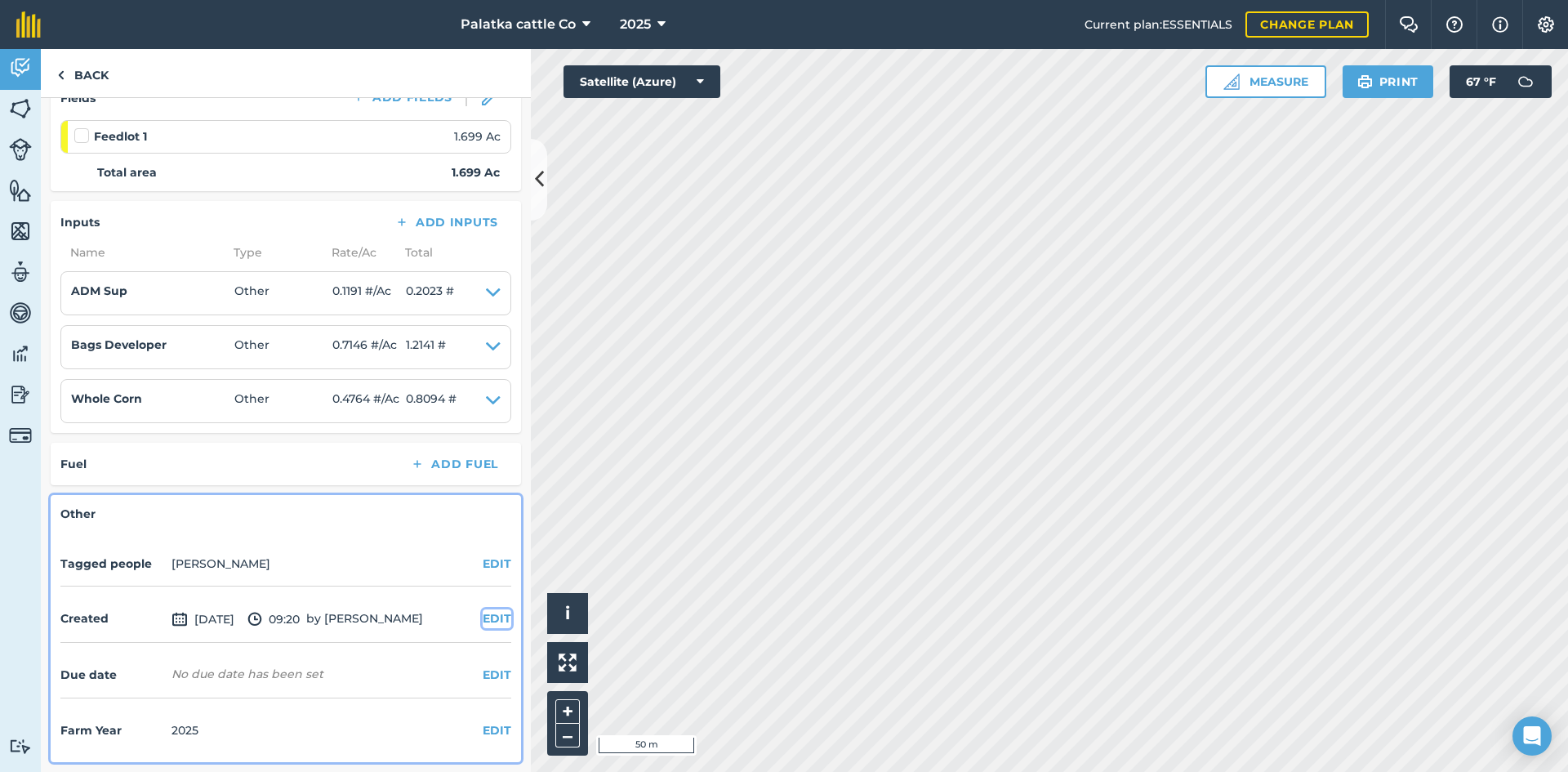
click at [485, 615] on button "EDIT" at bounding box center [496, 618] width 29 height 18
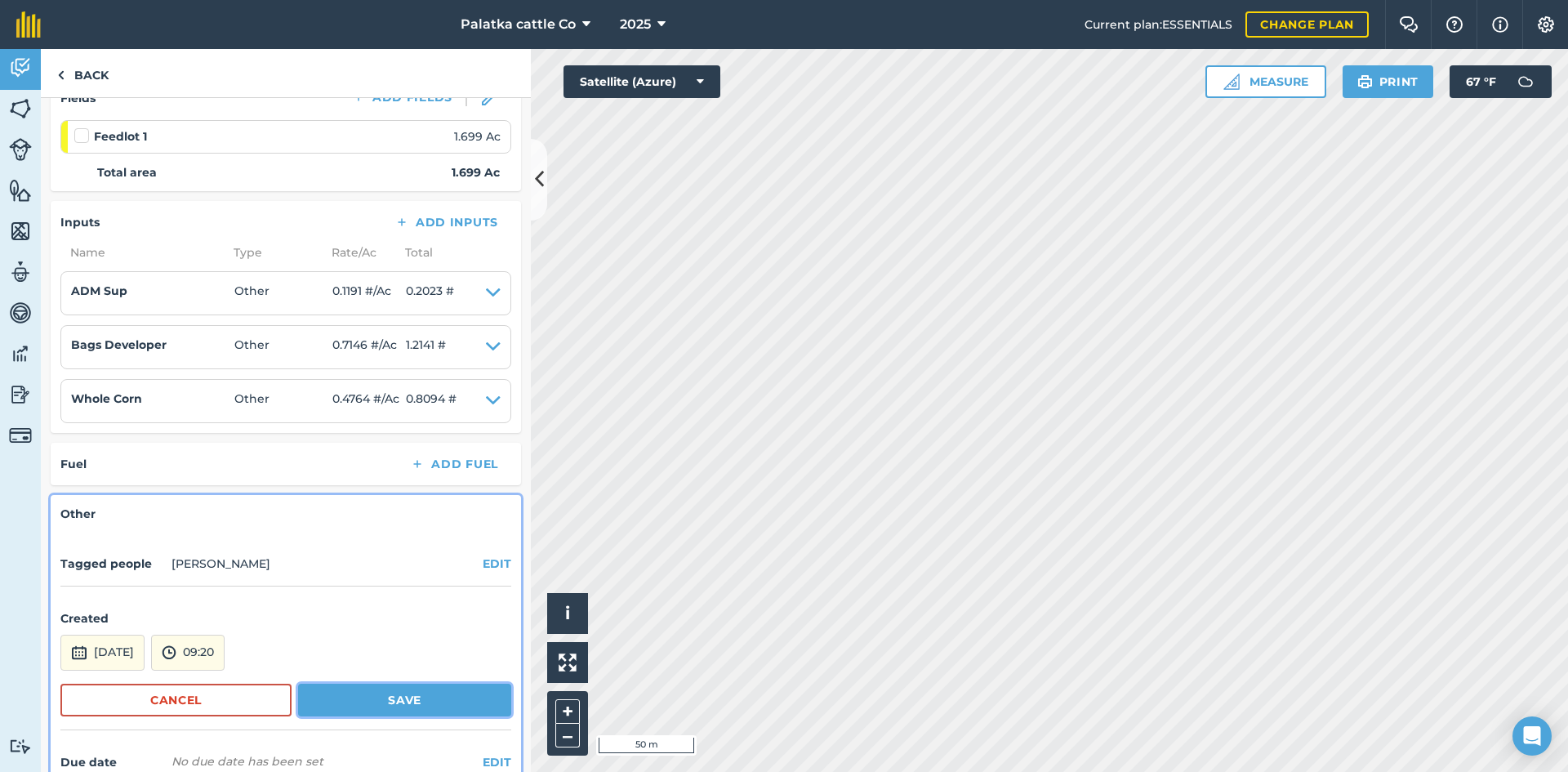
click at [374, 693] on button "Save" at bounding box center [405, 700] width 213 height 33
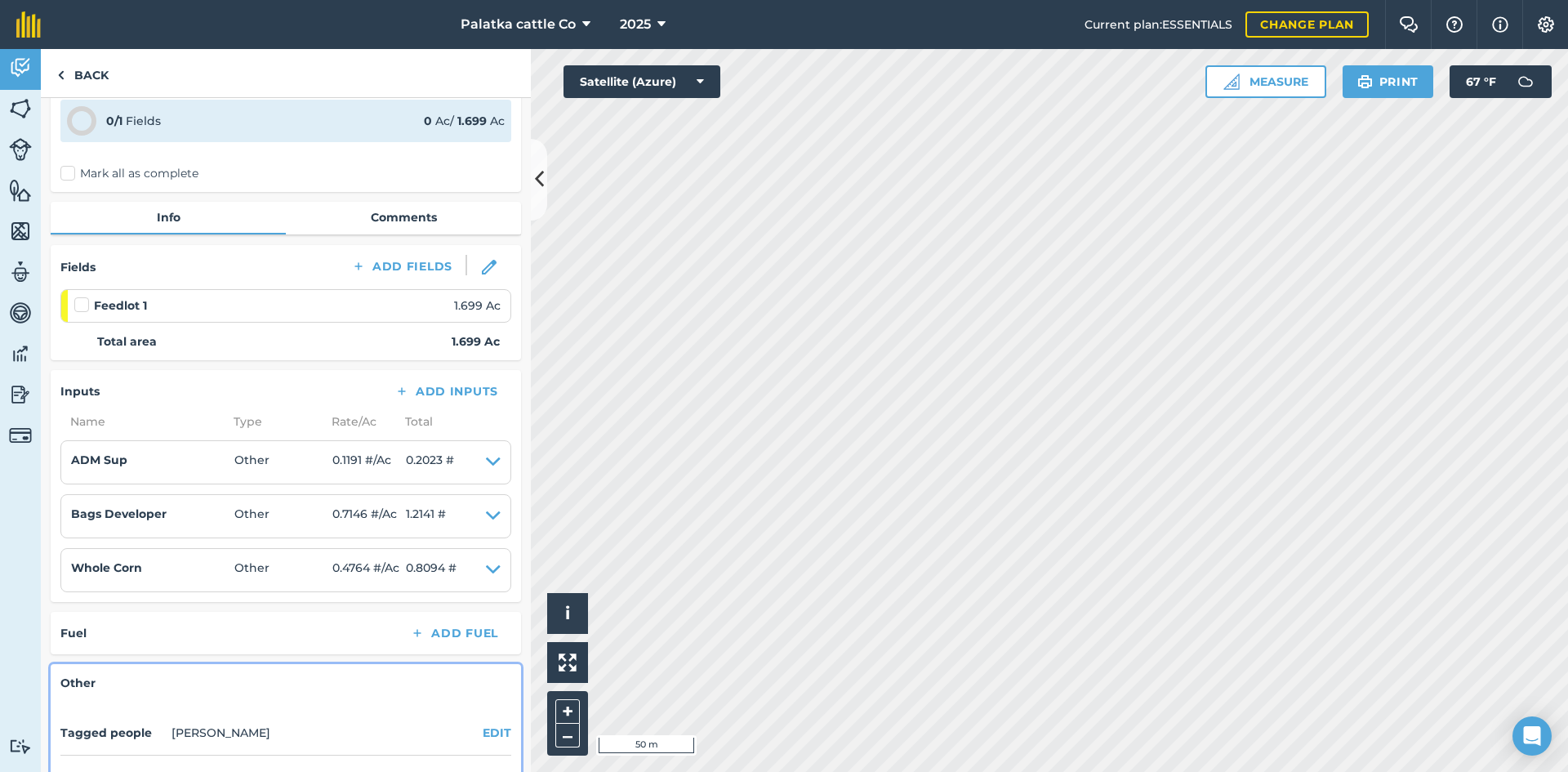
scroll to position [0, 0]
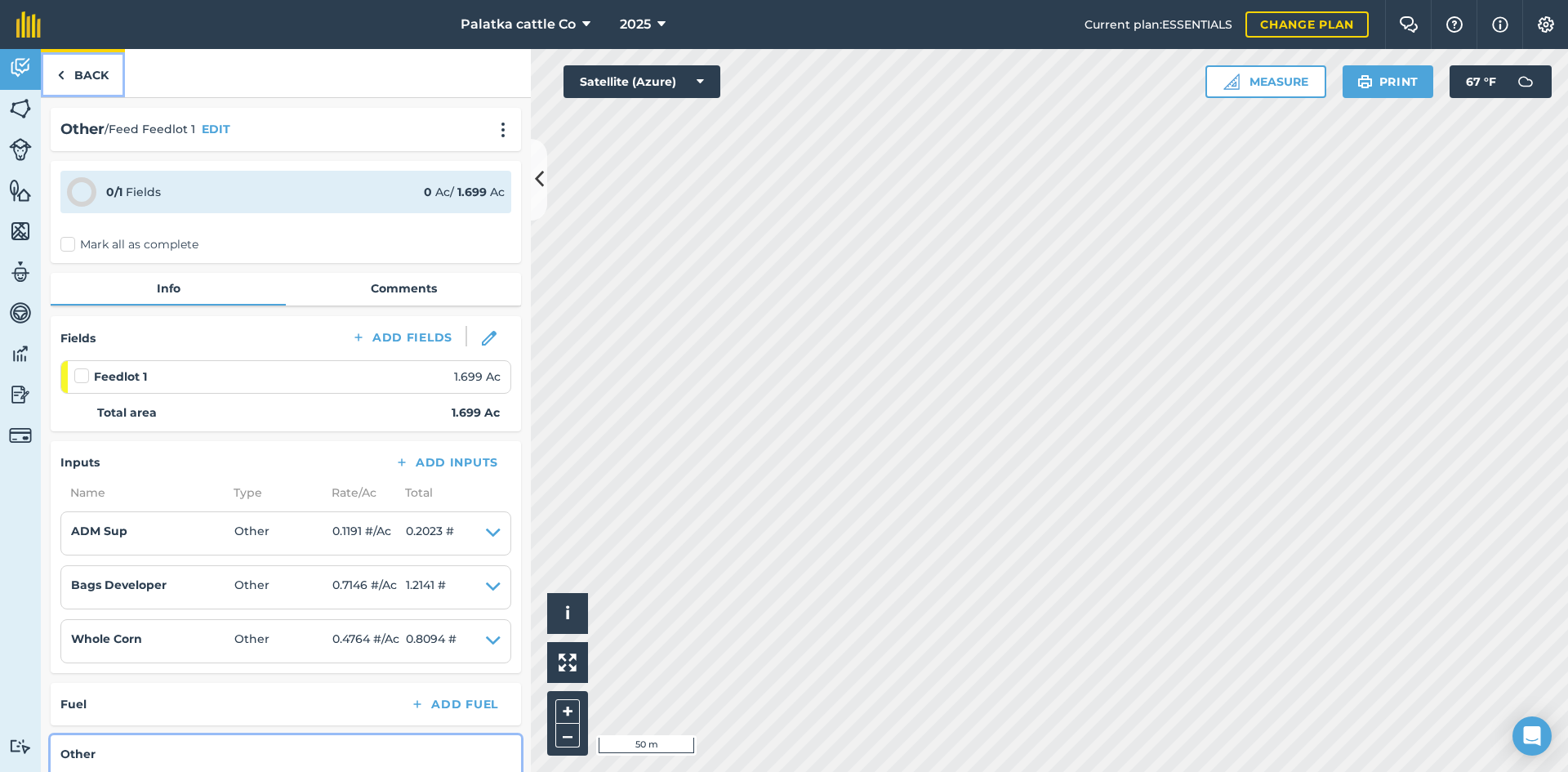
click at [94, 71] on link "Back" at bounding box center [82, 74] width 84 height 49
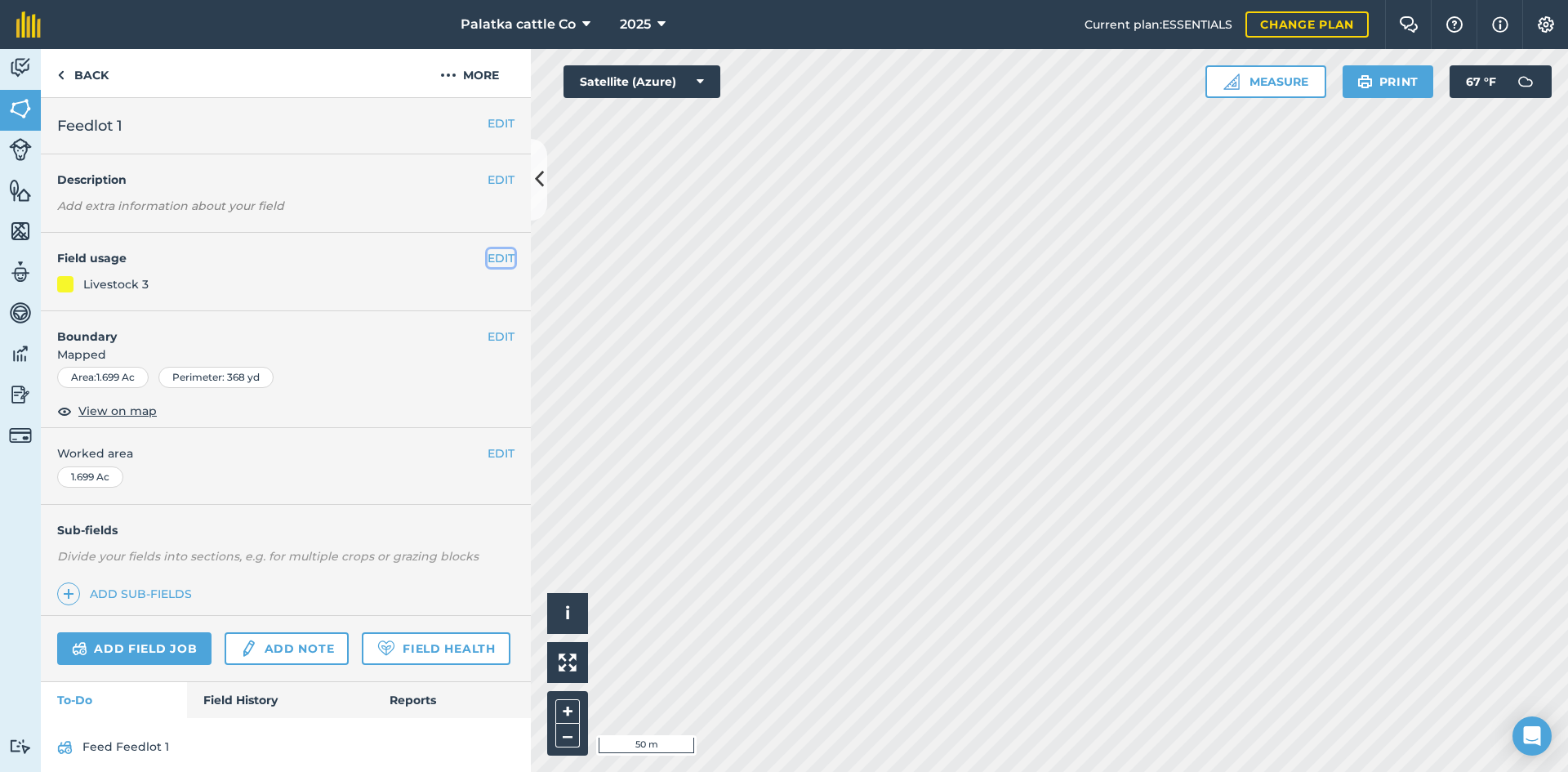
click at [491, 261] on button "EDIT" at bounding box center [501, 258] width 27 height 18
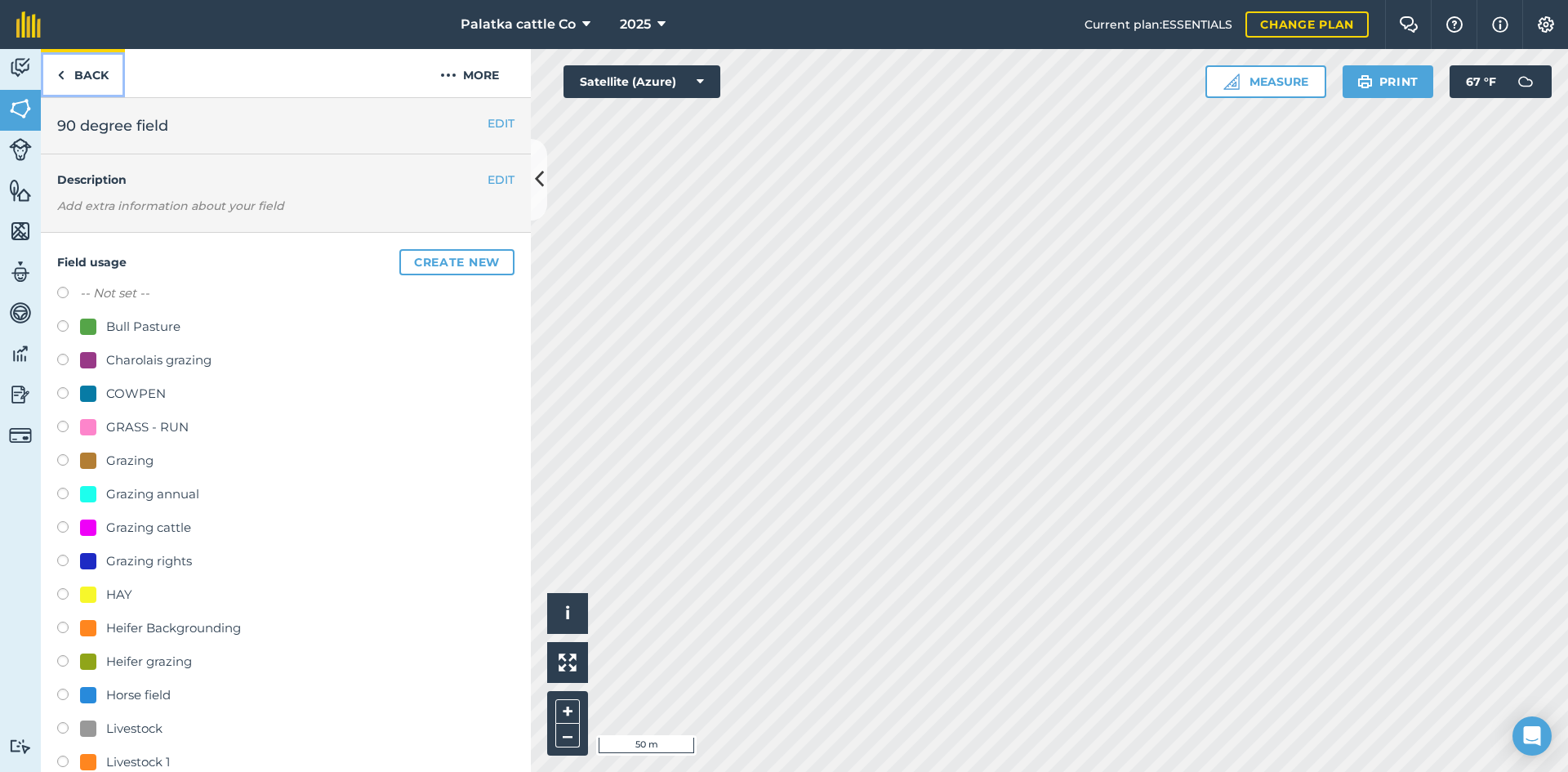
click at [102, 75] on link "Back" at bounding box center [82, 74] width 84 height 49
click at [74, 73] on link "Back" at bounding box center [82, 74] width 84 height 49
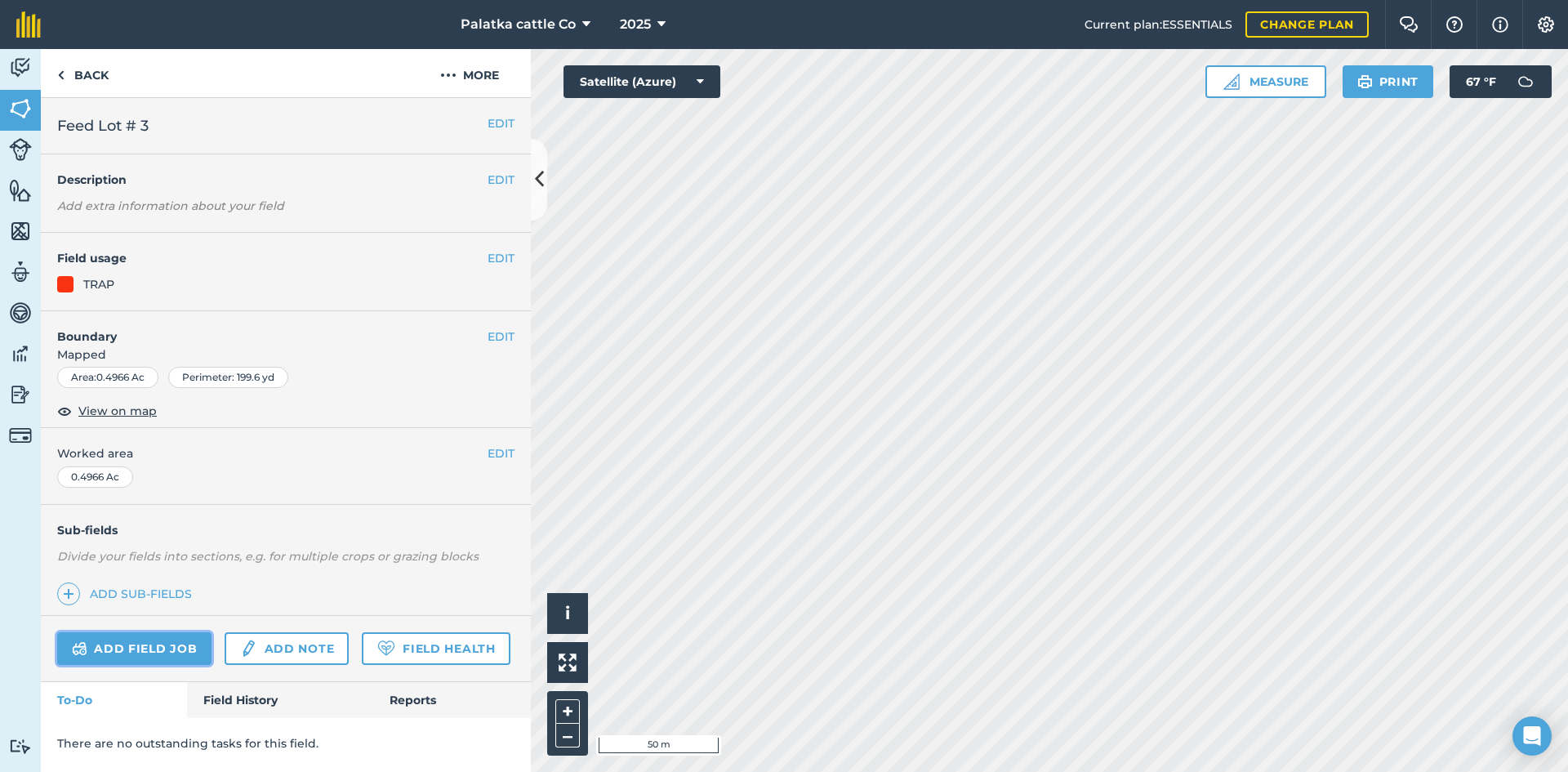
click at [165, 643] on link "Add field job" at bounding box center [134, 649] width 154 height 33
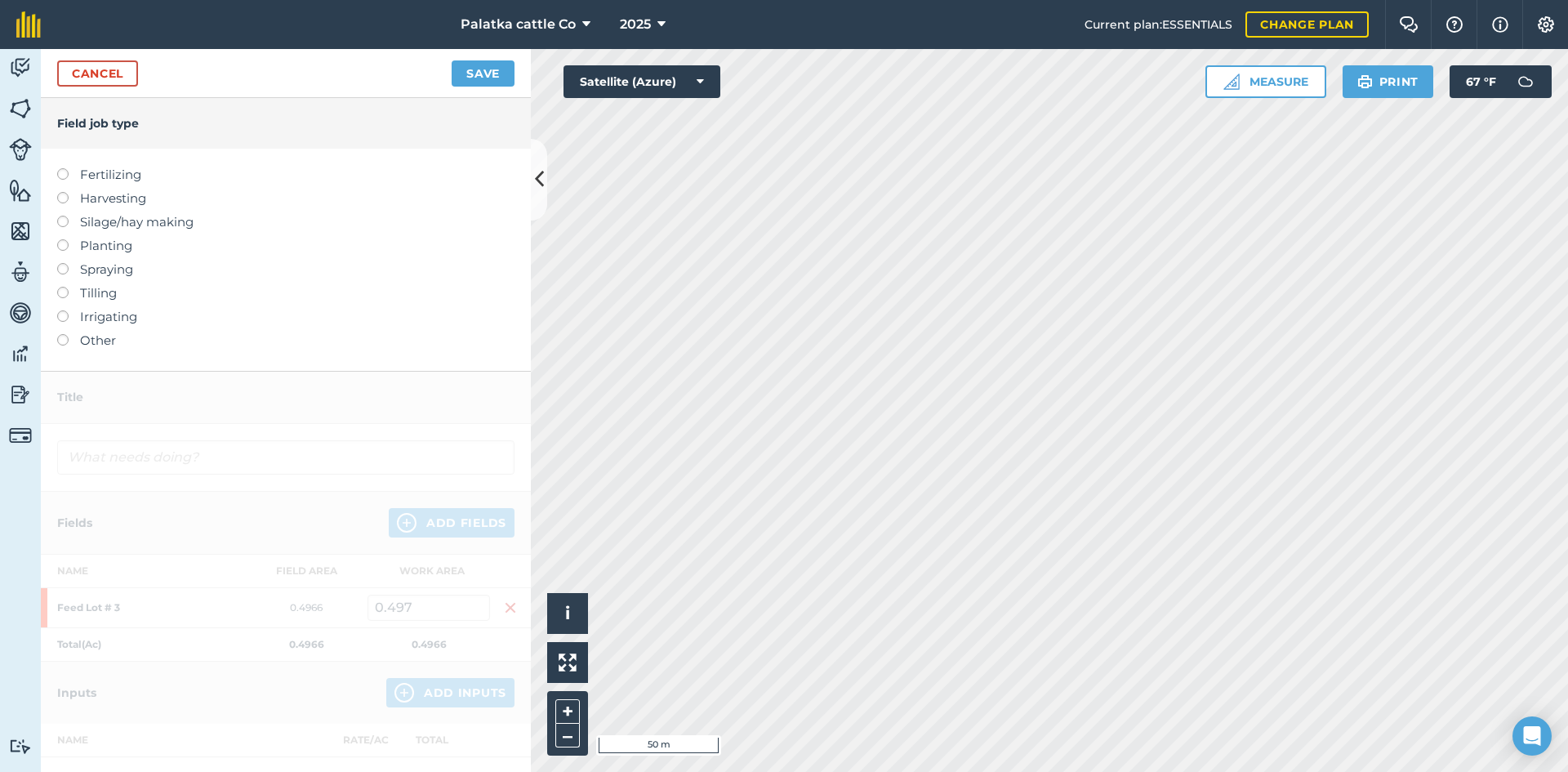
click at [102, 344] on label "Other" at bounding box center [286, 341] width 457 height 20
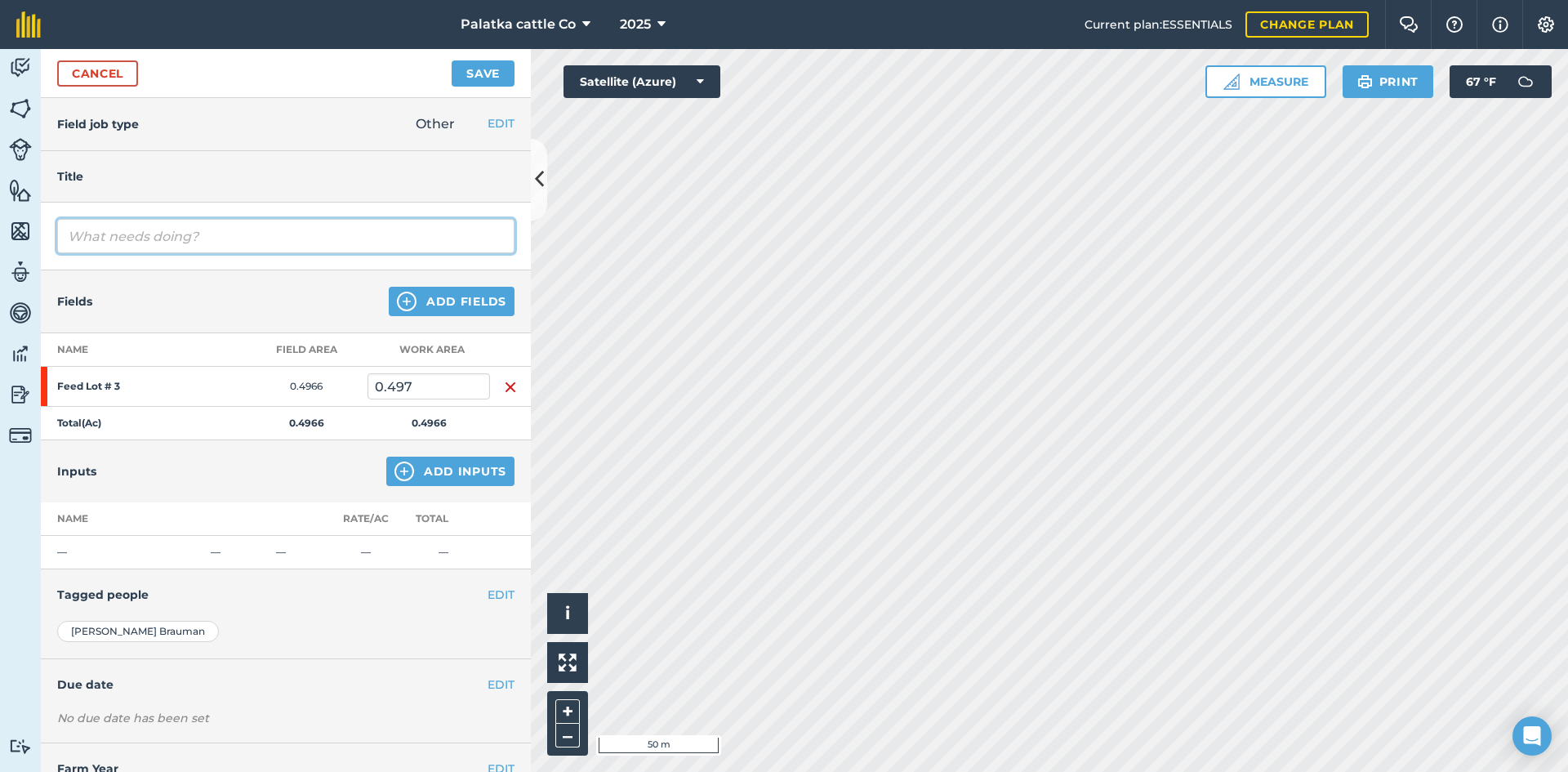
click at [126, 243] on input "text" at bounding box center [286, 237] width 457 height 35
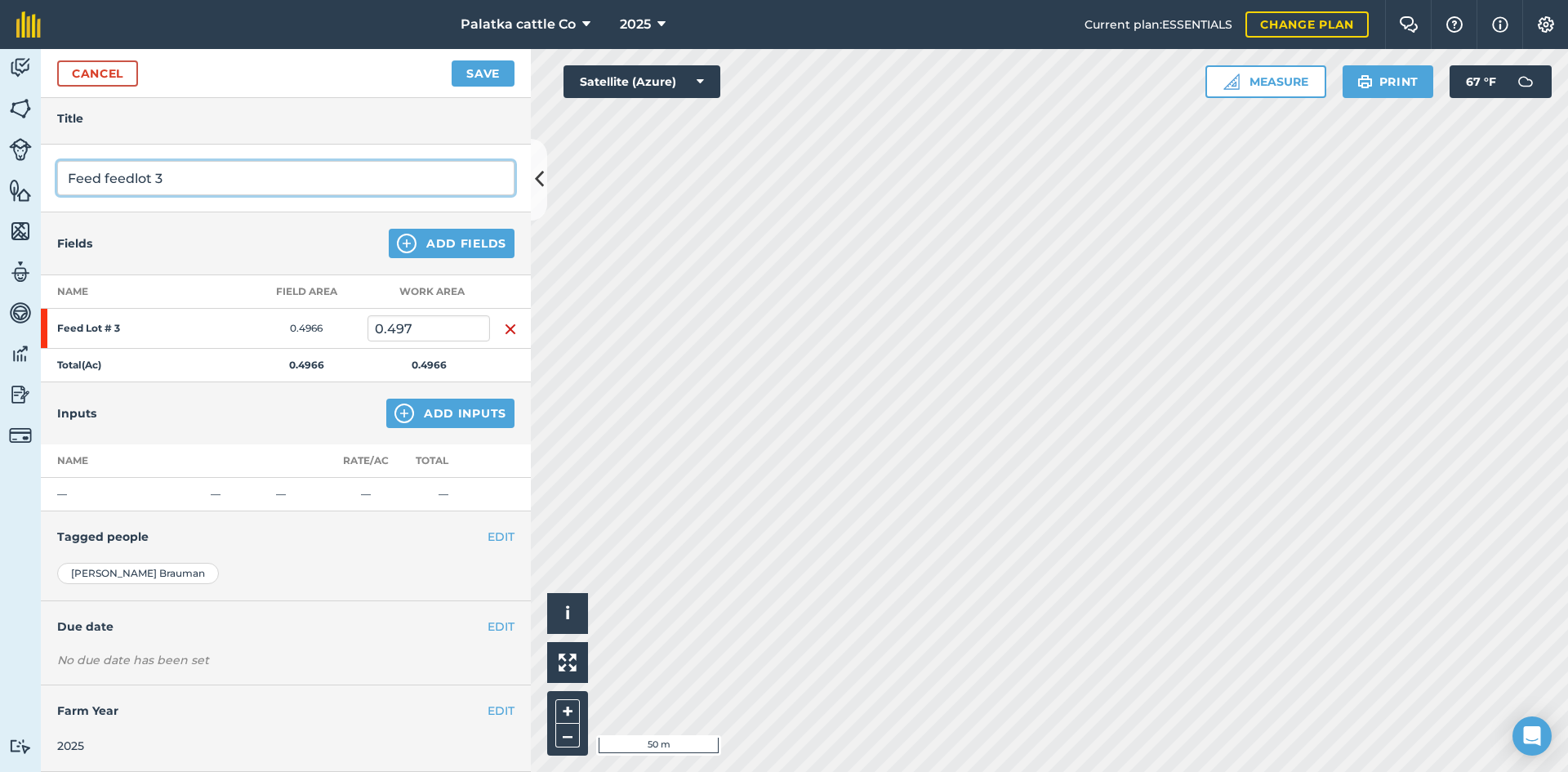
type input "Feed feedlot 3"
click at [399, 407] on img at bounding box center [404, 413] width 20 height 20
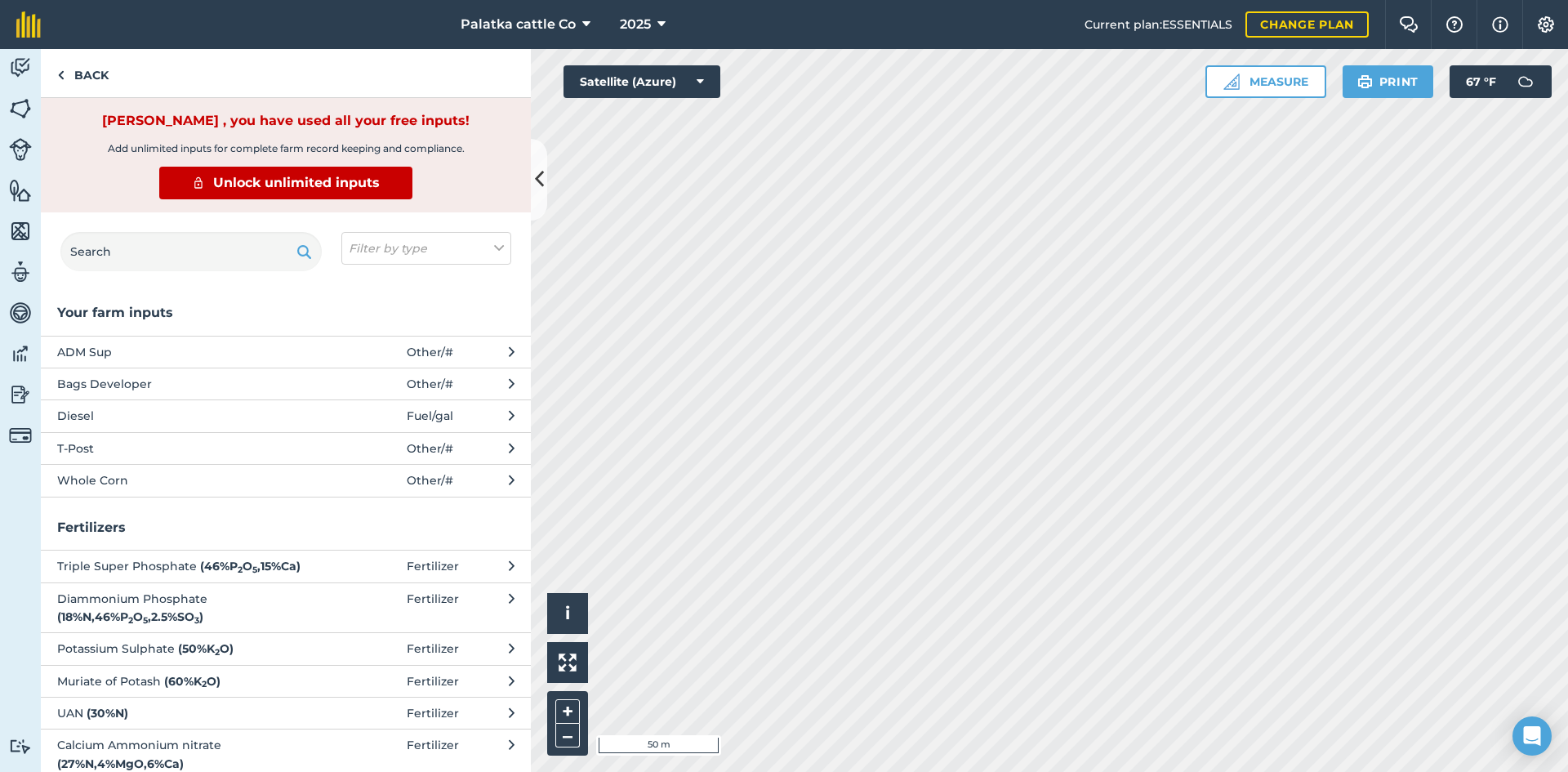
scroll to position [0, 0]
click at [391, 353] on span at bounding box center [369, 354] width 76 height 18
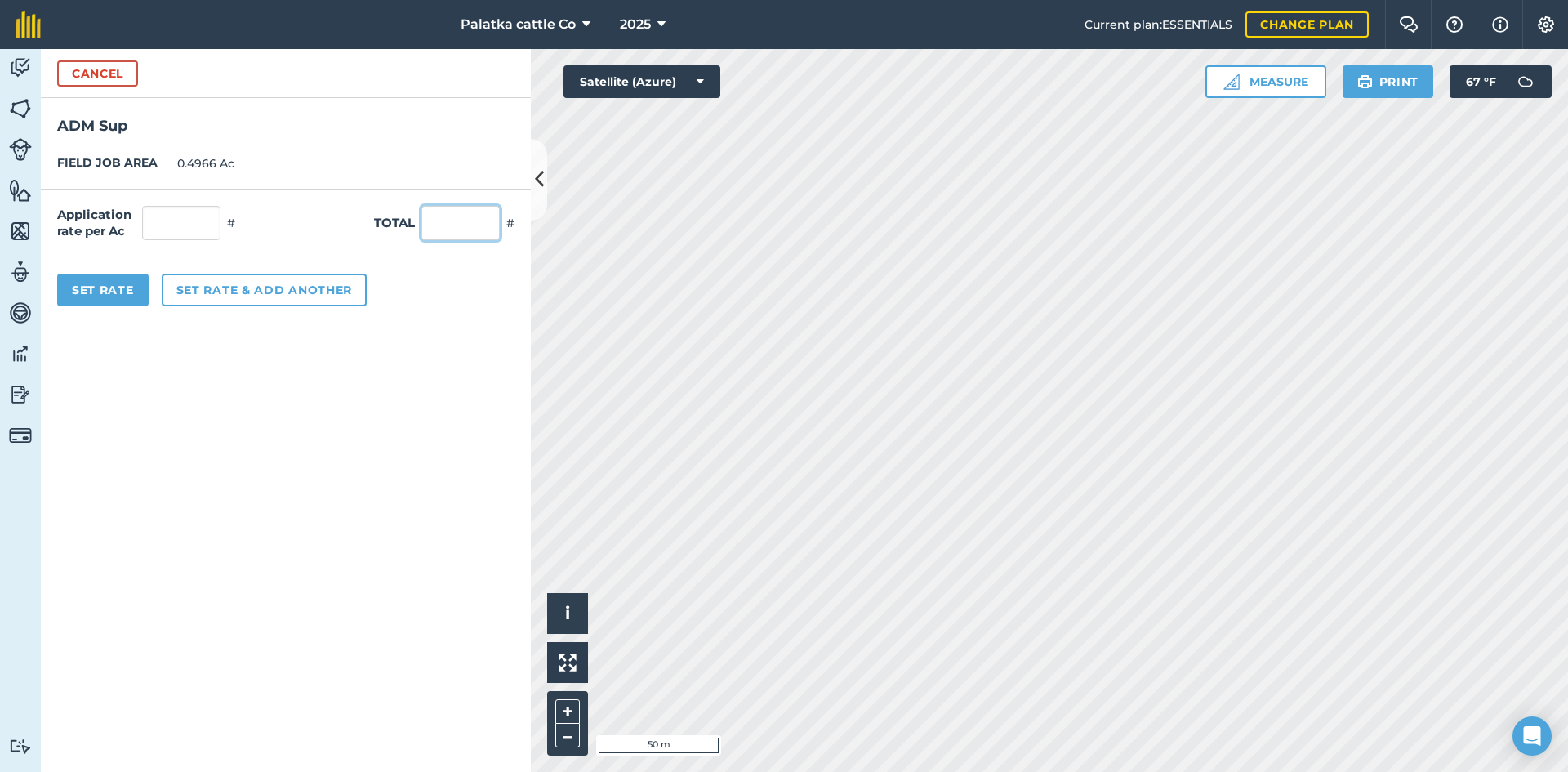
click at [459, 226] on input "text" at bounding box center [460, 224] width 79 height 35
type input ".5"
type input "1.007"
type input "0.5"
click at [225, 285] on button "Set rate & add another" at bounding box center [264, 290] width 205 height 33
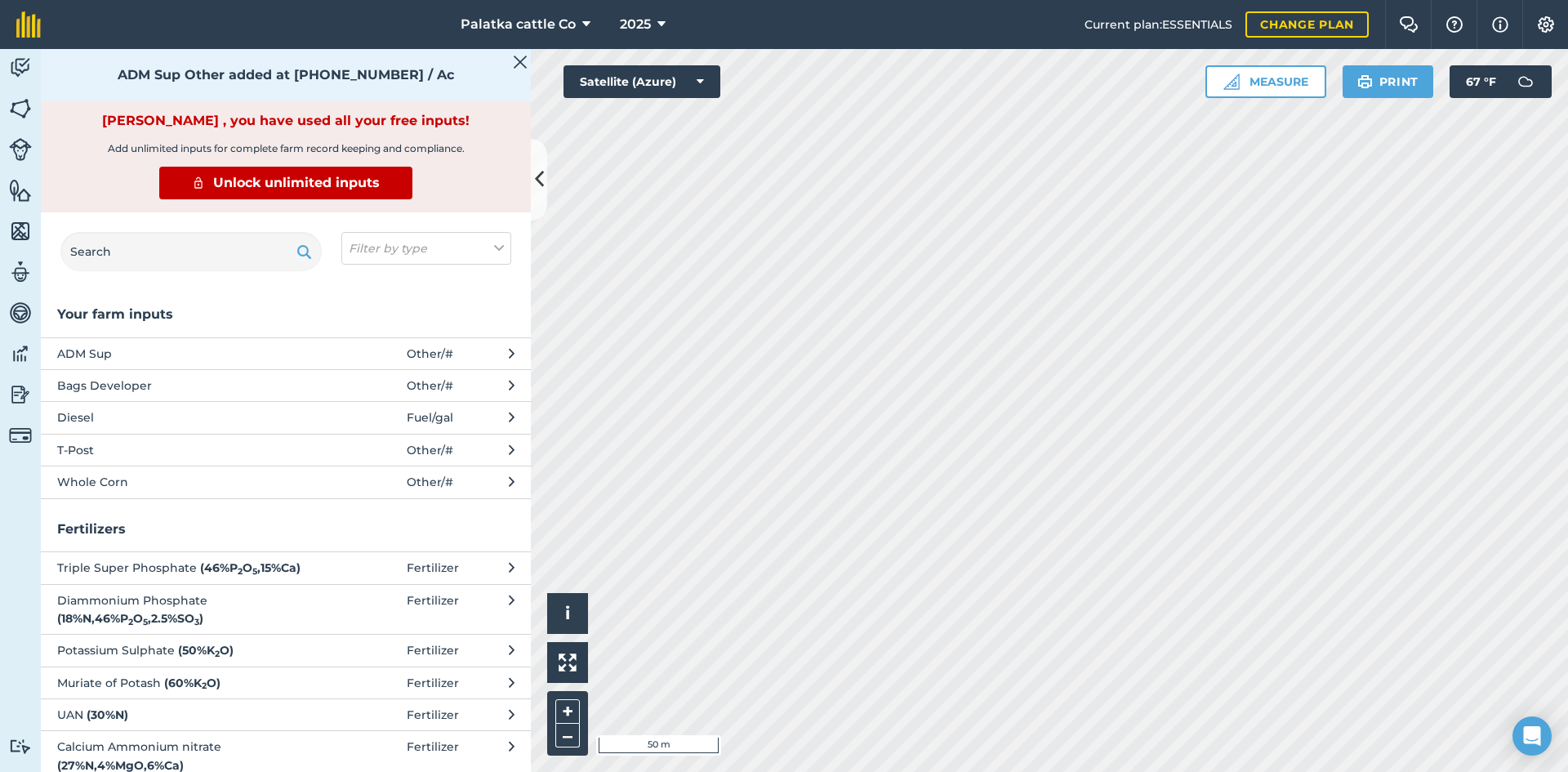
click at [157, 384] on span "Bags Developer" at bounding box center [191, 386] width 267 height 18
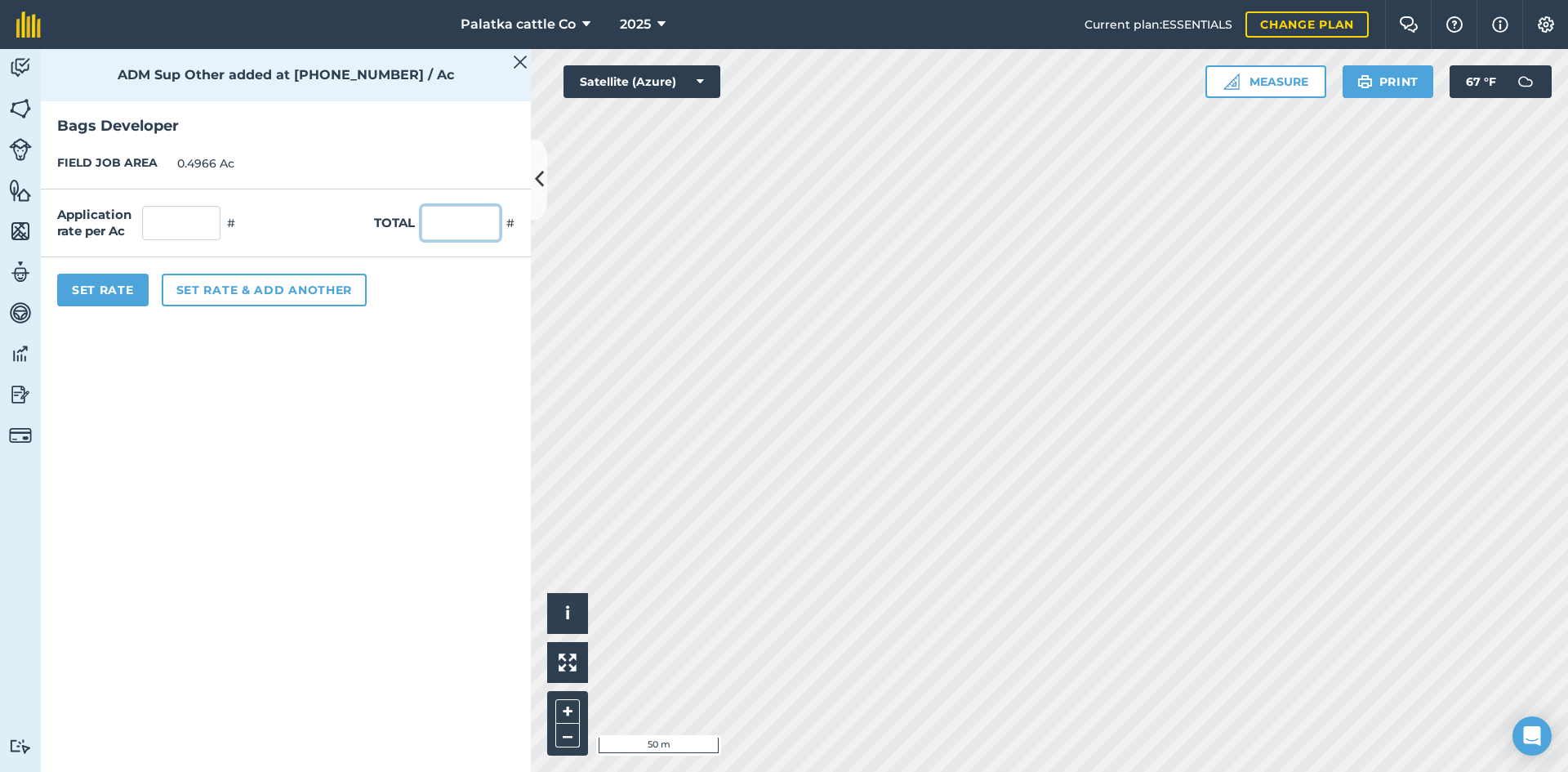
click at [460, 219] on input "text" at bounding box center [460, 224] width 79 height 35
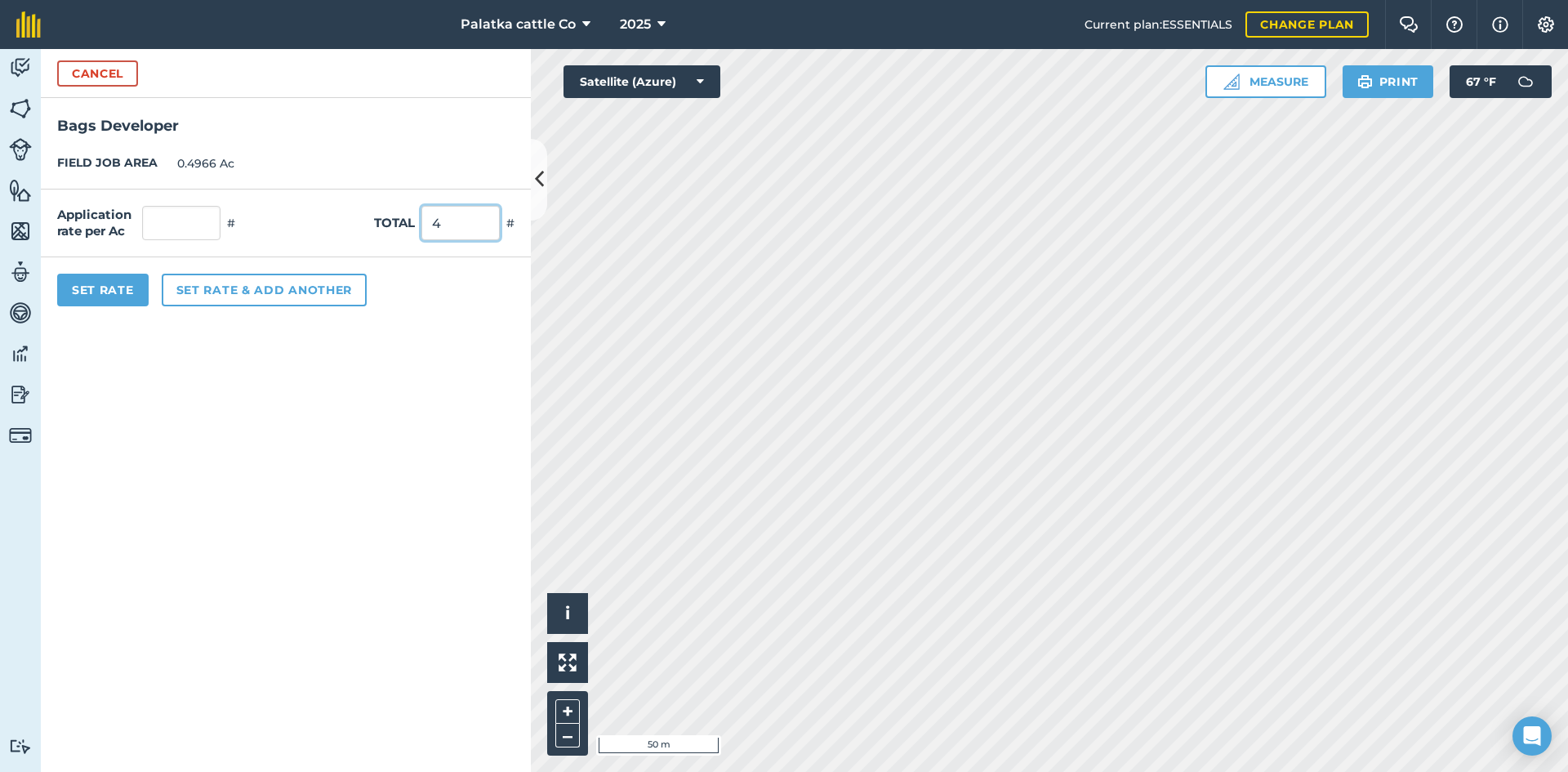
type input "4"
type input "8.055"
click at [268, 289] on button "Set rate & add another" at bounding box center [264, 290] width 205 height 33
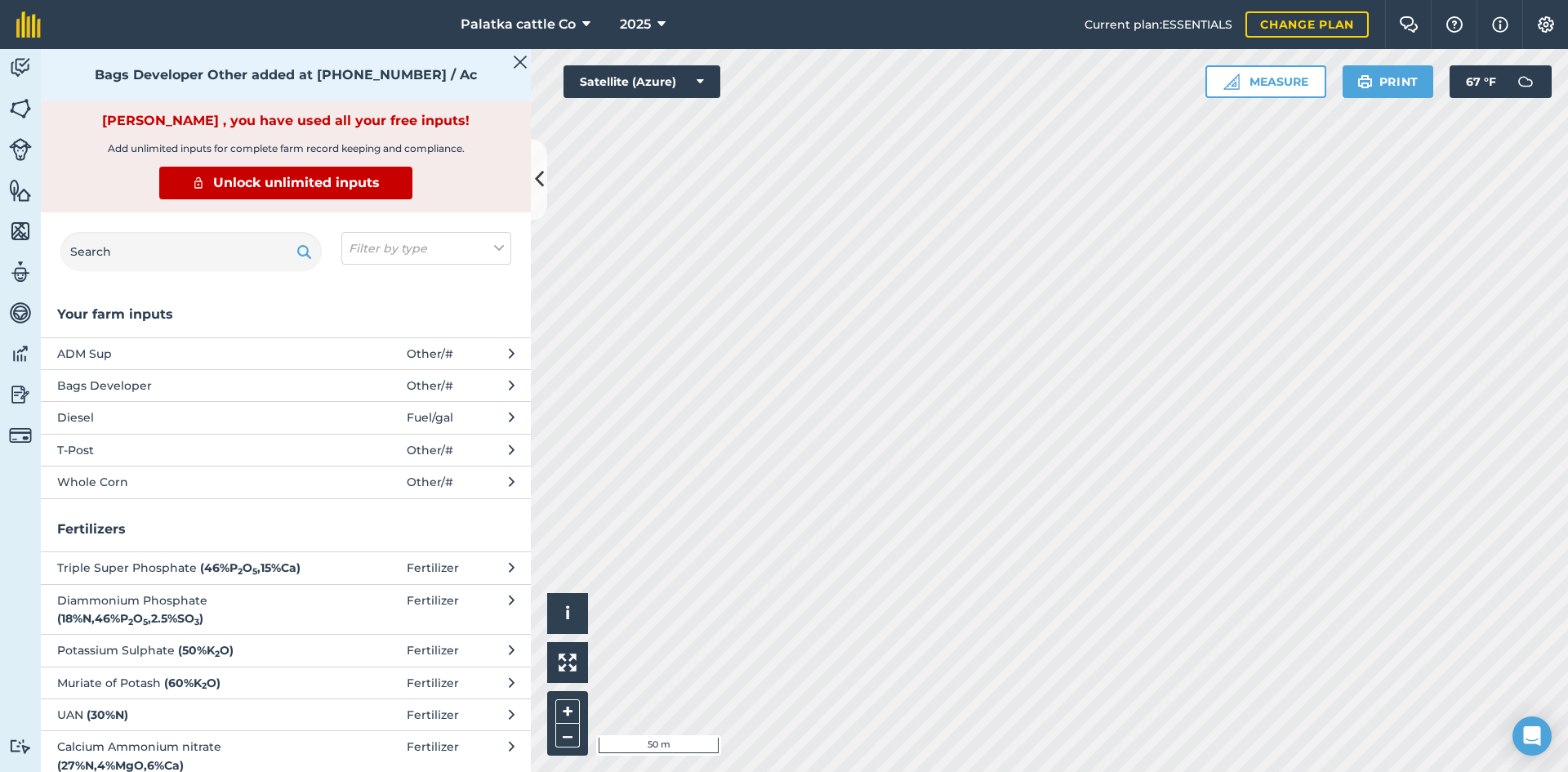
click at [174, 478] on span "Whole Corn" at bounding box center [191, 482] width 267 height 18
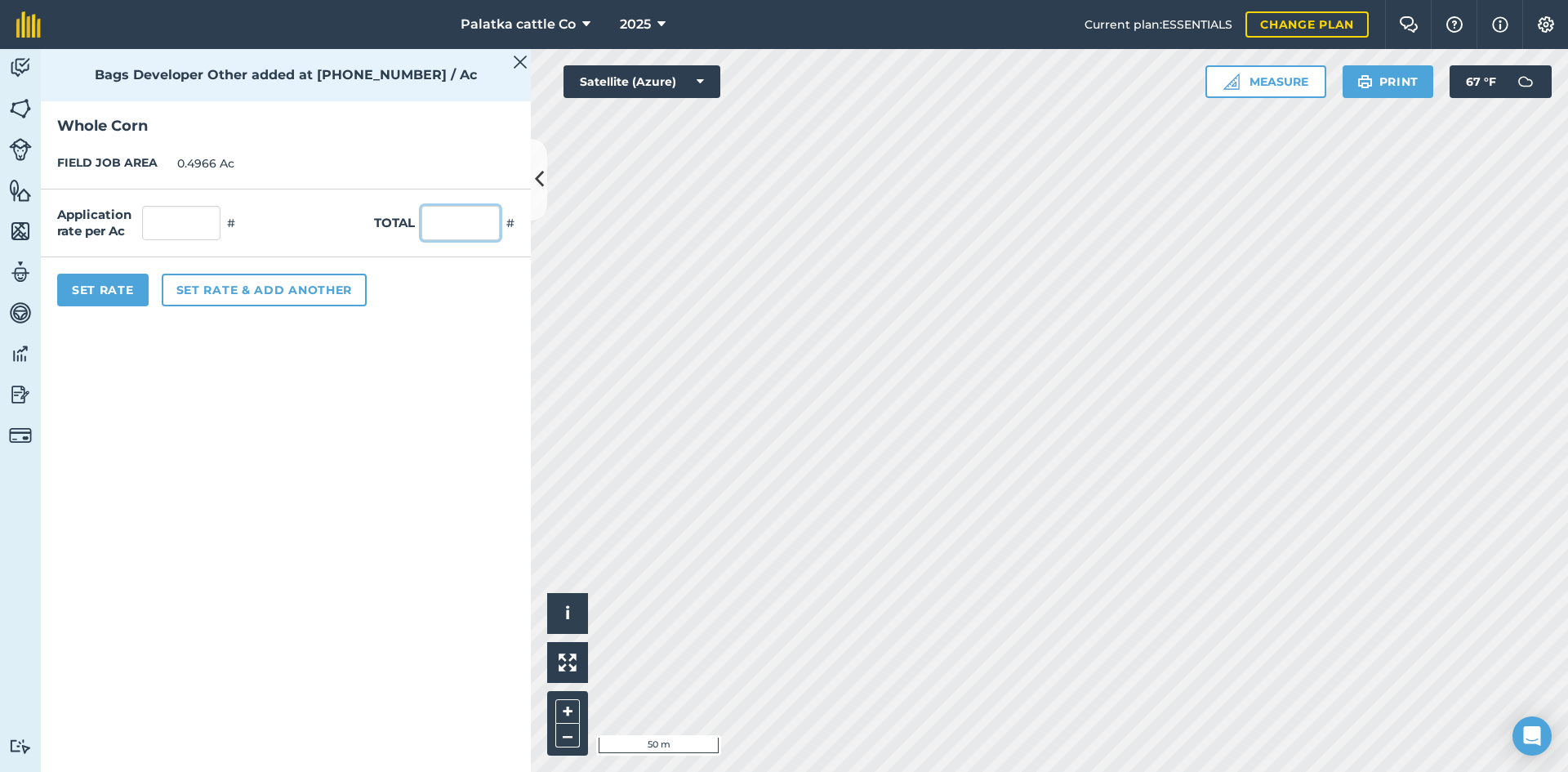
click at [463, 216] on input "text" at bounding box center [460, 224] width 79 height 35
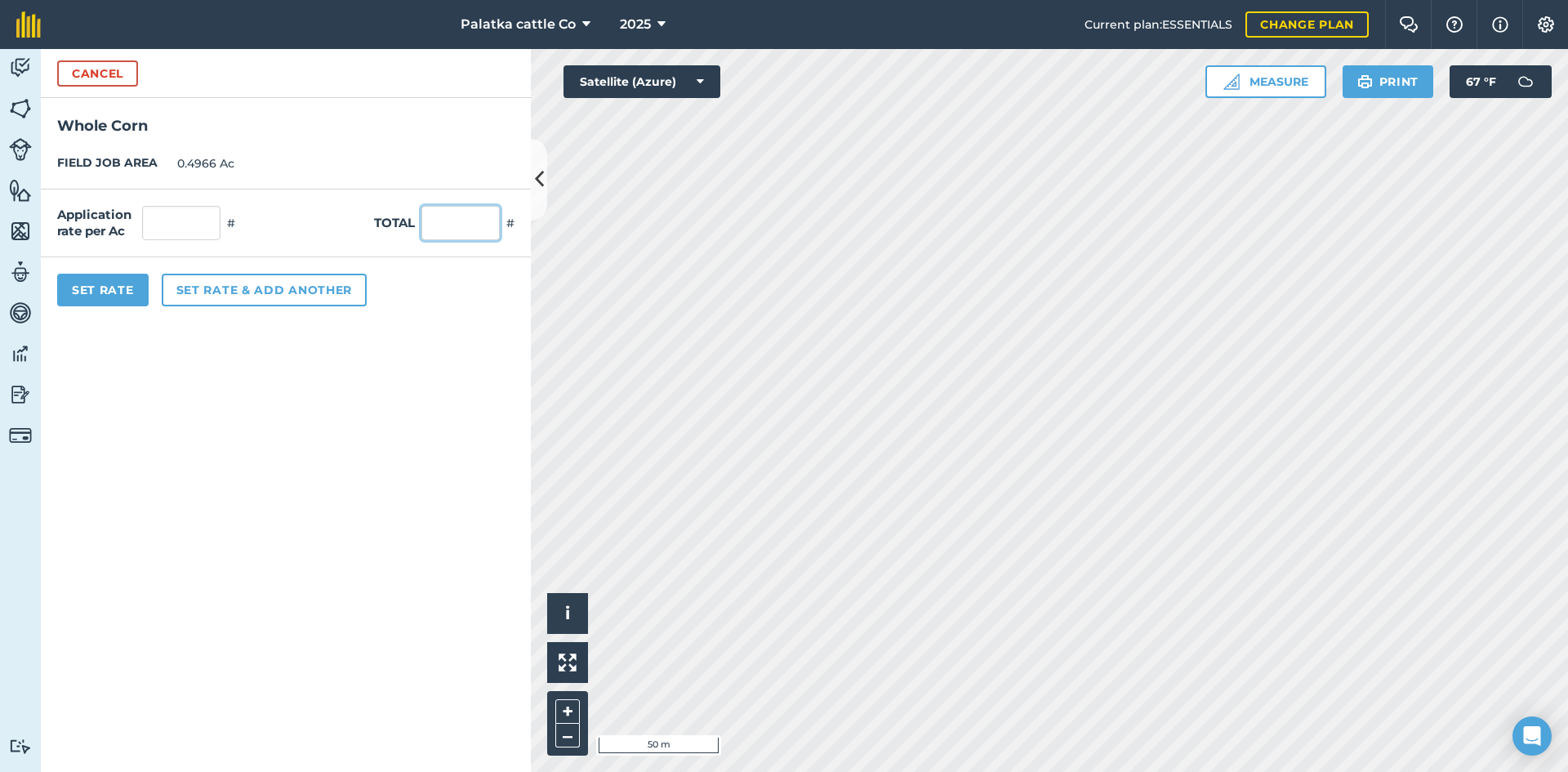
type input "6"
type input "5"
type input "10.068"
click at [118, 279] on button "Set Rate" at bounding box center [103, 290] width 92 height 33
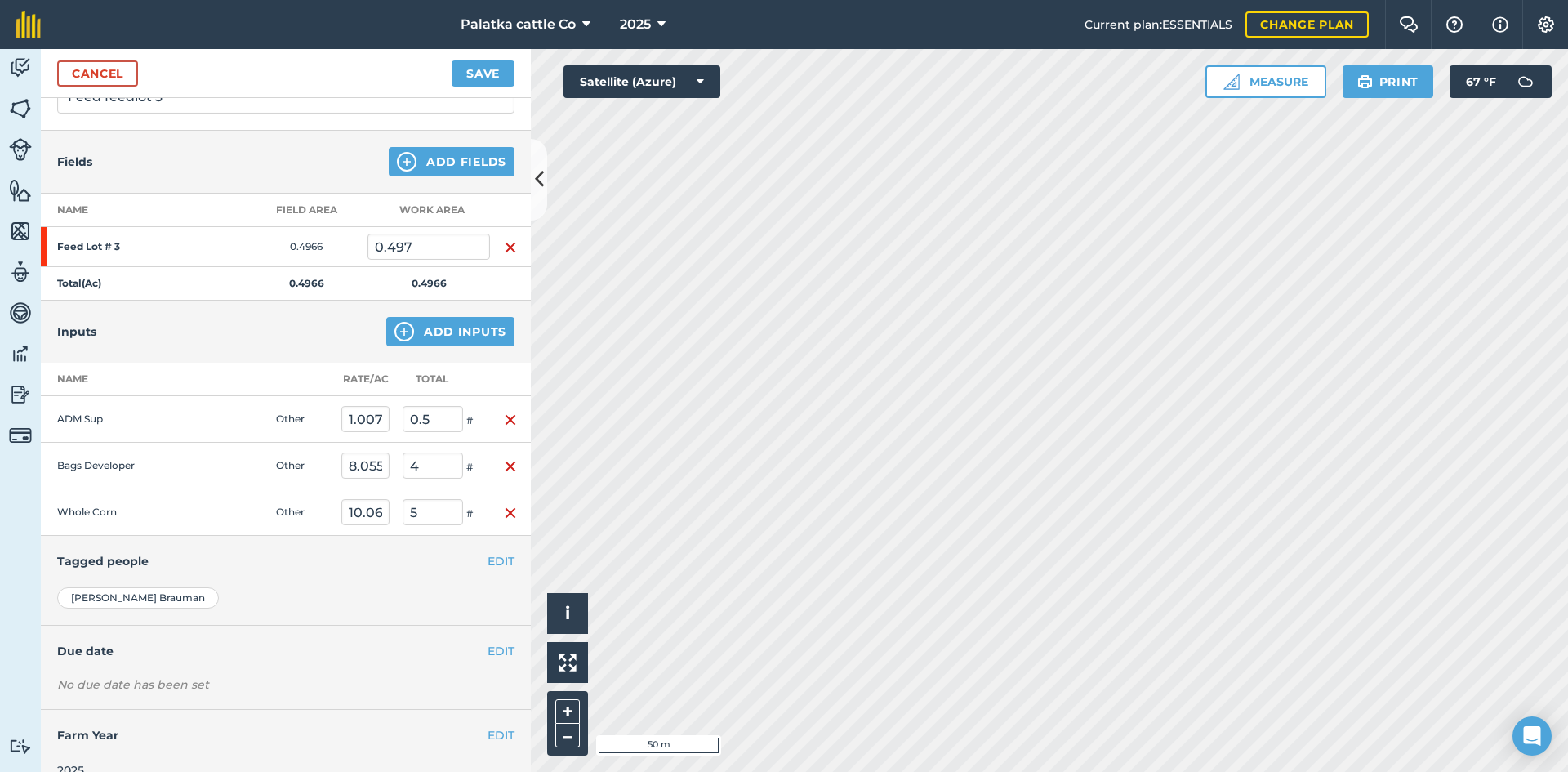
scroll to position [164, 0]
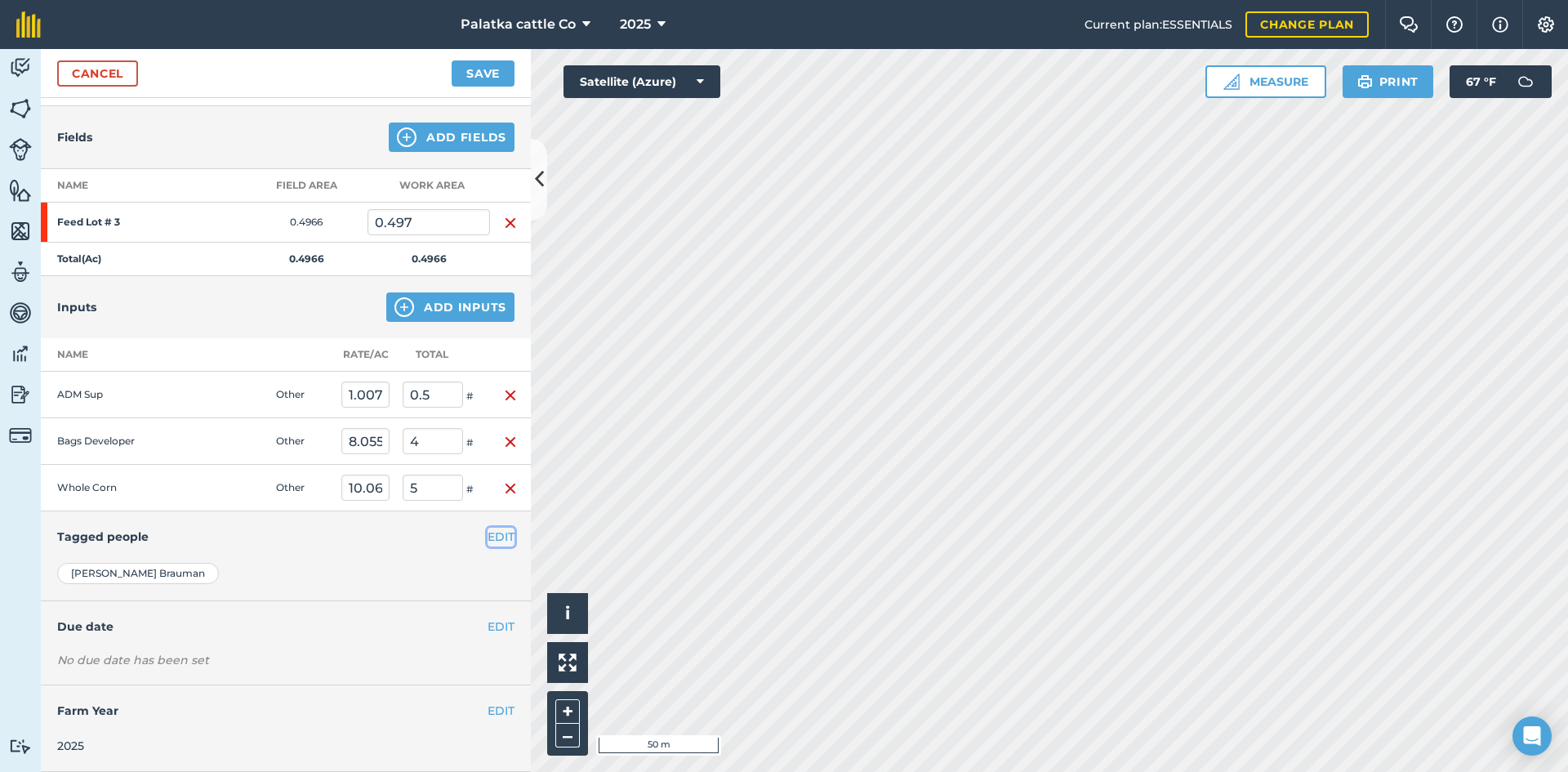
click at [489, 531] on button "EDIT" at bounding box center [501, 536] width 27 height 18
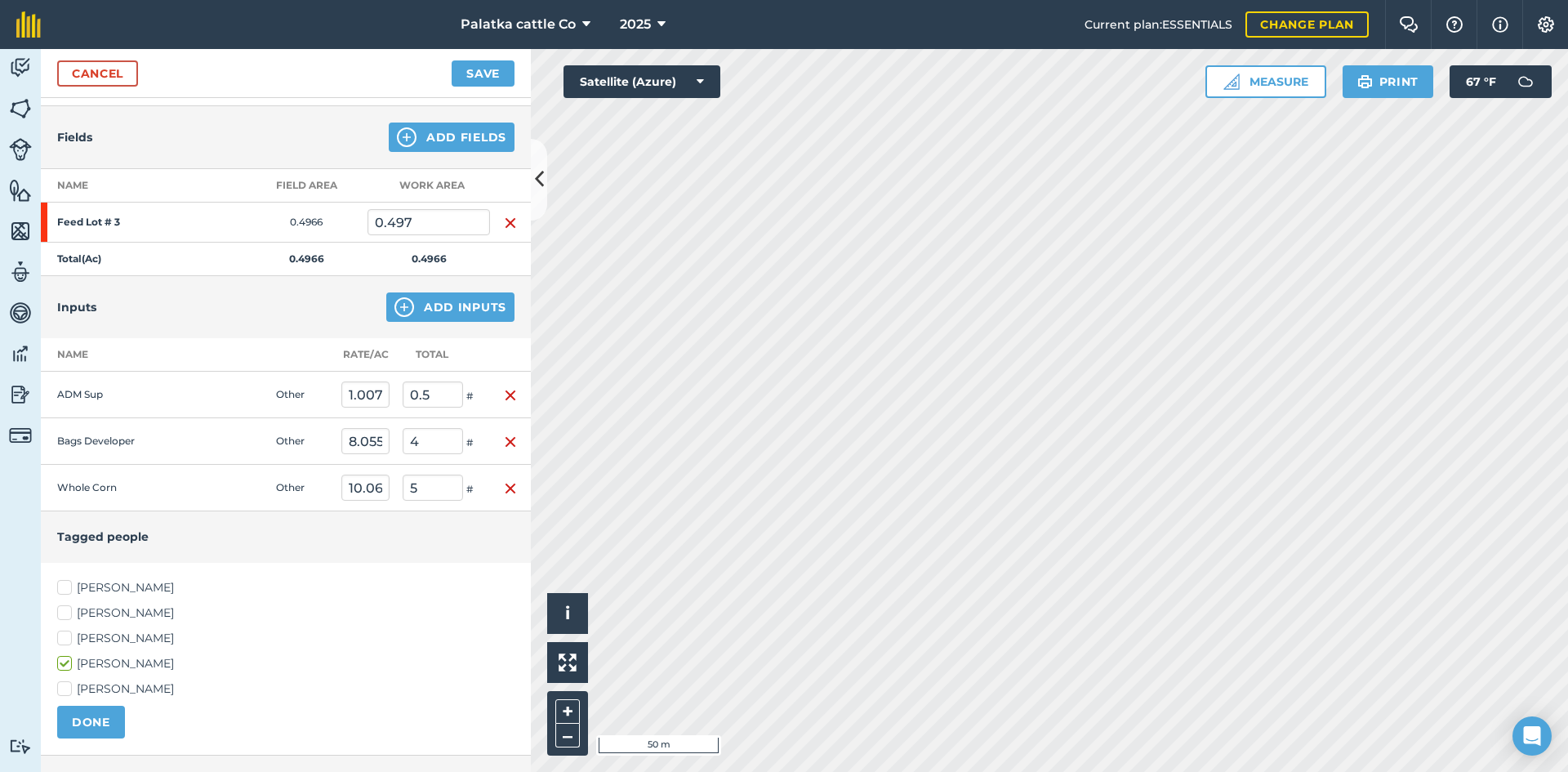
click at [68, 681] on label "[PERSON_NAME]" at bounding box center [286, 689] width 457 height 17
click at [68, 681] on input "[PERSON_NAME]" at bounding box center [62, 685] width 10 height 10
checkbox input "true"
click at [64, 660] on label "[PERSON_NAME]" at bounding box center [286, 664] width 457 height 17
click at [64, 660] on input "[PERSON_NAME]" at bounding box center [62, 660] width 10 height 10
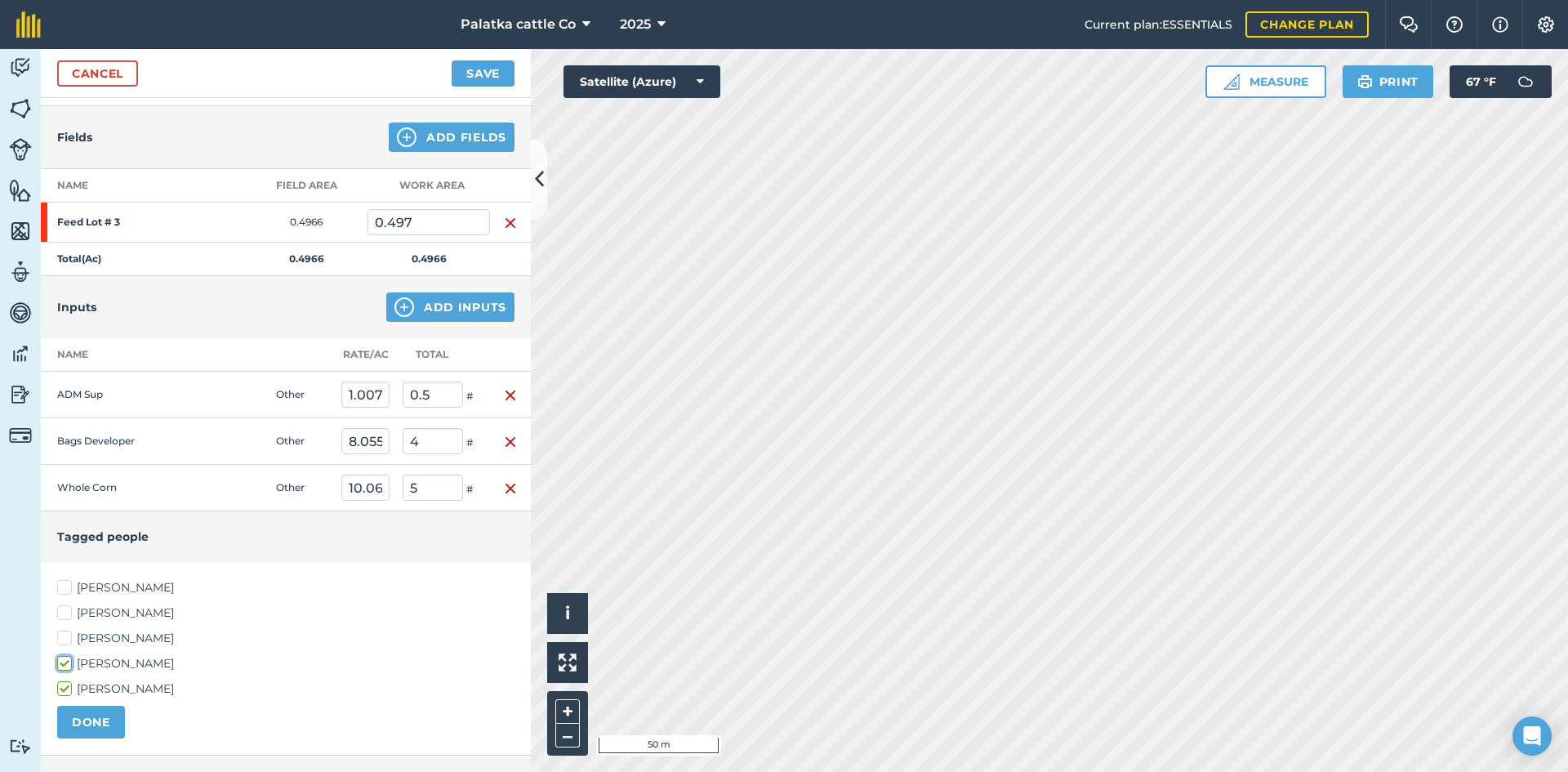
checkbox input "false"
click at [83, 711] on button "DONE" at bounding box center [91, 723] width 68 height 33
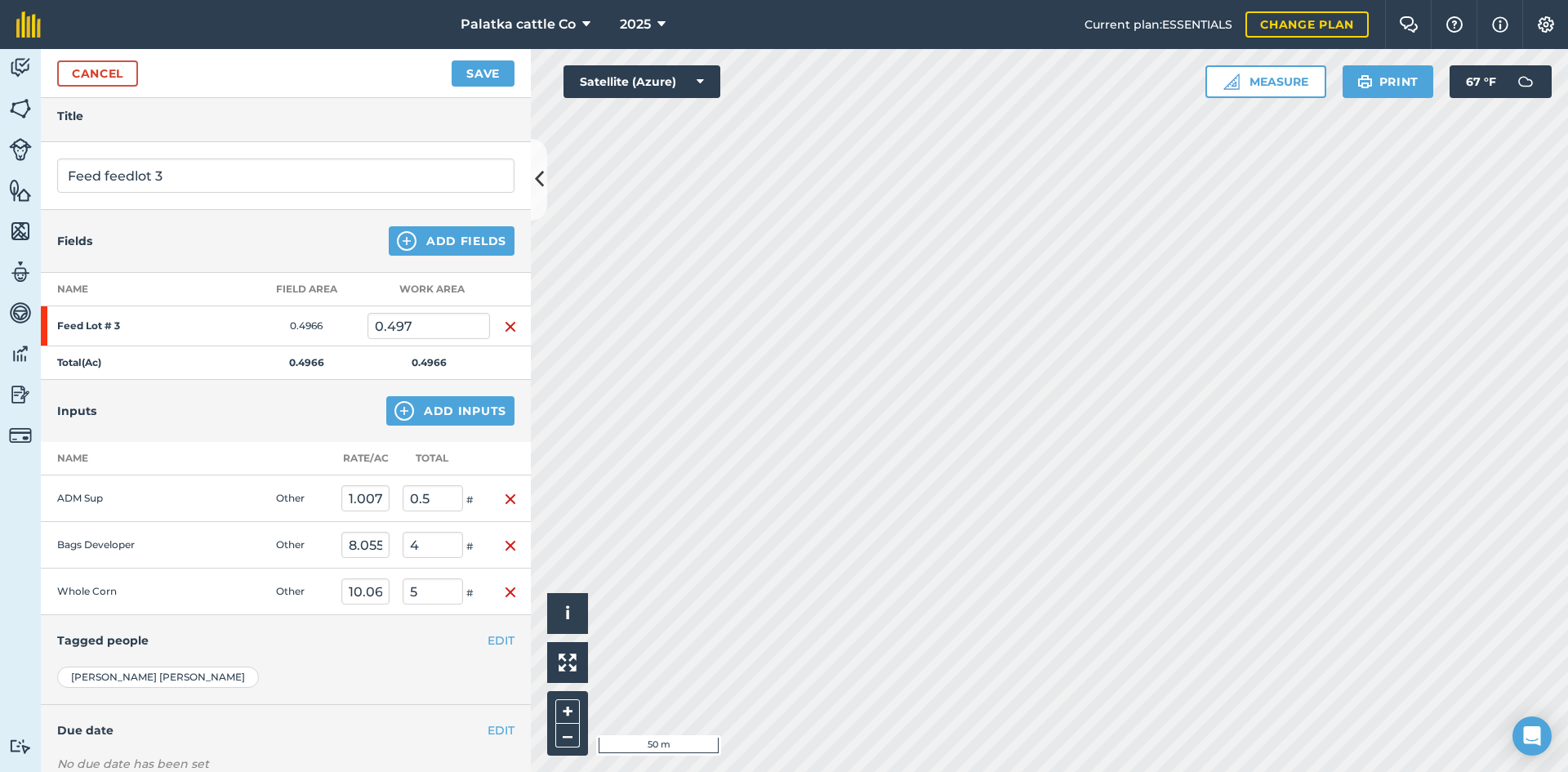
scroll to position [0, 0]
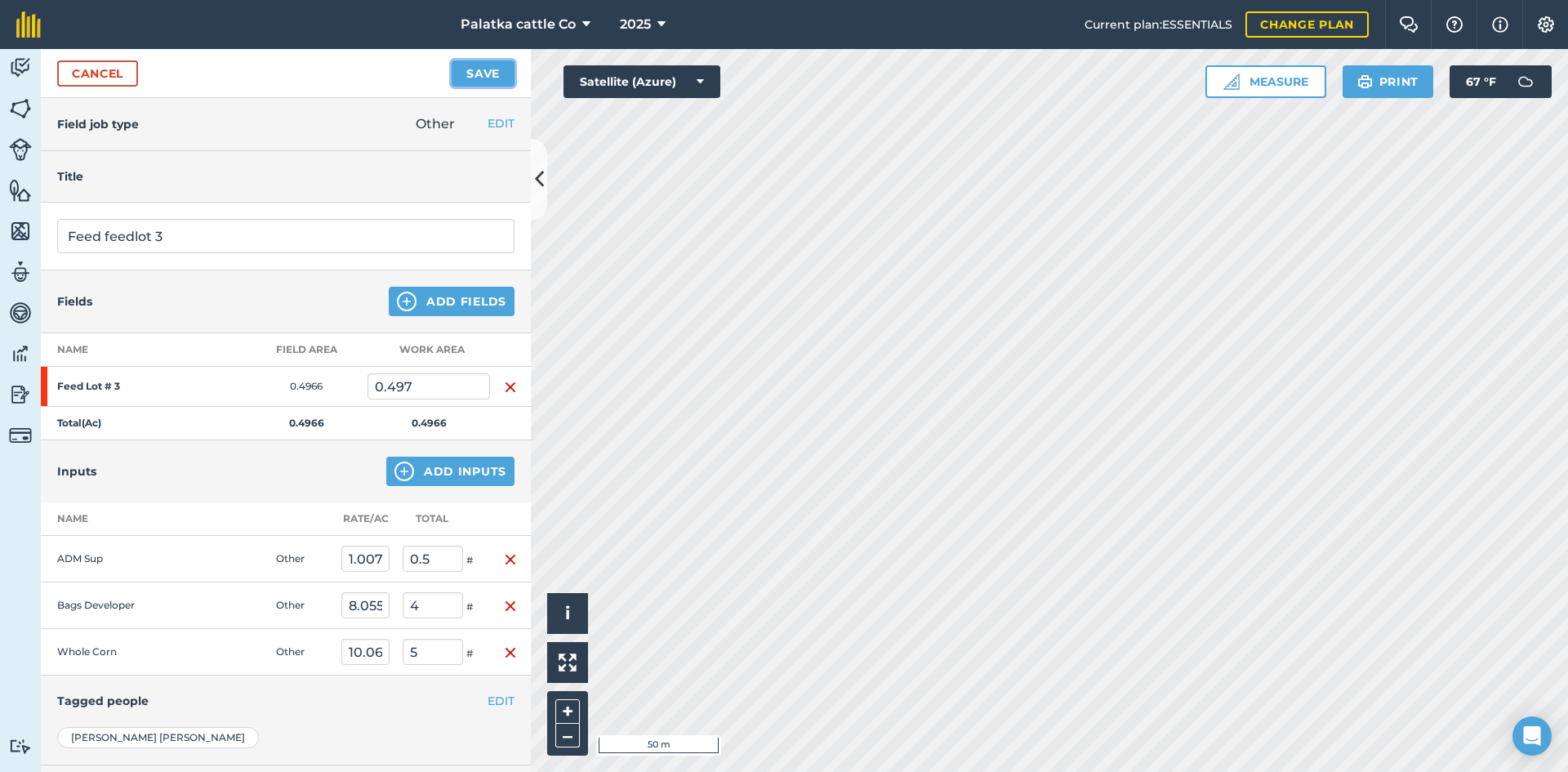
click at [478, 66] on button "Save" at bounding box center [483, 74] width 63 height 26
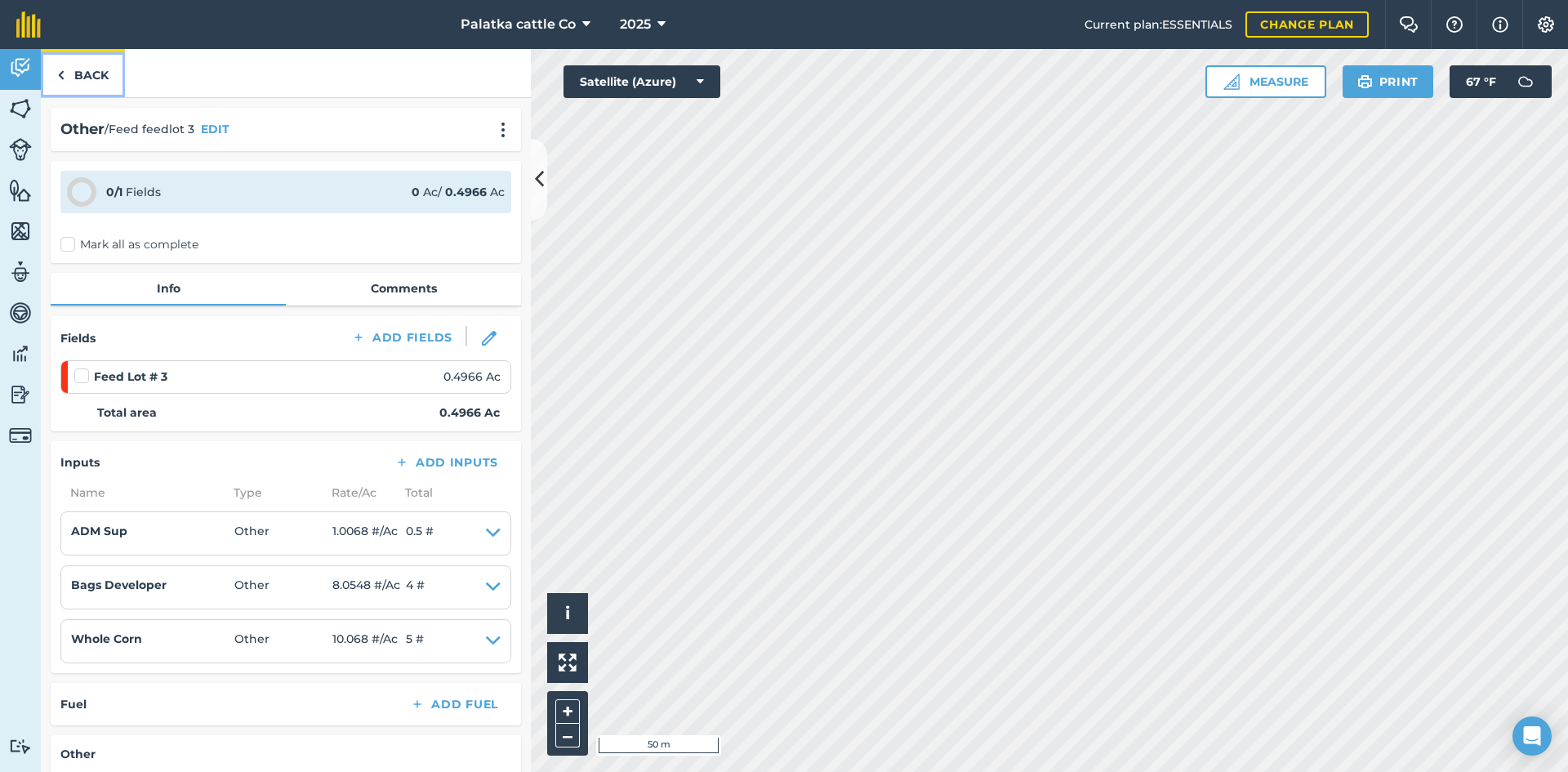
click at [117, 79] on link "Back" at bounding box center [82, 74] width 84 height 49
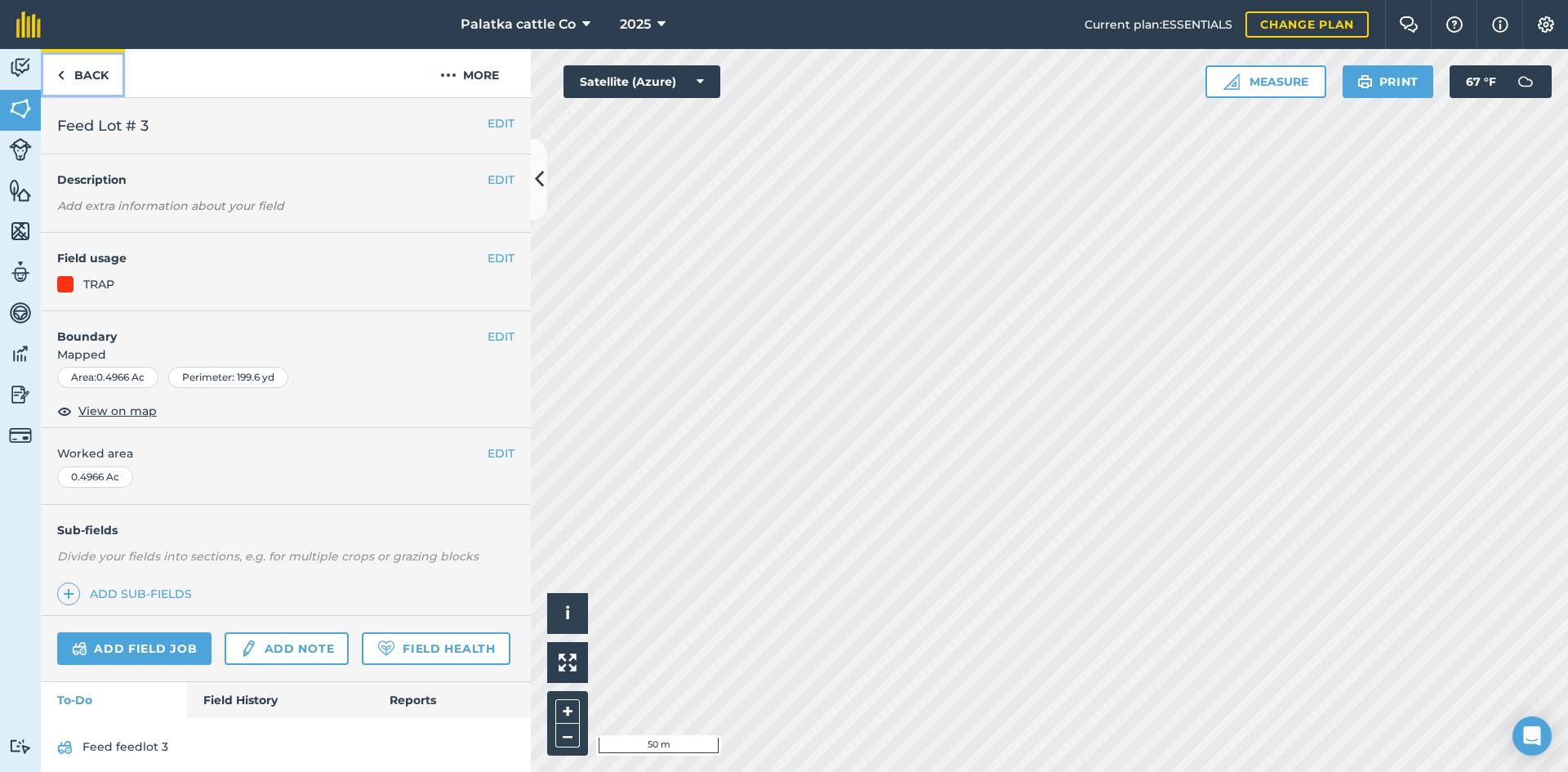
click at [76, 62] on link "Back" at bounding box center [82, 74] width 84 height 49
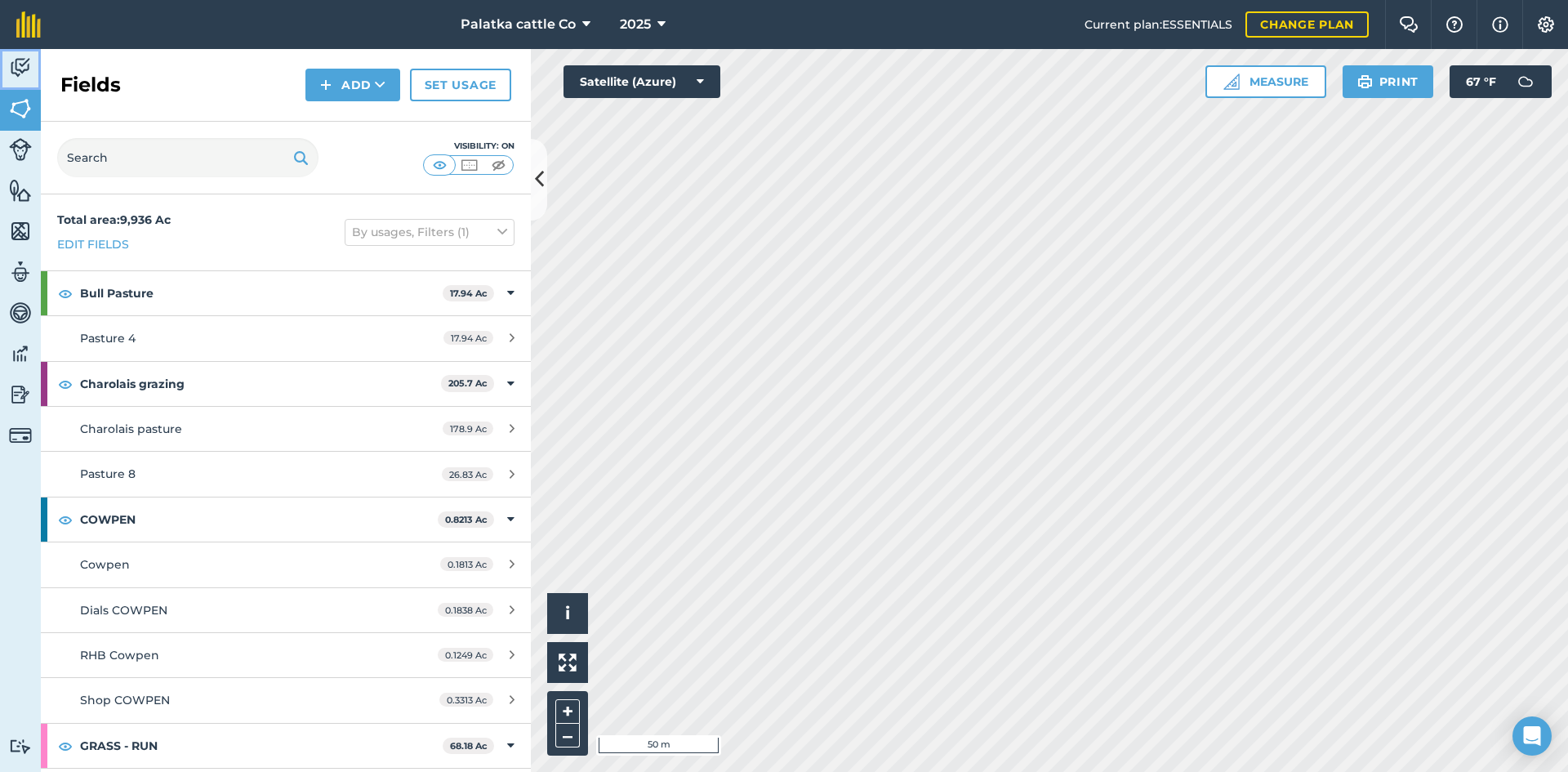
click at [20, 66] on img at bounding box center [20, 68] width 23 height 24
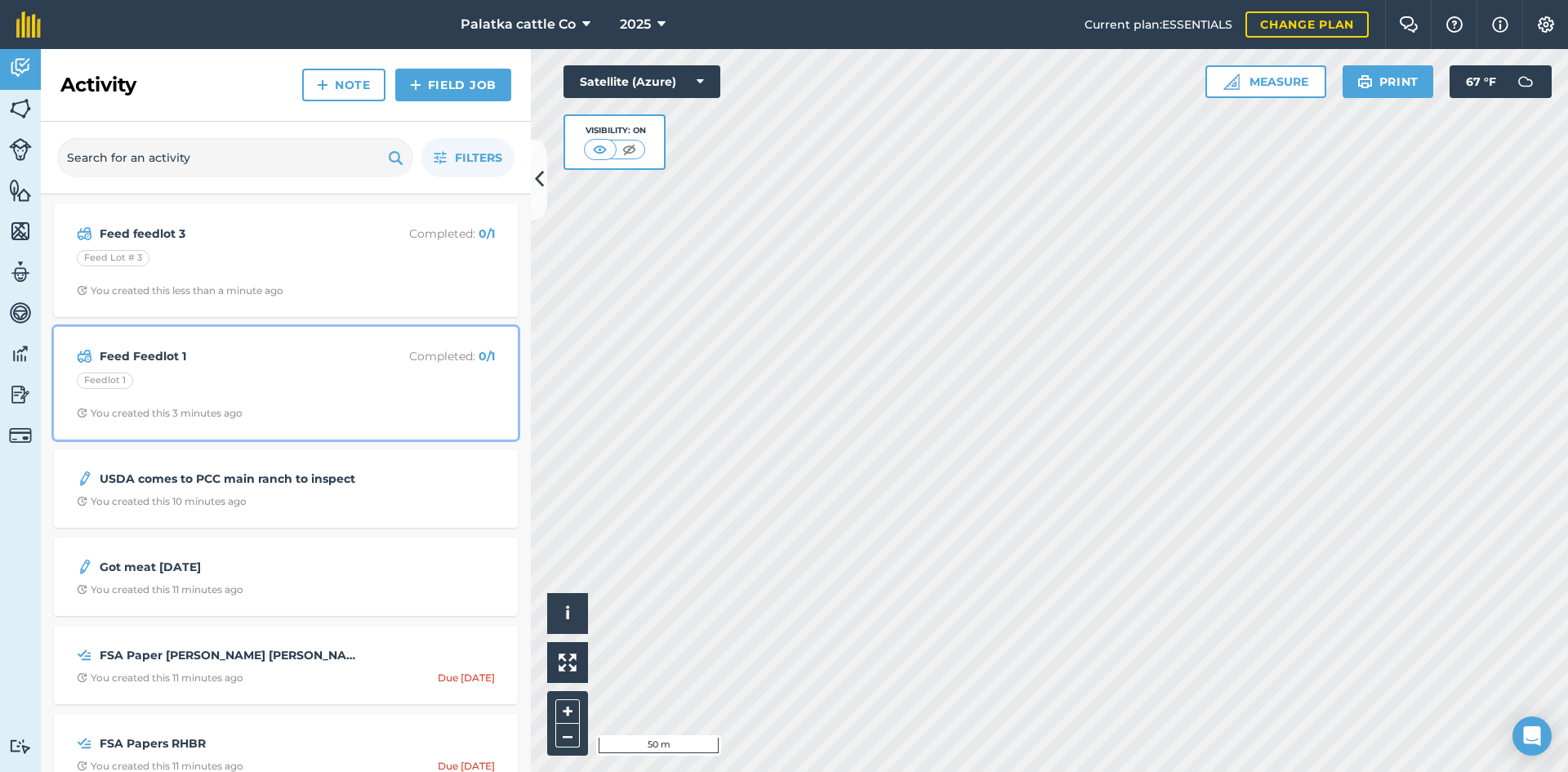
click at [229, 374] on div "Feedlot 1" at bounding box center [286, 383] width 418 height 22
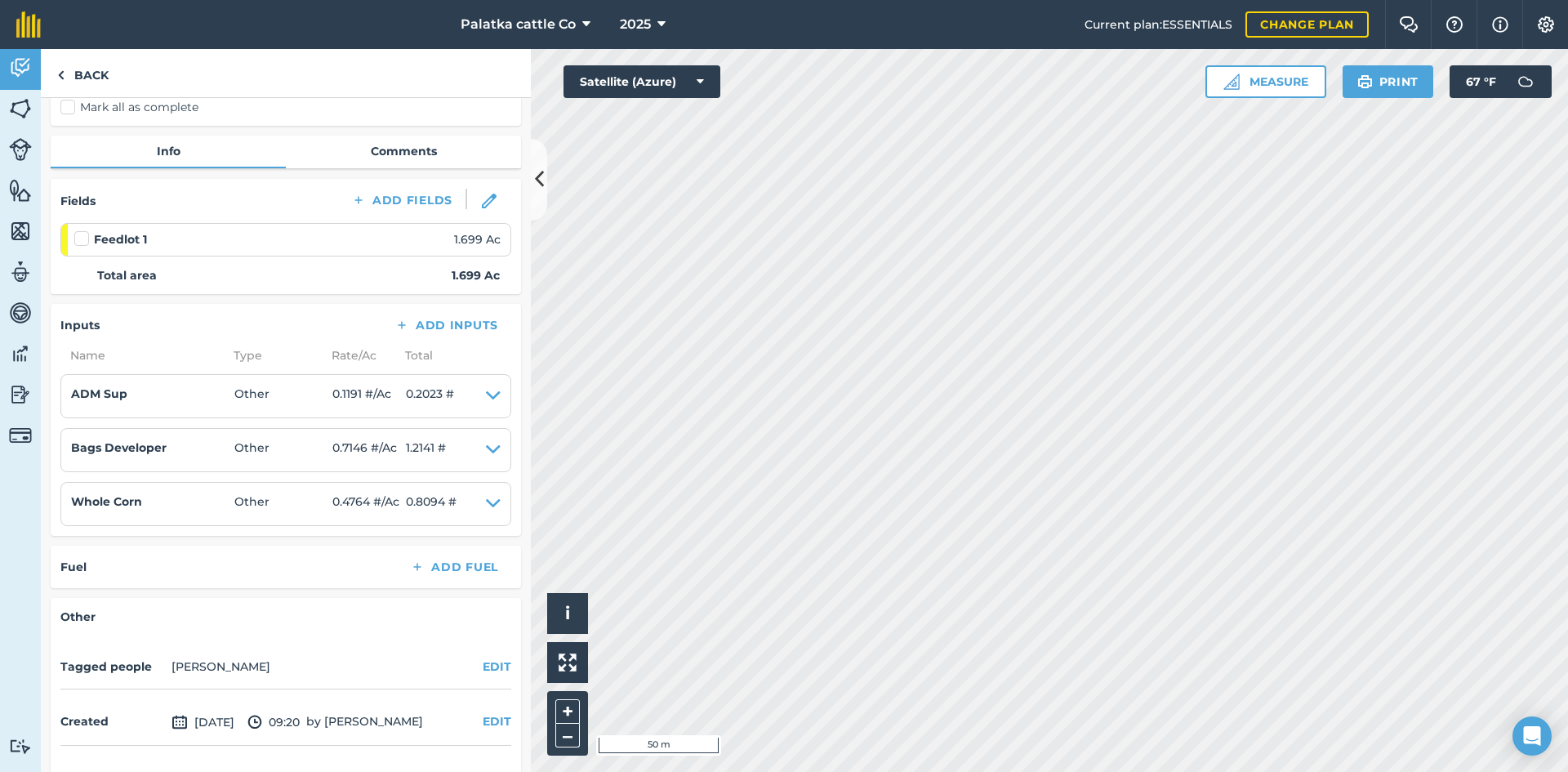
scroll to position [164, 0]
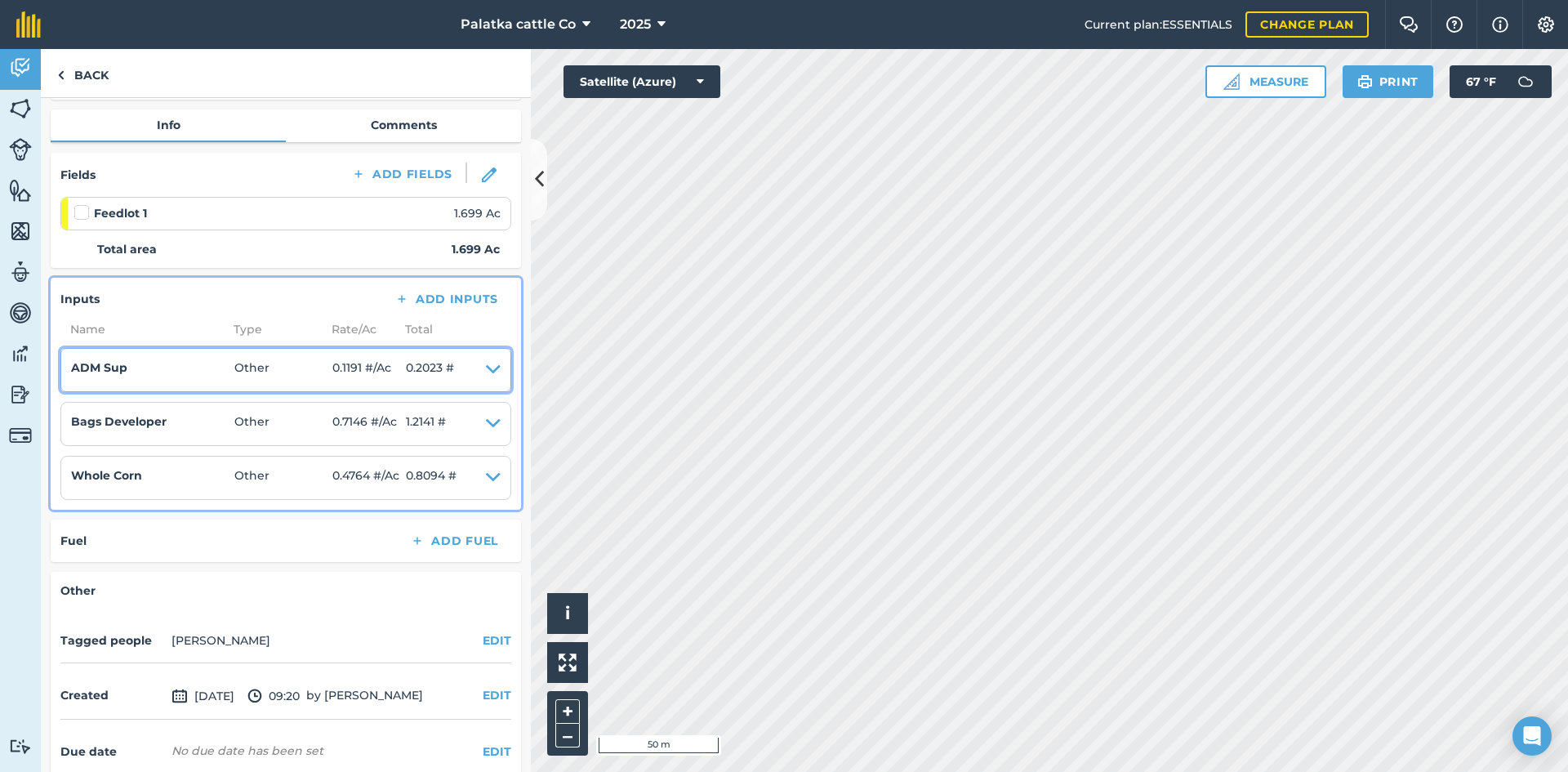
click at [486, 372] on icon at bounding box center [493, 370] width 15 height 23
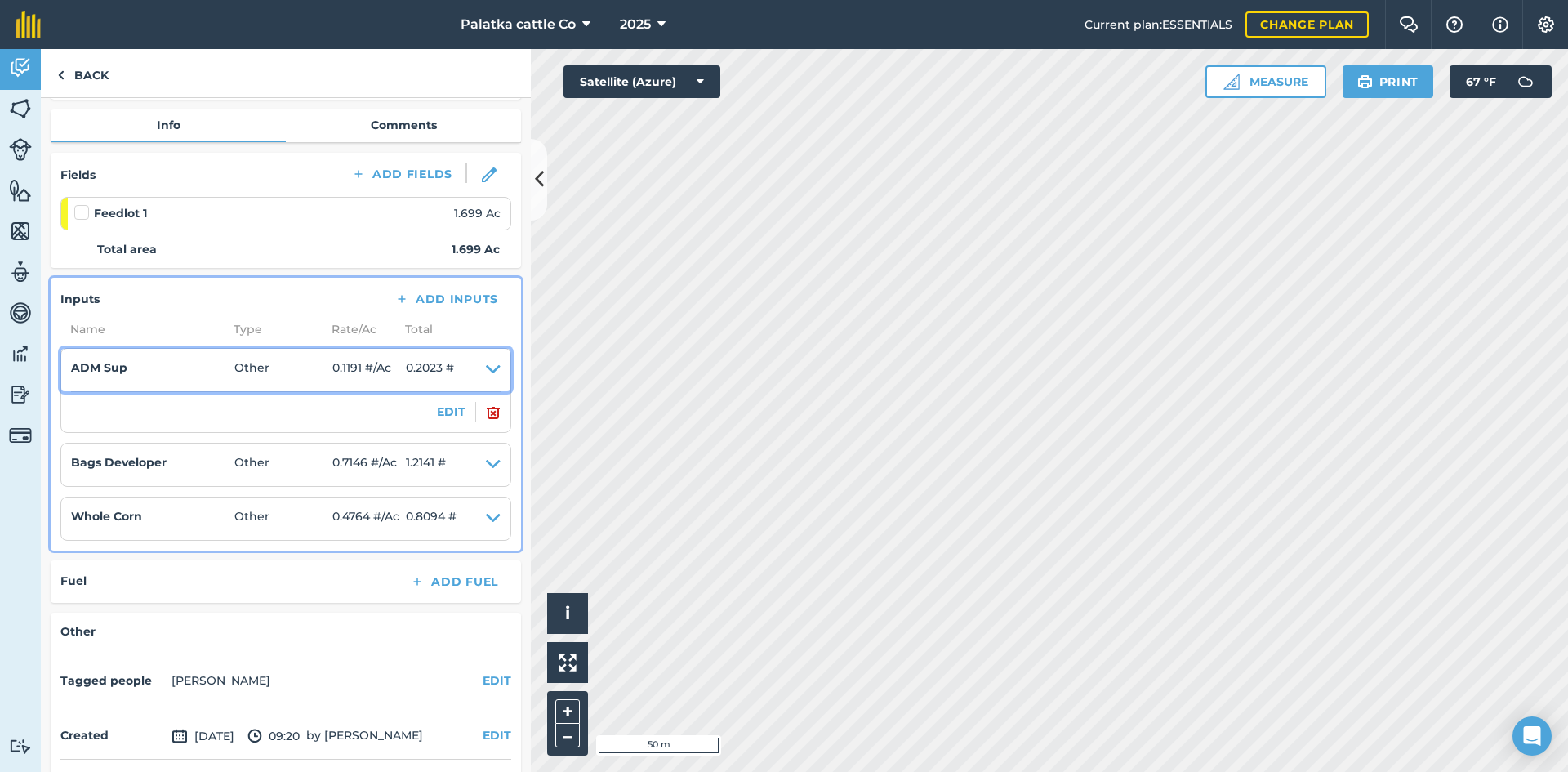
click at [486, 364] on icon at bounding box center [493, 370] width 15 height 23
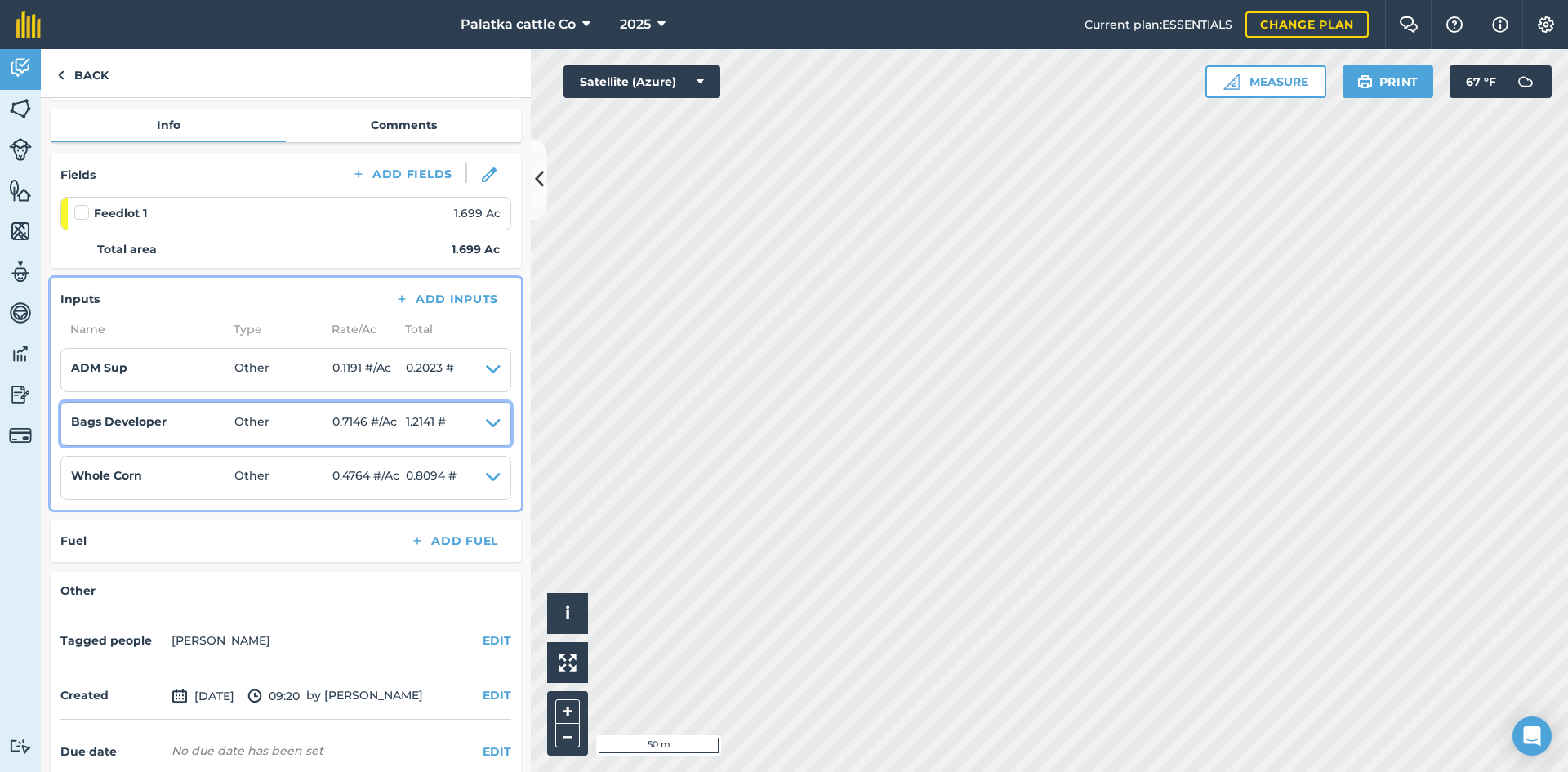
click at [486, 422] on icon at bounding box center [493, 424] width 15 height 23
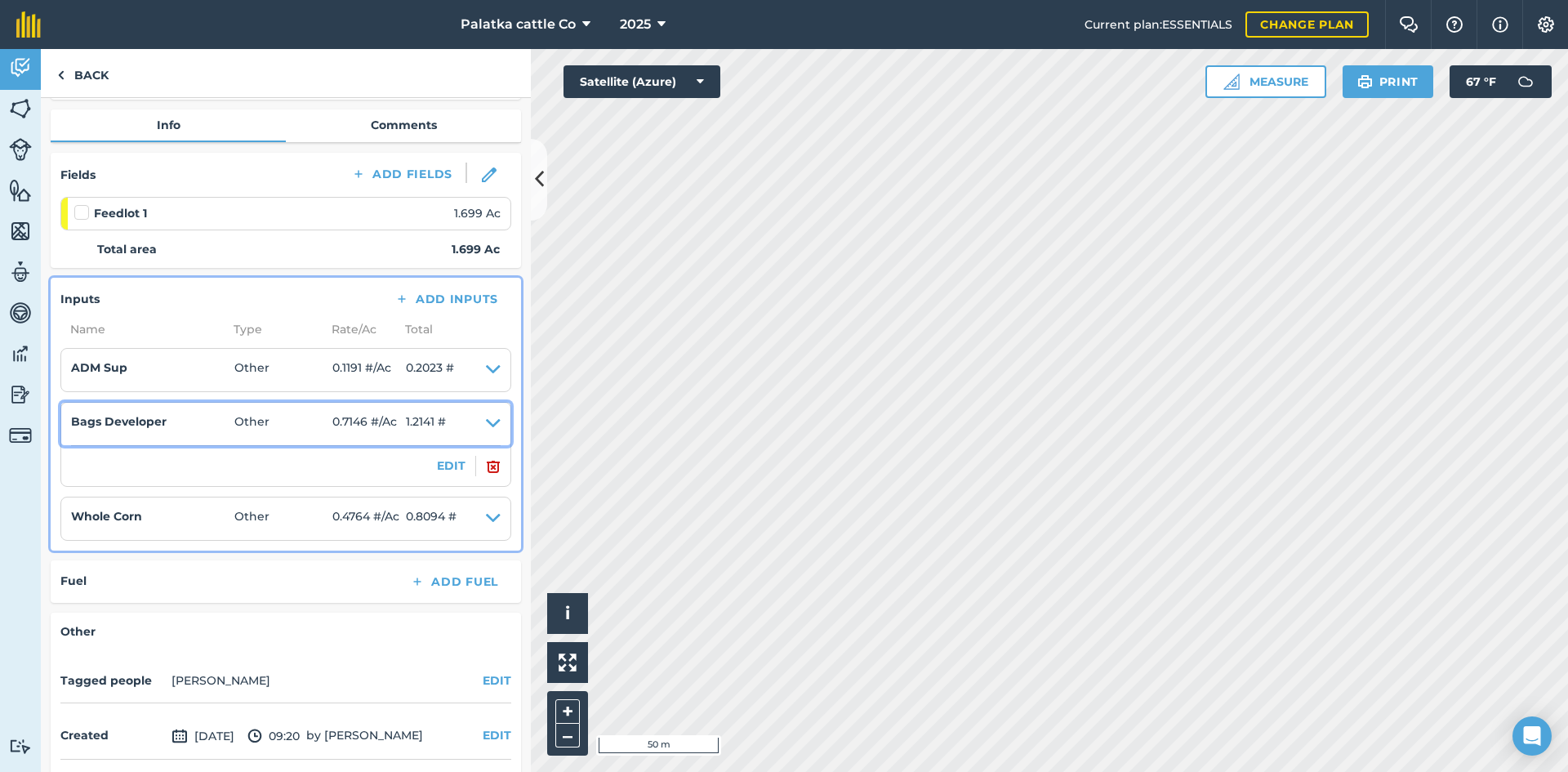
click at [486, 422] on icon at bounding box center [493, 424] width 15 height 23
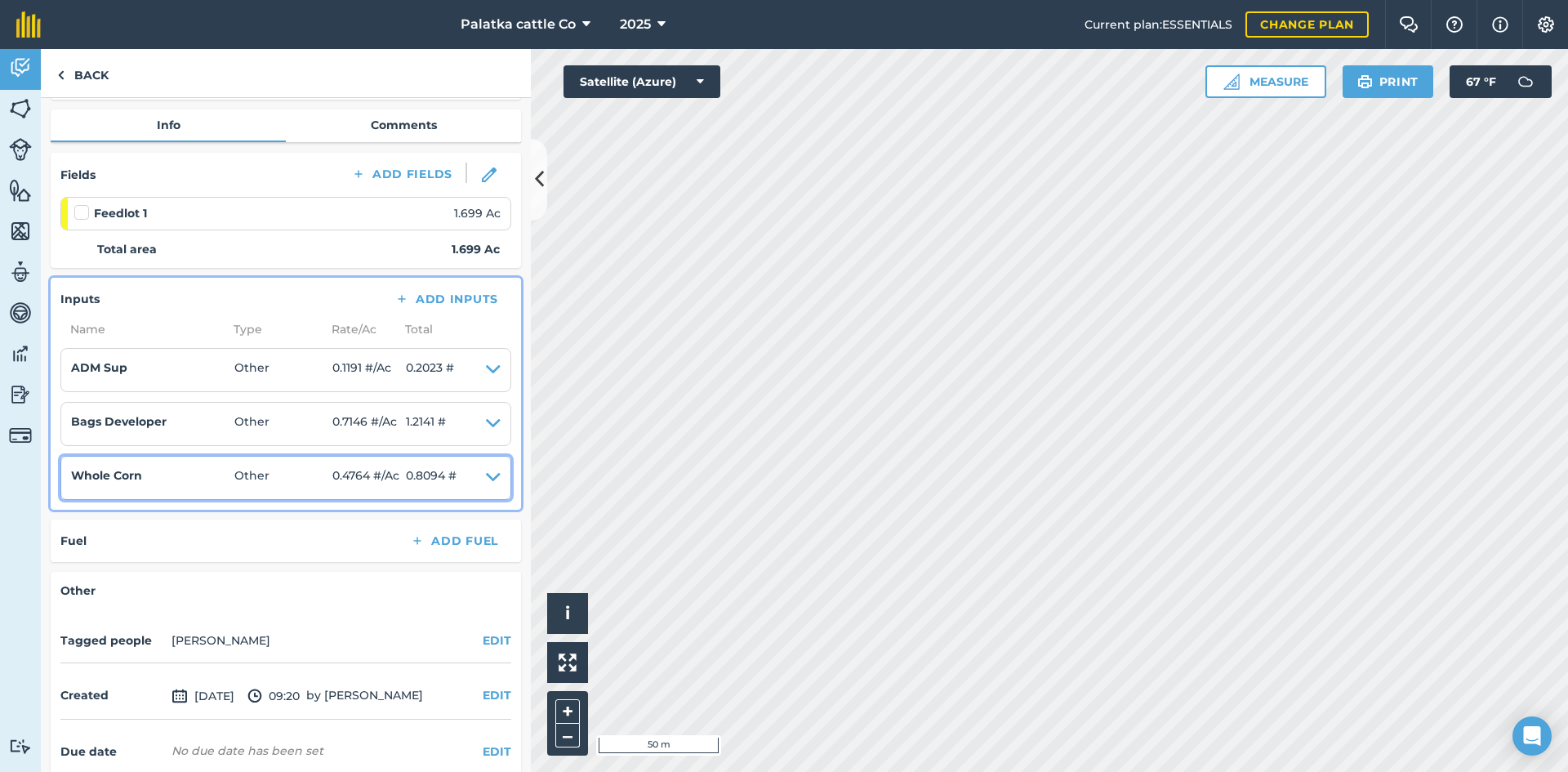
click at [486, 481] on icon at bounding box center [493, 477] width 15 height 23
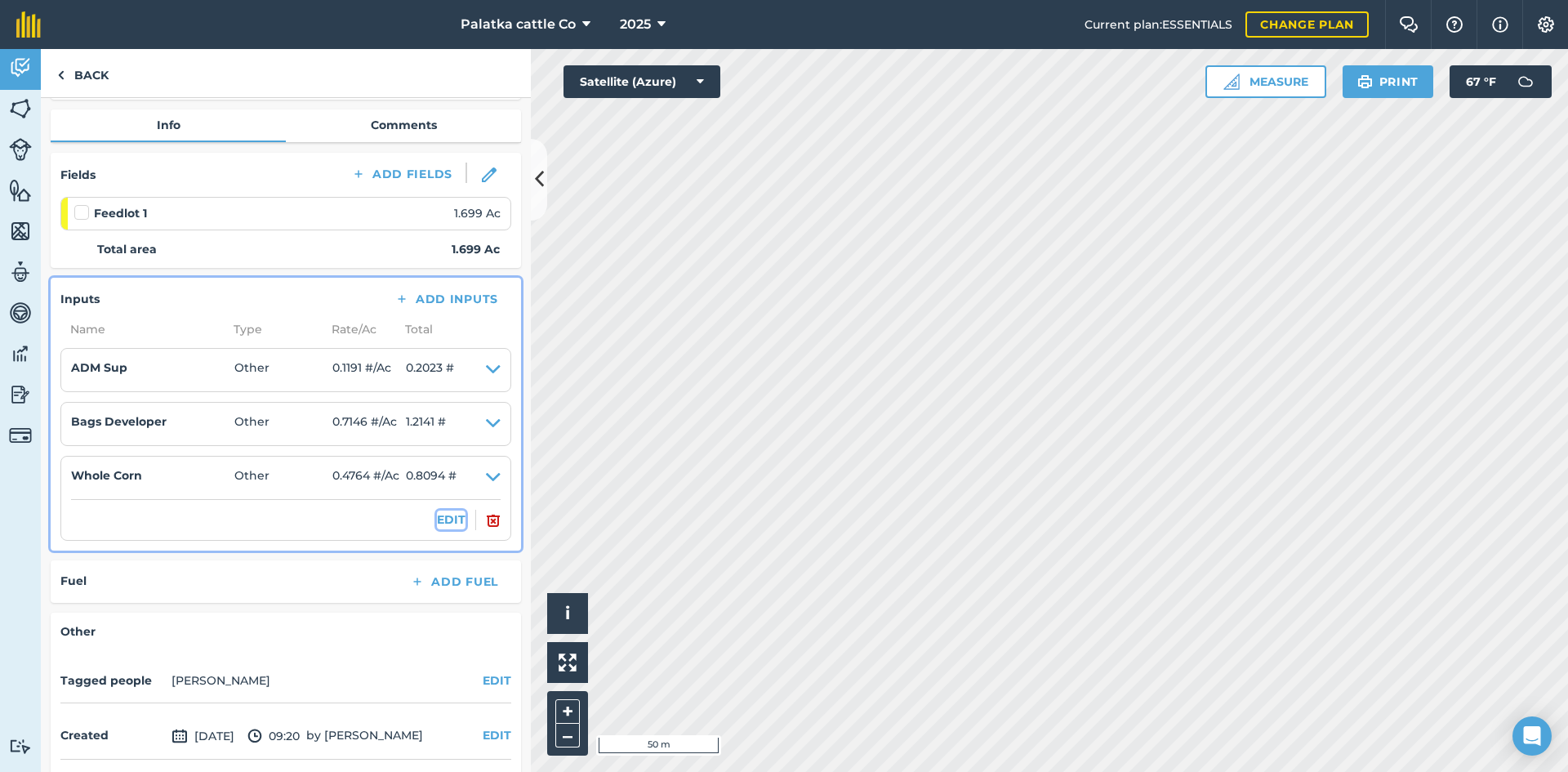
click at [441, 520] on button "EDIT" at bounding box center [450, 519] width 29 height 18
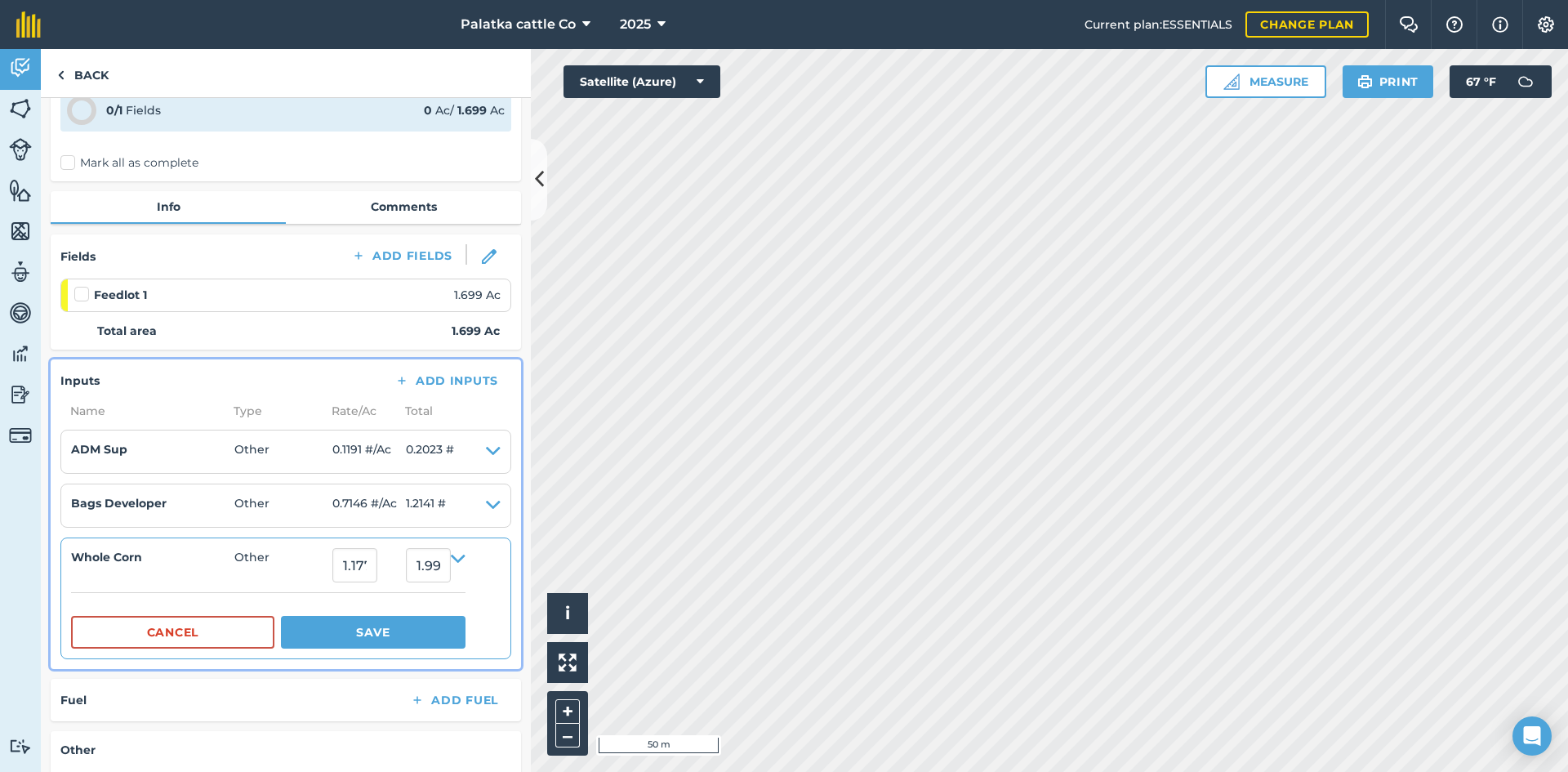
scroll to position [0, 0]
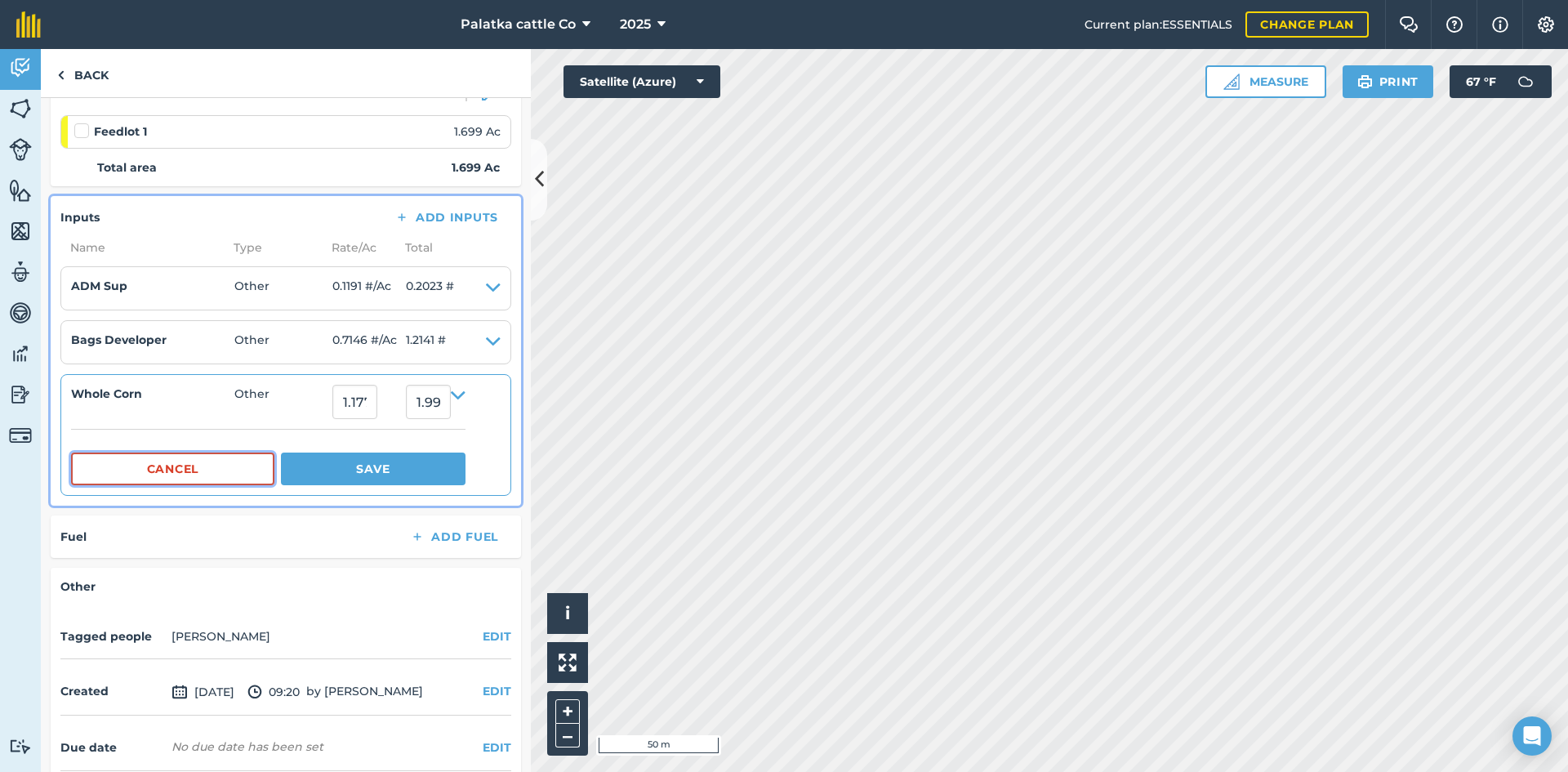
click at [242, 464] on button "Cancel" at bounding box center [172, 469] width 204 height 33
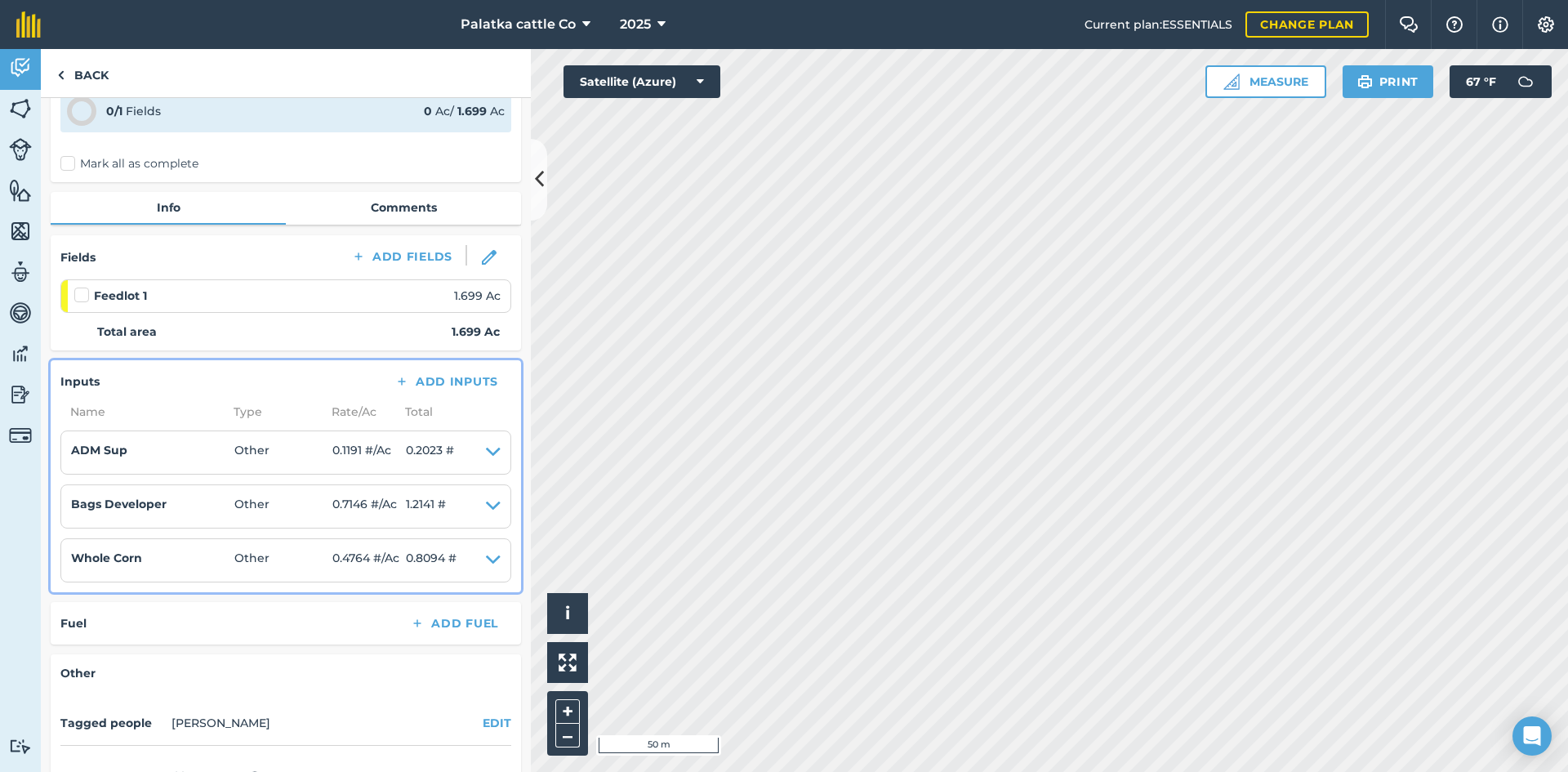
scroll to position [81, 0]
click at [439, 450] on span "0.2023 #" at bounding box center [431, 451] width 49 height 23
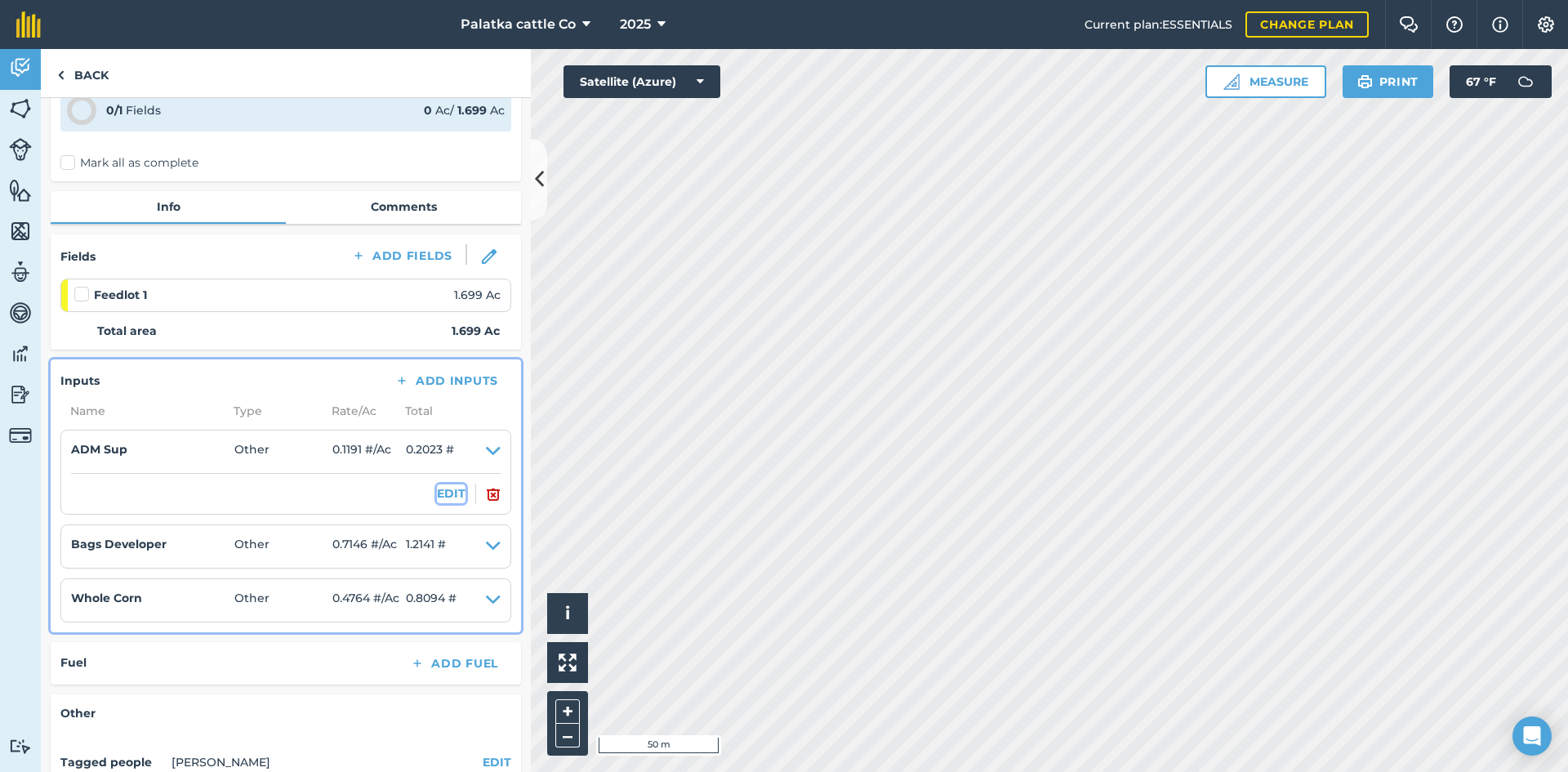
click at [437, 492] on button "EDIT" at bounding box center [450, 493] width 29 height 18
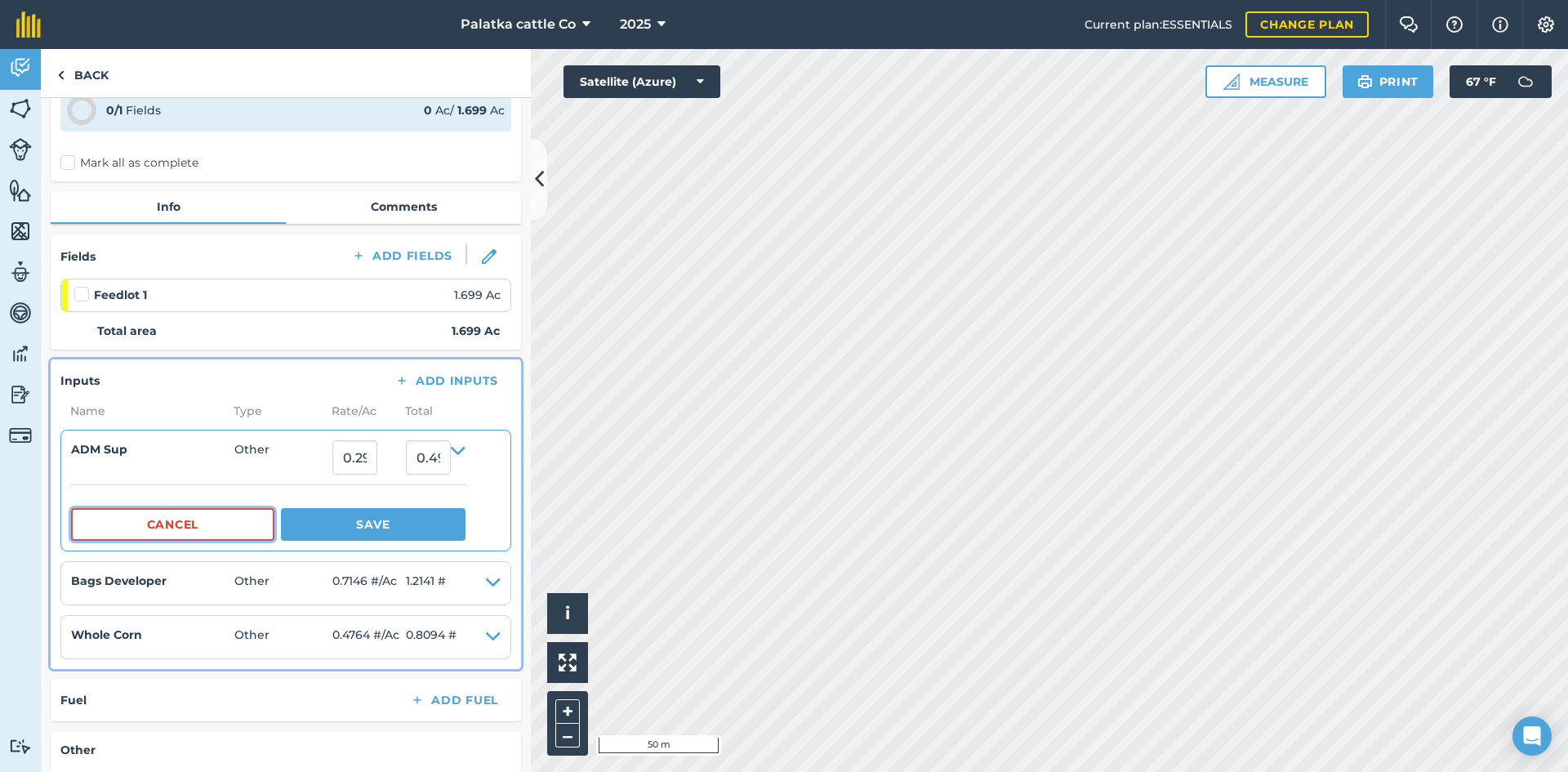
click at [235, 520] on button "Cancel" at bounding box center [172, 524] width 204 height 33
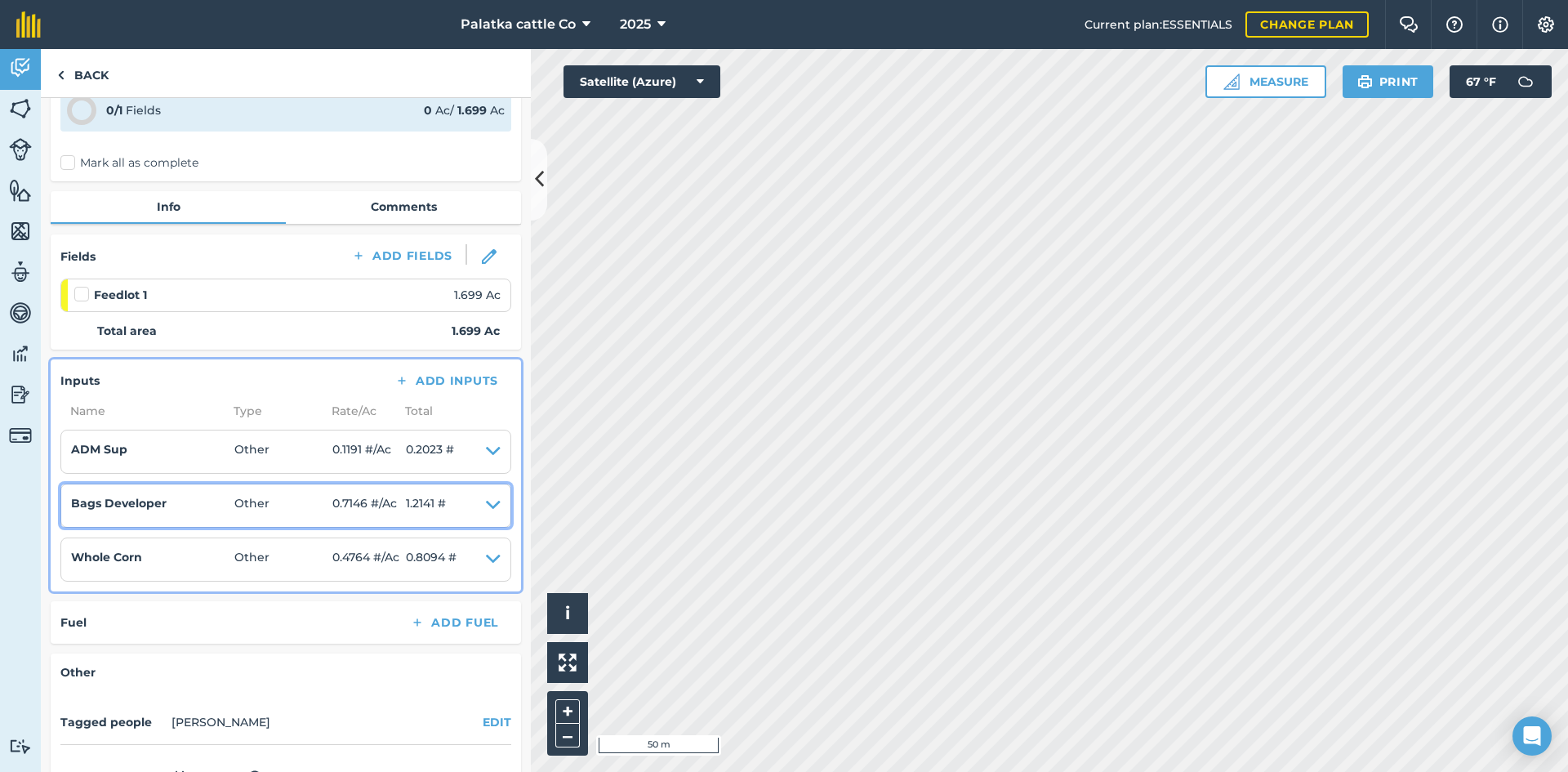
click at [430, 513] on span "1.2141 #" at bounding box center [426, 505] width 40 height 23
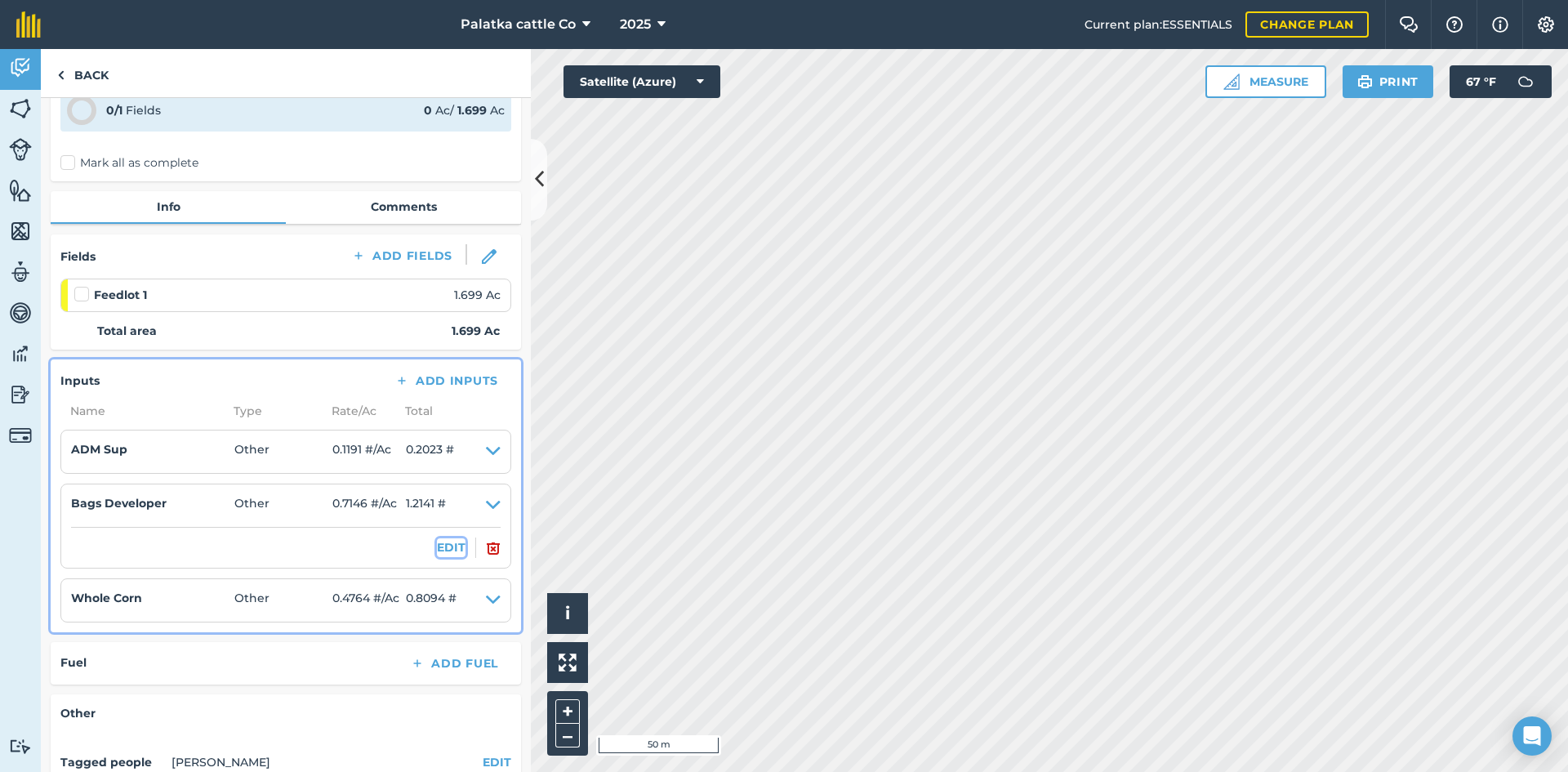
click at [437, 551] on button "EDIT" at bounding box center [450, 547] width 29 height 18
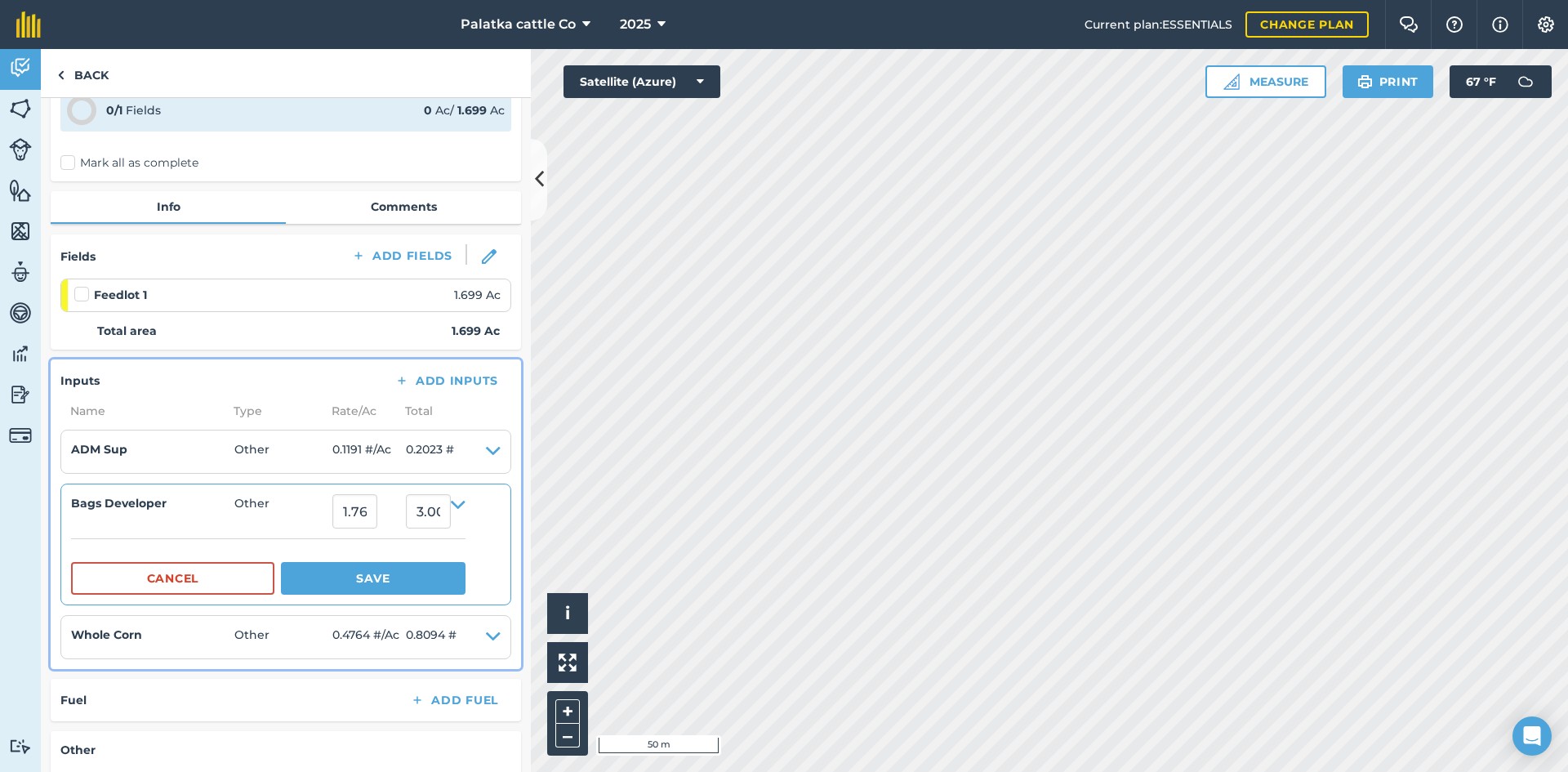
click at [467, 410] on div "Name Type Rate/ Ac Total" at bounding box center [286, 411] width 450 height 18
click at [241, 574] on button "Cancel" at bounding box center [172, 579] width 204 height 33
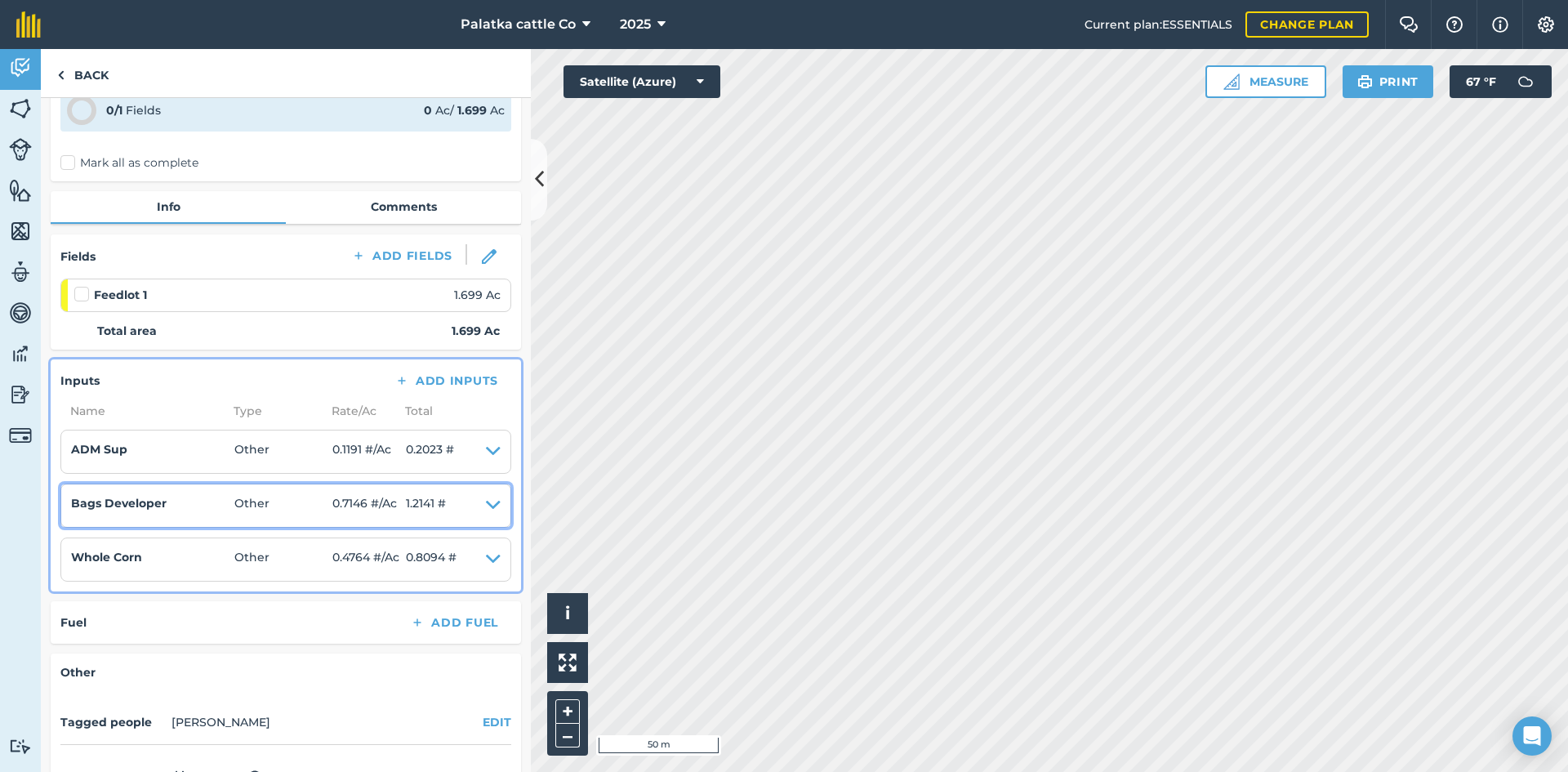
click at [448, 506] on summary "Bags Developer Other 0.7146 # / Ac 1.2141 #" at bounding box center [286, 505] width 430 height 23
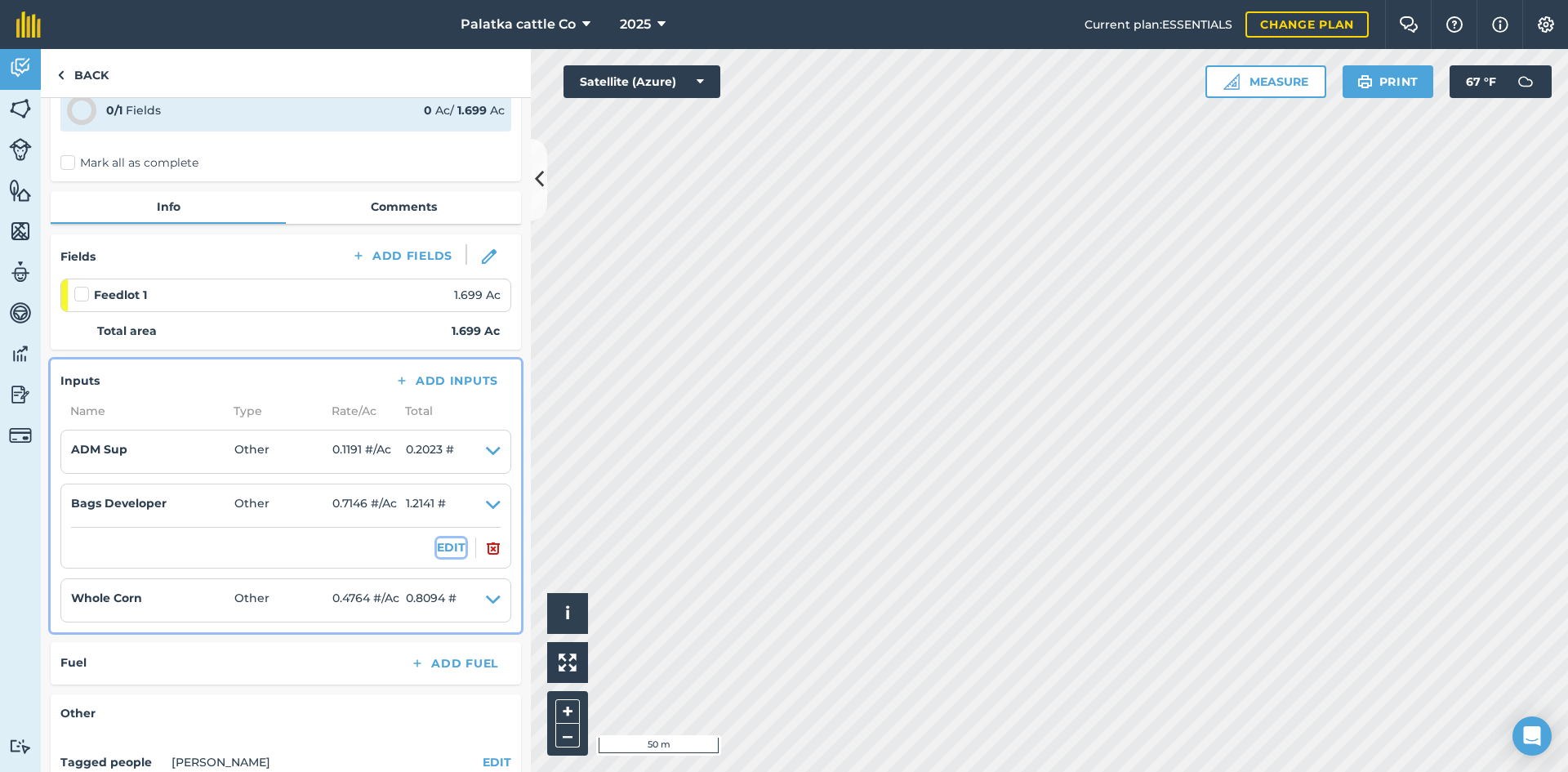
click at [441, 542] on button "EDIT" at bounding box center [450, 547] width 29 height 18
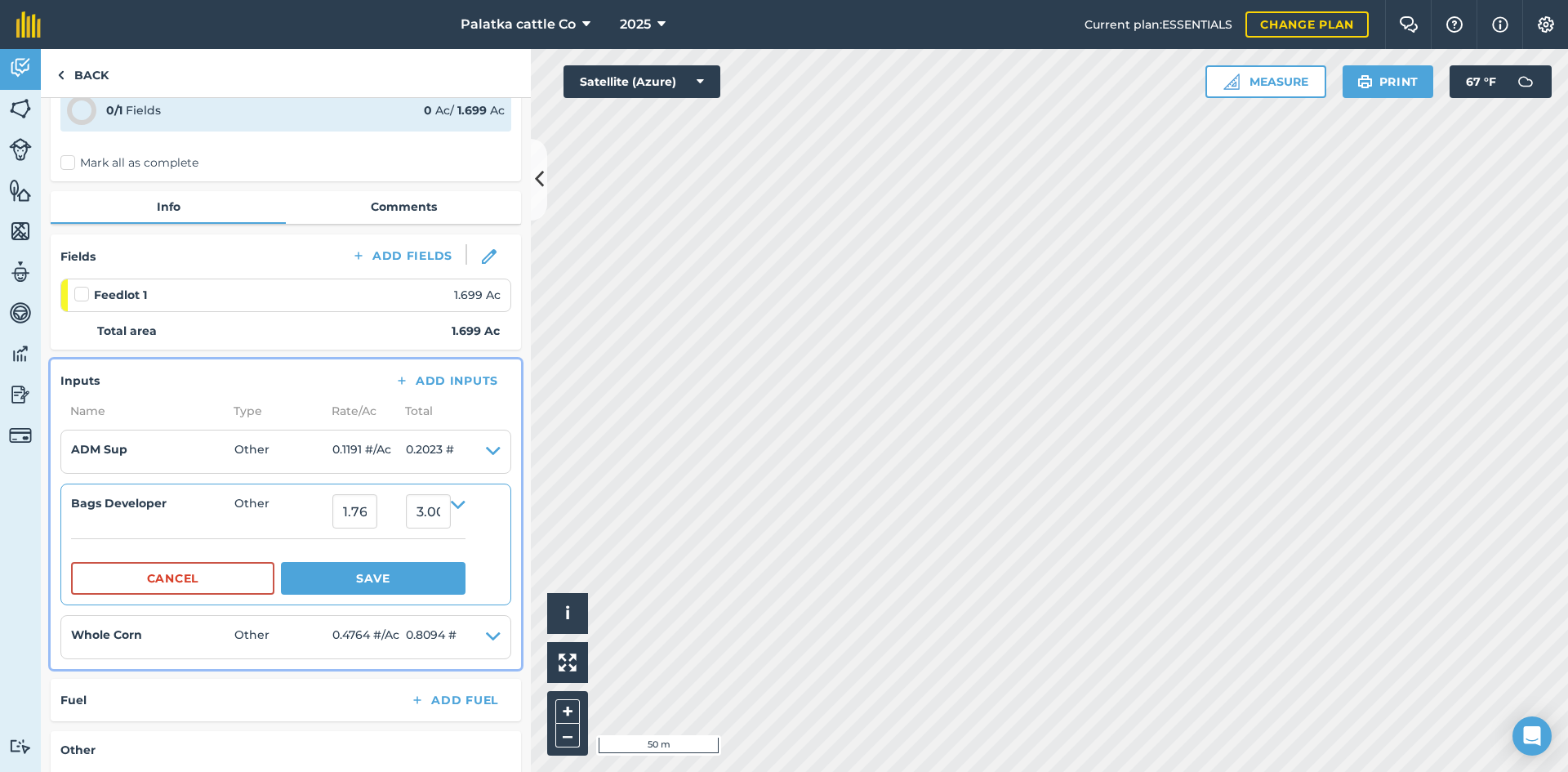
click at [233, 756] on h4 "Other" at bounding box center [286, 749] width 450 height 18
click at [211, 584] on button "Cancel" at bounding box center [172, 579] width 204 height 33
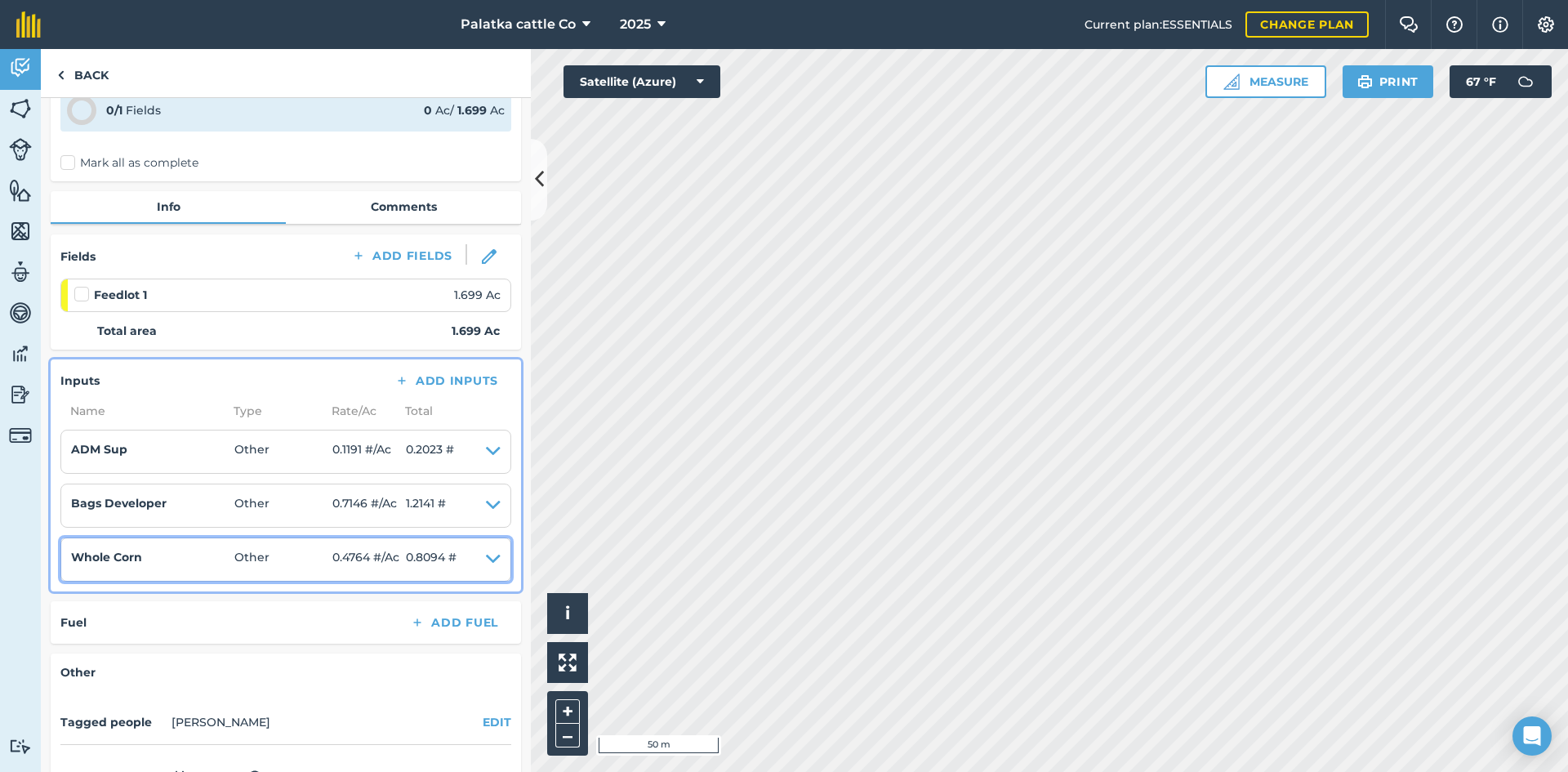
click at [418, 551] on span "0.8094 #" at bounding box center [431, 560] width 50 height 23
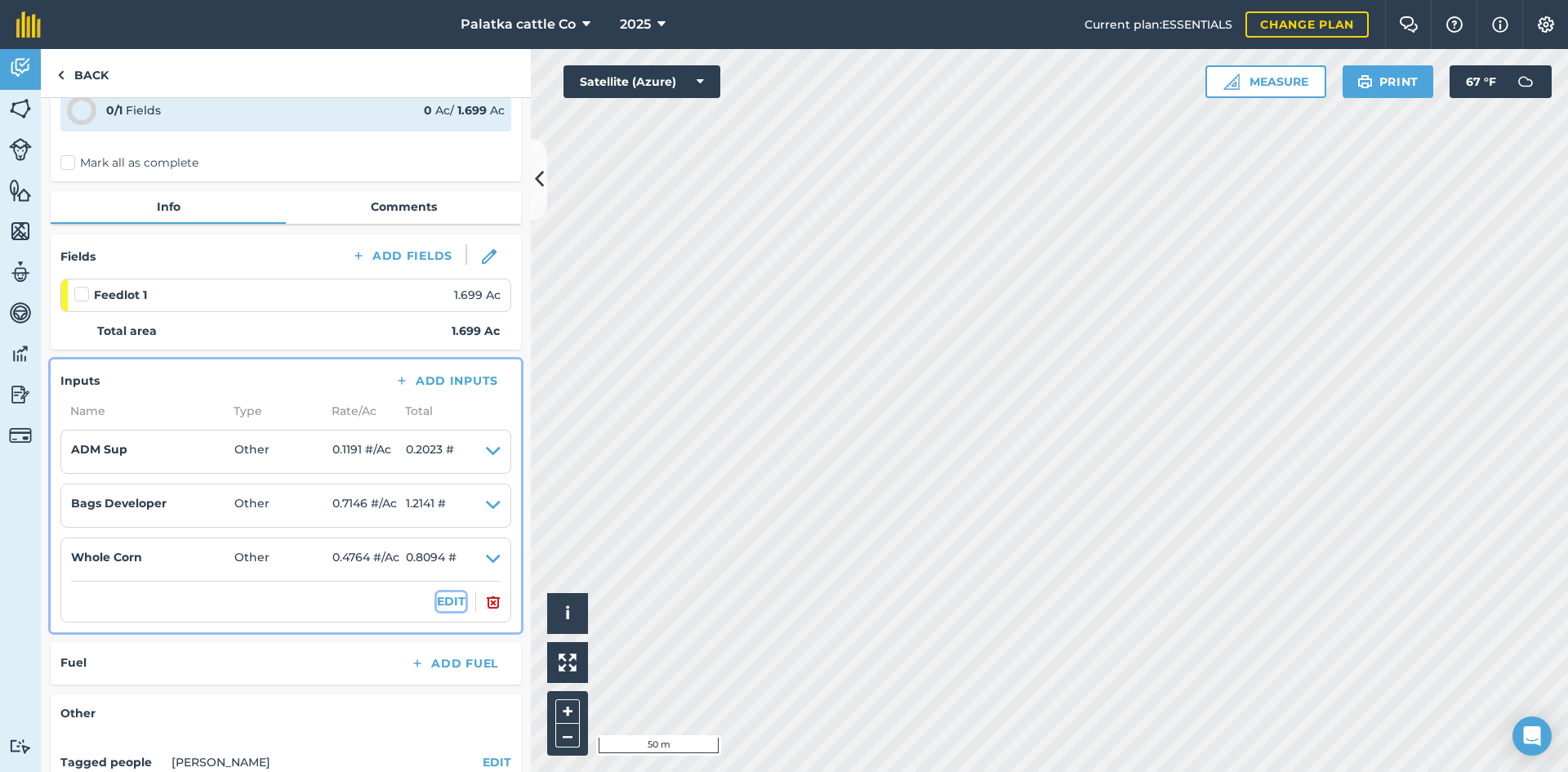
click at [440, 606] on button "EDIT" at bounding box center [450, 600] width 29 height 18
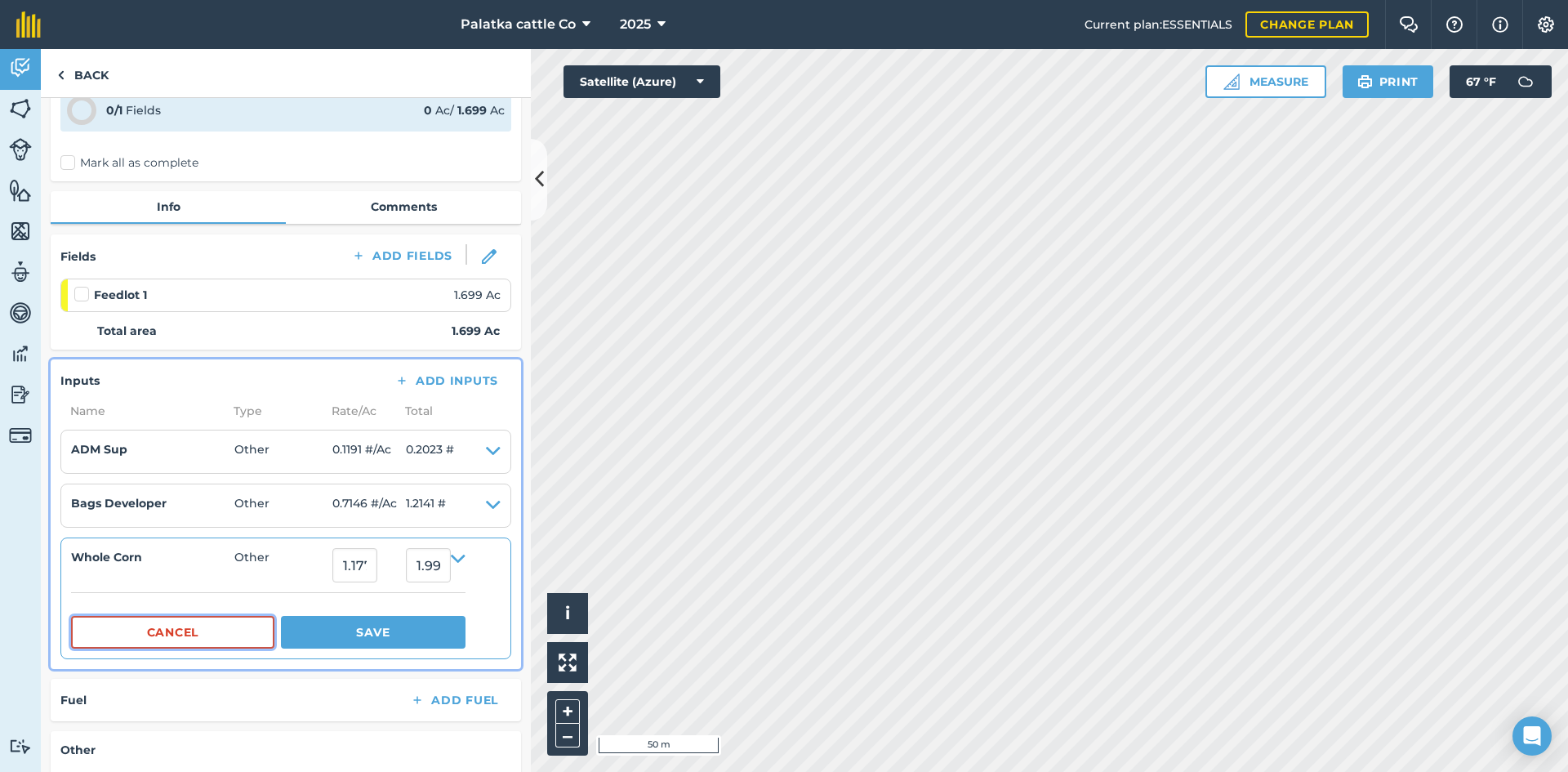
click at [226, 639] on button "Cancel" at bounding box center [172, 633] width 204 height 33
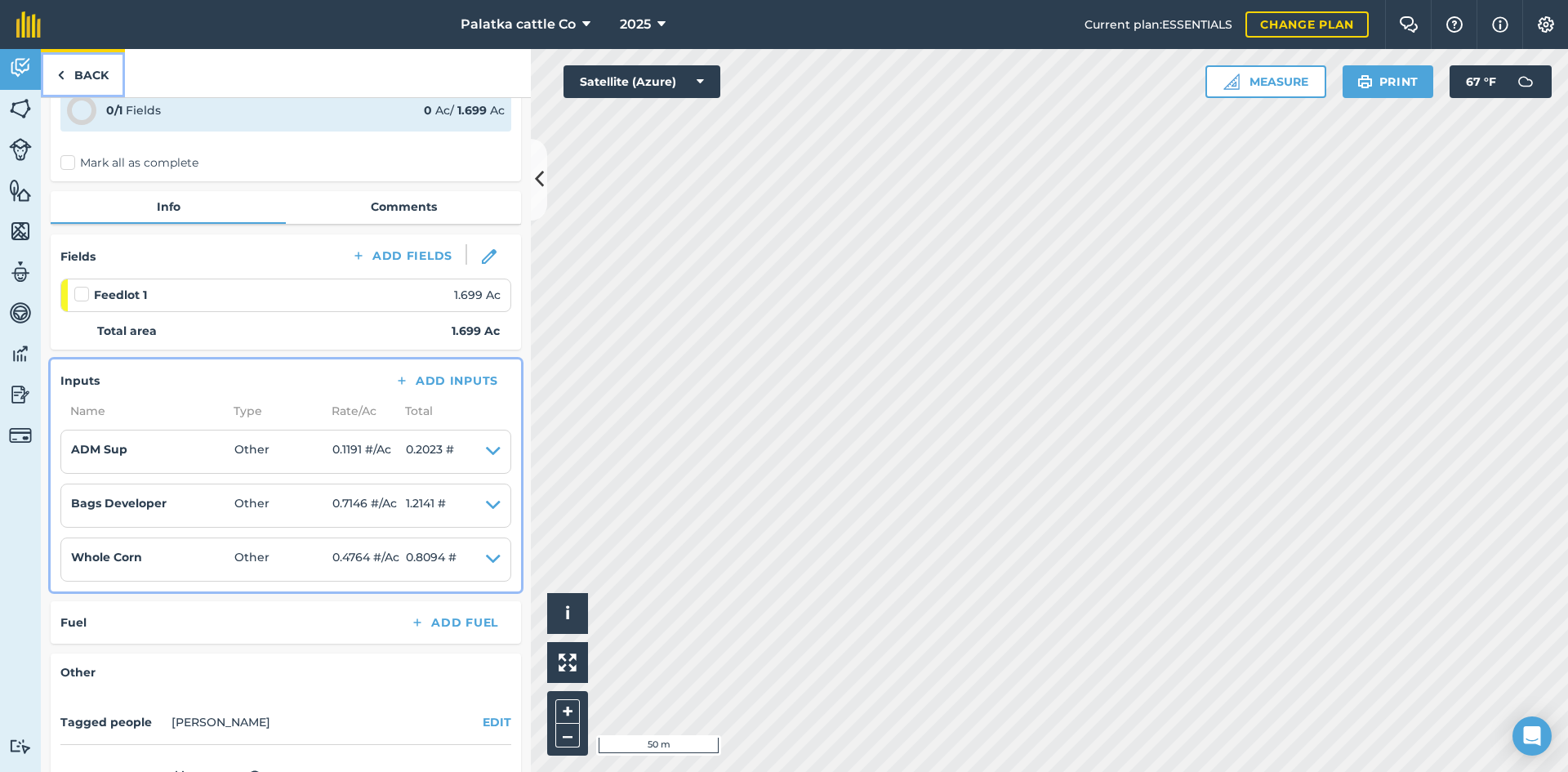
click at [90, 69] on link "Back" at bounding box center [82, 74] width 84 height 49
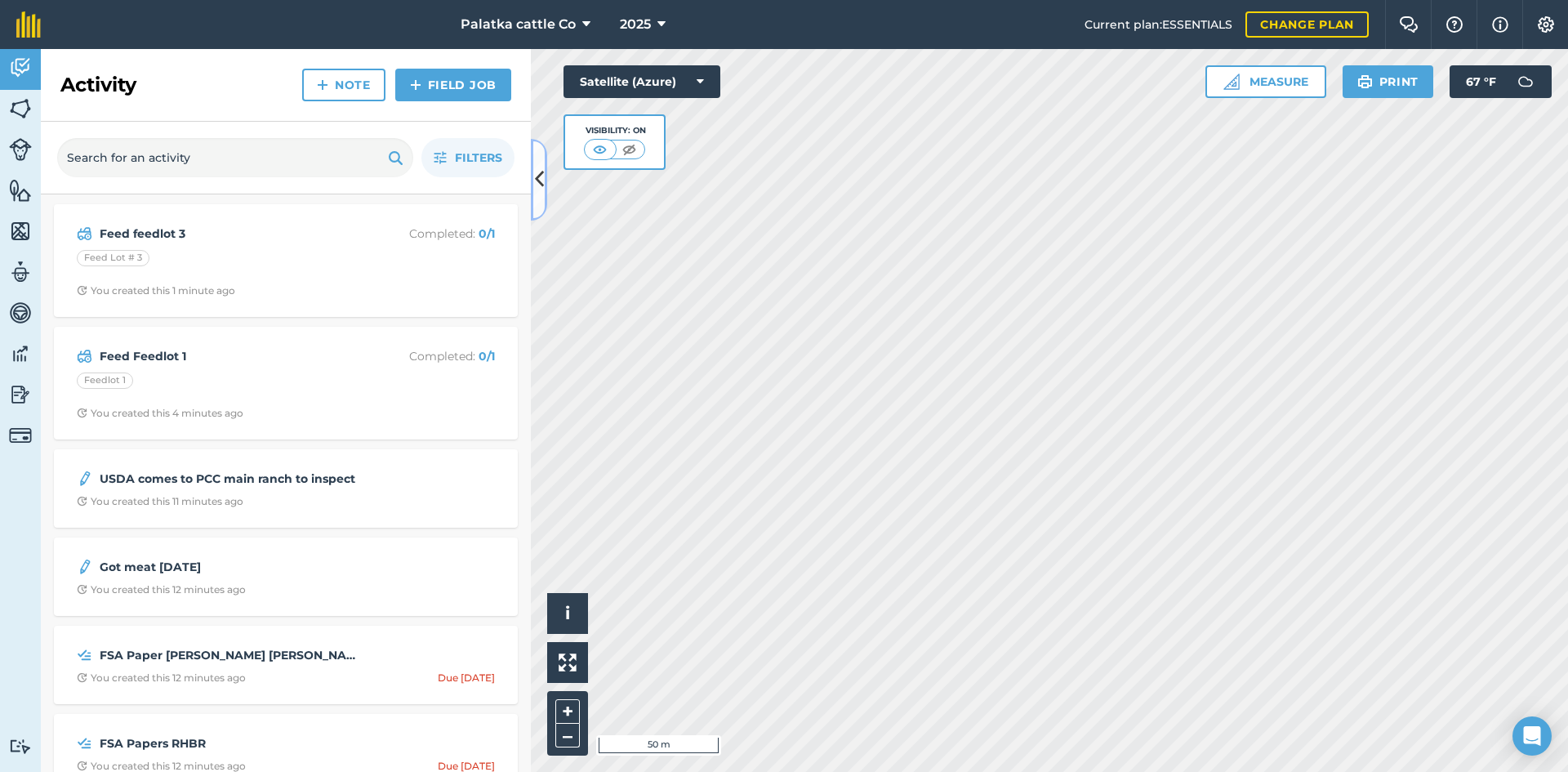
click at [545, 174] on button at bounding box center [539, 179] width 16 height 81
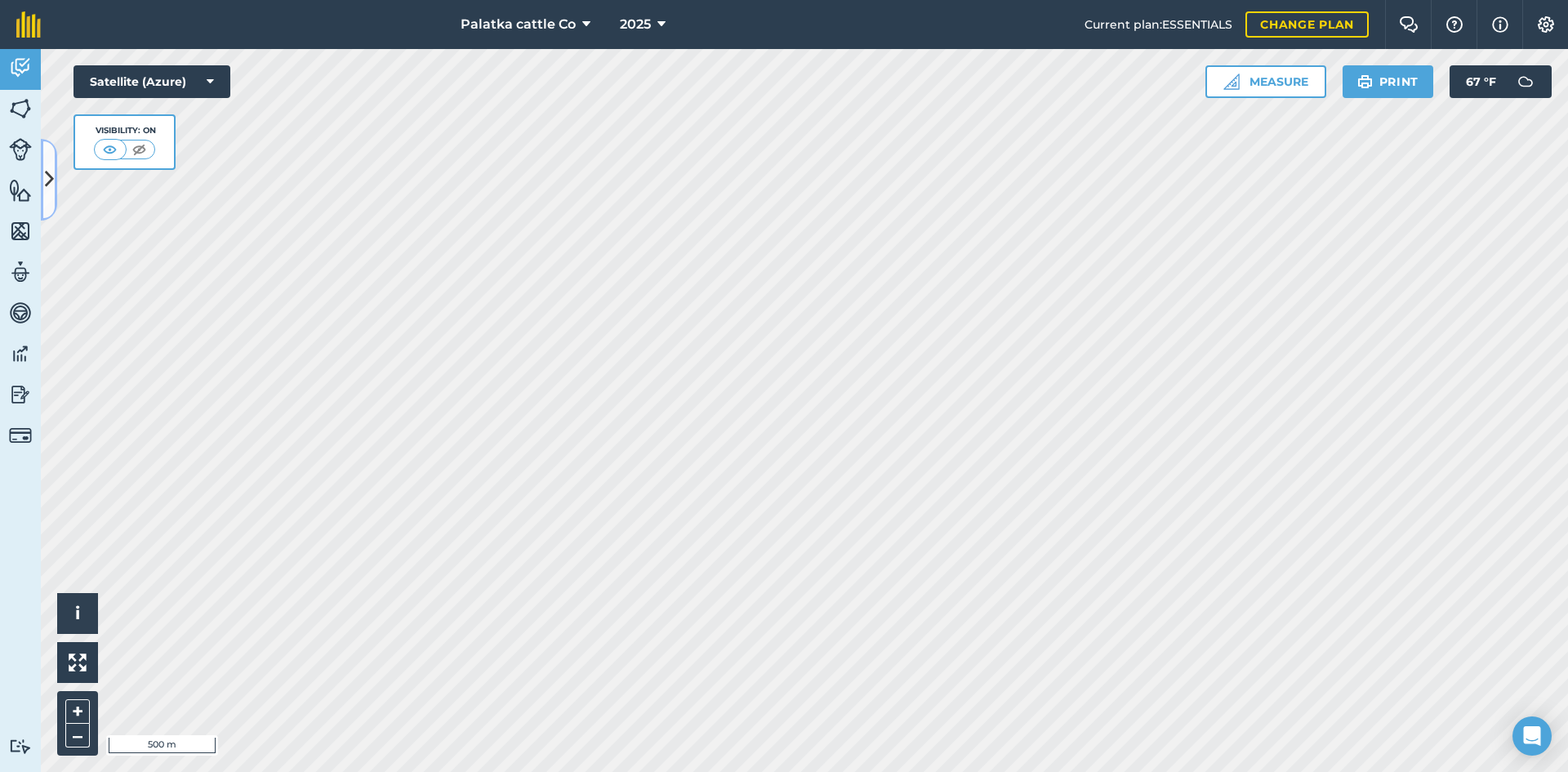
click at [54, 179] on button at bounding box center [49, 179] width 16 height 81
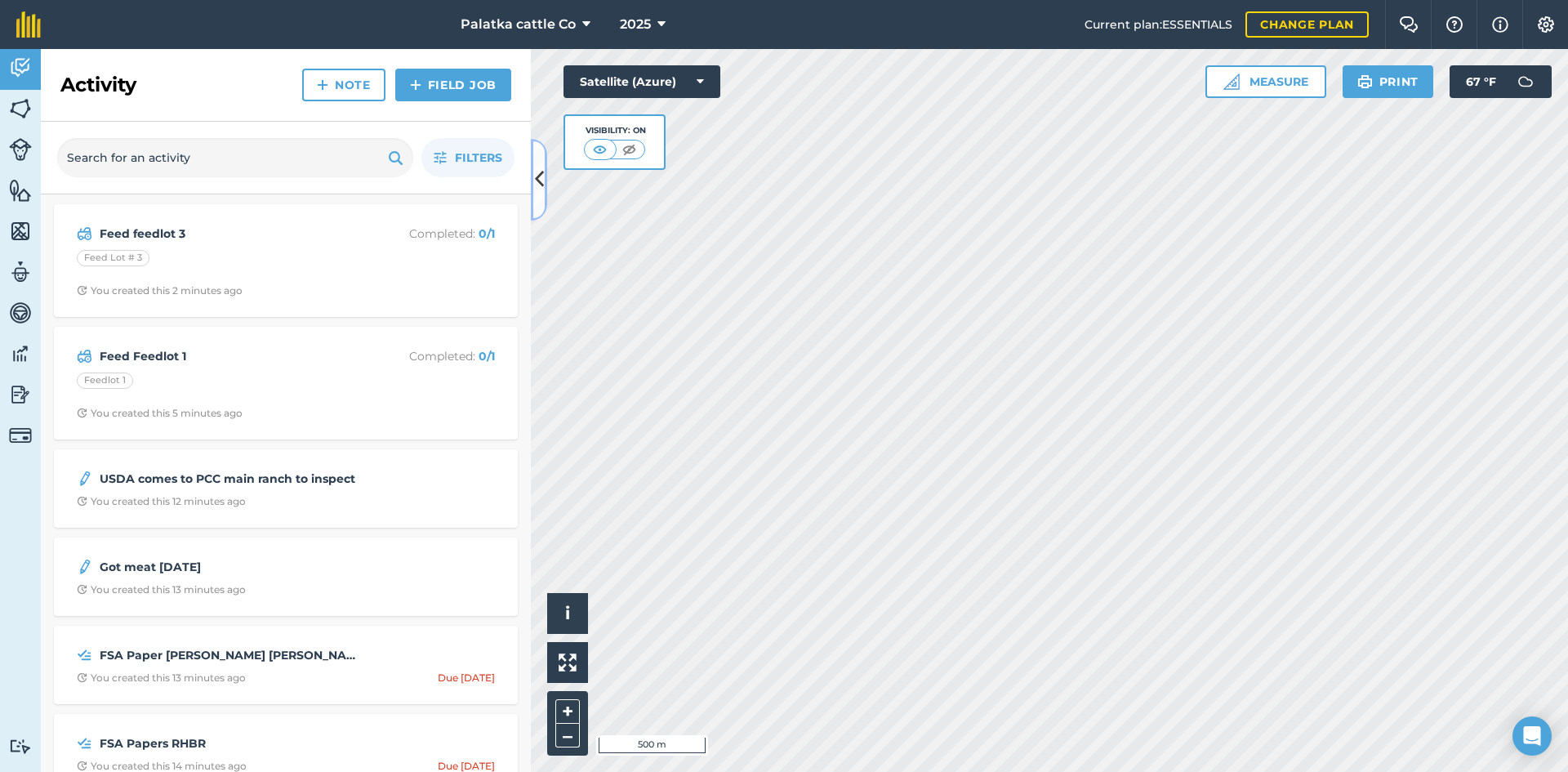
click at [542, 178] on icon at bounding box center [540, 178] width 9 height 29
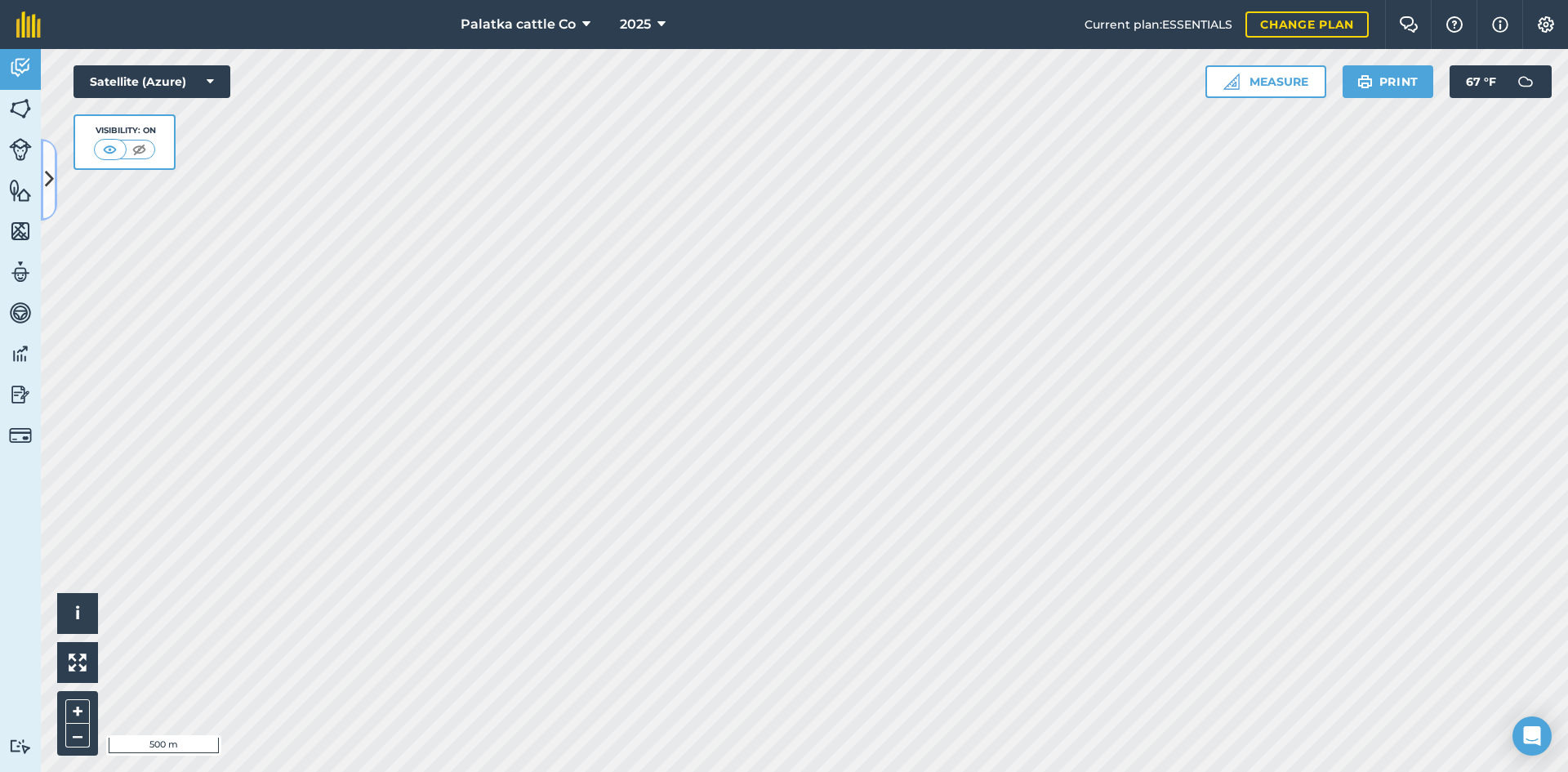
click at [43, 173] on button at bounding box center [49, 179] width 16 height 81
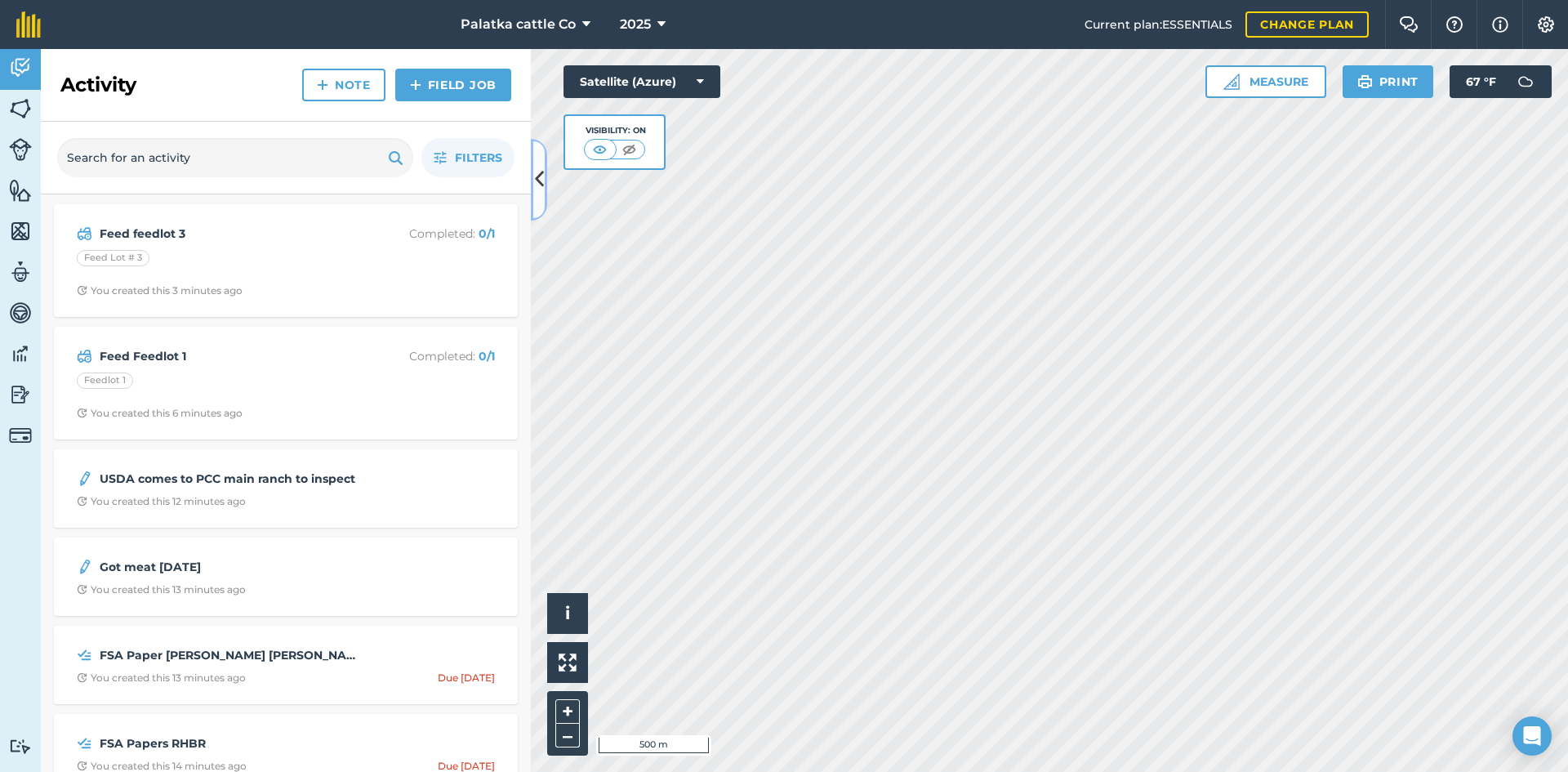
click at [536, 170] on icon at bounding box center [540, 178] width 9 height 29
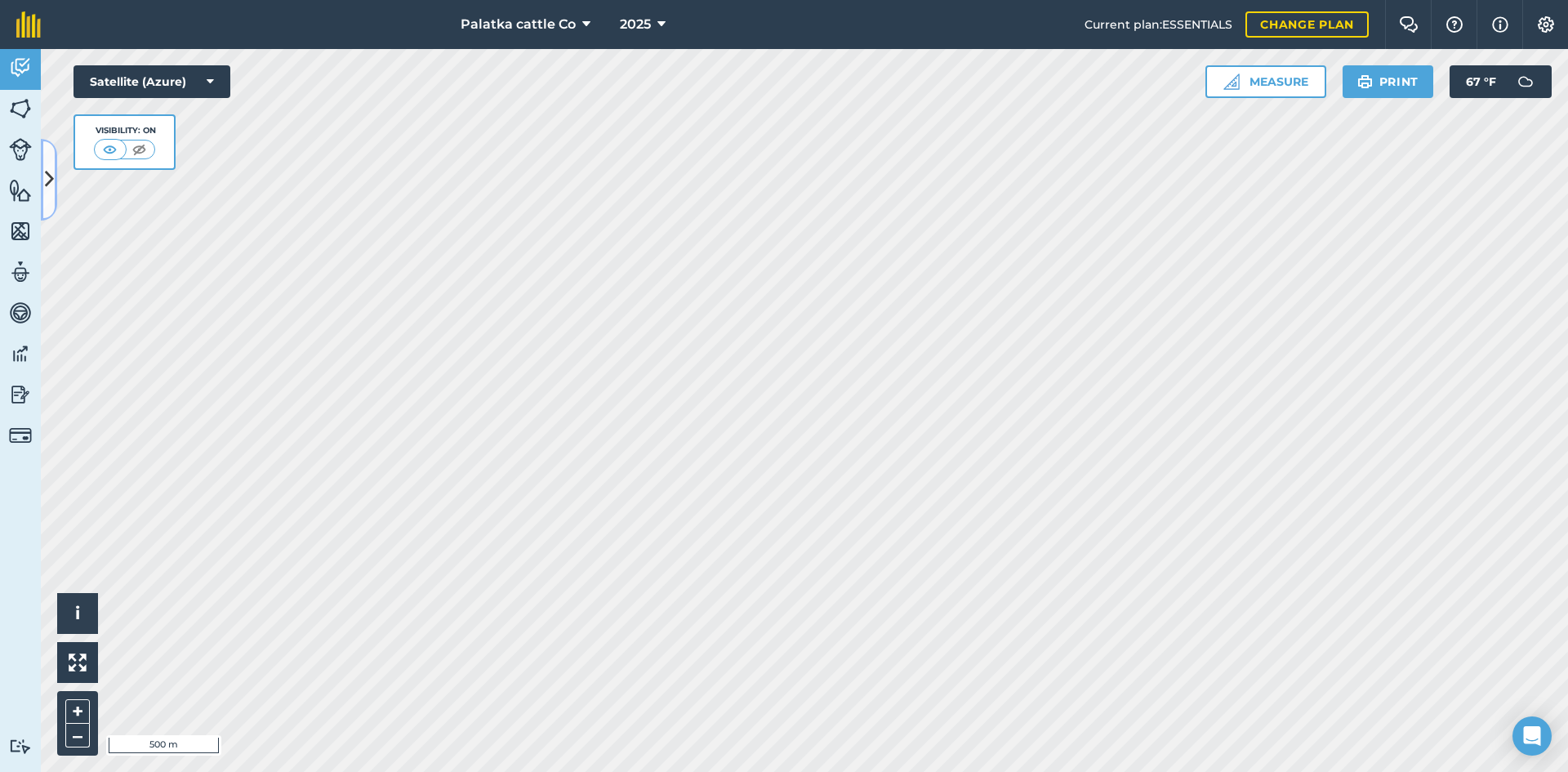
click at [50, 191] on icon at bounding box center [49, 178] width 9 height 29
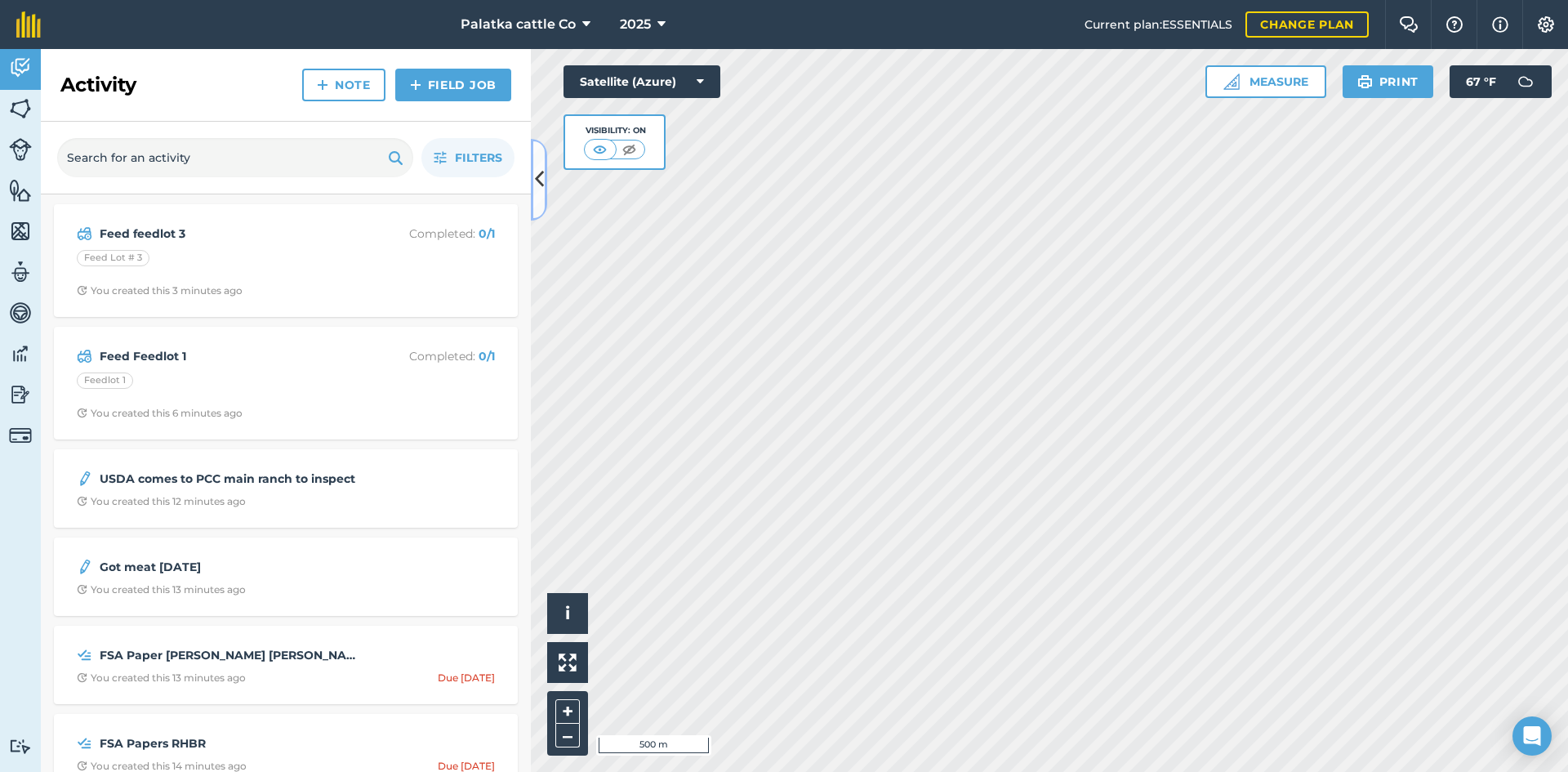
click at [546, 170] on button at bounding box center [539, 179] width 16 height 81
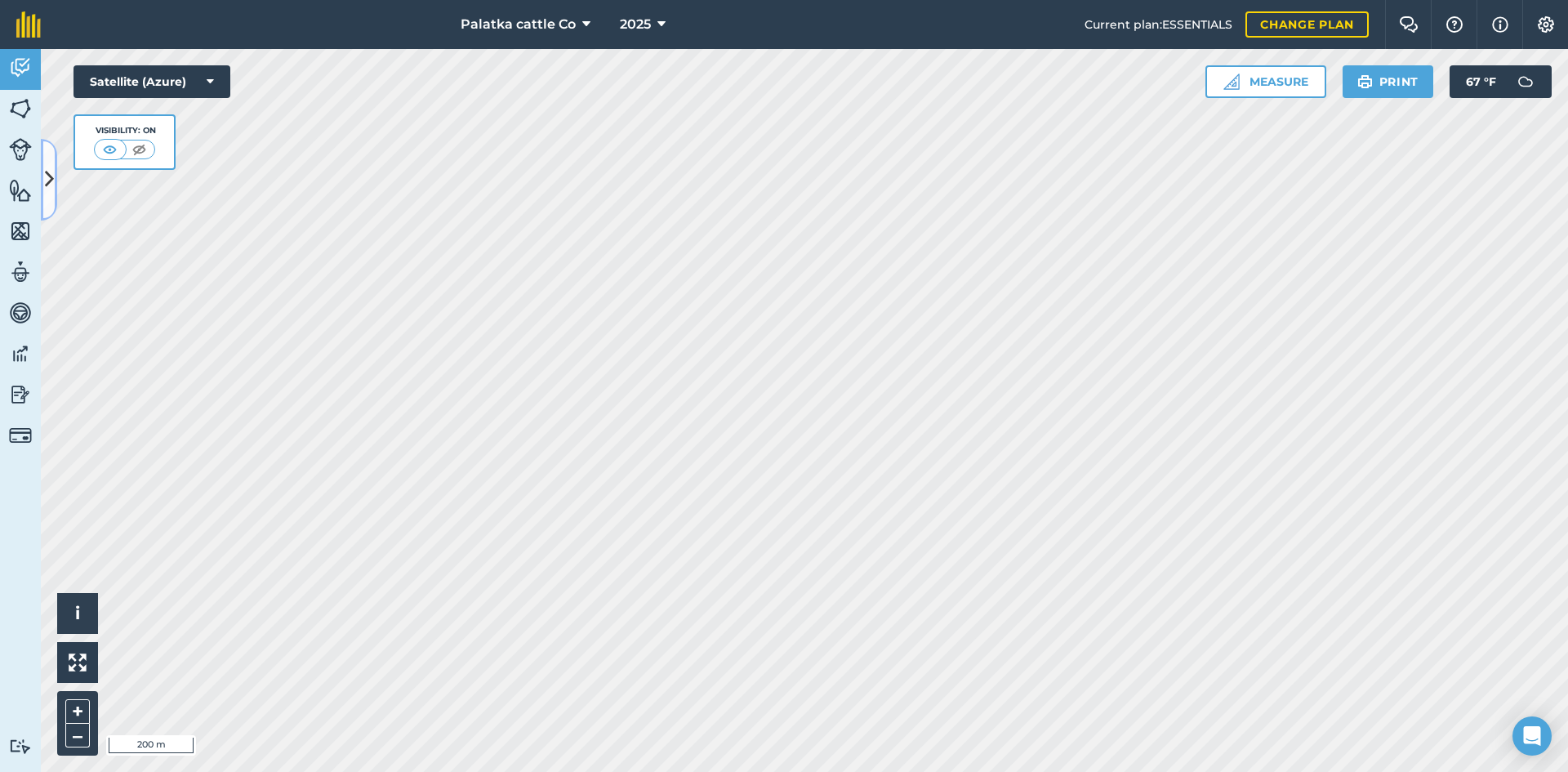
click at [55, 172] on button at bounding box center [49, 179] width 16 height 81
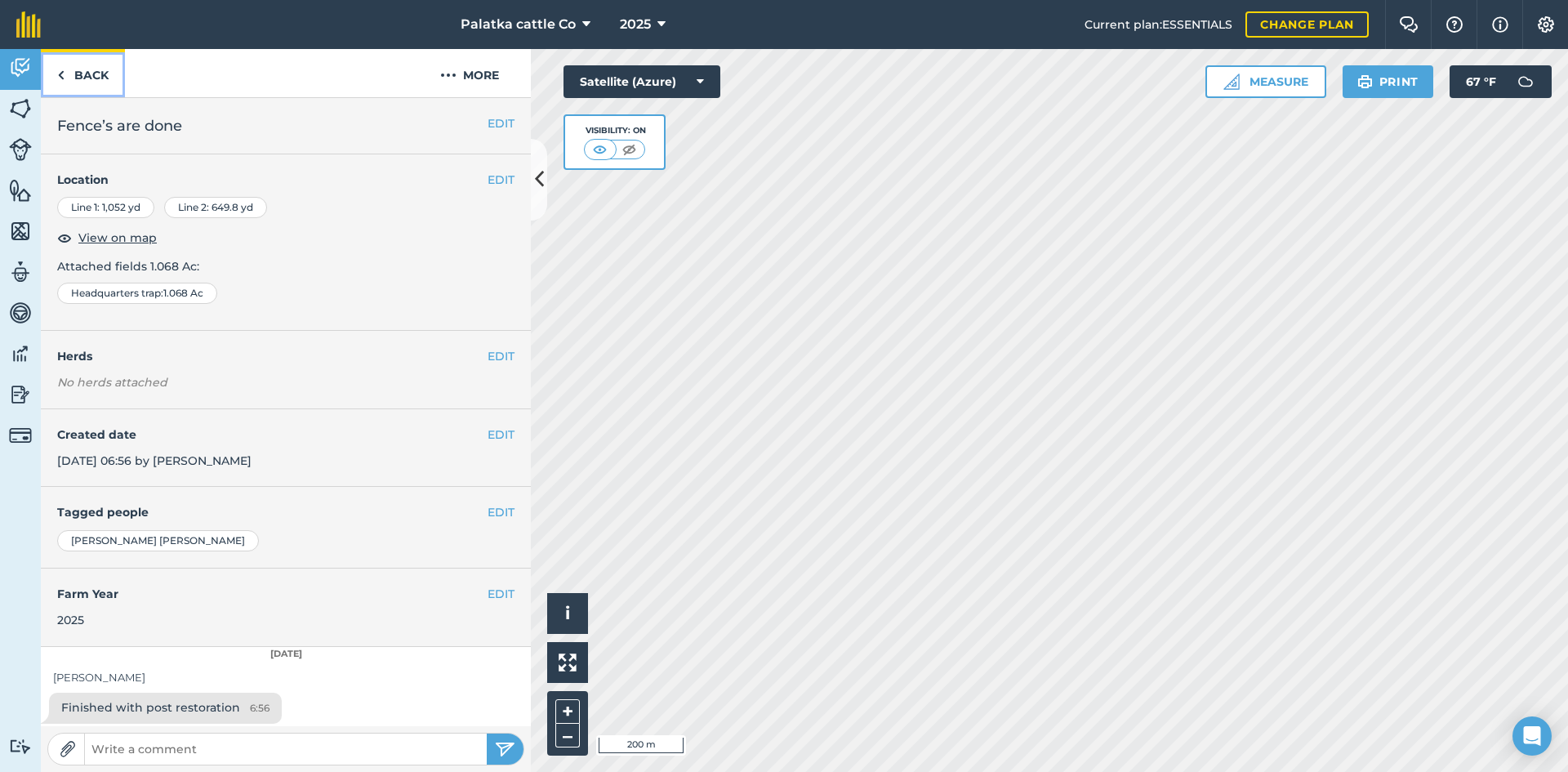
click at [77, 81] on link "Back" at bounding box center [82, 74] width 84 height 49
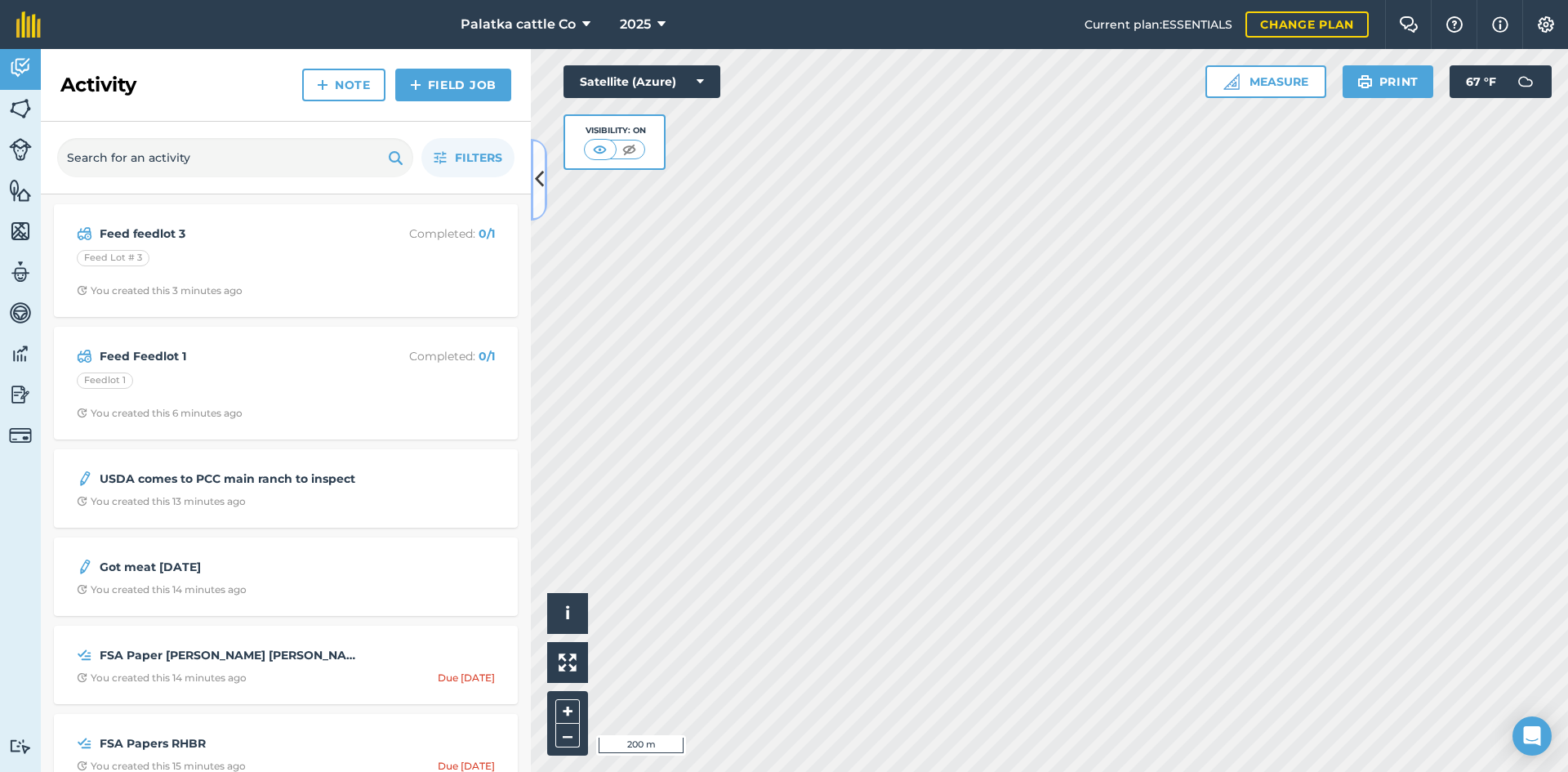
click at [535, 177] on icon at bounding box center [540, 178] width 9 height 29
